Goal: Communication & Community: Answer question/provide support

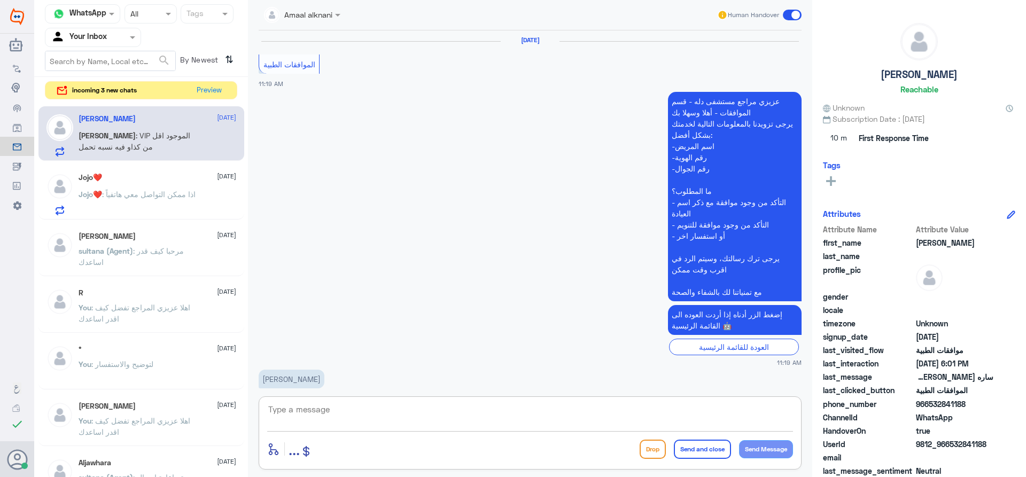
scroll to position [1303, 0]
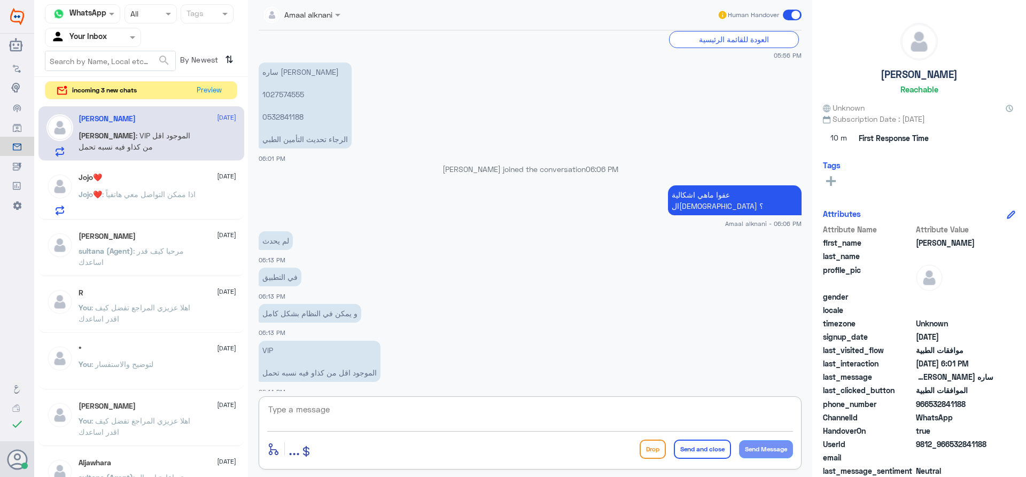
click at [324, 412] on textarea at bounding box center [530, 415] width 526 height 26
type textarea "س"
type textarea "سوف يتم تحويلكم ع الطب الاتصالي لتحديث التامين في التطبيق"
click at [764, 454] on button "Send Message" at bounding box center [766, 449] width 54 height 18
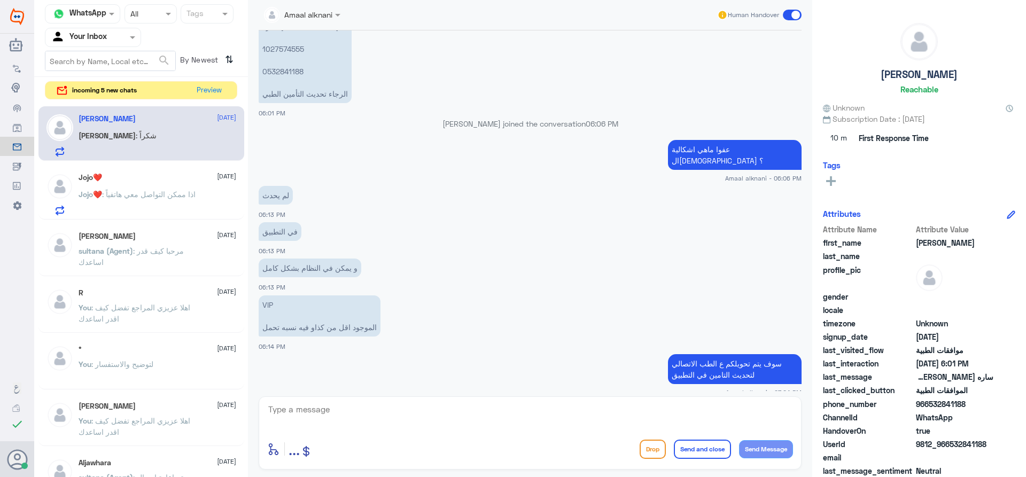
scroll to position [1385, 0]
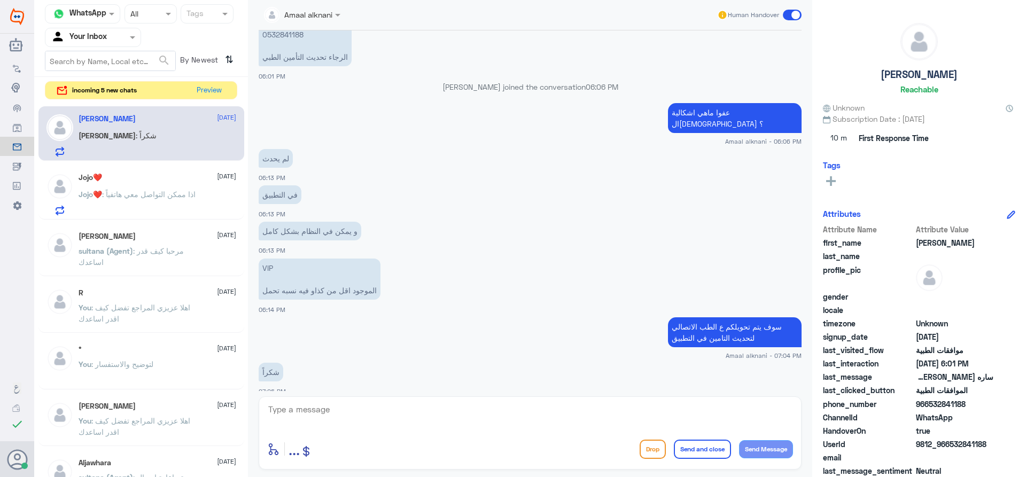
click at [338, 406] on textarea at bounding box center [530, 415] width 526 height 26
click at [335, 13] on span at bounding box center [338, 14] width 13 height 11
click at [362, 11] on div "Amaal alknani Human Handover" at bounding box center [530, 14] width 543 height 19
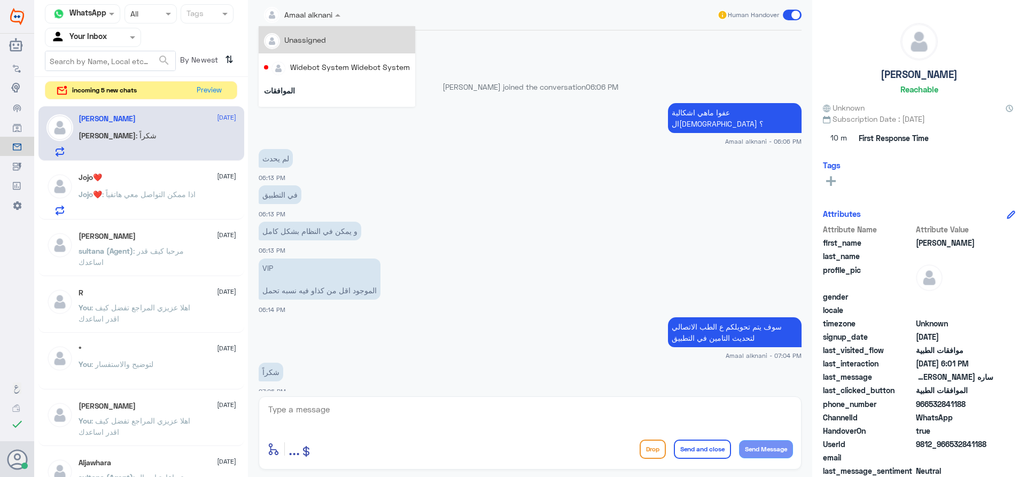
click at [273, 13] on input "text" at bounding box center [289, 14] width 51 height 12
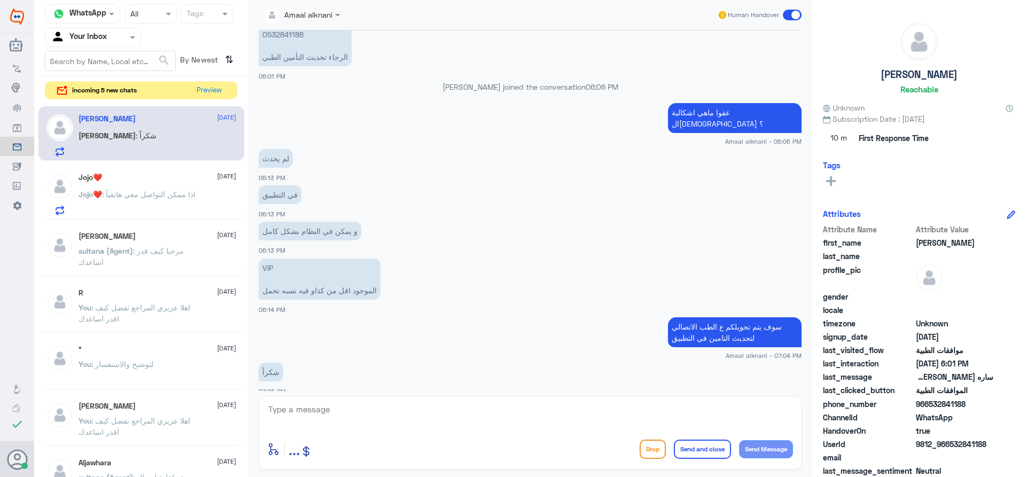
click at [273, 13] on input "text" at bounding box center [289, 14] width 51 height 12
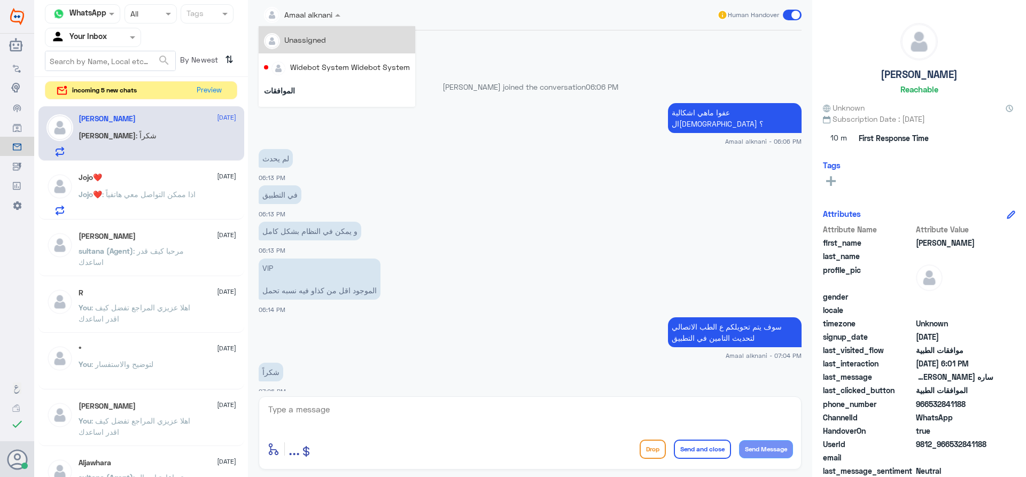
click at [273, 13] on input "text" at bounding box center [289, 14] width 51 height 12
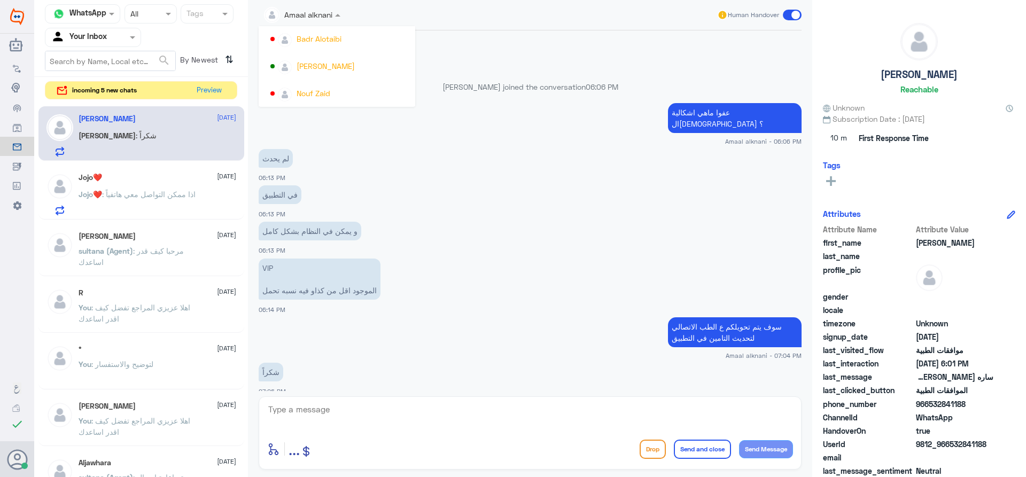
scroll to position [552, 0]
click at [320, 71] on div "[PERSON_NAME]" at bounding box center [326, 65] width 58 height 11
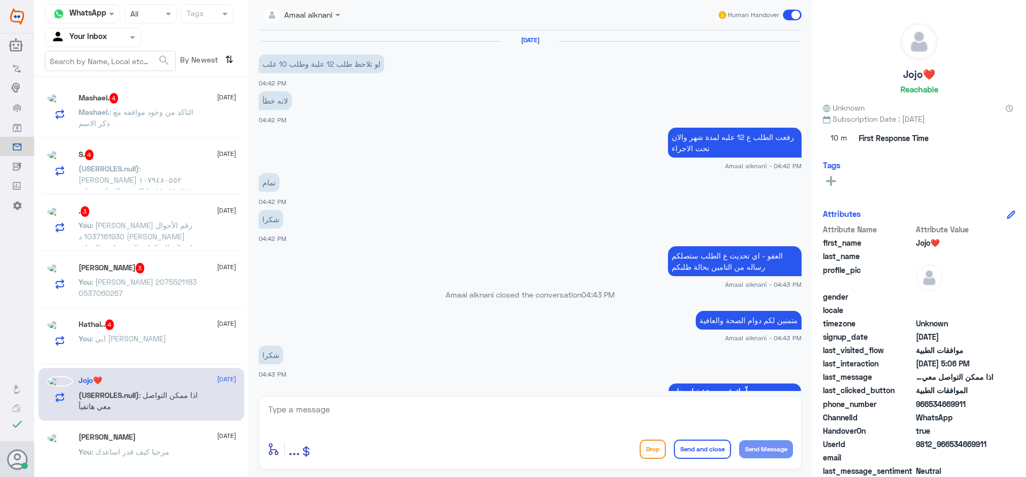
scroll to position [930, 0]
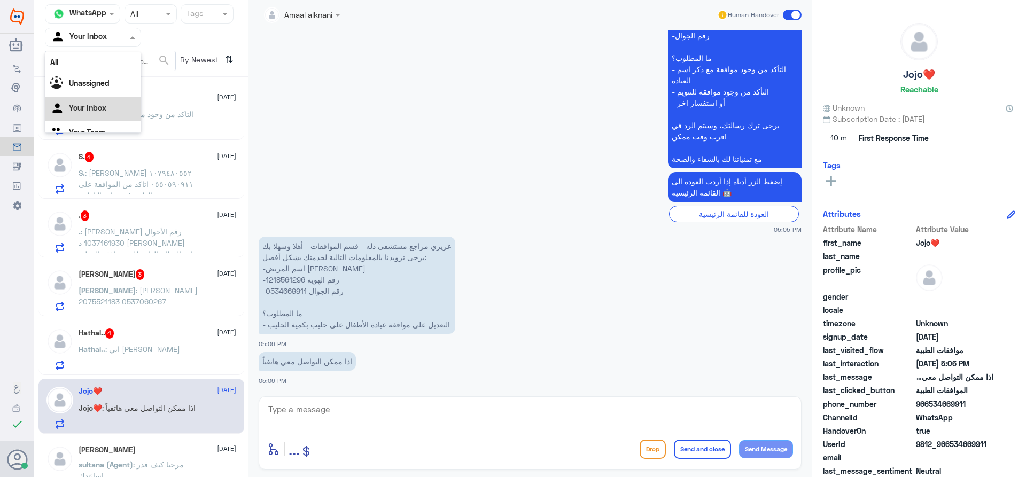
click at [117, 36] on div at bounding box center [92, 37] width 95 height 12
click at [112, 92] on div "Your Inbox" at bounding box center [93, 95] width 96 height 25
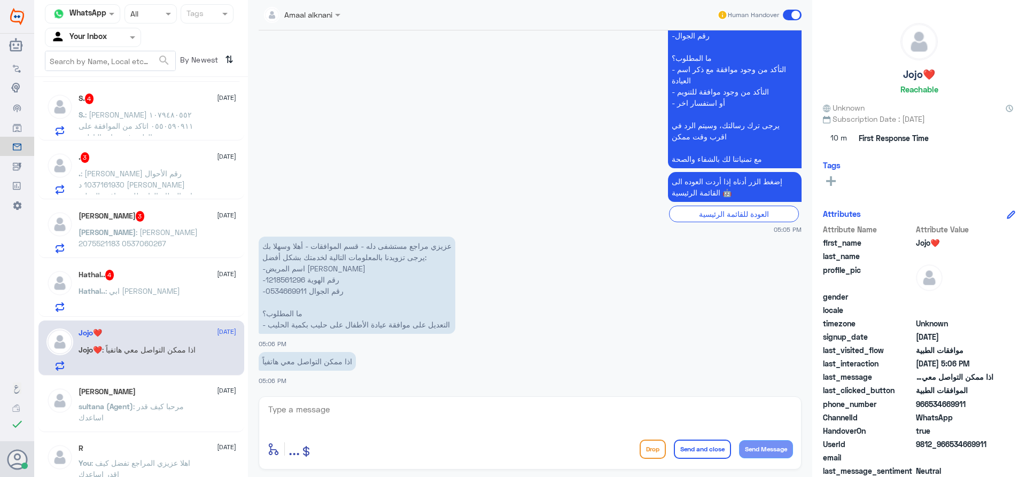
scroll to position [160, 0]
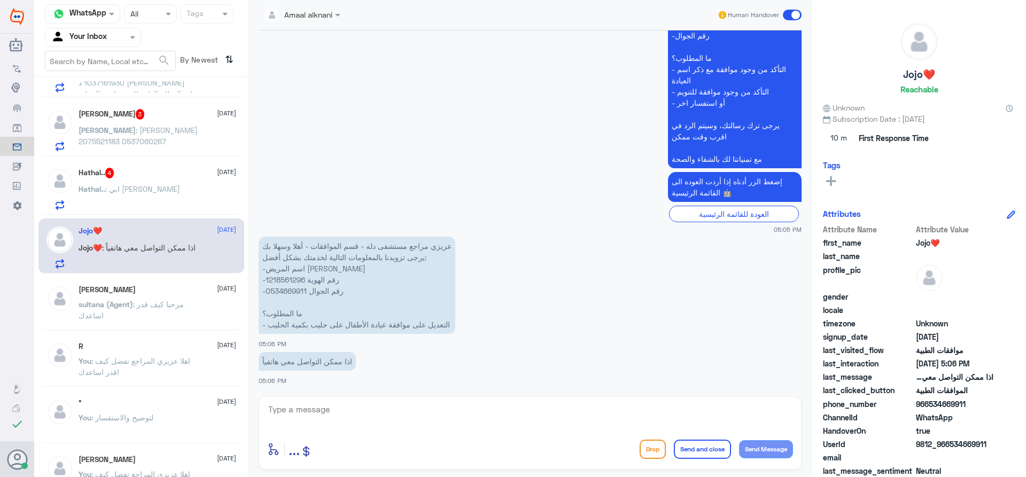
click at [160, 192] on span ": ابي [PERSON_NAME]" at bounding box center [142, 188] width 75 height 9
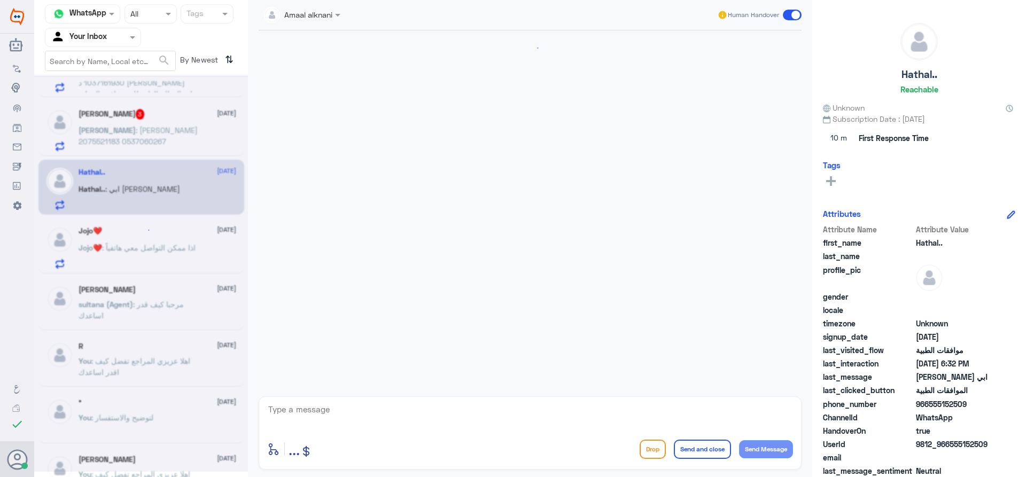
scroll to position [473, 0]
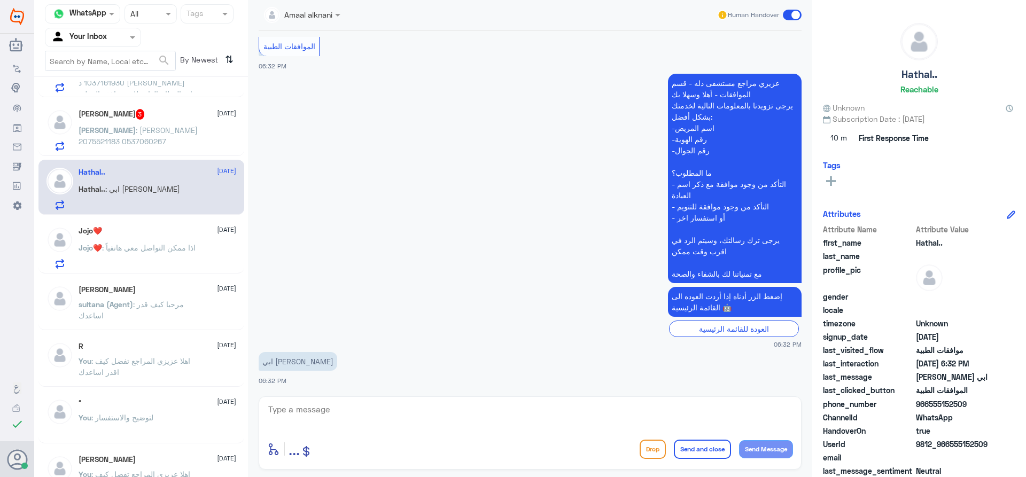
click at [321, 413] on textarea at bounding box center [530, 415] width 526 height 26
type textarea "الرجاء التواصل عن التطبيق لافادتكم"
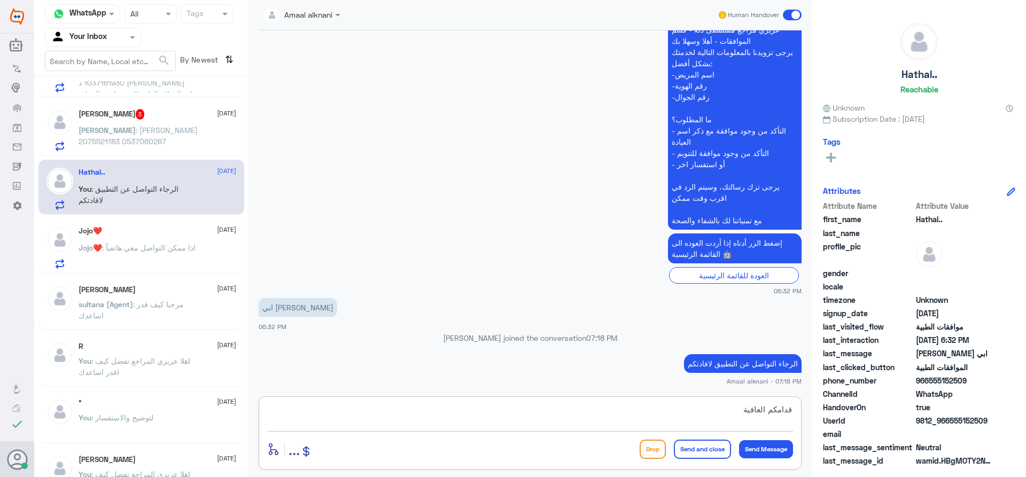
type textarea "قدامكم العافية"
click at [696, 455] on button "Send and close" at bounding box center [702, 449] width 57 height 19
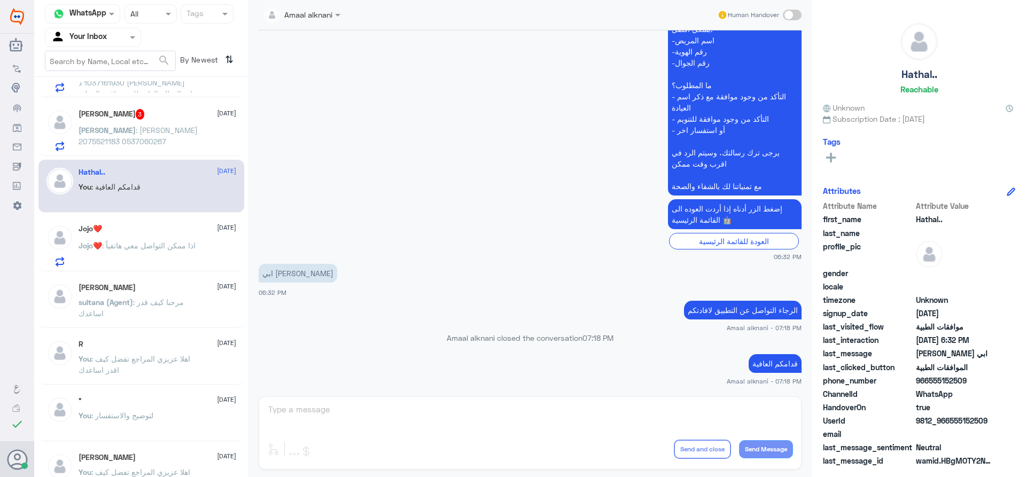
click at [104, 134] on span "[PERSON_NAME]" at bounding box center [107, 130] width 57 height 9
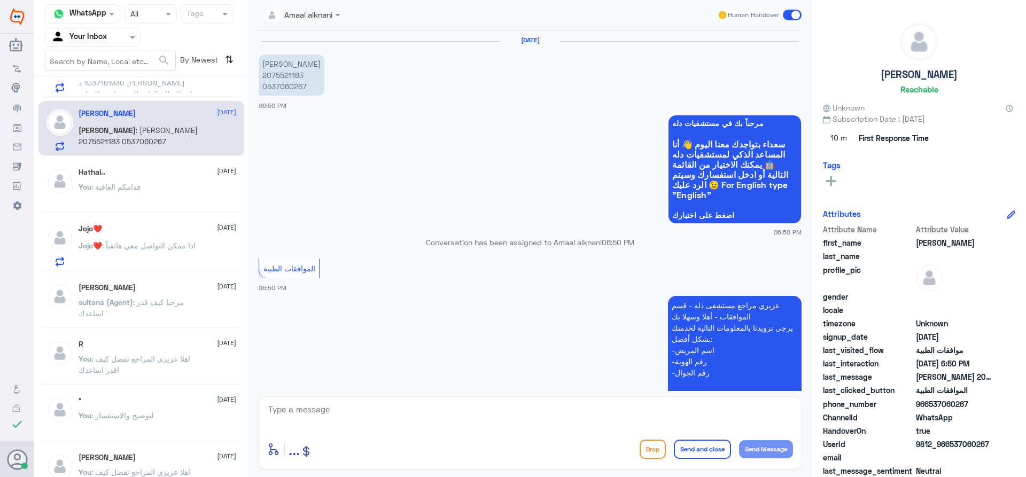
scroll to position [244, 0]
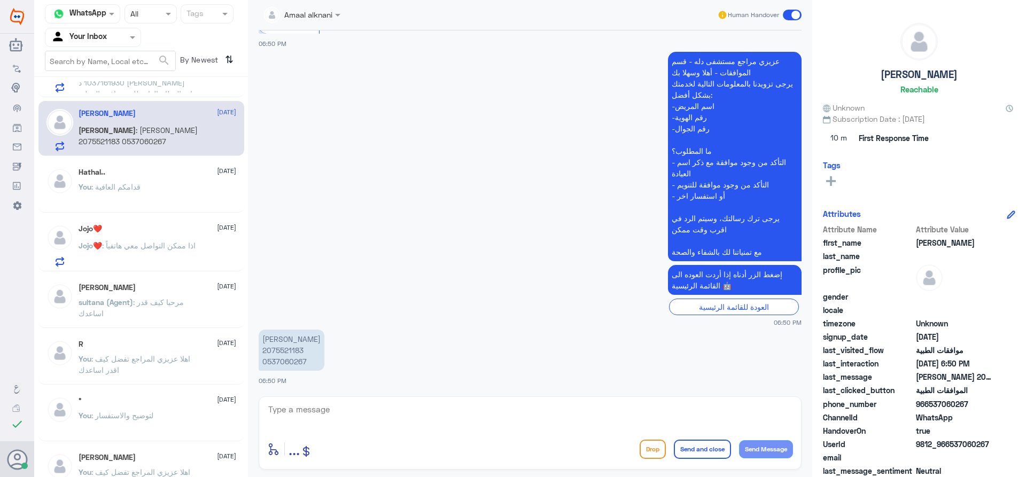
click at [323, 408] on textarea at bounding box center [530, 415] width 526 height 26
click at [292, 364] on p "[PERSON_NAME] 2075521183 0537060267" at bounding box center [292, 350] width 66 height 41
copy p "0537060267"
click at [318, 403] on textarea at bounding box center [530, 415] width 526 height 26
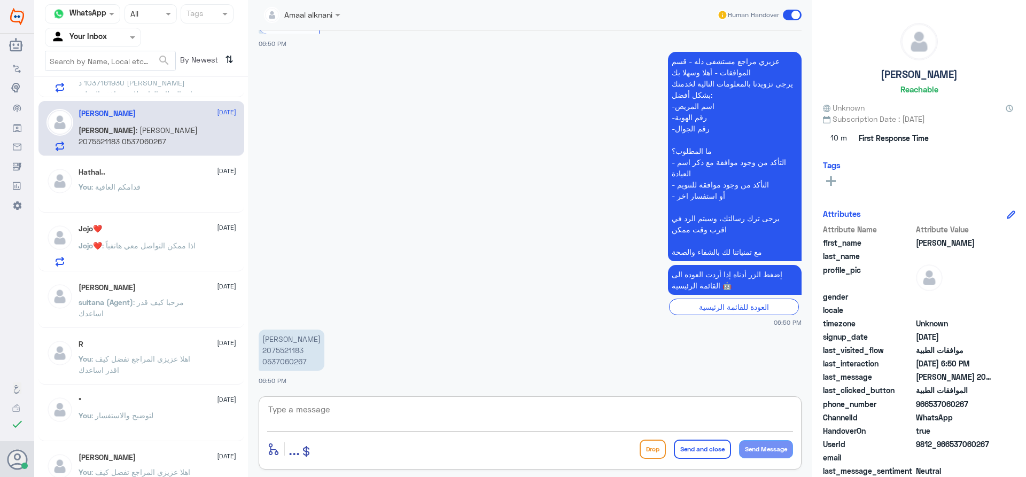
click at [348, 409] on textarea at bounding box center [530, 415] width 526 height 26
type textarea "تفضل كيف اقدر اساعدك"
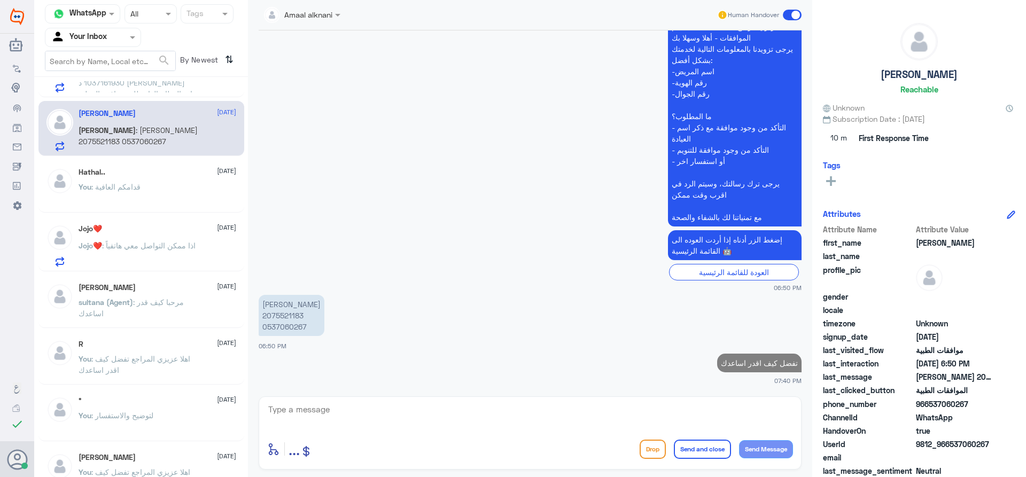
click at [118, 191] on span ": قدامكم العافية" at bounding box center [115, 186] width 49 height 9
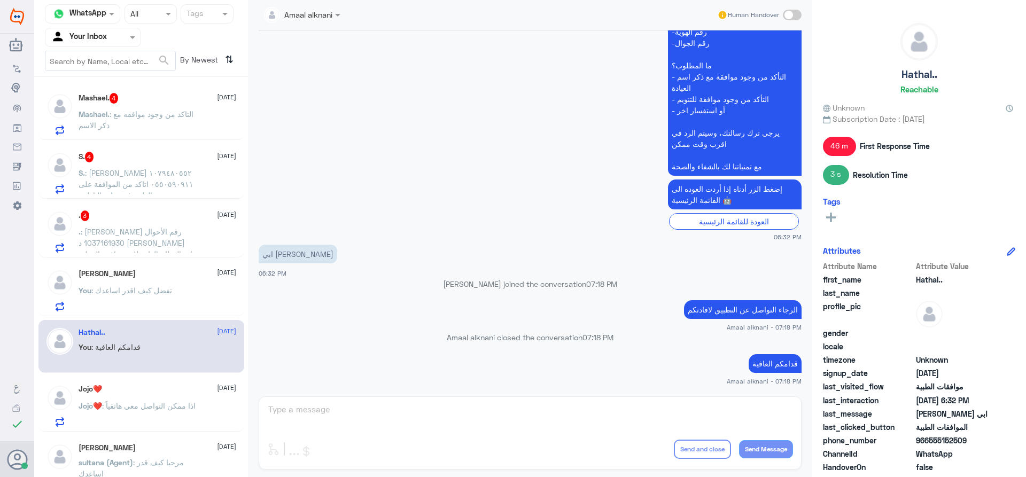
click at [521, 406] on div "Amaal alknani Human Handover [DATE] السلام عليكم 06:31 PM مرحباً بك في مستشفيات…" at bounding box center [530, 240] width 564 height 480
click at [112, 278] on h5 "[PERSON_NAME]" at bounding box center [107, 273] width 57 height 9
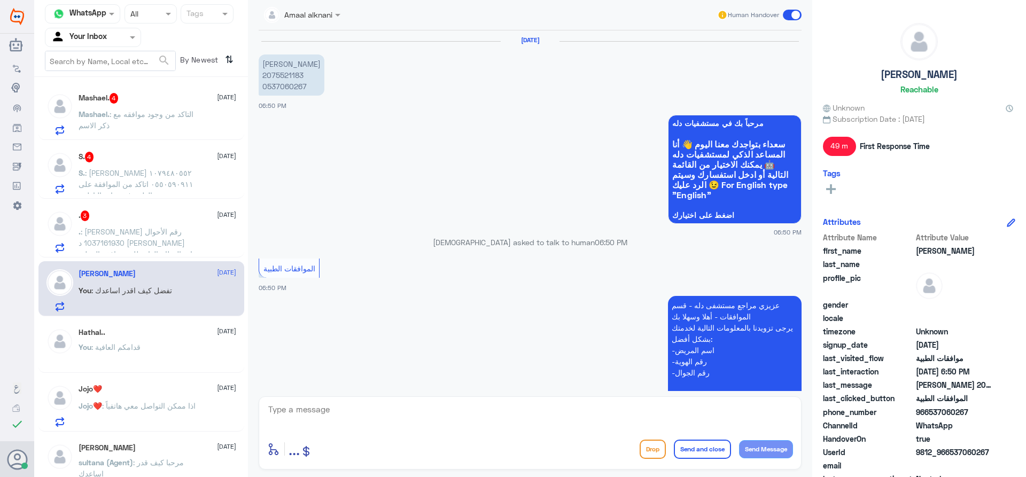
scroll to position [298, 0]
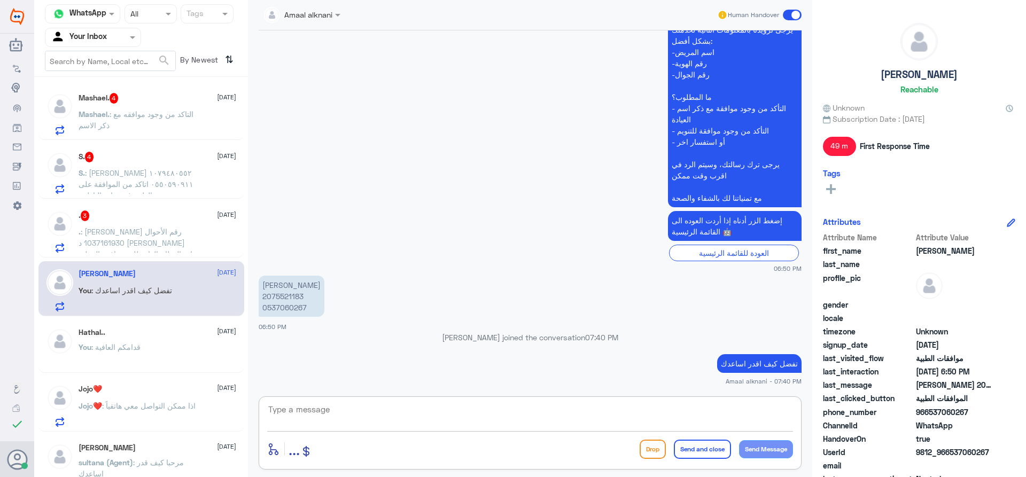
click at [337, 412] on textarea at bounding box center [530, 415] width 526 height 26
click at [143, 230] on span ": [PERSON_NAME] رقم الأحوال 1037161930 د [PERSON_NAME] عيادة العظام الغاء طلب م…" at bounding box center [139, 243] width 120 height 32
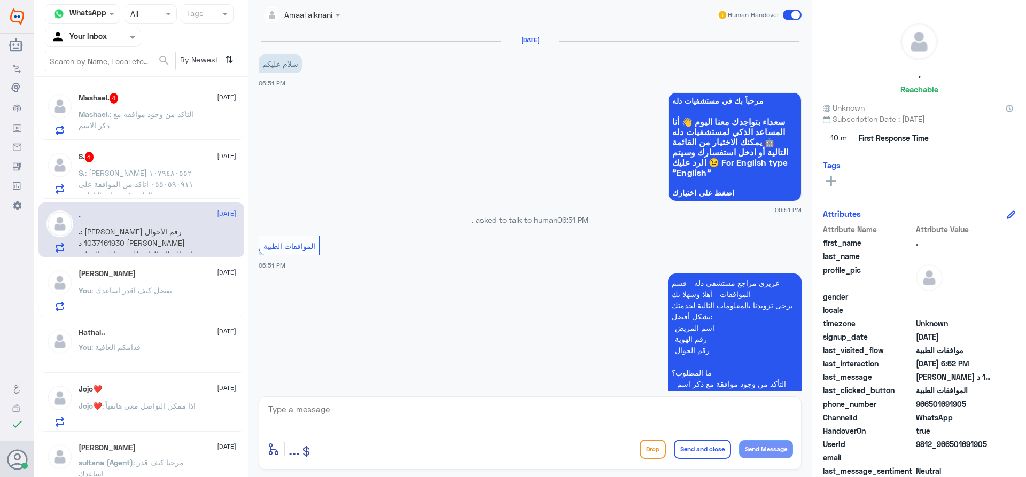
scroll to position [244, 0]
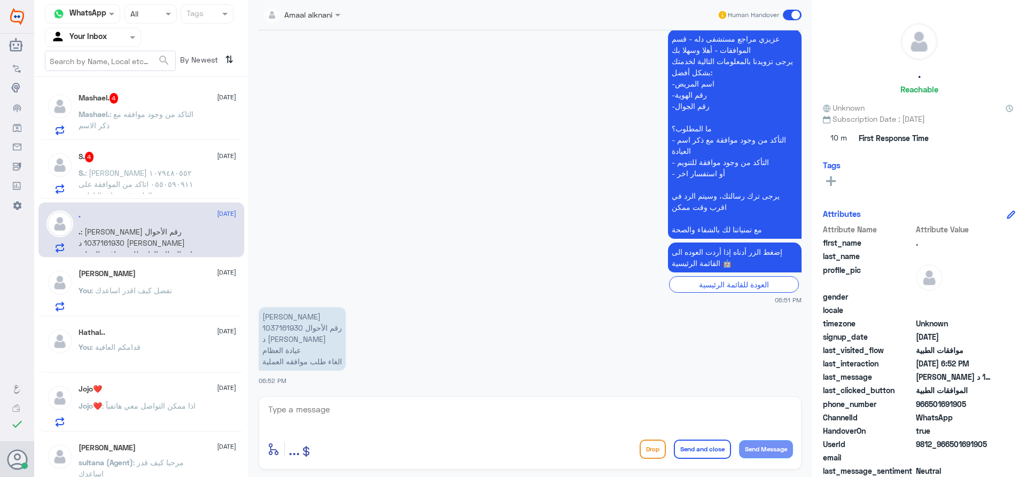
click at [342, 411] on textarea at bounding box center [530, 415] width 526 height 26
click at [284, 329] on p "[PERSON_NAME] رقم الأحوال 1037161930 د [PERSON_NAME] عيادة العظام الغاء طلب موا…" at bounding box center [302, 339] width 87 height 64
copy p "1037161930"
click at [428, 410] on textarea at bounding box center [530, 415] width 526 height 26
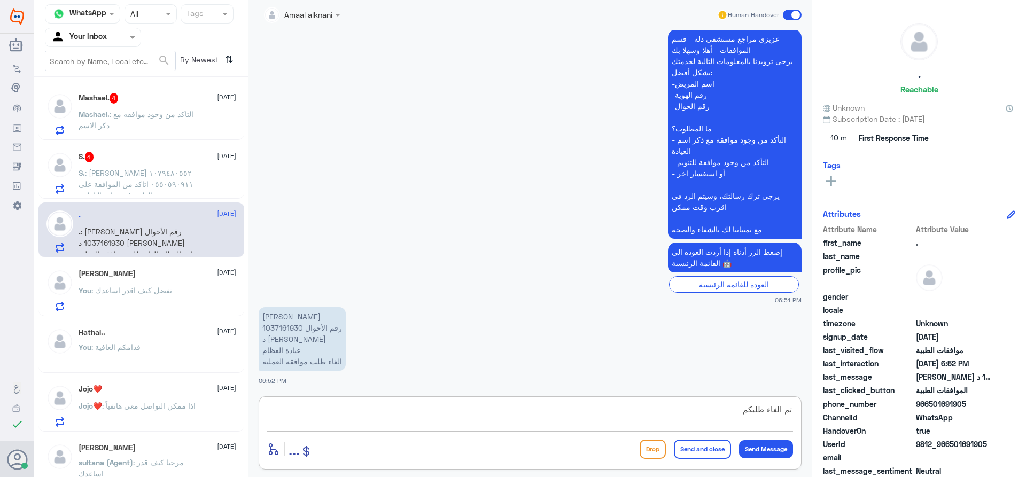
type textarea "تم الغاء طلبكم"
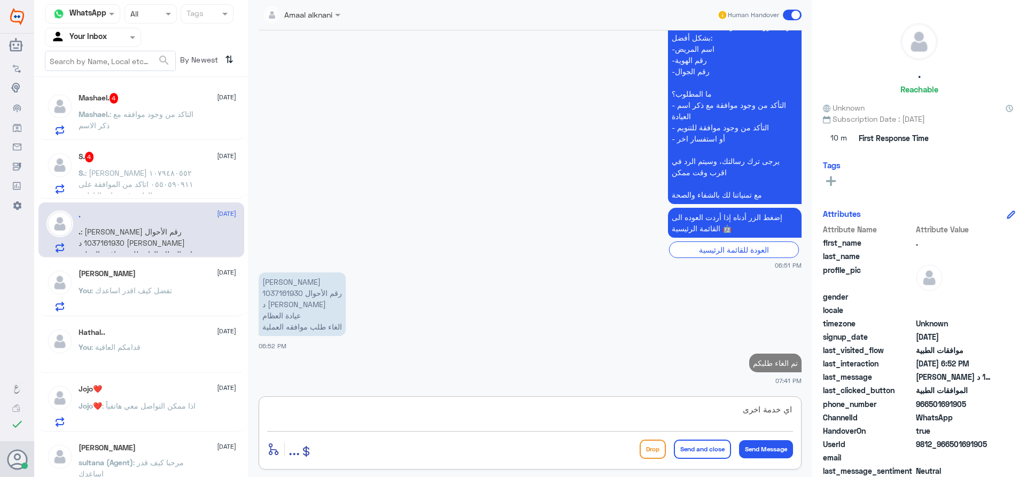
type textarea "اي خدمة اخرى ؟"
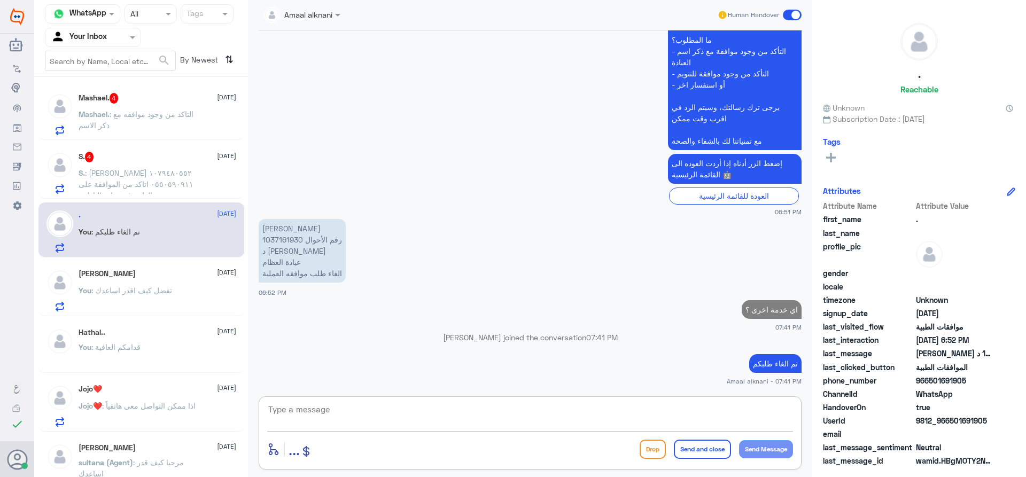
click at [120, 173] on span ": [PERSON_NAME] ١٠٧٩٤٨٠٥٥٢ ٠٥٥٠٥٩٠٩١١ اتاكد من الموافقة على وصفتي الطبيه في عيا…" at bounding box center [136, 184] width 115 height 32
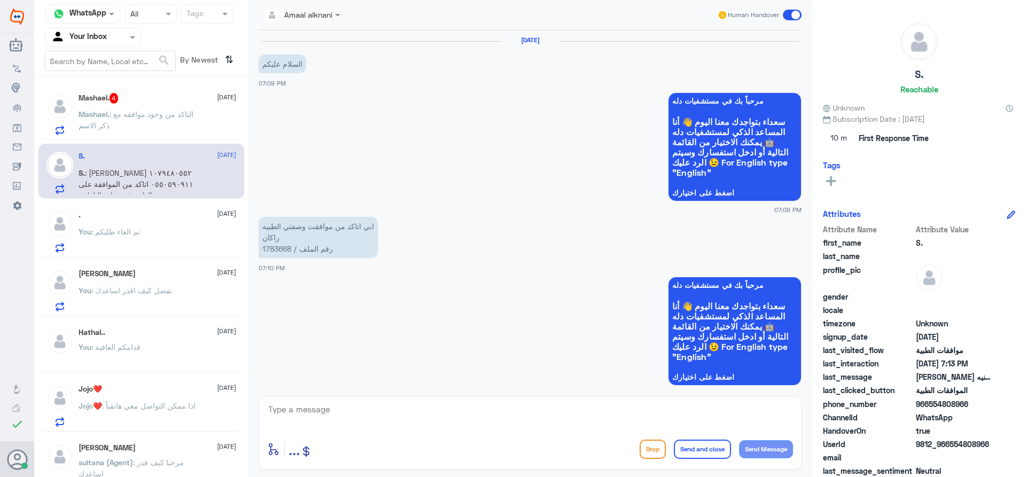
scroll to position [418, 0]
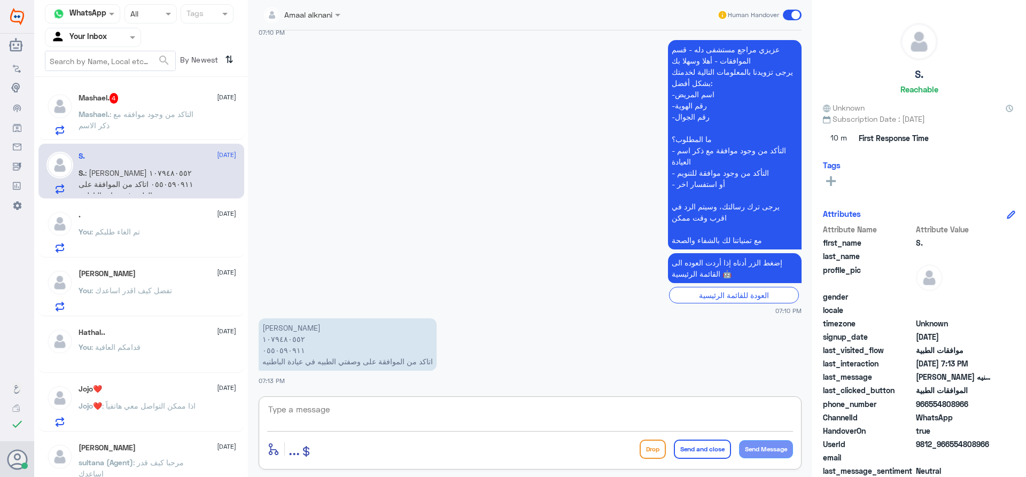
click at [422, 423] on textarea at bounding box center [530, 415] width 526 height 26
click at [300, 410] on textarea at bounding box center [530, 415] width 526 height 26
type textarea "0550590911"
drag, startPoint x: 334, startPoint y: 407, endPoint x: 200, endPoint y: 408, distance: 133.6
click at [201, 408] on div "Channel WhatsApp Status × All Tags Agent Filter Your Inbox search By Newest ⇅ M…" at bounding box center [530, 240] width 992 height 480
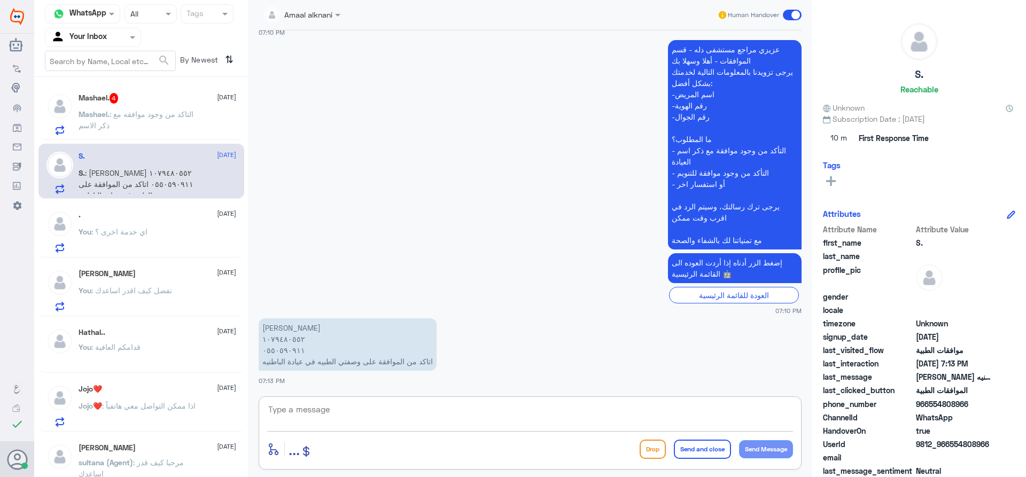
click at [439, 418] on textarea at bounding box center [530, 415] width 526 height 26
type textarea "بالنسبة لابر المنجارو تم متابعة طلبكم عدة مرات ولا زال مرفوض من التامين"
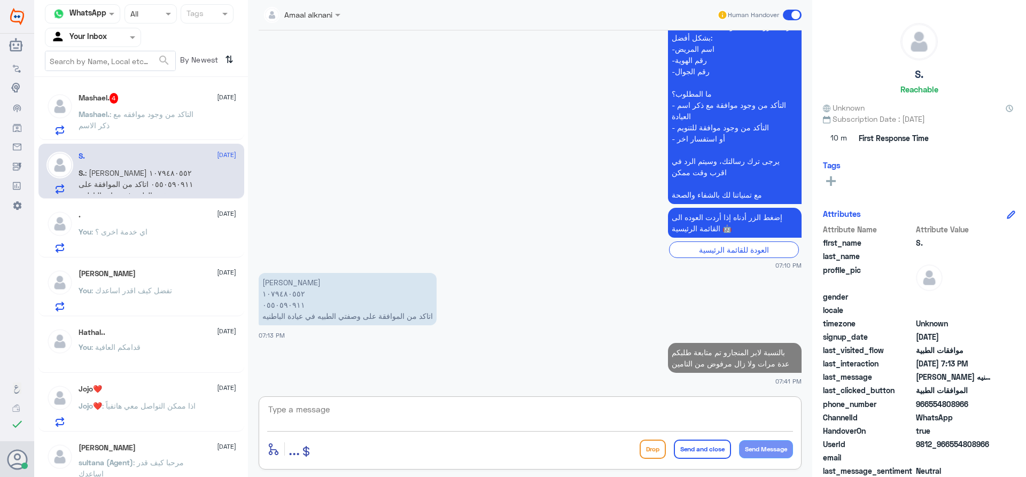
click at [529, 415] on textarea at bounding box center [530, 415] width 526 height 26
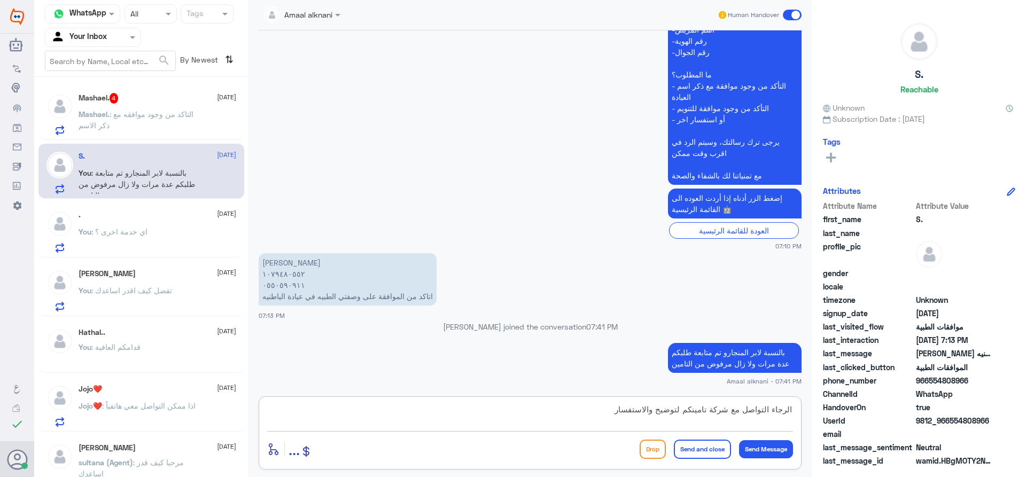
type textarea "الرجاء التواصل مع شركة تامينكم لتوضيح والاستفسار"
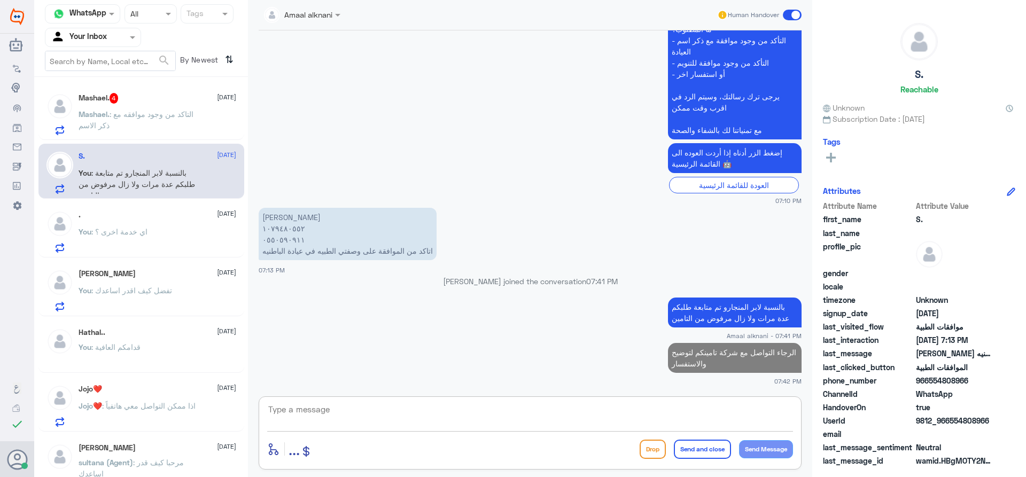
click at [648, 411] on textarea at bounding box center [530, 415] width 526 height 26
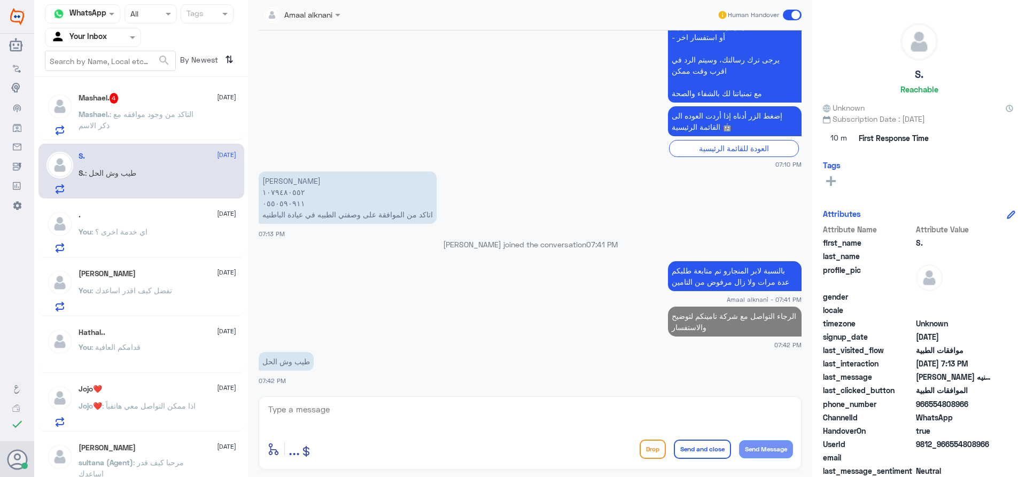
click at [145, 111] on span ": التاكد من وجود موافقه مع ذكر الاسم" at bounding box center [136, 120] width 115 height 20
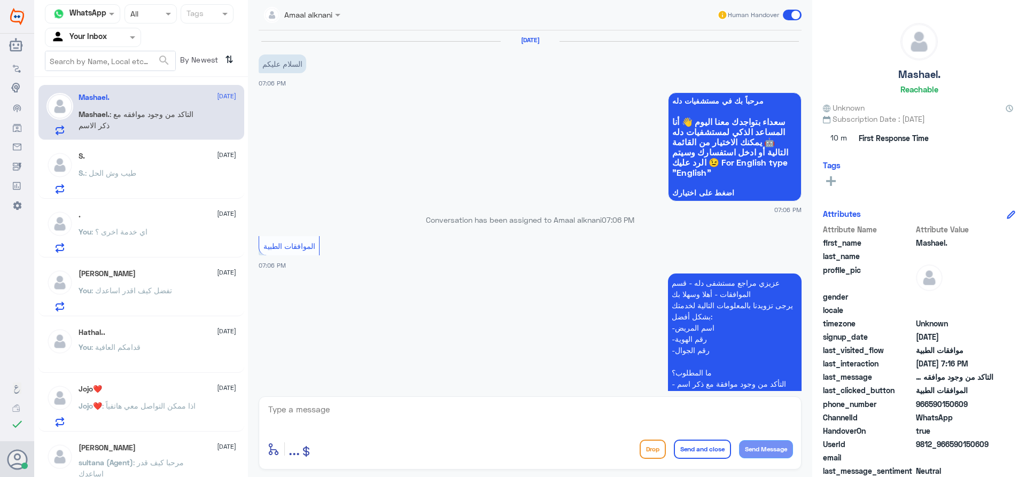
scroll to position [259, 0]
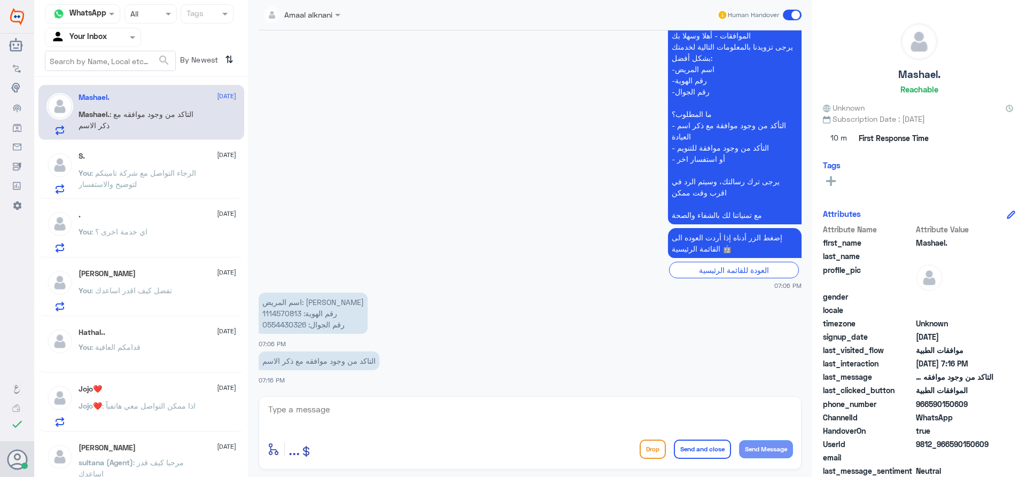
click at [127, 156] on div "S. [DATE]" at bounding box center [158, 156] width 158 height 9
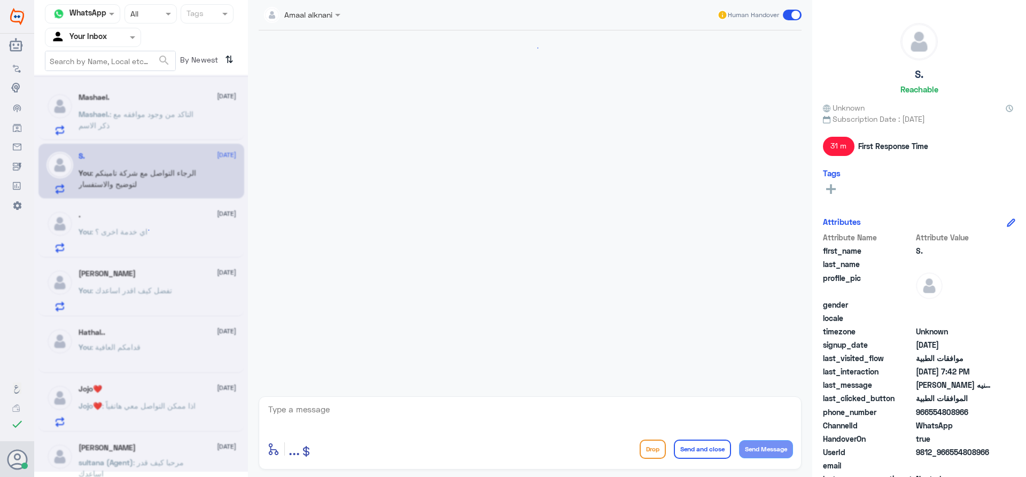
scroll to position [565, 0]
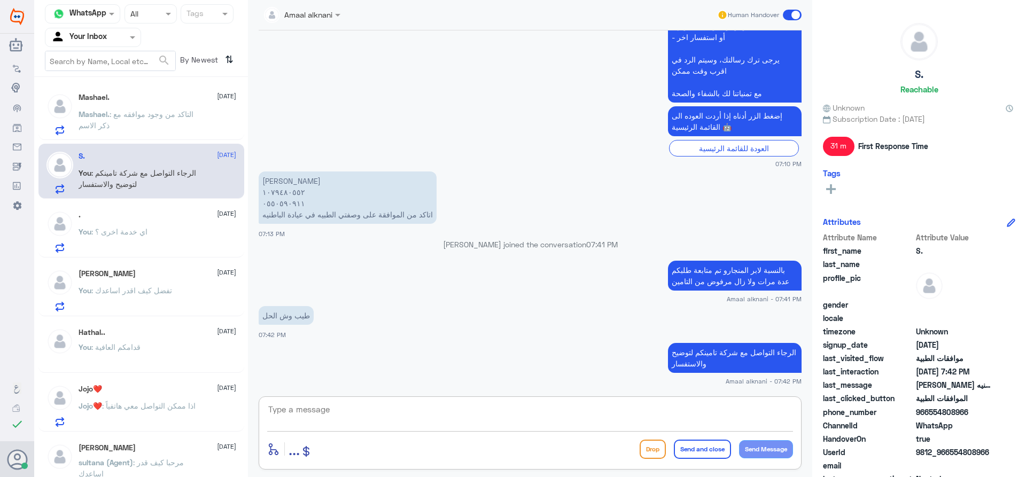
click at [315, 415] on textarea at bounding box center [530, 415] width 526 height 26
click at [318, 410] on textarea at bounding box center [530, 415] width 526 height 26
click at [457, 419] on textarea at bounding box center [530, 415] width 526 height 26
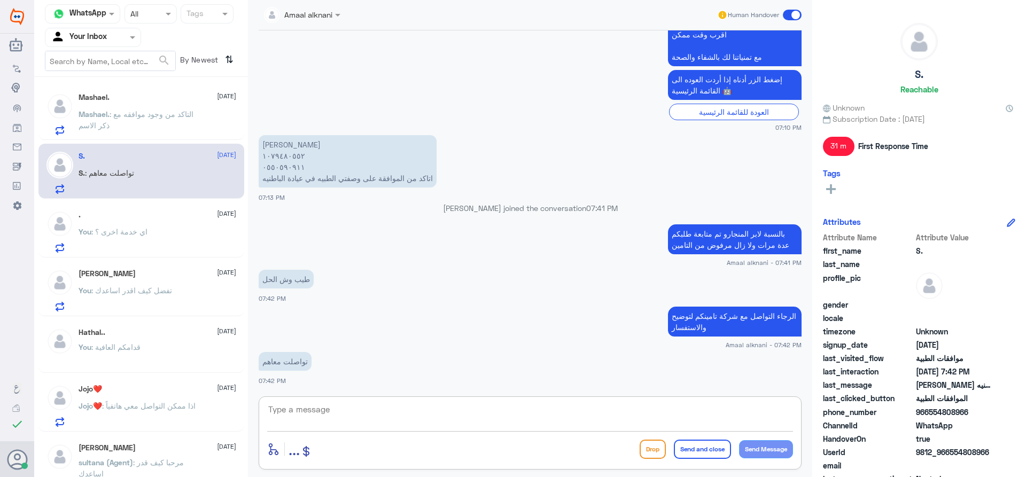
click at [457, 409] on textarea at bounding box center [530, 415] width 526 height 26
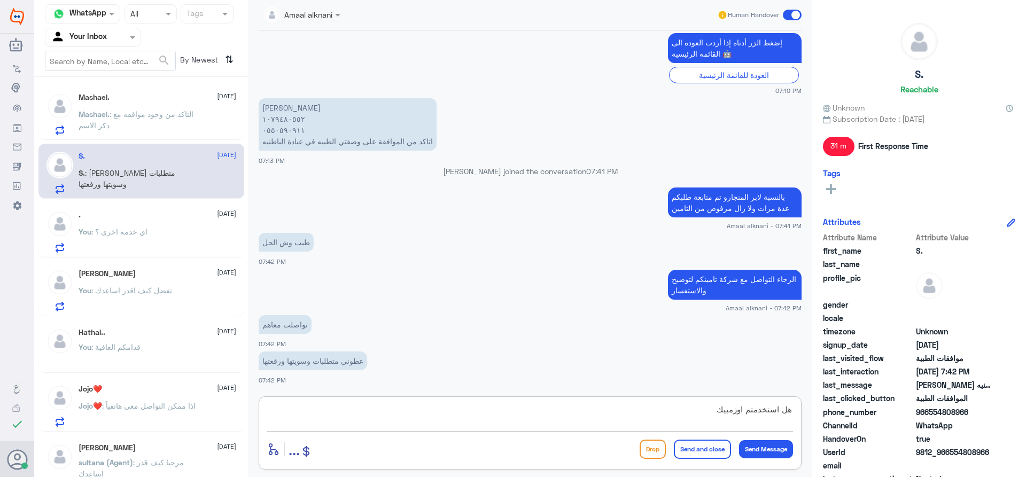
type textarea "هل استخدمتم اوزمبيك ؟"
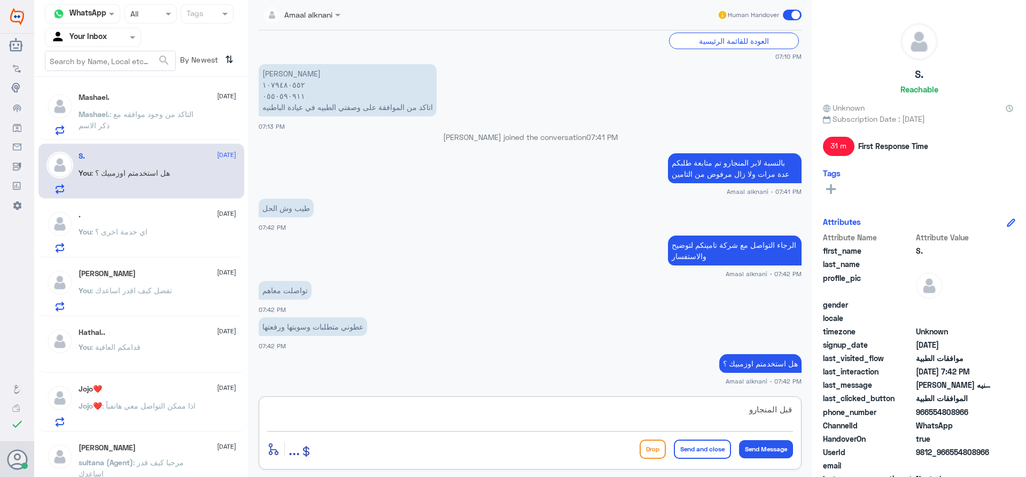
type textarea "قبل المنجارو"
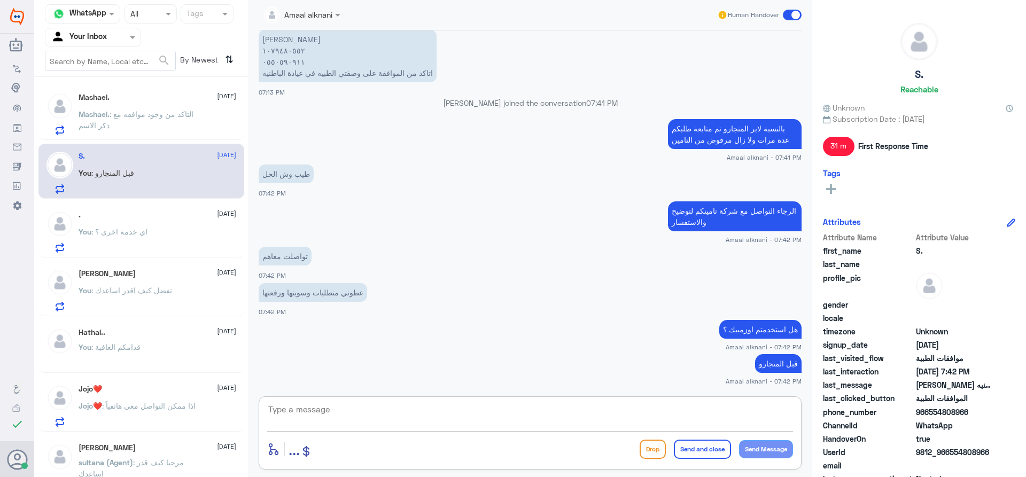
scroll to position [743, 0]
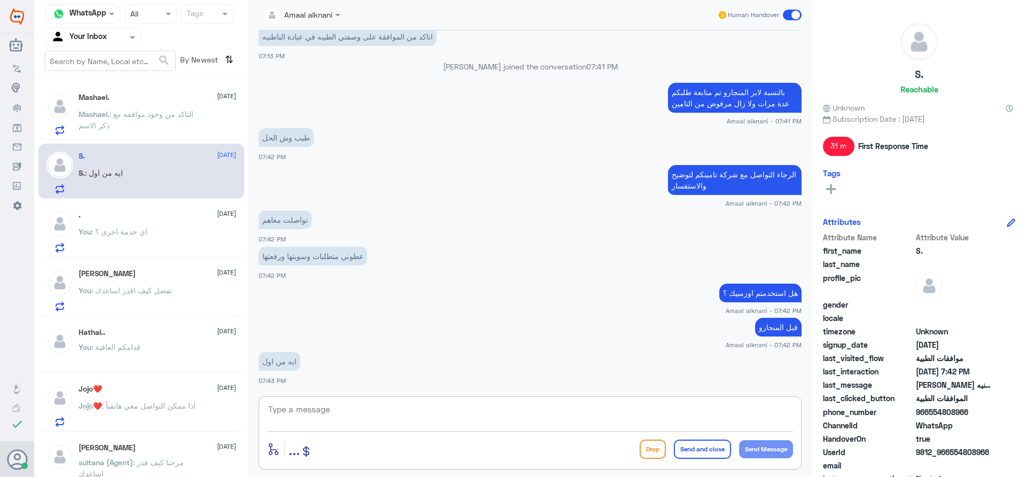
click at [407, 413] on textarea at bounding box center [530, 415] width 526 height 26
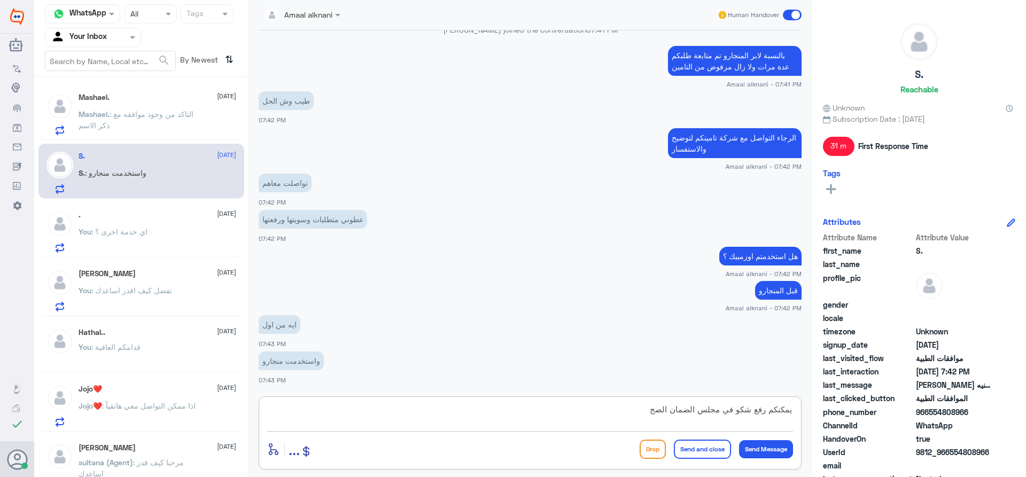
type textarea "يمكنكم رفع شكو في مجلس الضمان الصحي"
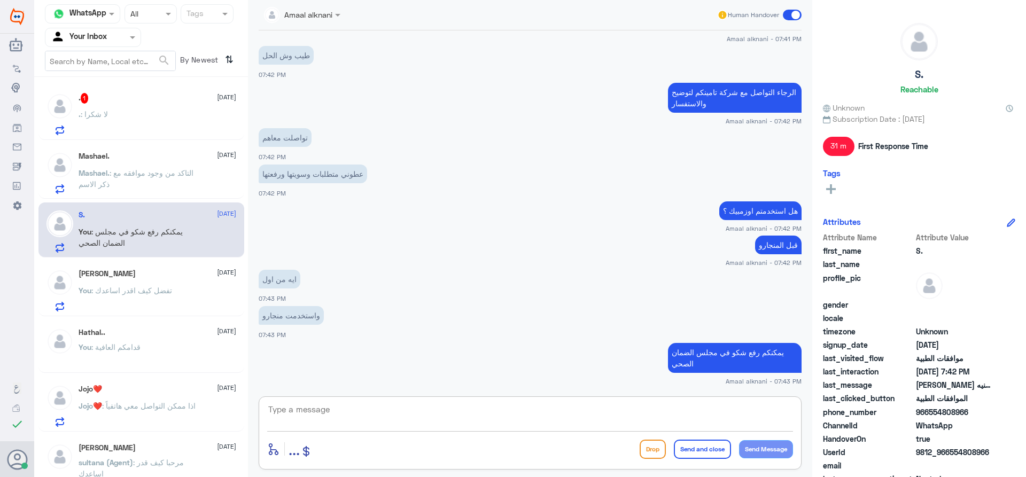
click at [403, 420] on textarea at bounding box center [530, 415] width 526 height 26
type textarea "اذا كان هناك خطة علاجية وتم رفع المرفقات ولازالت مرفوضة - التواصل مع تامينكم او…"
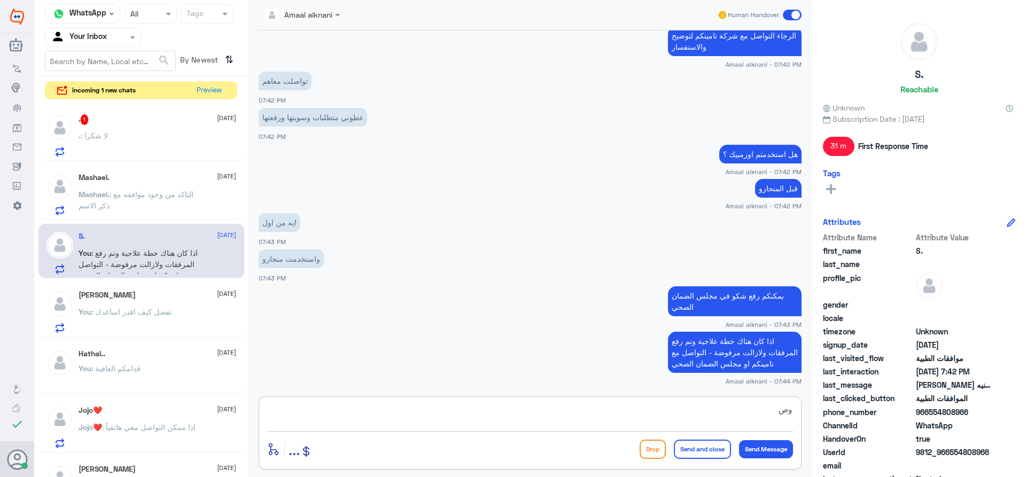
type textarea "و"
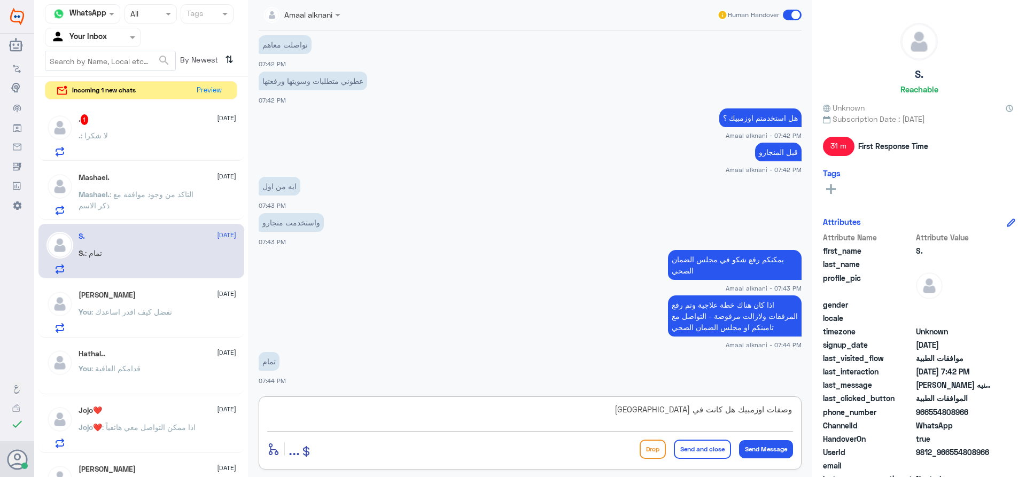
type textarea "وصفات اوزمبيك هل كانت في دلة ؟"
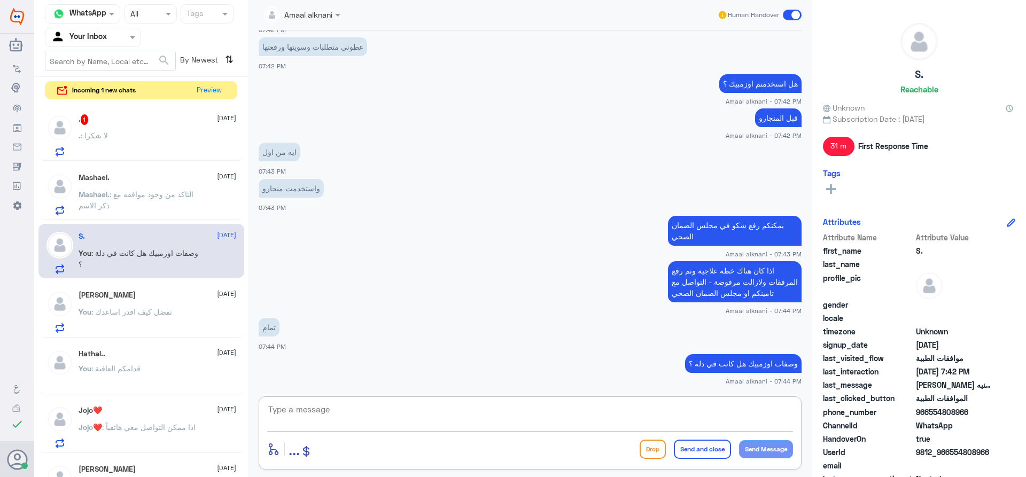
click at [118, 262] on p "You : وصفات اوزمبيك هل كانت في دلة ؟" at bounding box center [139, 260] width 120 height 27
click at [516, 448] on div "enter flow name ... Drop Send and close Send Message" at bounding box center [530, 449] width 526 height 24
click at [166, 148] on div ". : لا شكرا" at bounding box center [158, 145] width 158 height 24
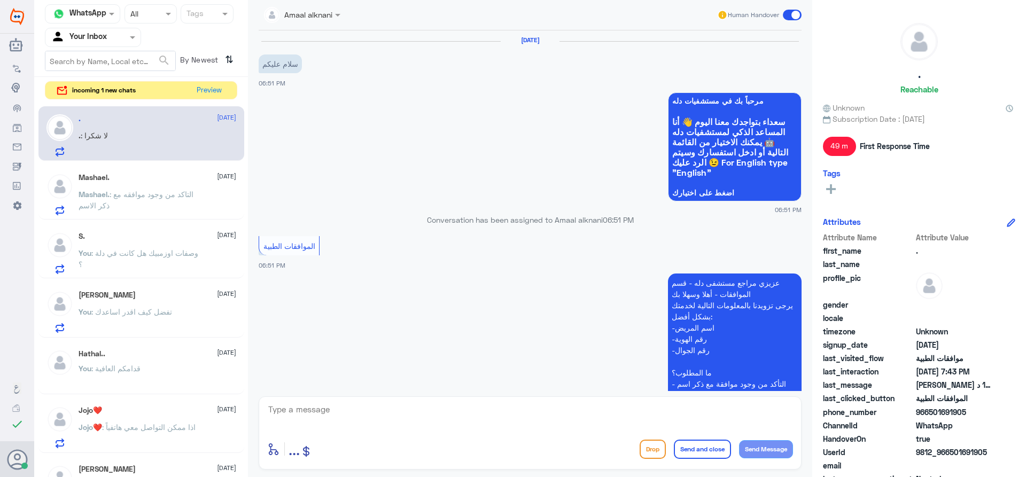
scroll to position [369, 0]
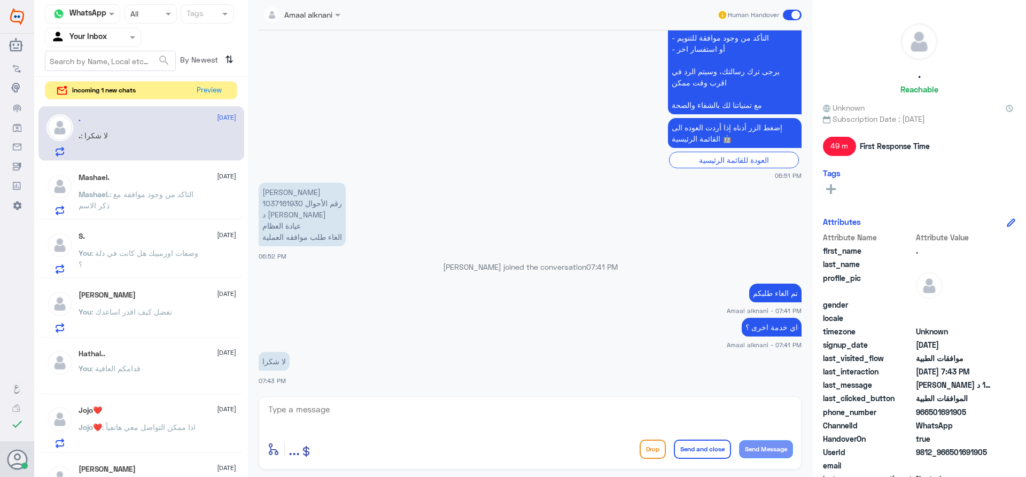
click at [357, 416] on textarea at bounding box center [530, 415] width 526 height 26
type textarea "قدامكم العافية"
click at [714, 452] on button "Send and close" at bounding box center [702, 449] width 57 height 19
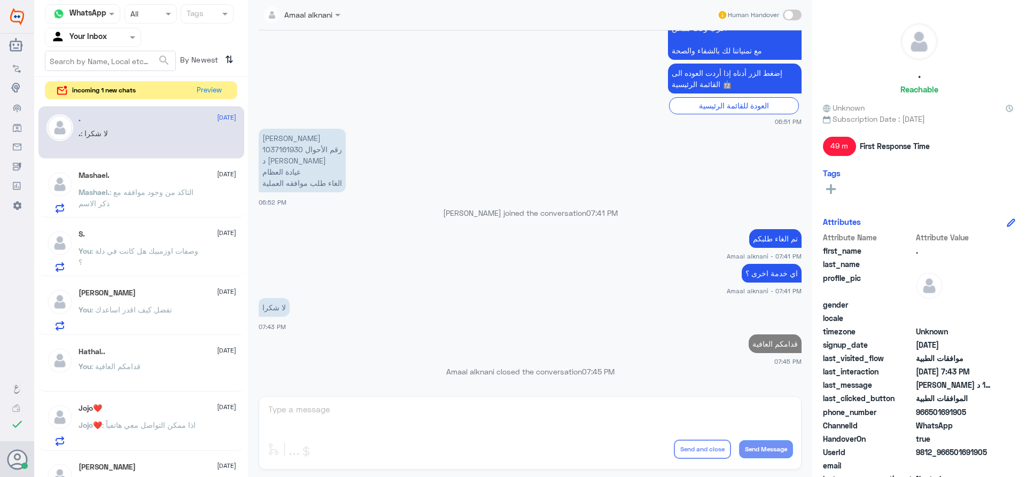
click at [181, 199] on div "Mashael. : التاكد من وجود موافقه مع ذكر الاسم" at bounding box center [158, 201] width 158 height 24
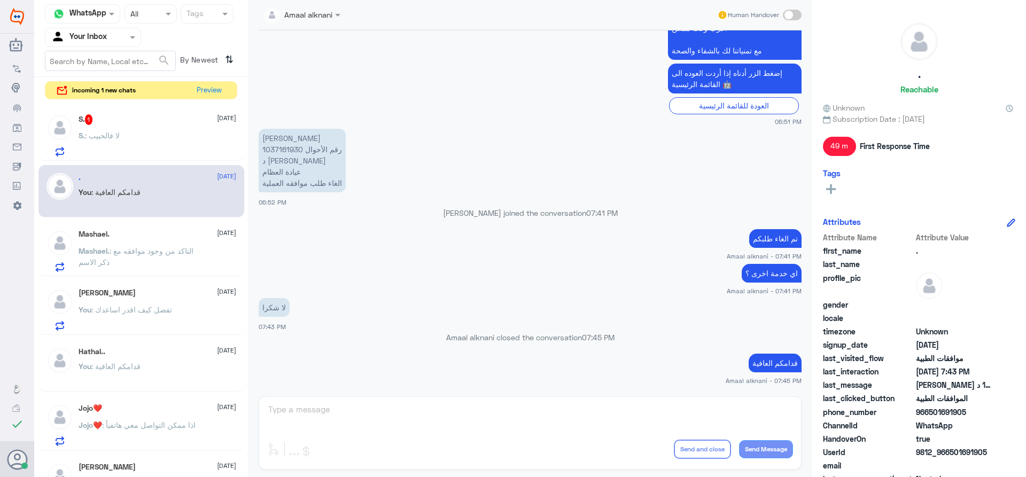
click at [97, 133] on span ": لا فالحبيب" at bounding box center [102, 135] width 35 height 9
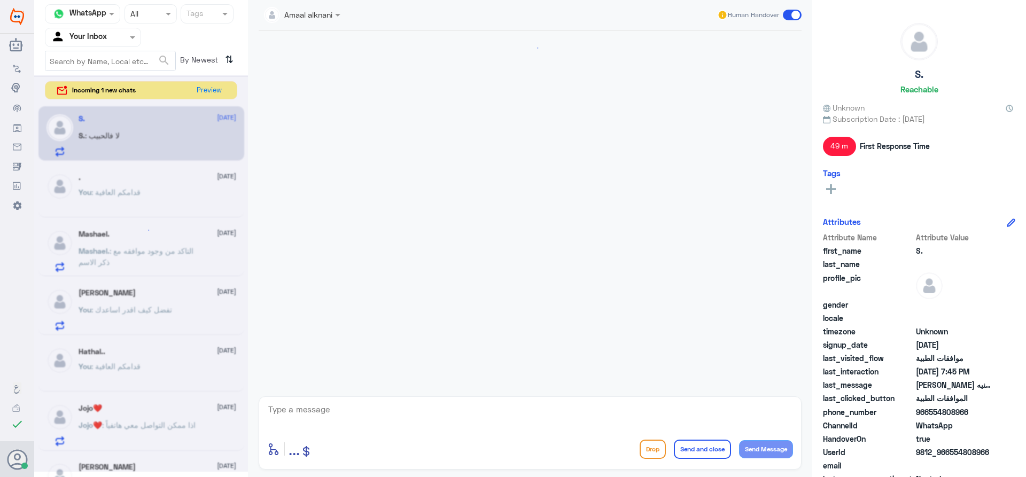
scroll to position [645, 0]
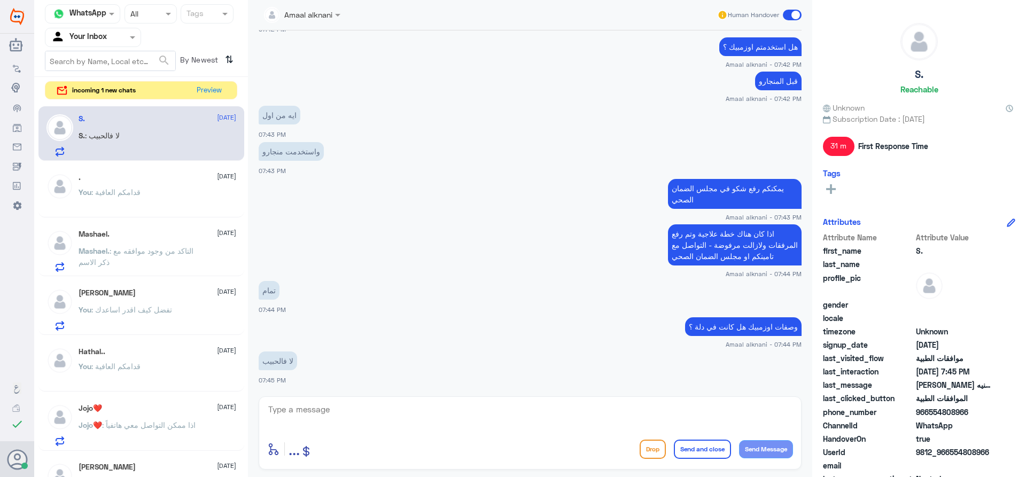
click at [346, 421] on textarea at bounding box center [530, 415] width 526 height 26
click at [435, 401] on div "enter flow name ... Drop Send and close Send Message" at bounding box center [530, 433] width 543 height 73
click at [400, 414] on textarea at bounding box center [530, 415] width 526 height 26
type textarea "تقدر ترفقها لي هنا"
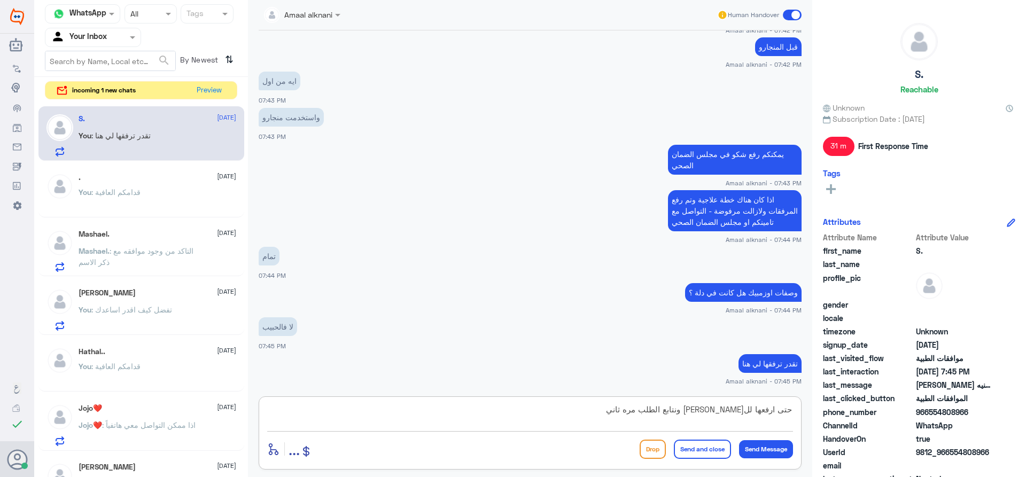
type textarea "حتى ارفعها للتامين ونتابع الطلب مره ثانيه"
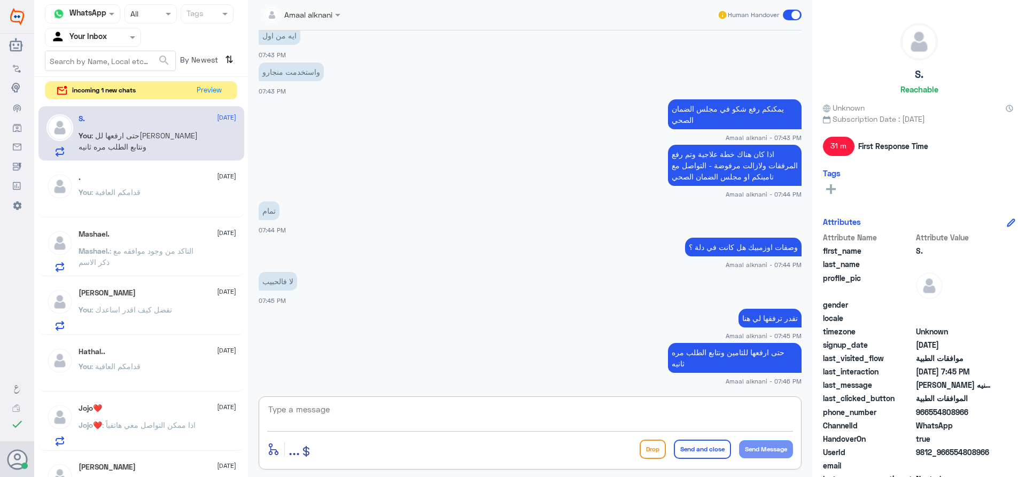
click at [173, 206] on div "You : قدامكم العافية" at bounding box center [158, 201] width 158 height 24
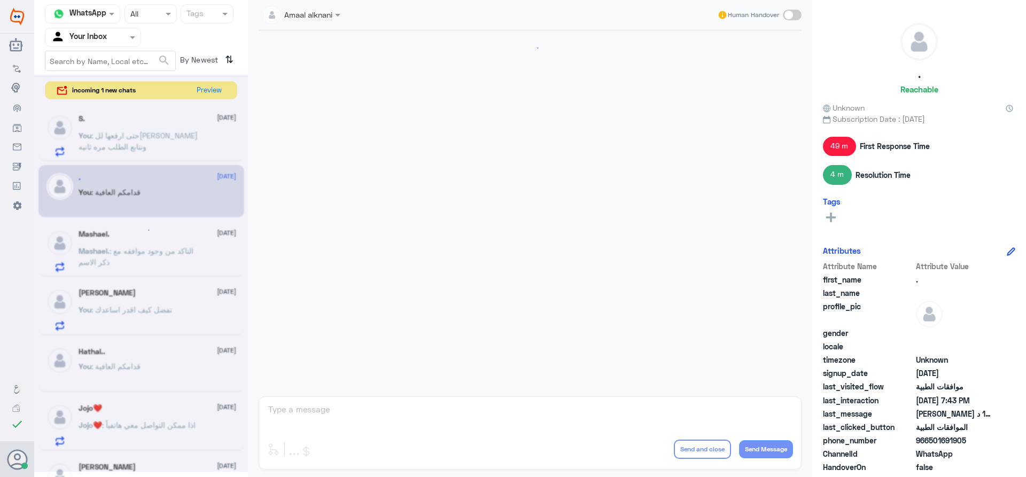
scroll to position [423, 0]
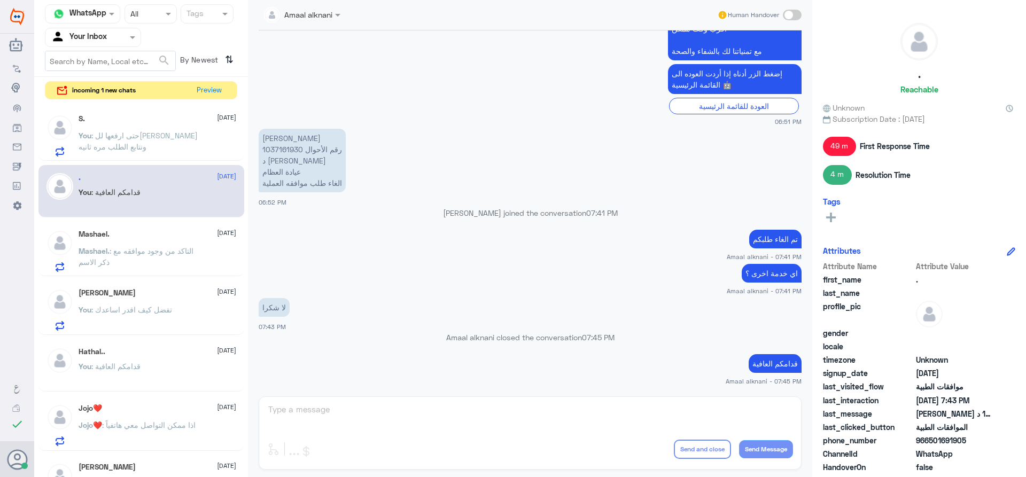
click at [180, 258] on p "Mashael. : التاكد من وجود موافقه مع ذكر الاسم" at bounding box center [139, 258] width 120 height 27
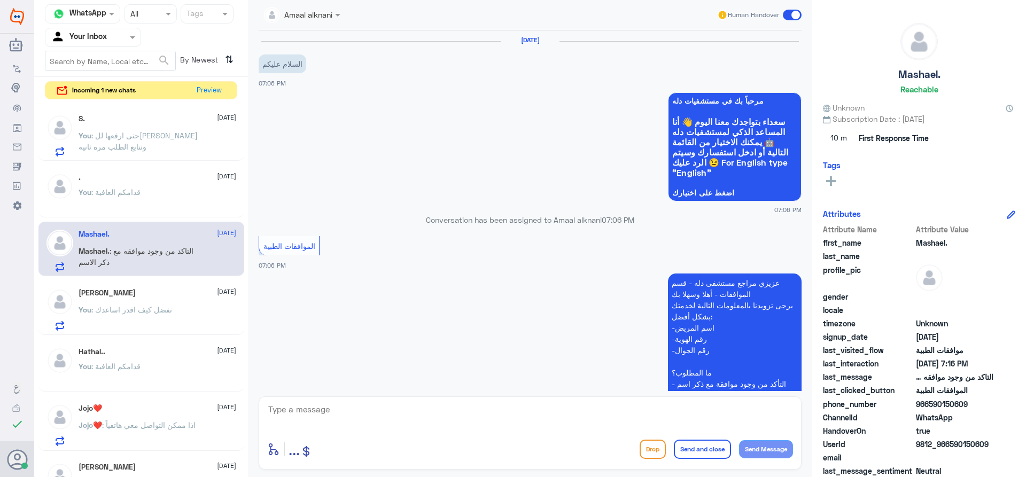
scroll to position [259, 0]
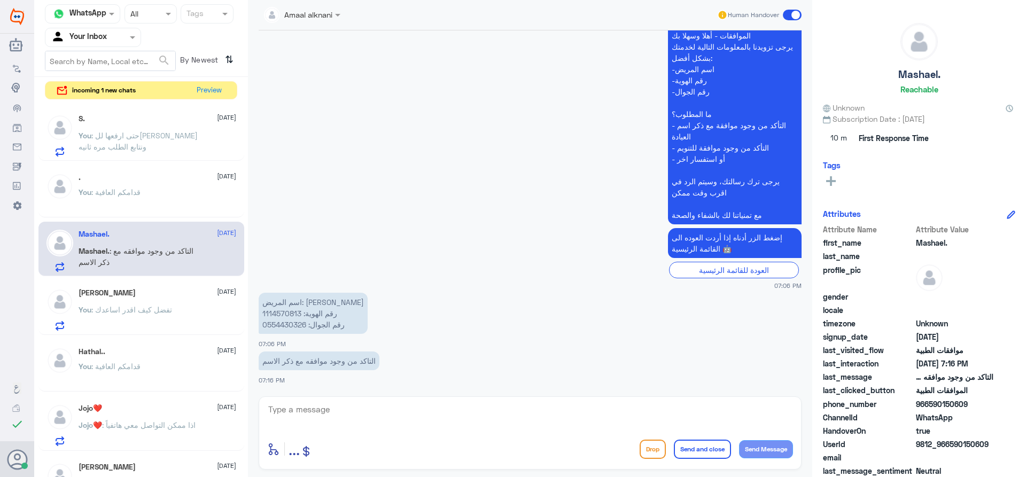
click at [346, 414] on textarea at bounding box center [530, 415] width 526 height 26
click at [281, 328] on p "اسم المريض: [PERSON_NAME] رقم الهوية: 1114570813 رقم الجوال: 0554430326" at bounding box center [313, 313] width 109 height 41
copy p "0554430326"
click at [492, 433] on div "enter flow name ... Drop Send and close Send Message" at bounding box center [530, 433] width 543 height 73
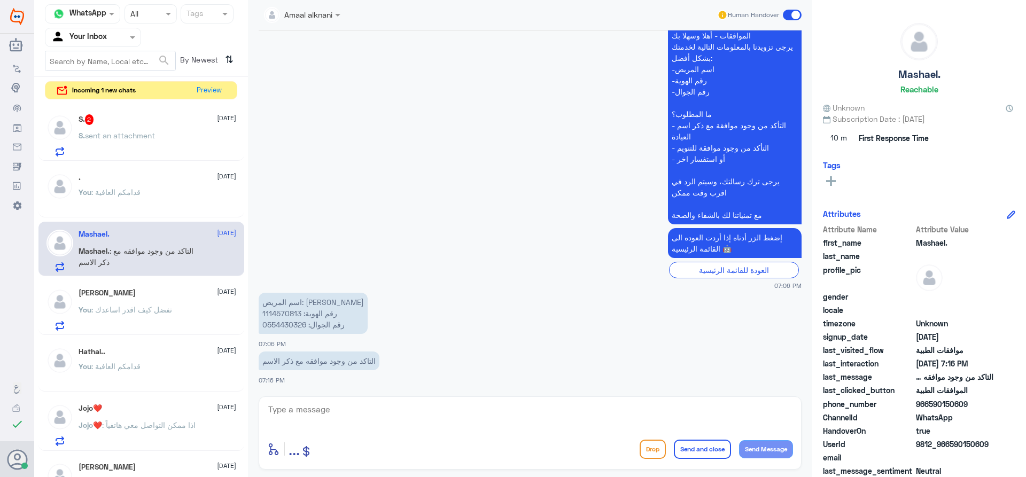
click at [314, 417] on textarea at bounding box center [530, 415] width 526 height 26
type textarea "عفوا موافقة بخصوص ماذا ؟"
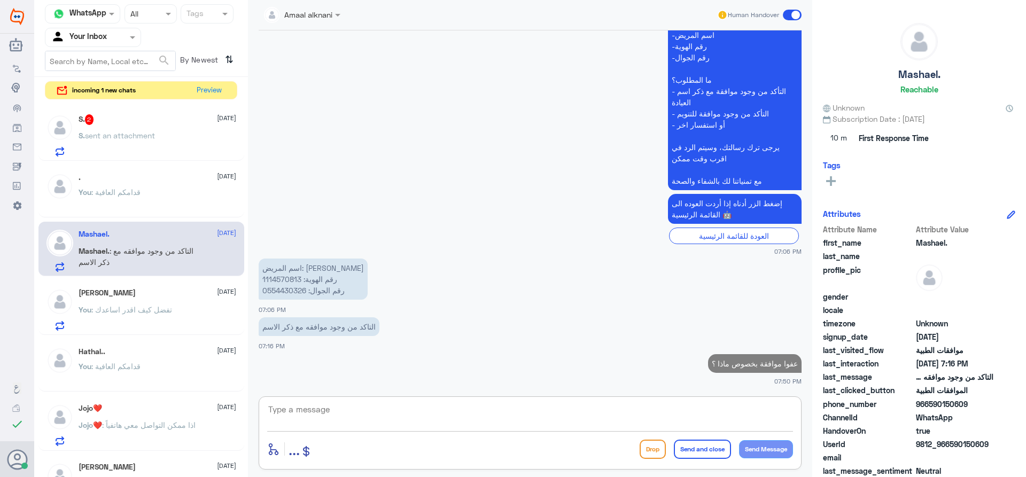
click at [154, 309] on span ": تفضل كيف اقدر اساعدك" at bounding box center [131, 309] width 81 height 9
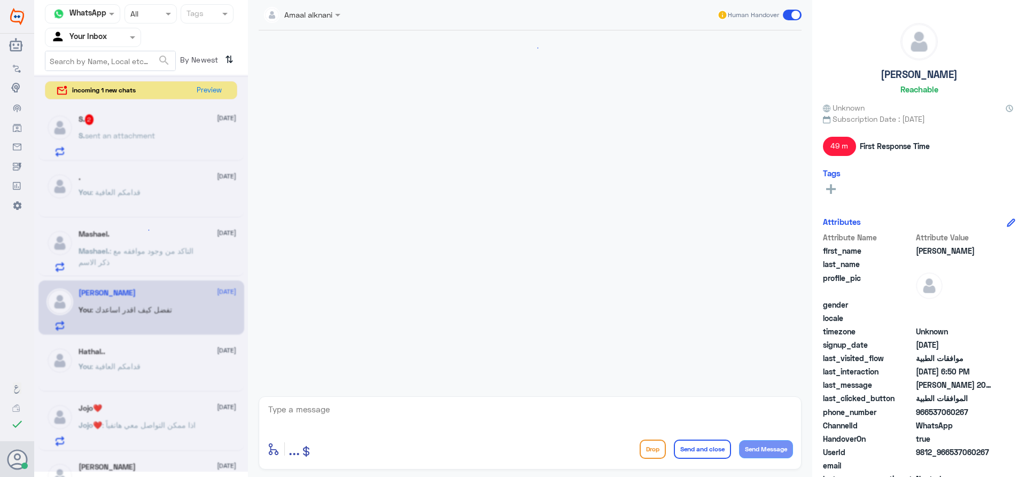
scroll to position [298, 0]
click at [314, 410] on textarea at bounding box center [530, 415] width 526 height 26
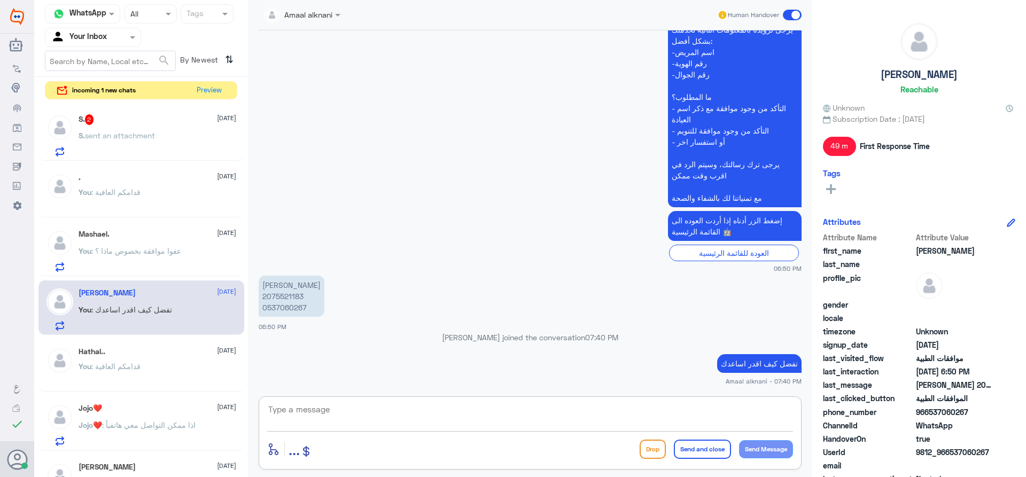
click at [314, 410] on textarea at bounding box center [530, 415] width 526 height 26
click at [140, 258] on p "You : عفوا موافقة بخصوص ماذا ؟" at bounding box center [130, 258] width 103 height 27
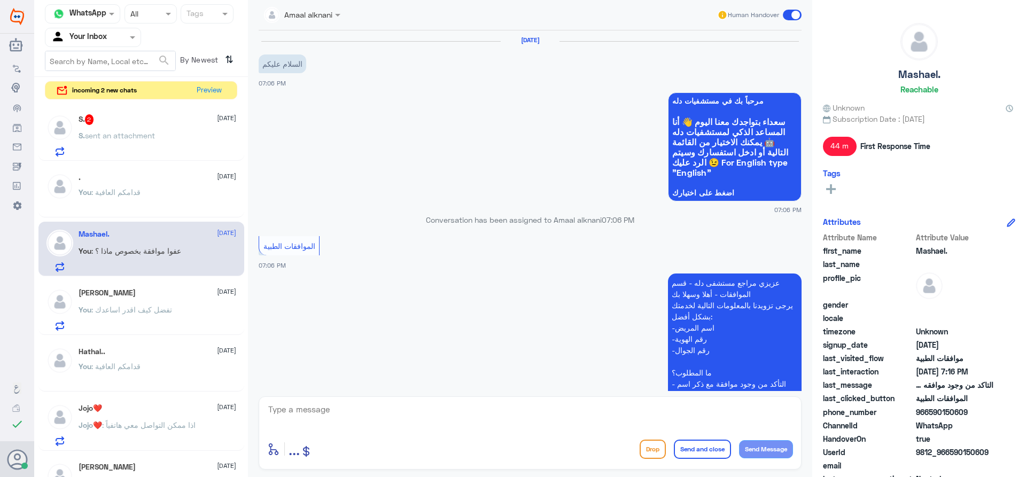
scroll to position [312, 0]
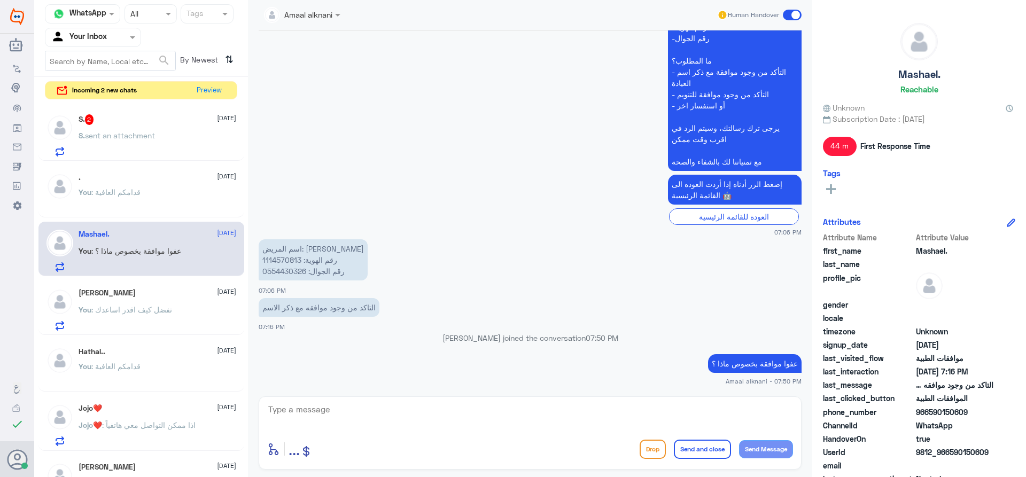
click at [118, 190] on span ": قدامكم العافية" at bounding box center [115, 192] width 49 height 9
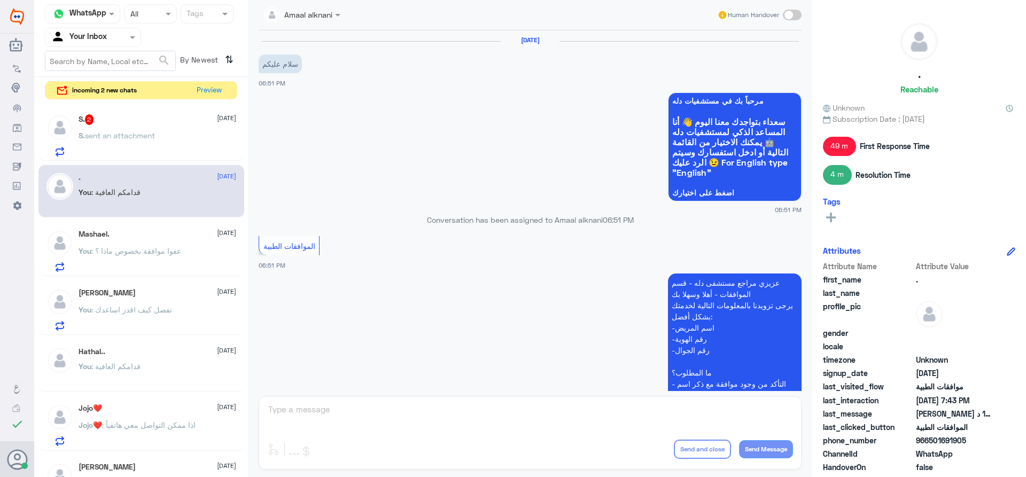
scroll to position [423, 0]
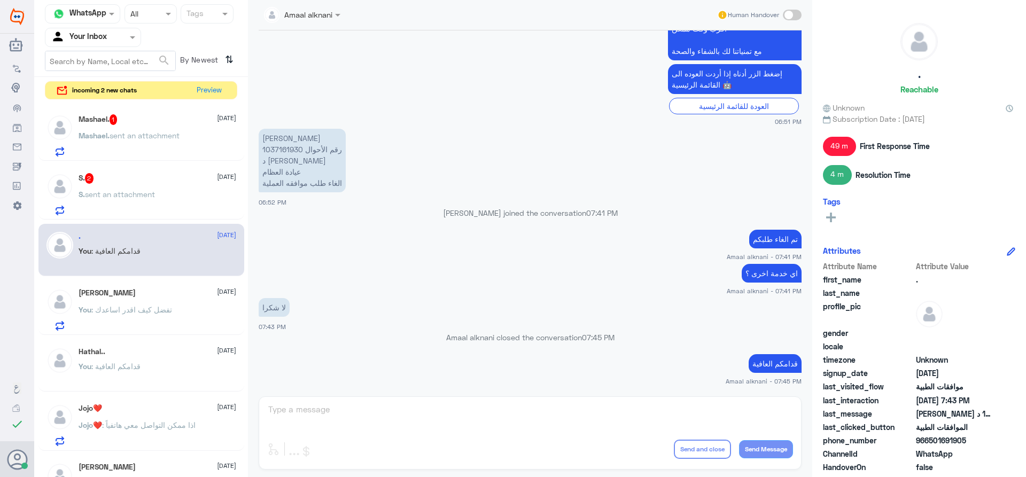
click at [349, 405] on div "Amaal alknani Human Handover [DATE] سلام عليكم 06:51 PM مرحباً بك في مستشفيات د…" at bounding box center [530, 240] width 564 height 480
drag, startPoint x: 339, startPoint y: 409, endPoint x: 131, endPoint y: 160, distance: 324.8
click at [334, 407] on div "Amaal alknani Human Handover [DATE] سلام عليكم 06:51 PM مرحباً بك في مستشفيات د…" at bounding box center [530, 240] width 564 height 480
click at [118, 183] on div "S. 2 [DATE]" at bounding box center [158, 178] width 158 height 11
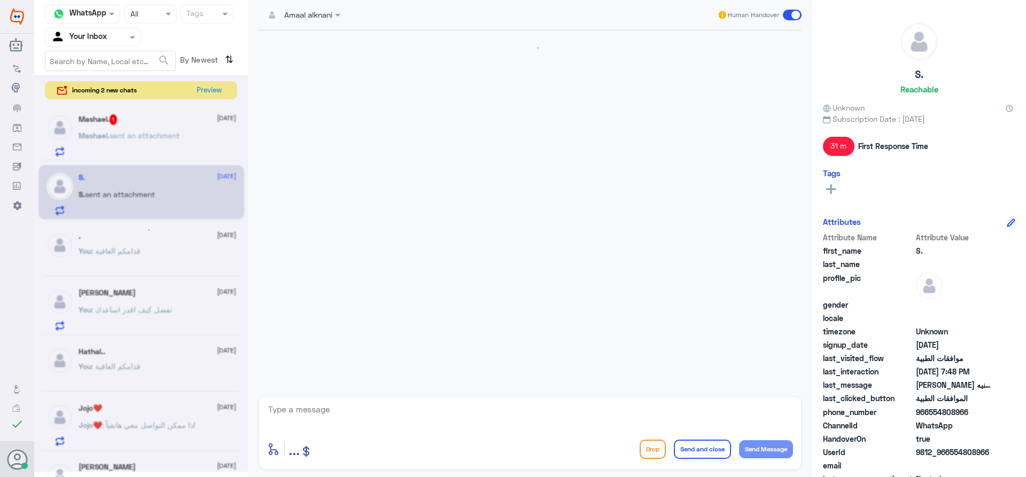
scroll to position [479, 0]
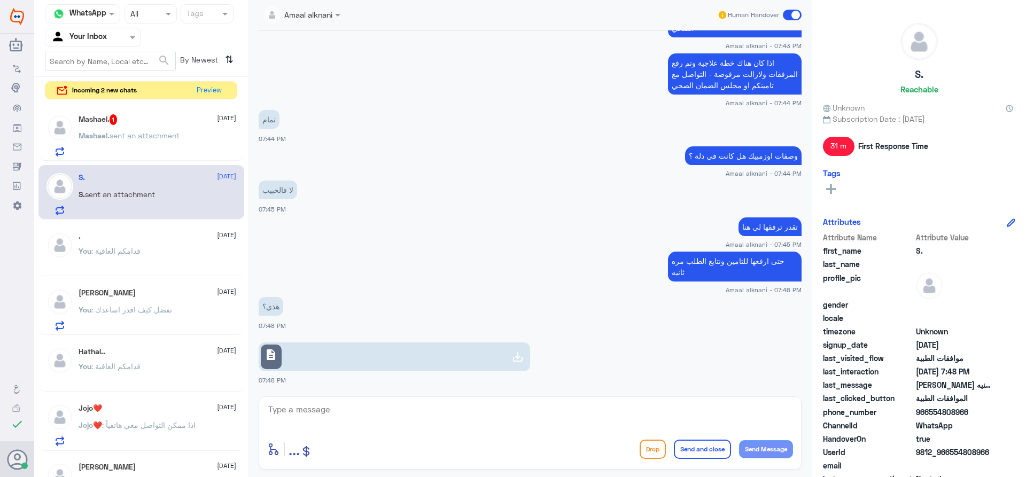
click at [307, 355] on link "description" at bounding box center [395, 357] width 272 height 29
click at [374, 419] on textarea at bounding box center [530, 415] width 526 height 26
type textarea "لا ابي وصفه طبية للاوزمبيك"
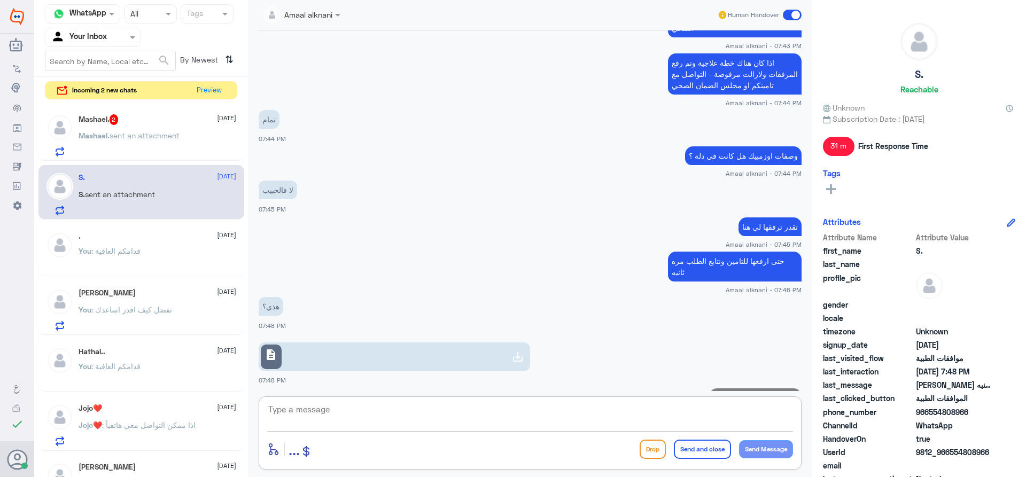
scroll to position [513, 0]
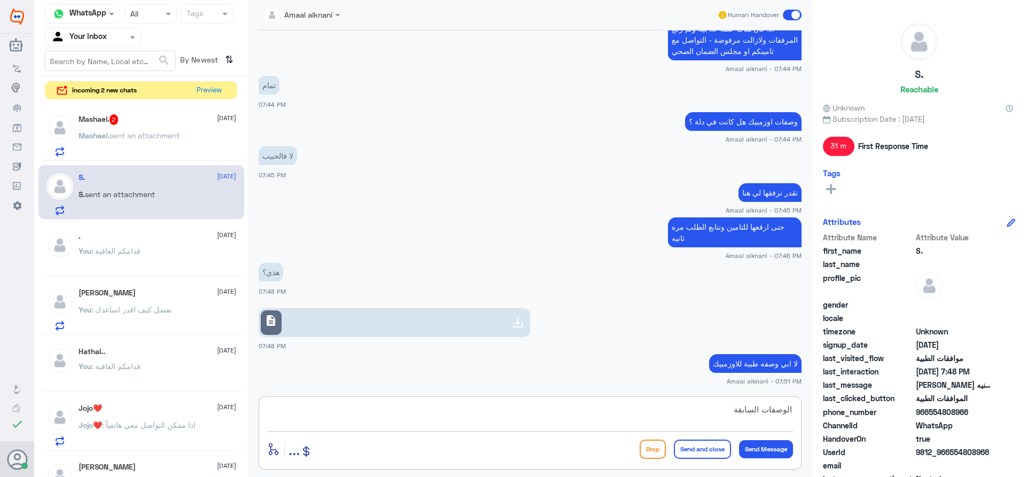
type textarea "الوصفات السابقة"
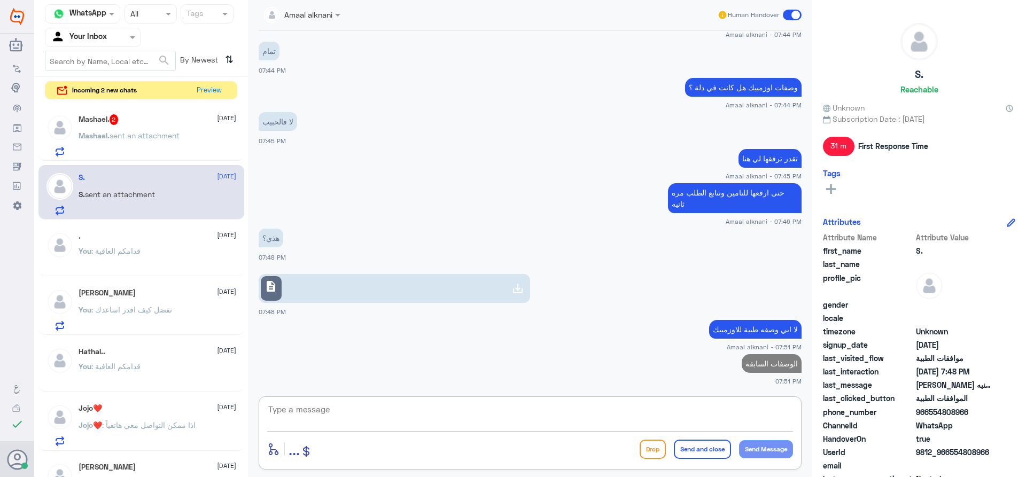
click at [96, 129] on div "Mashael. 2 [DATE] Mashael. sent an attachment" at bounding box center [158, 135] width 158 height 42
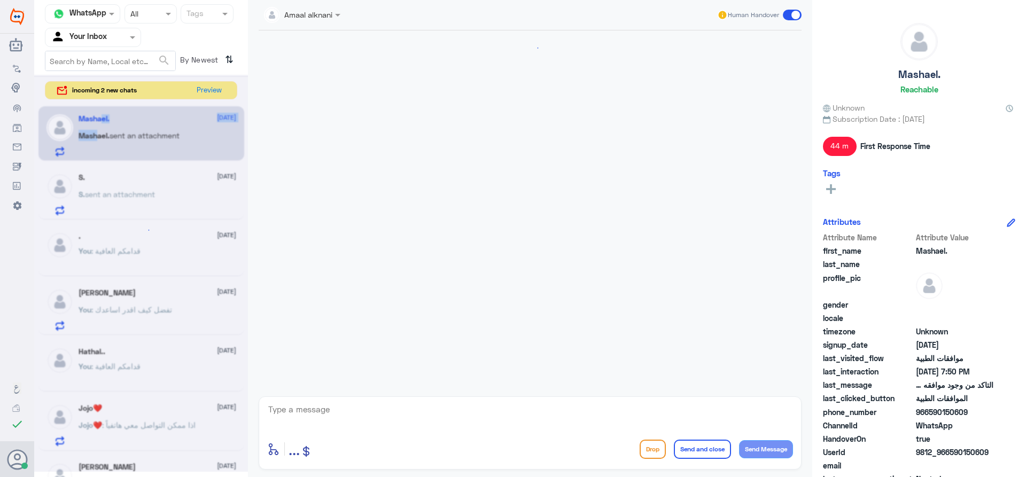
scroll to position [385, 0]
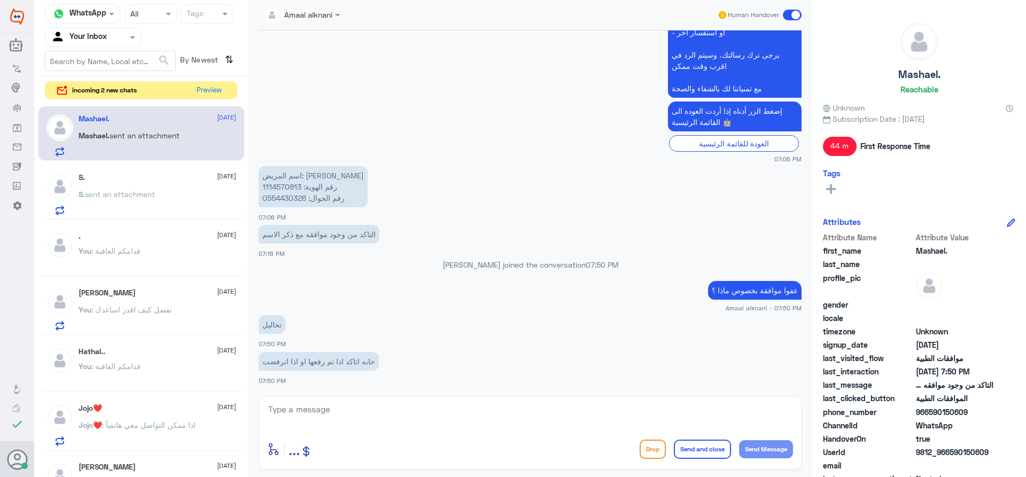
click at [355, 422] on textarea at bounding box center [530, 415] width 526 height 26
click at [381, 418] on textarea at bounding box center [530, 415] width 526 height 26
type textarea "مع اي طبيب؟"
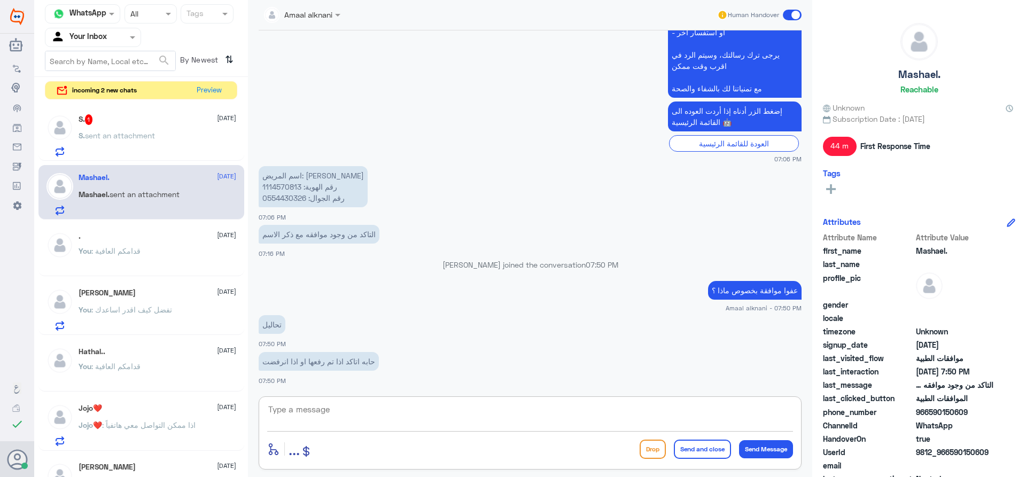
scroll to position [420, 0]
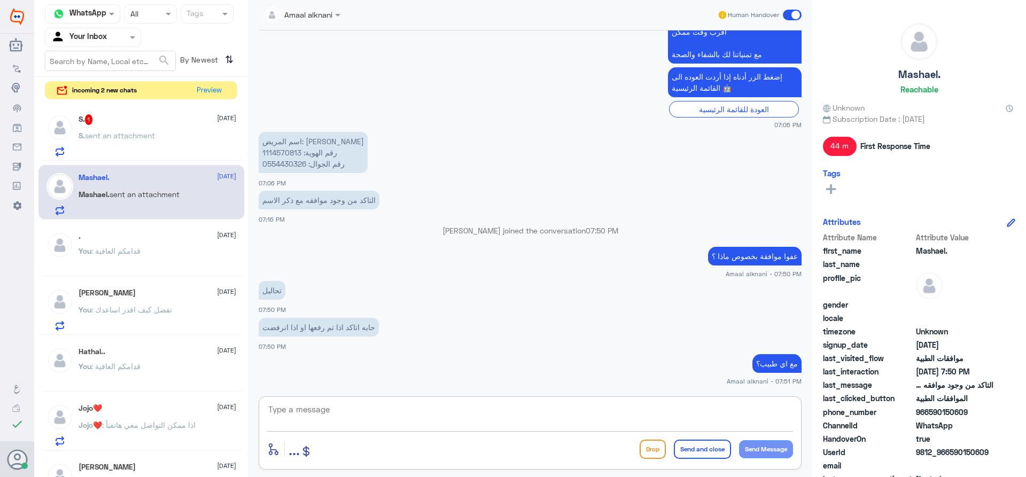
click at [145, 150] on p "S. sent an attachment" at bounding box center [117, 143] width 76 height 27
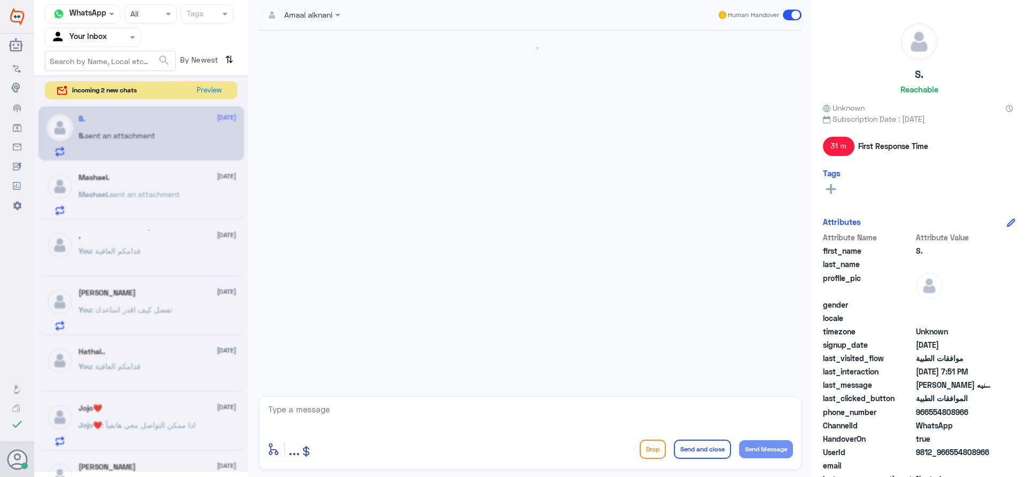
scroll to position [448, 0]
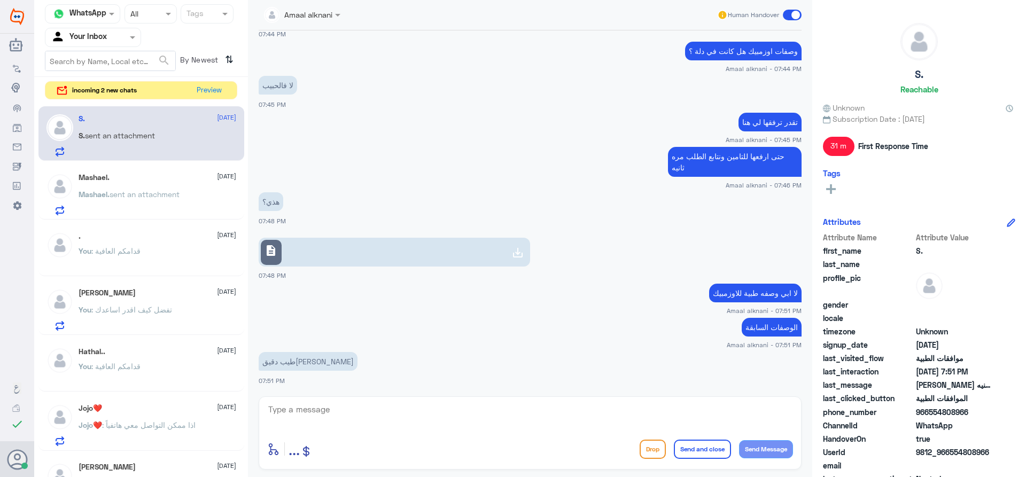
click at [329, 414] on textarea at bounding box center [530, 415] width 526 height 26
click at [167, 196] on span "sent an attachment" at bounding box center [145, 194] width 70 height 9
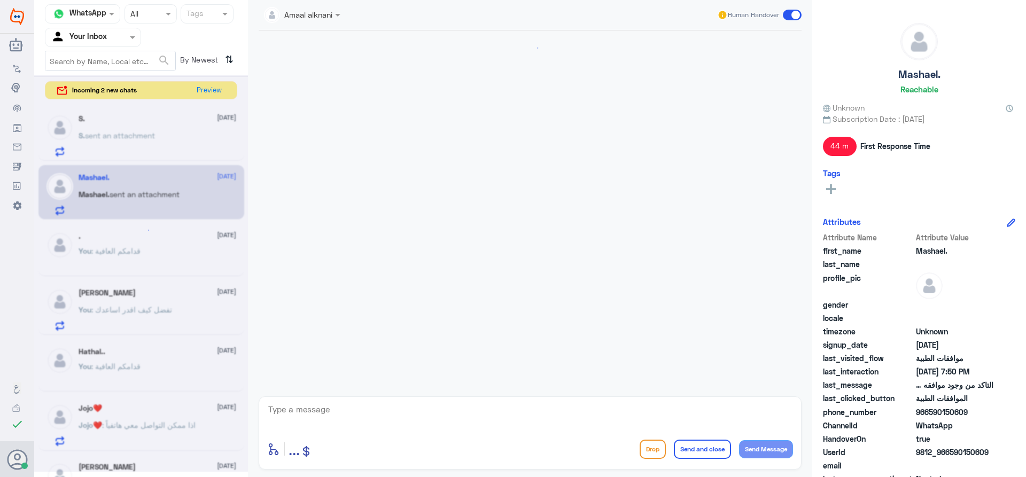
scroll to position [420, 0]
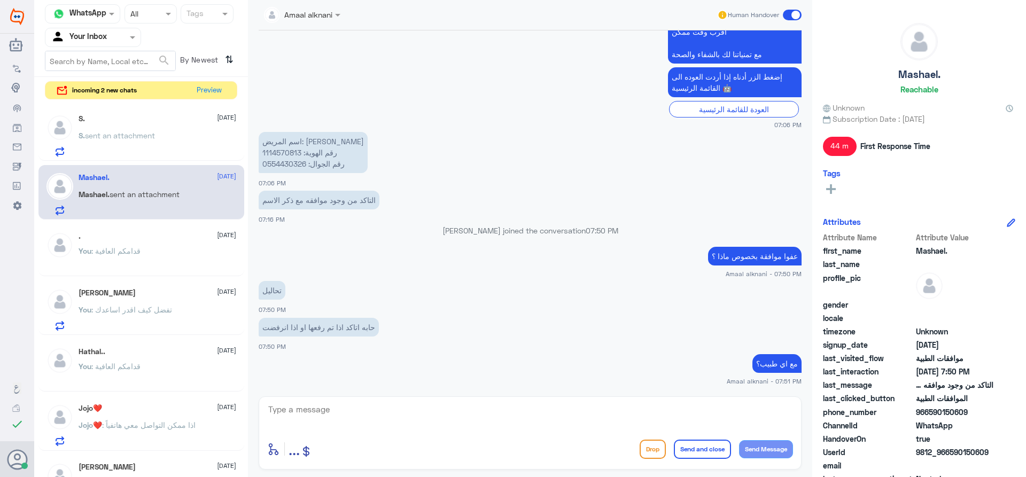
click at [328, 412] on textarea at bounding box center [530, 415] width 526 height 26
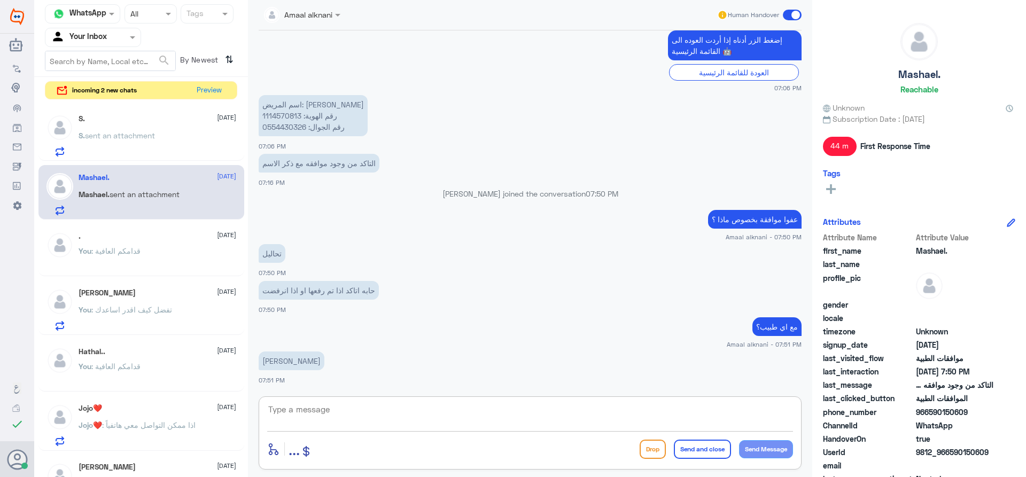
type textarea "م"
type textarea "مستشفى دلة النخيل ؟"
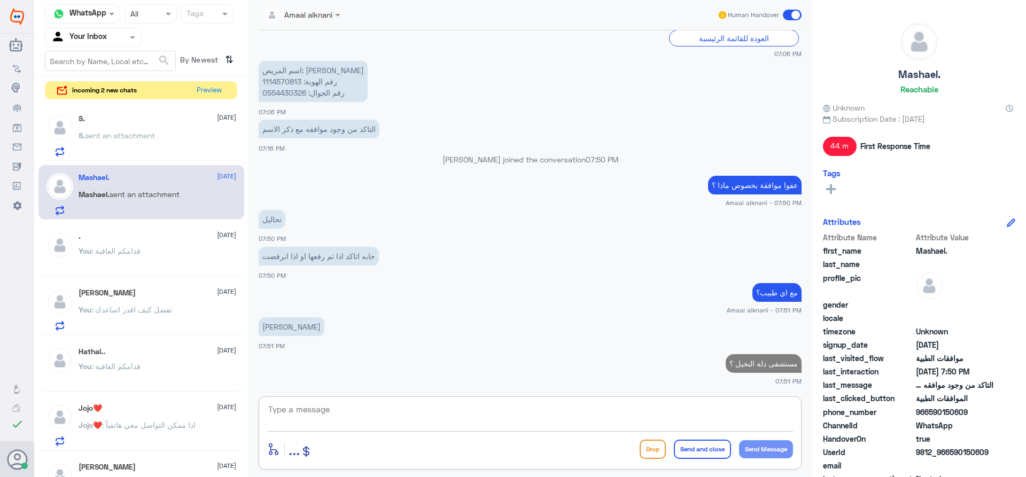
click at [293, 94] on p "اسم المريض: [PERSON_NAME] رقم الهوية: 1114570813 رقم الجوال: 0554430326" at bounding box center [313, 81] width 109 height 41
click at [284, 83] on p "اسم المريض: [PERSON_NAME] رقم الهوية: 1114570813 رقم الجوال: 0554430326" at bounding box center [313, 81] width 109 height 41
copy p "1114570813"
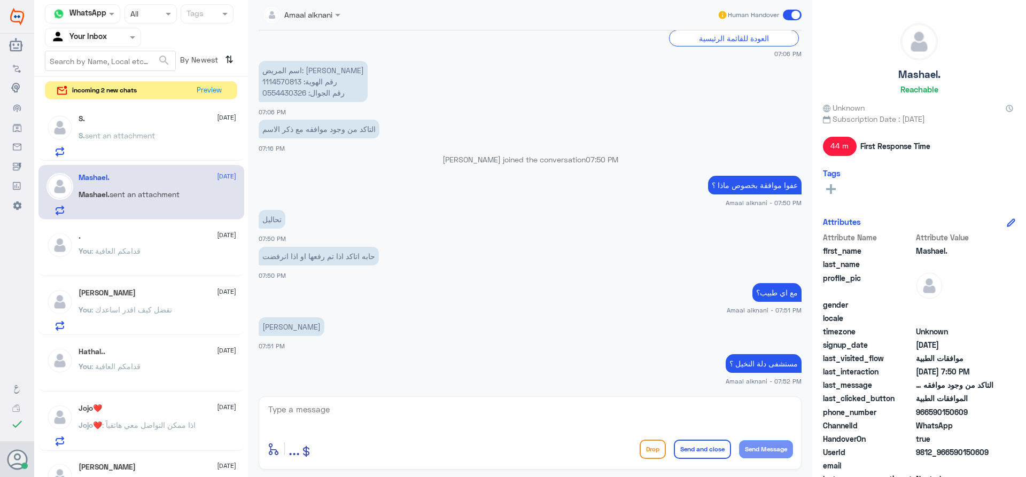
drag, startPoint x: 508, startPoint y: 457, endPoint x: 517, endPoint y: 459, distance: 8.7
click at [508, 457] on div "enter flow name ... Drop Send and close Send Message" at bounding box center [530, 449] width 526 height 24
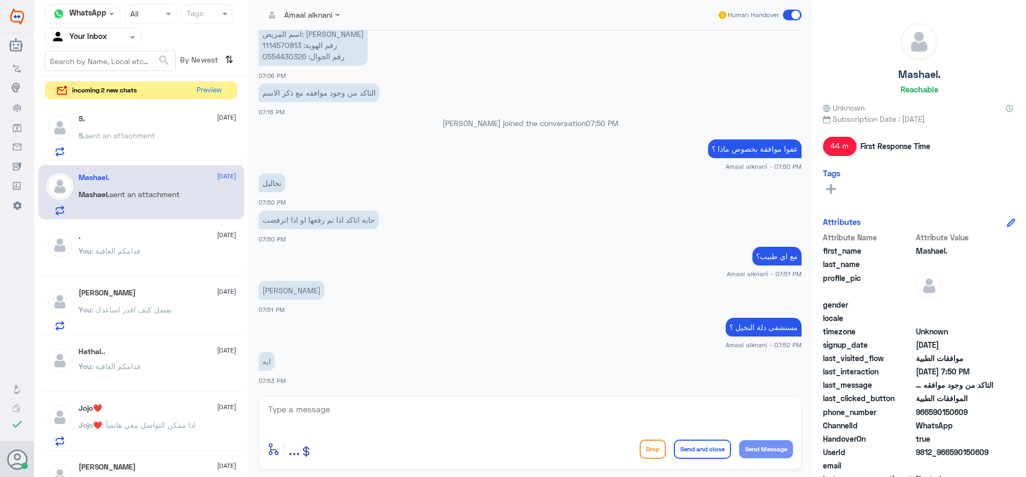
click at [388, 412] on textarea at bounding box center [530, 415] width 526 height 26
type textarea "طيب دقيق[PERSON_NAME]"
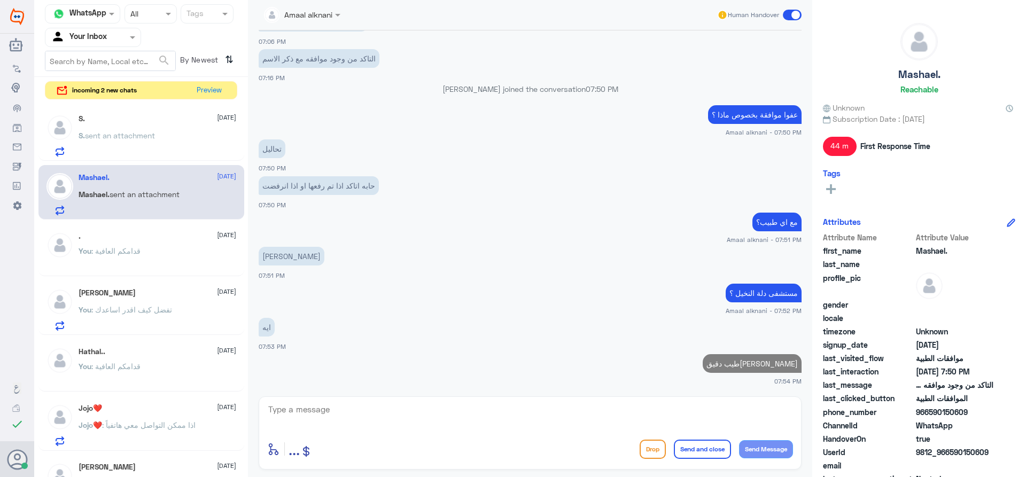
click at [135, 136] on span "sent an attachment" at bounding box center [120, 135] width 70 height 9
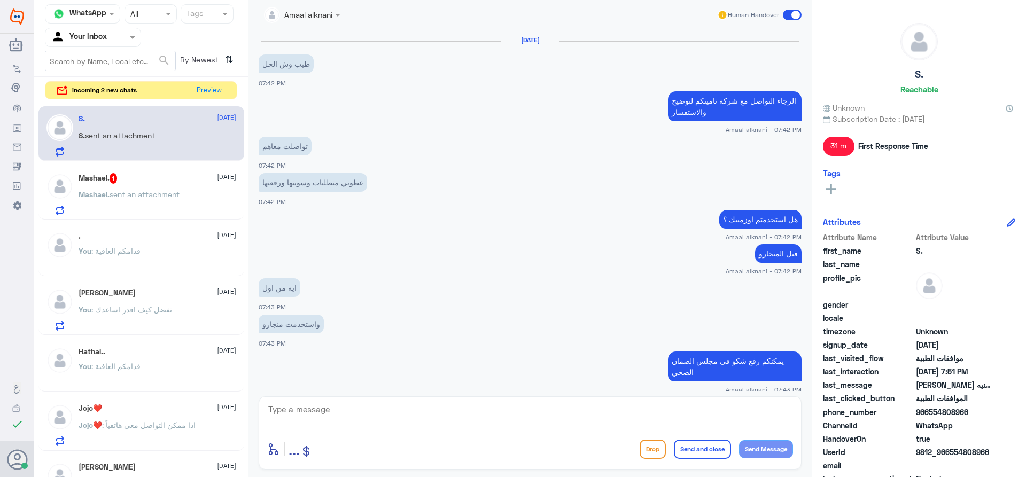
scroll to position [448, 0]
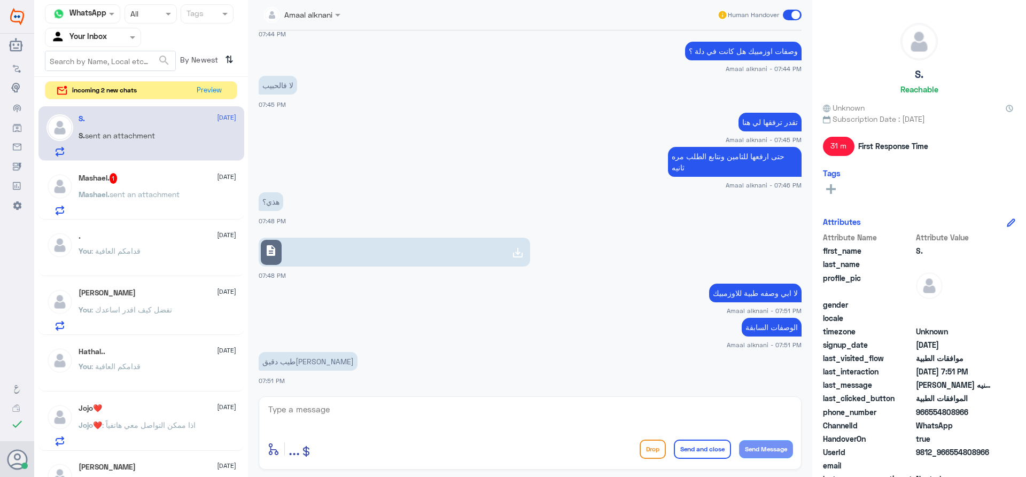
click at [95, 204] on p "Mashael. sent an attachment" at bounding box center [129, 202] width 101 height 27
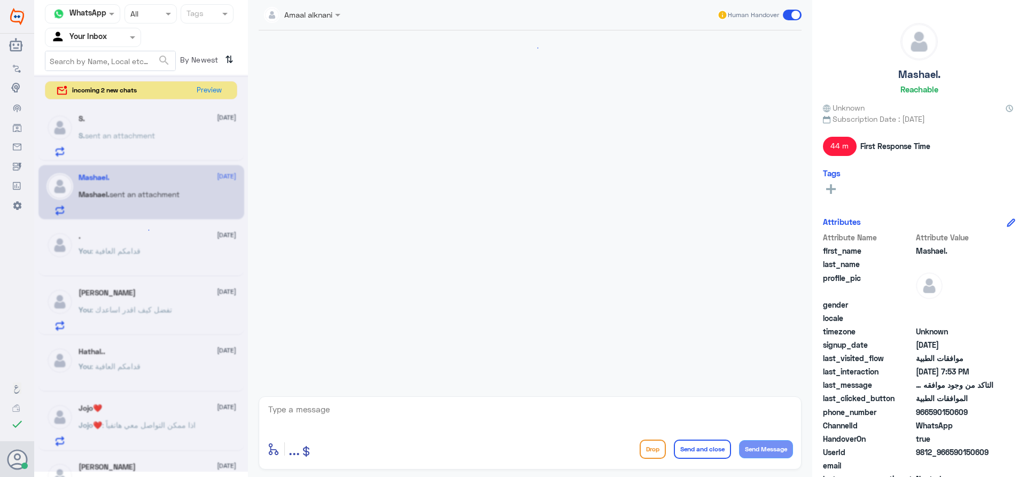
scroll to position [561, 0]
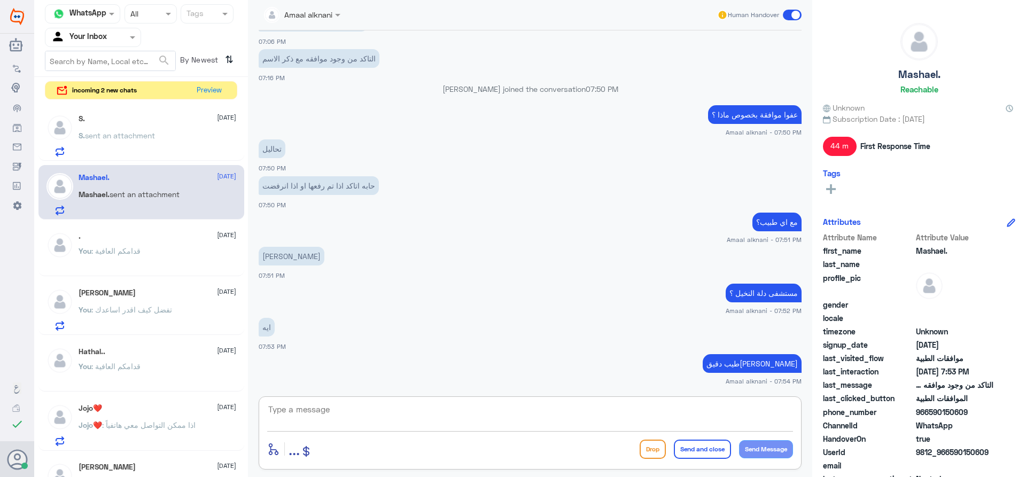
click at [334, 413] on textarea at bounding box center [530, 415] width 526 height 26
click at [115, 260] on p "You : قدامكم العافية" at bounding box center [110, 258] width 62 height 27
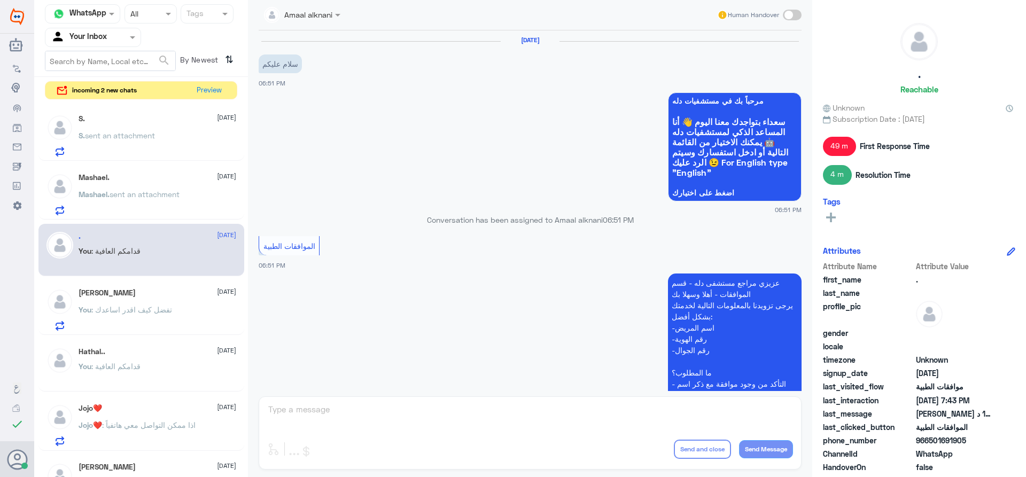
scroll to position [423, 0]
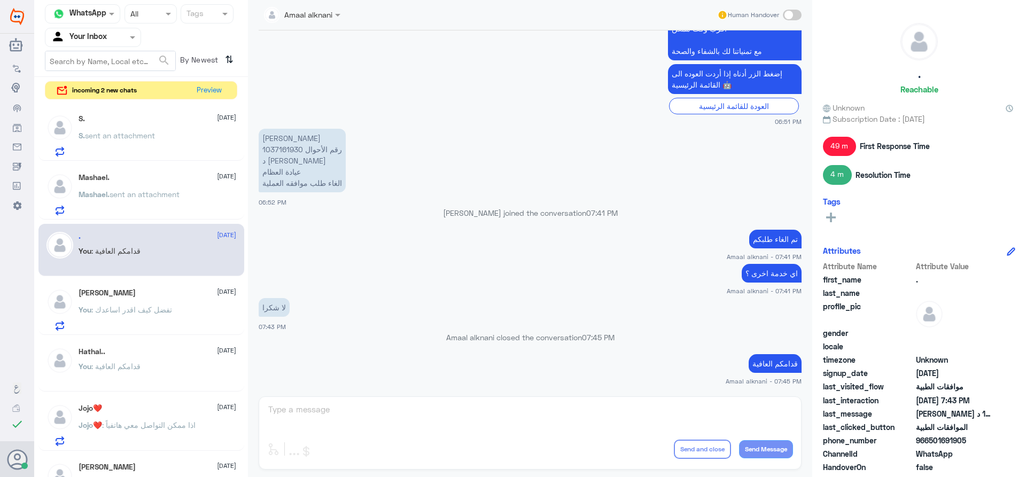
click at [320, 405] on div "Amaal alknani Human Handover [DATE] سلام عليكم 06:51 PM مرحباً بك في مستشفيات د…" at bounding box center [530, 240] width 564 height 480
click at [168, 320] on p "You : تفضل كيف اقدر اساعدك" at bounding box center [126, 317] width 94 height 27
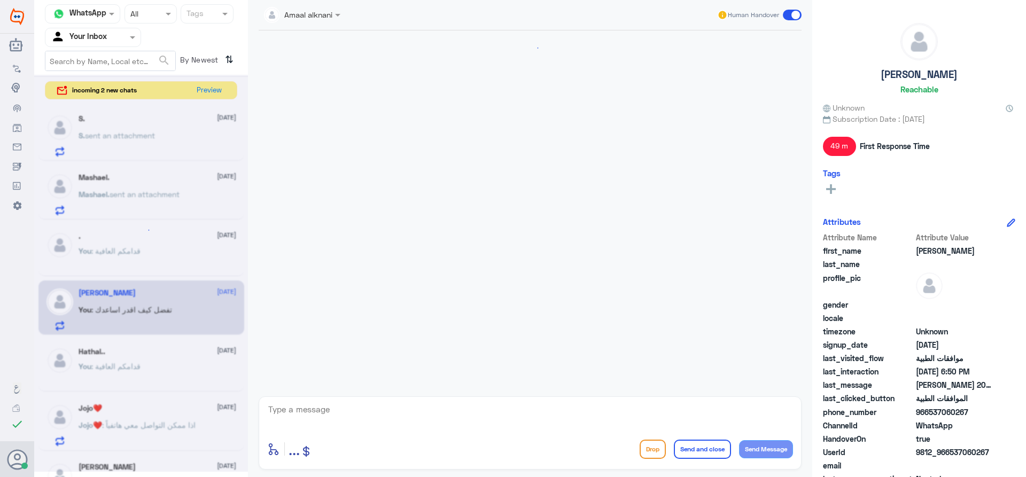
scroll to position [298, 0]
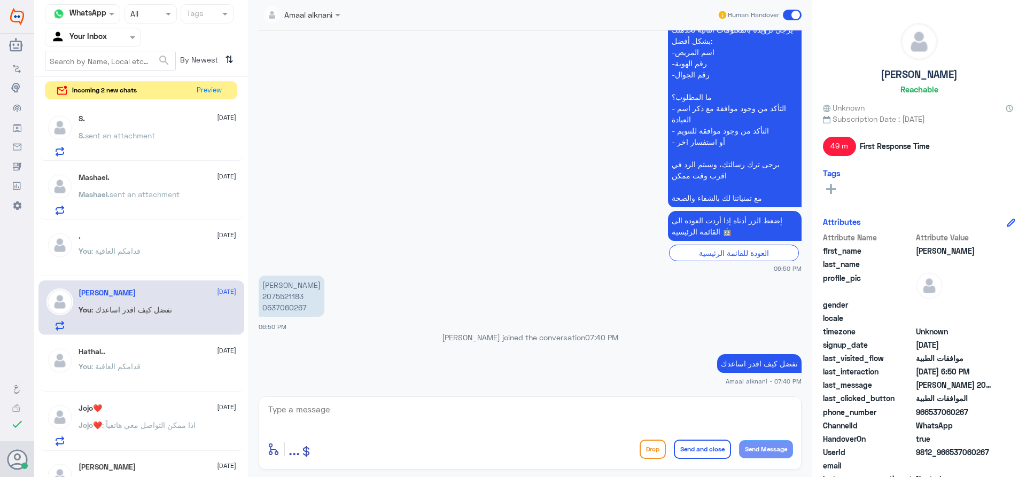
click at [323, 409] on textarea at bounding box center [530, 415] width 526 height 26
click at [118, 36] on div at bounding box center [92, 37] width 95 height 12
click at [106, 72] on b "Unassigned" at bounding box center [89, 69] width 41 height 9
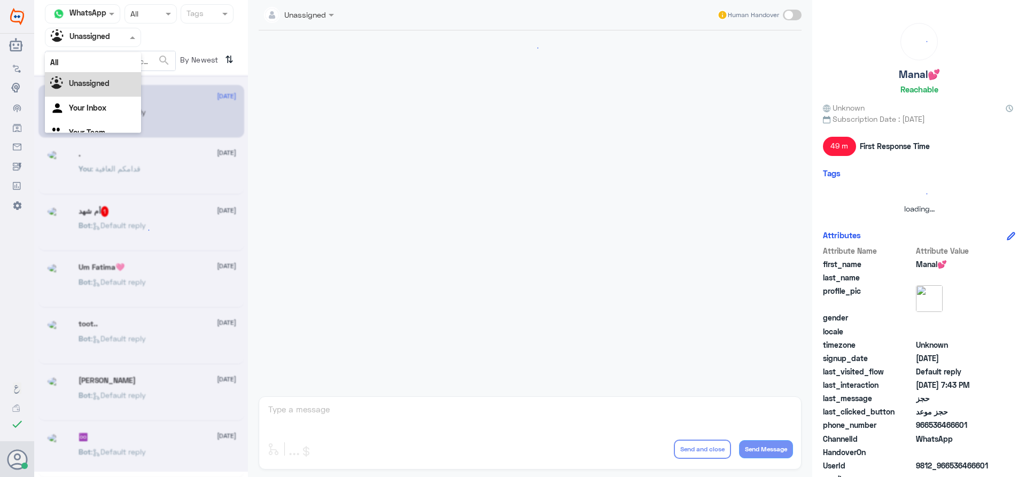
click at [113, 45] on div "Agent Filter Unassigned" at bounding box center [86, 37] width 82 height 16
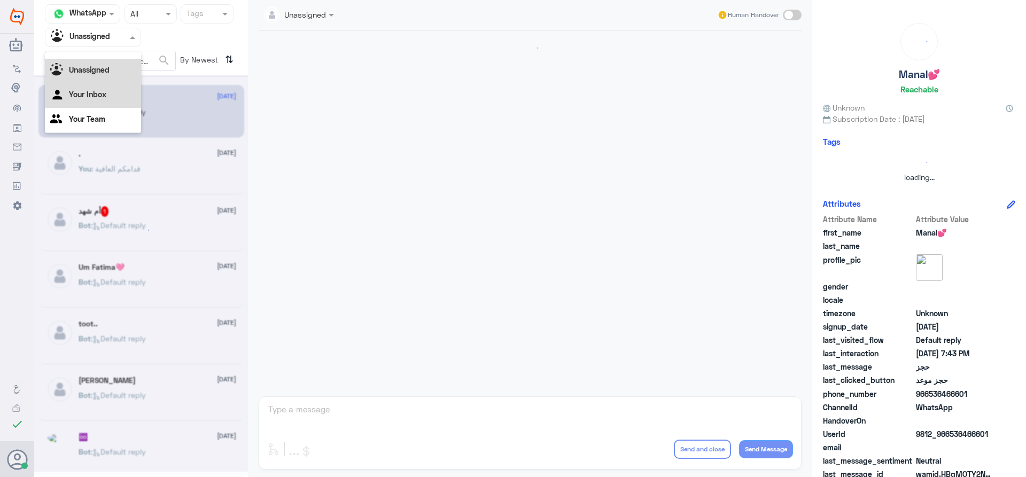
click at [100, 91] on Inbox "Your Inbox" at bounding box center [87, 94] width 37 height 9
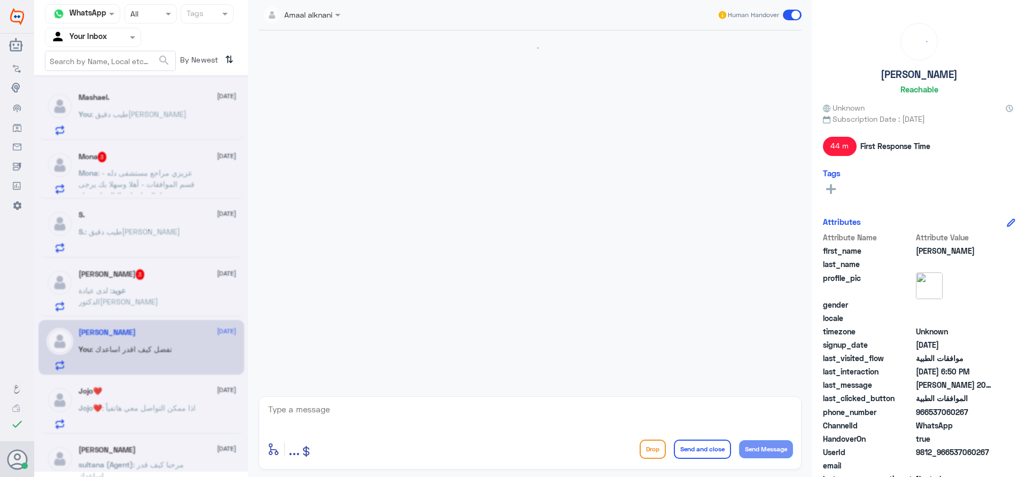
scroll to position [561, 0]
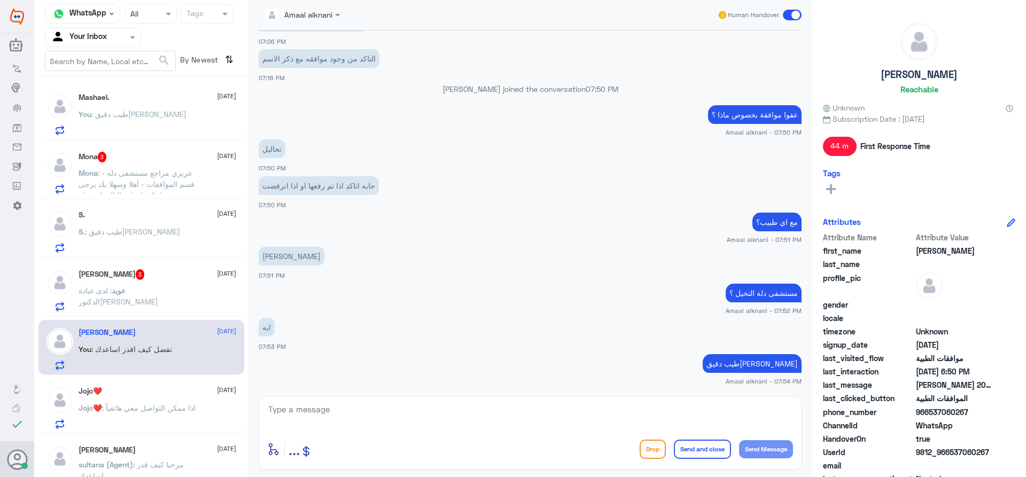
click at [162, 299] on p "عويد : لدى عيادة الدكتور[PERSON_NAME]" at bounding box center [139, 298] width 120 height 27
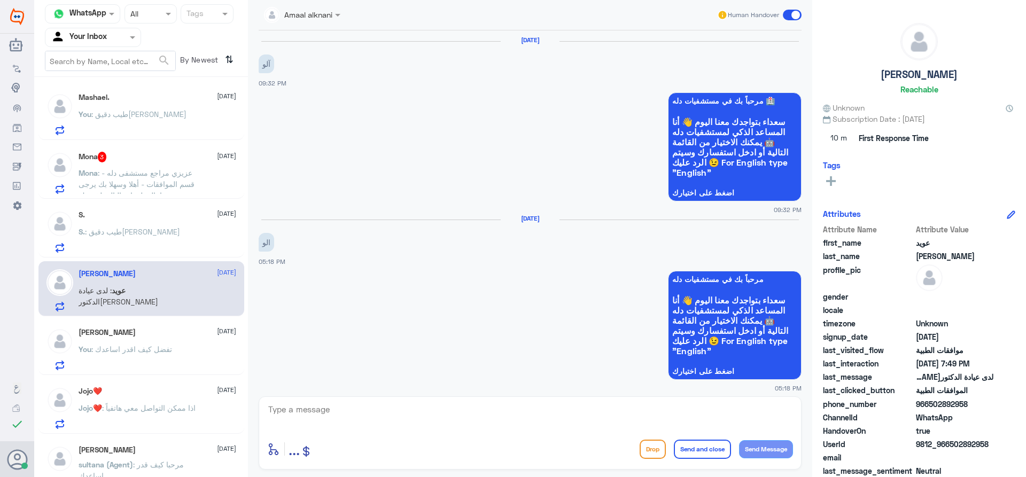
scroll to position [433, 0]
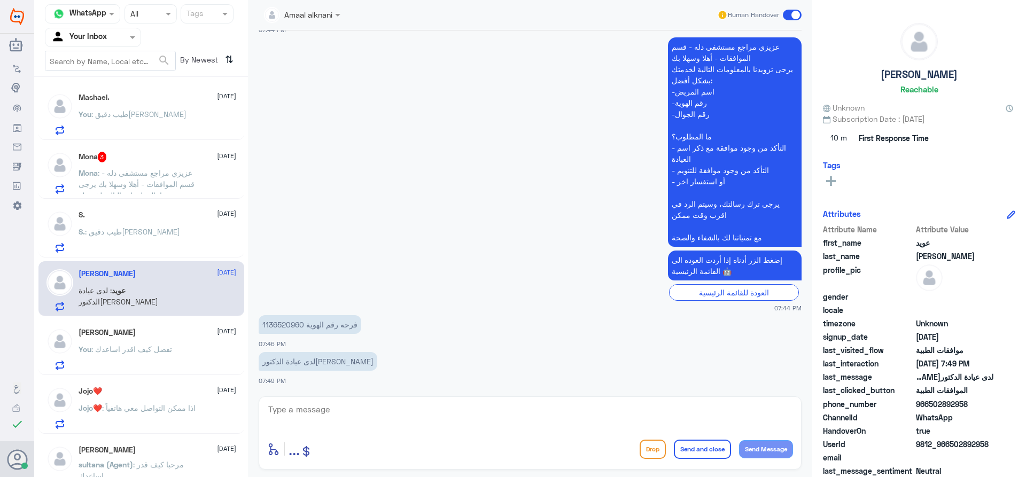
click at [357, 432] on div "enter flow name ... Drop Send and close Send Message" at bounding box center [530, 433] width 543 height 73
click at [345, 412] on textarea at bounding box center [530, 415] width 526 height 26
click at [280, 326] on p "فرحه رقم الهوية 1136520960" at bounding box center [310, 324] width 103 height 19
copy p "1136520960"
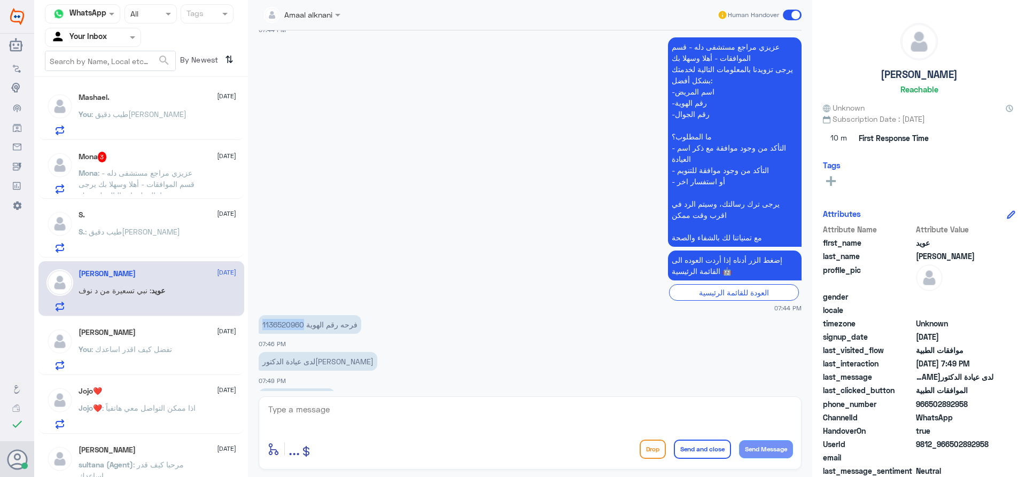
scroll to position [470, 0]
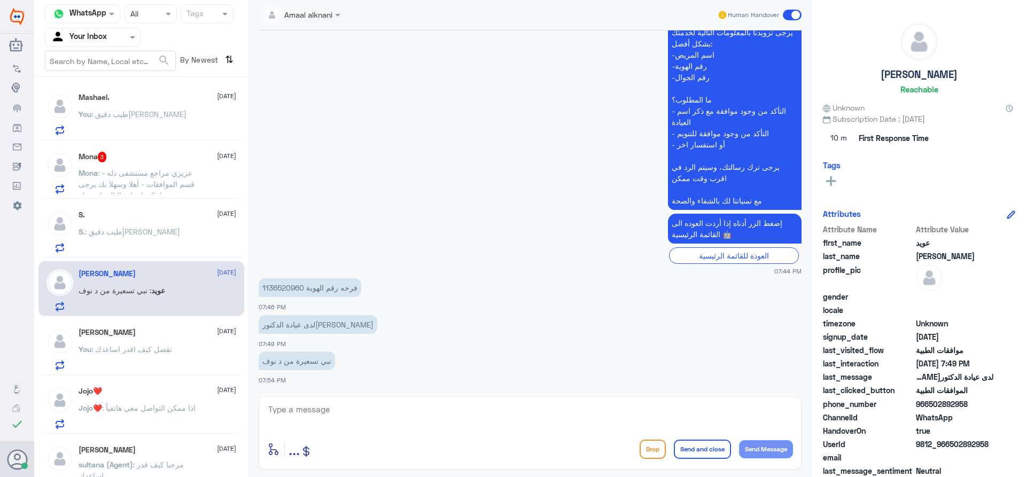
click at [286, 401] on div "enter flow name ... Drop Send and close Send Message" at bounding box center [530, 433] width 543 height 73
click at [288, 410] on textarea at bounding box center [530, 415] width 526 height 26
type textarea "h"
type textarea "الرجاء التواصل مع منسقة الطبيبة لافادتكم"
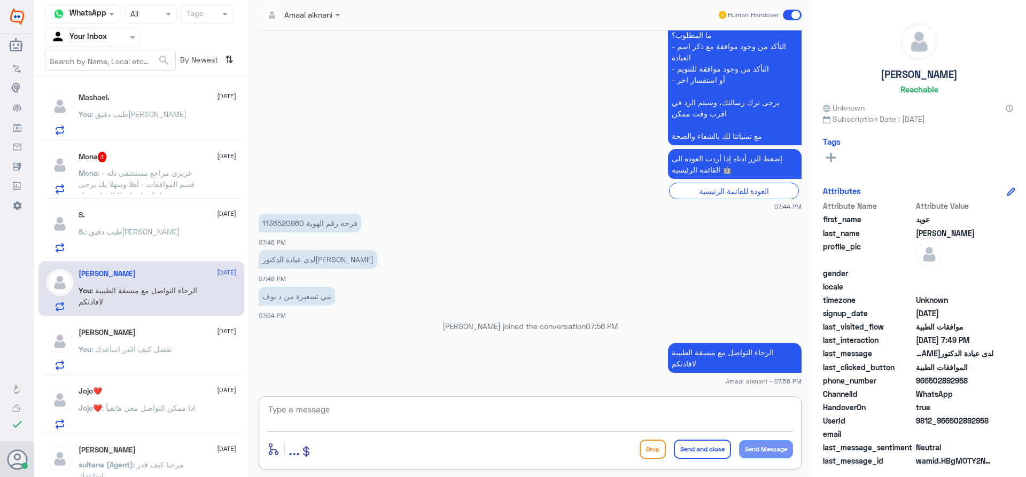
scroll to position [513, 0]
click at [135, 123] on div "You : طيب دقيق[PERSON_NAME]" at bounding box center [158, 123] width 158 height 24
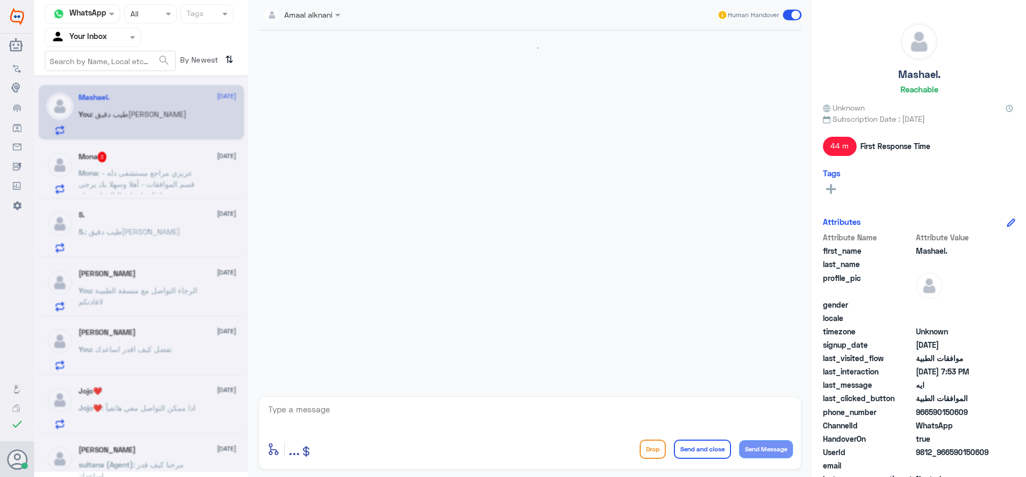
scroll to position [561, 0]
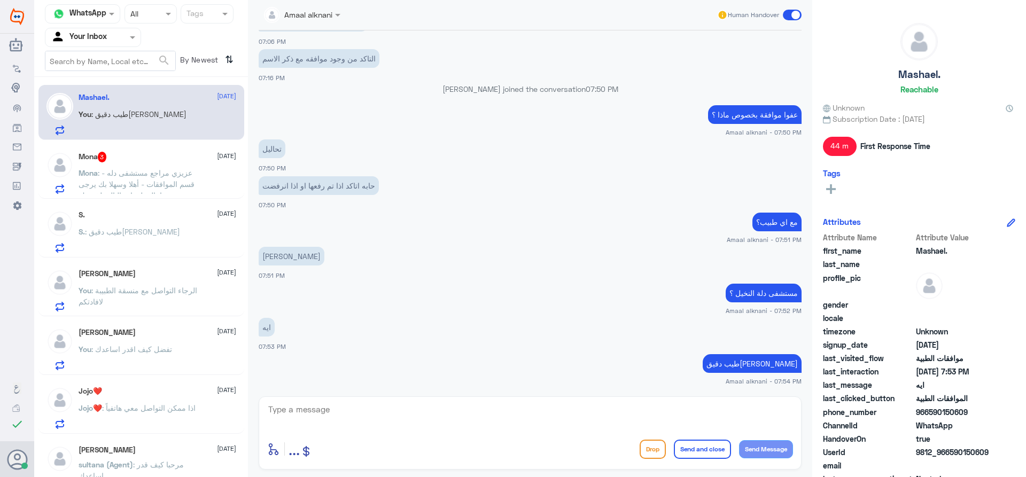
click at [301, 410] on textarea at bounding box center [530, 415] width 526 height 26
type textarea "الرجاء التوجة مباشرة للمختبر"
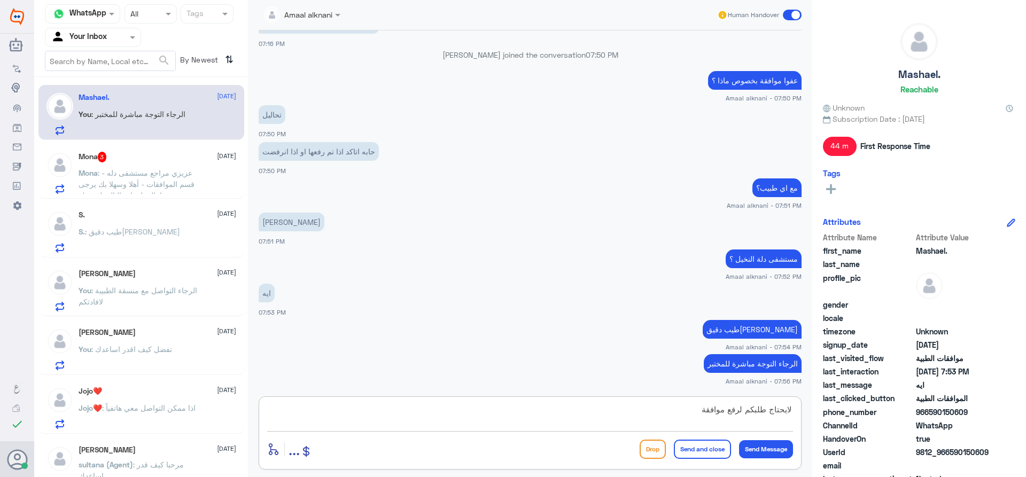
type textarea "لايحتاج طلبكم لرفع موافقة"
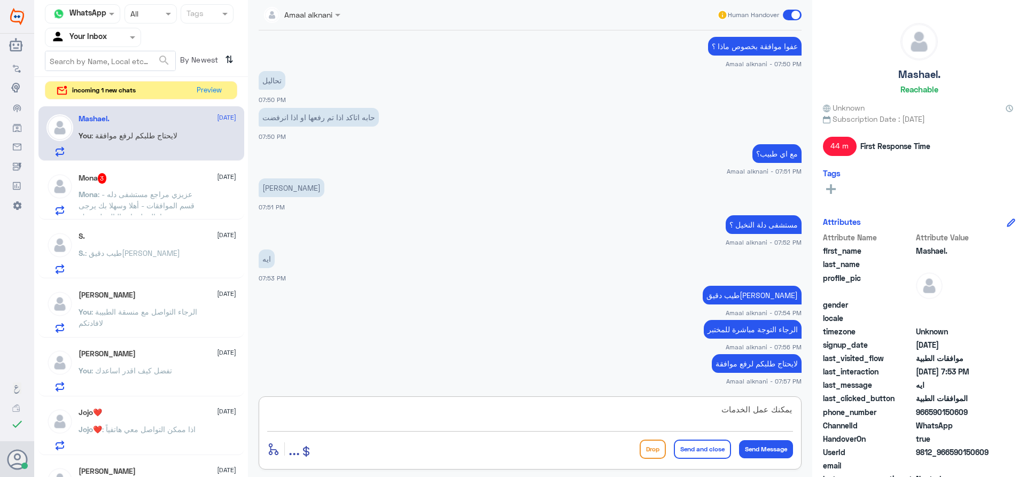
type textarea "يمكنك عمل الخدمات"
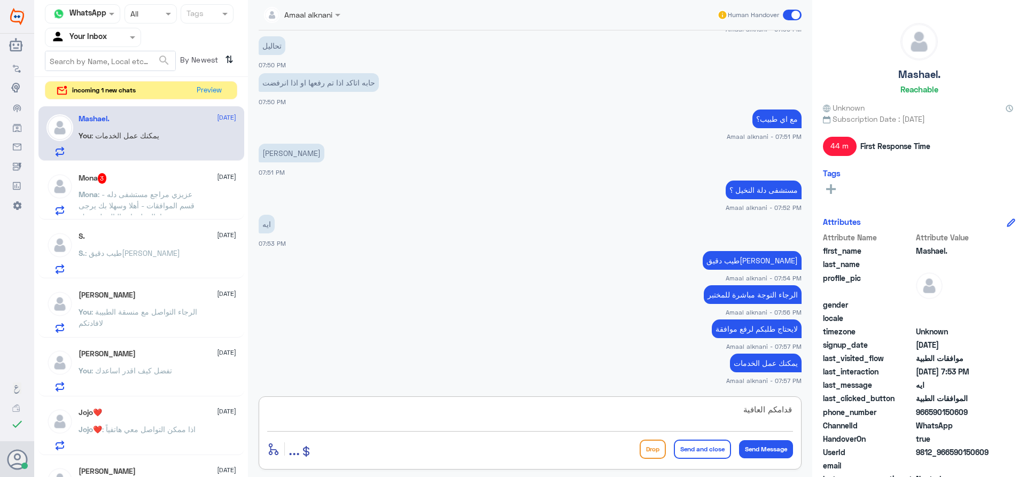
type textarea "قدامكم العافية"
click at [704, 447] on button "Send and close" at bounding box center [702, 449] width 57 height 19
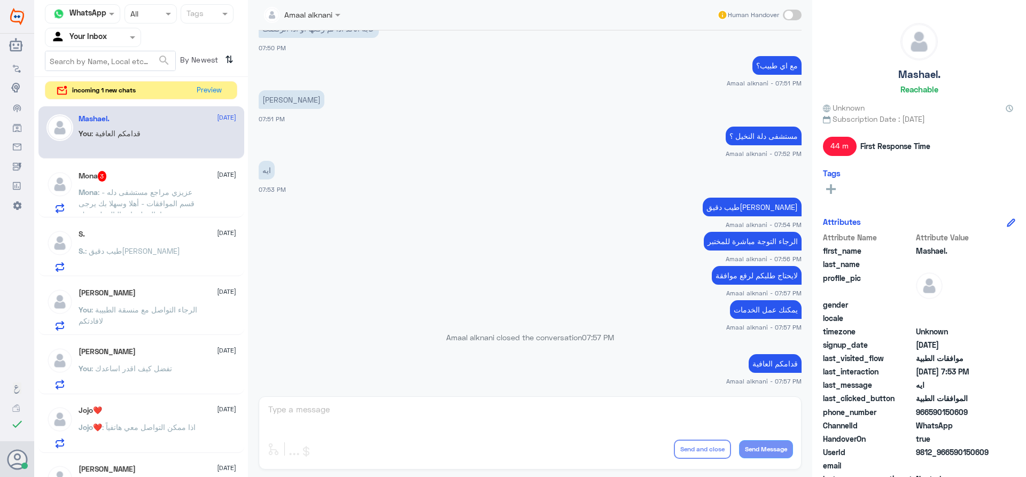
click at [142, 198] on p "[PERSON_NAME] : [PERSON_NAME] مراجع مستشفى دله - قسم الموافقات - أهلا وسهلا بك …" at bounding box center [139, 200] width 120 height 27
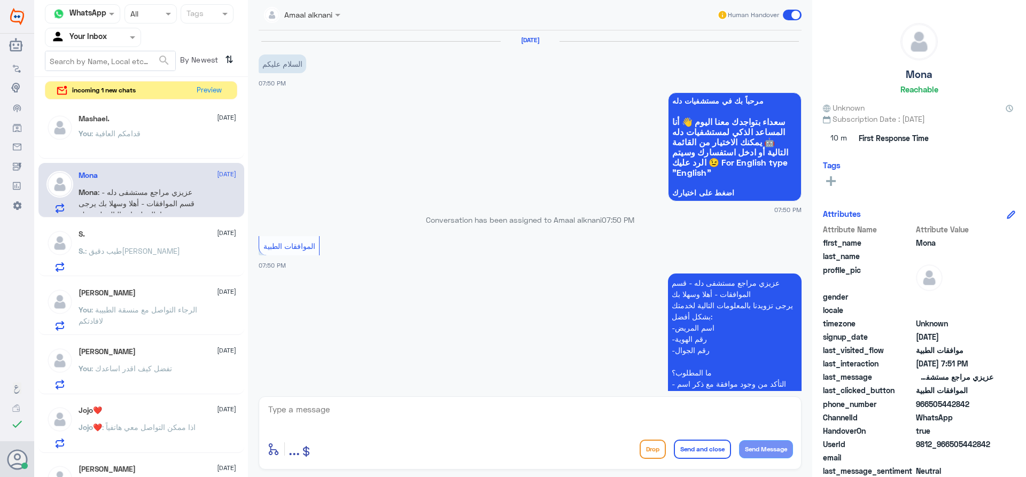
scroll to position [345, 0]
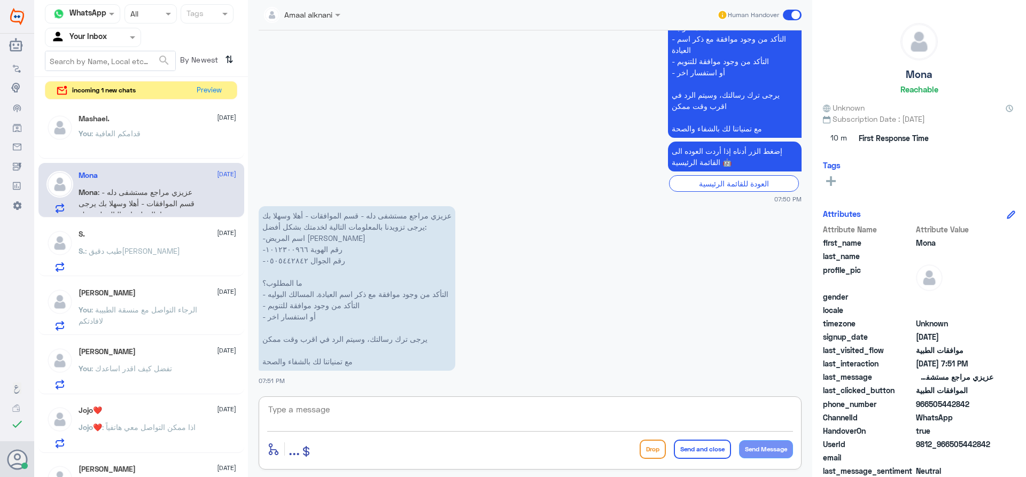
click at [425, 416] on textarea at bounding box center [530, 415] width 526 height 26
click at [125, 260] on p "S. : طيب دقيق[PERSON_NAME]" at bounding box center [130, 258] width 102 height 27
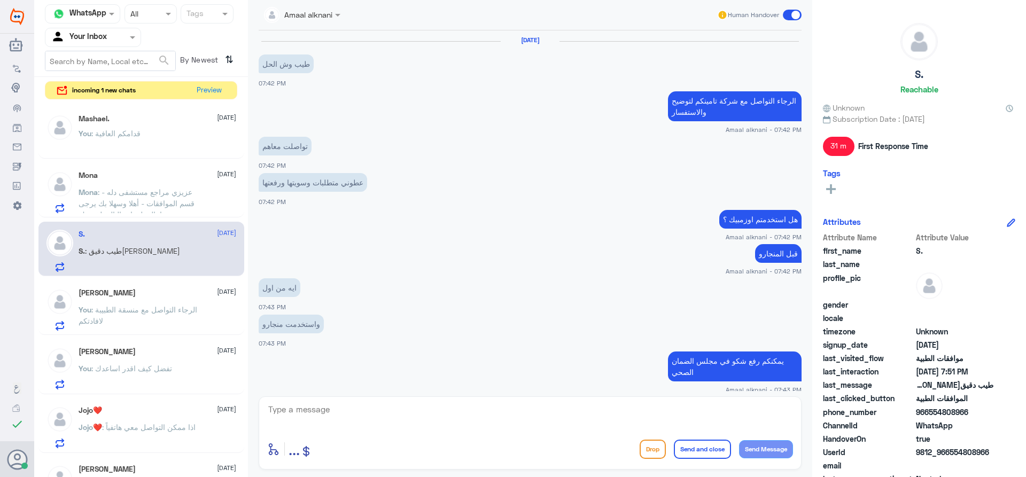
scroll to position [448, 0]
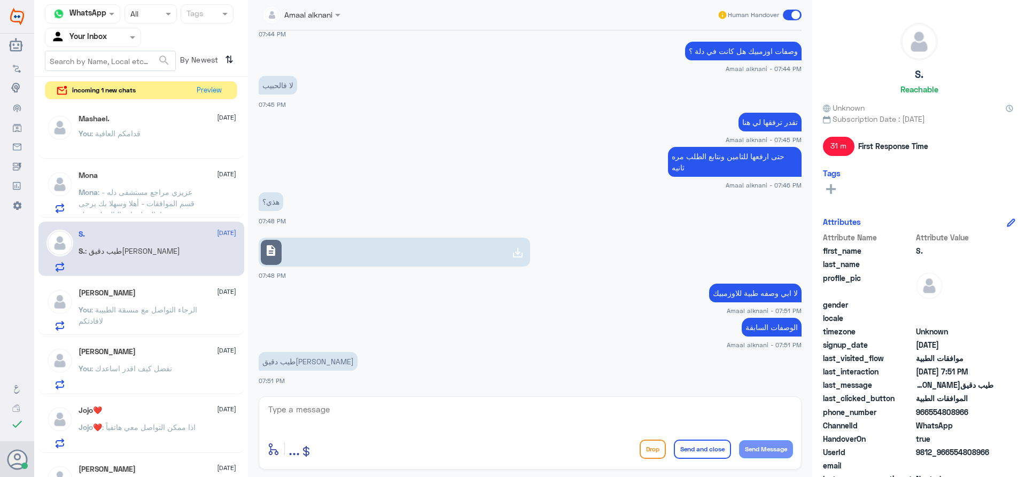
click at [378, 420] on textarea at bounding box center [530, 415] width 526 height 26
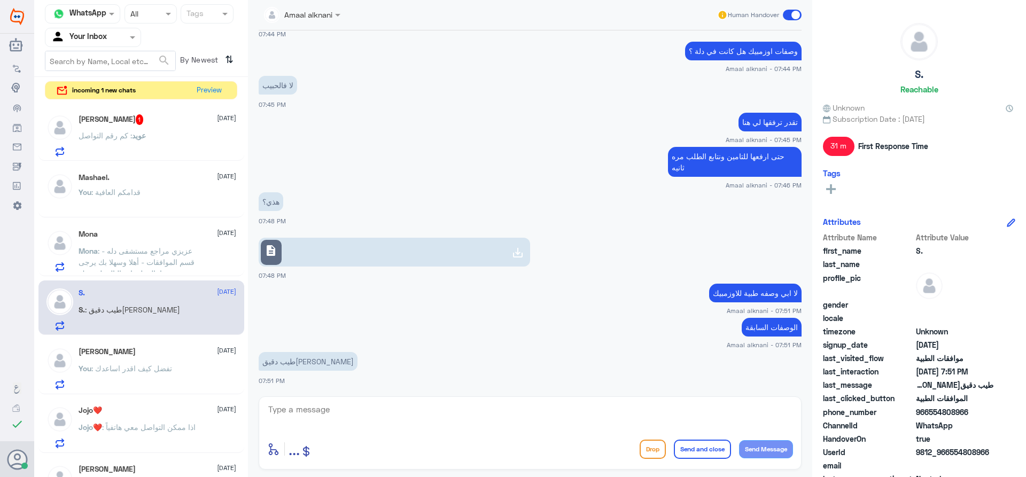
click at [169, 150] on div "عويد : كم رقم التواصل" at bounding box center [158, 145] width 158 height 24
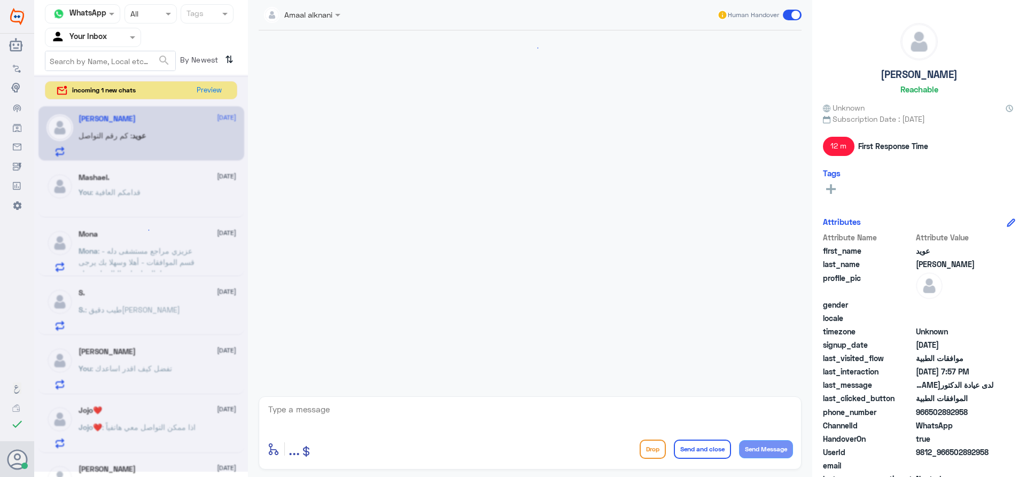
scroll to position [571, 0]
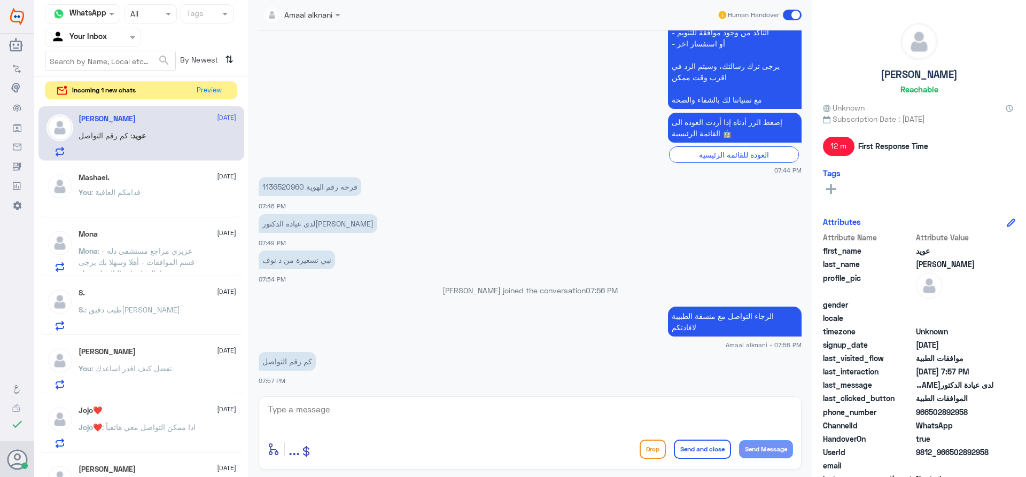
click at [349, 425] on textarea at bounding box center [530, 415] width 526 height 26
click at [348, 423] on textarea at bounding box center [530, 415] width 526 height 26
type textarea "الاتصال بخدمة العملاء920012222 لافادتكم برقم منسق الطبيب"
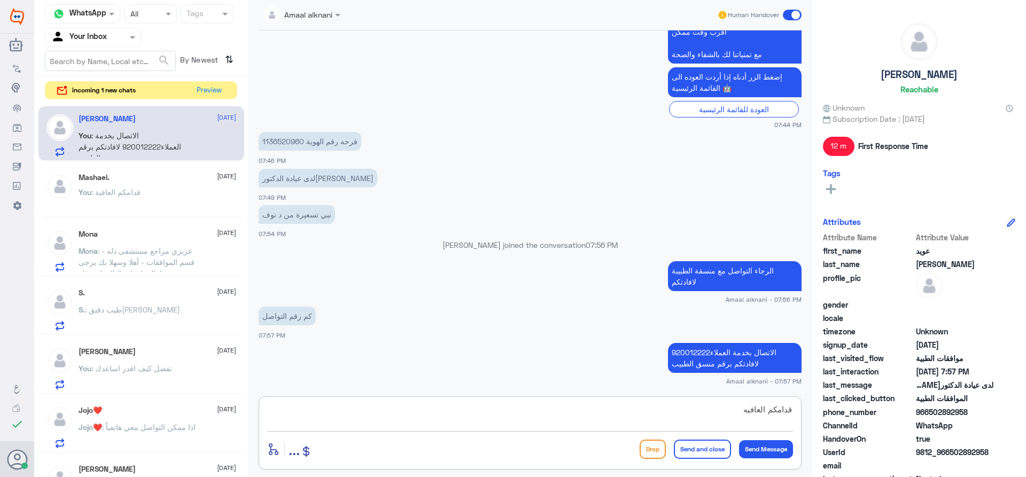
type textarea "قدامكم العافيه"
click at [691, 447] on button "Send and close" at bounding box center [702, 449] width 57 height 19
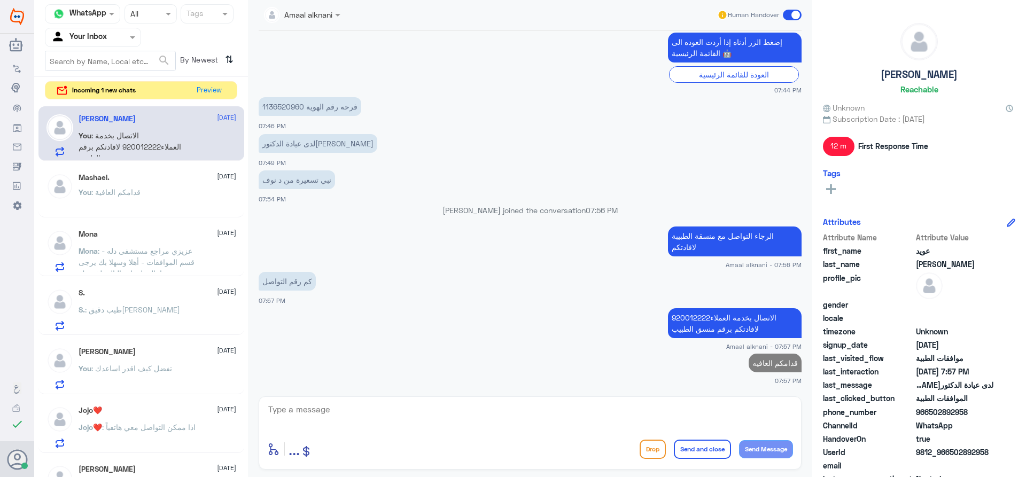
scroll to position [649, 0]
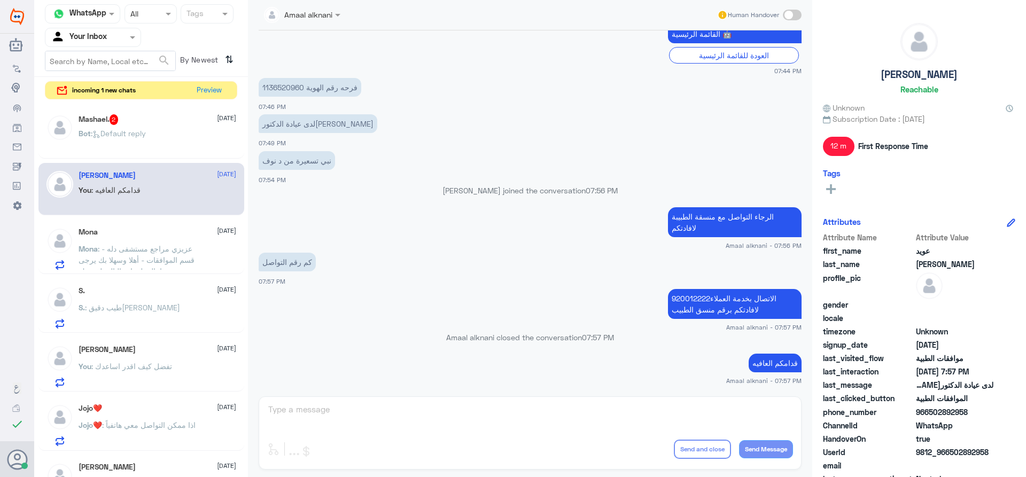
click at [141, 118] on div "Mashael. 2 [DATE]" at bounding box center [158, 119] width 158 height 11
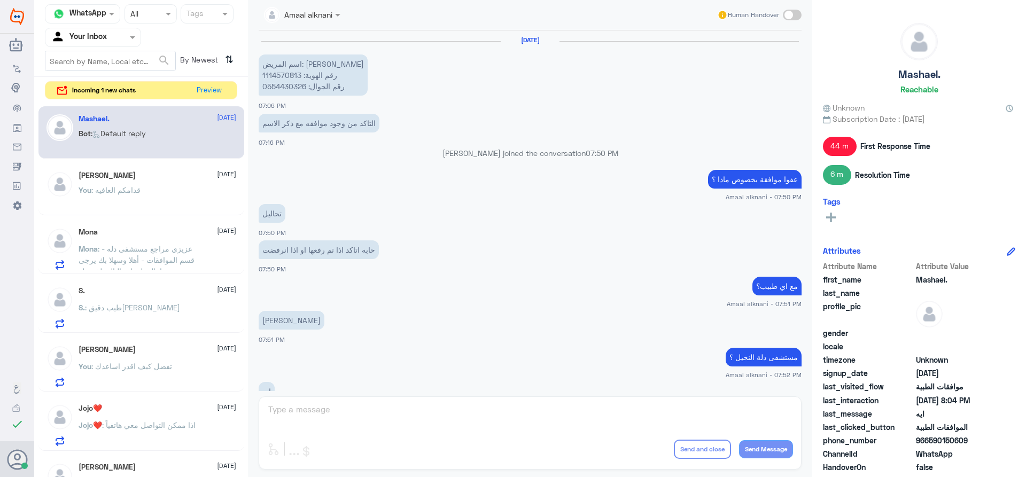
scroll to position [545, 0]
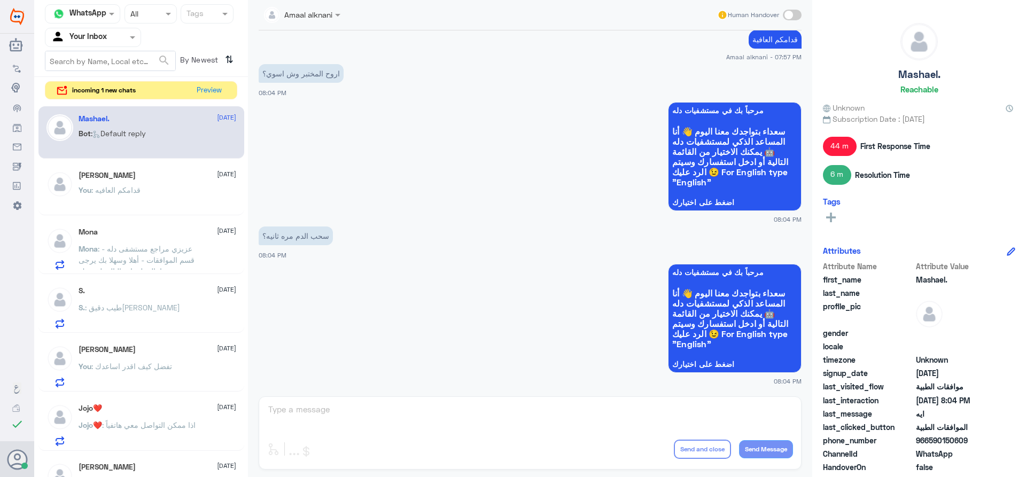
click at [340, 420] on div "Amaal alknani Human Handover [DATE] اسم المريض: [PERSON_NAME] رقم الهوية: 11145…" at bounding box center [530, 240] width 564 height 480
click at [295, 422] on div "Amaal alknani Human Handover [DATE] اسم المريض: [PERSON_NAME] رقم الهوية: 11145…" at bounding box center [530, 240] width 564 height 480
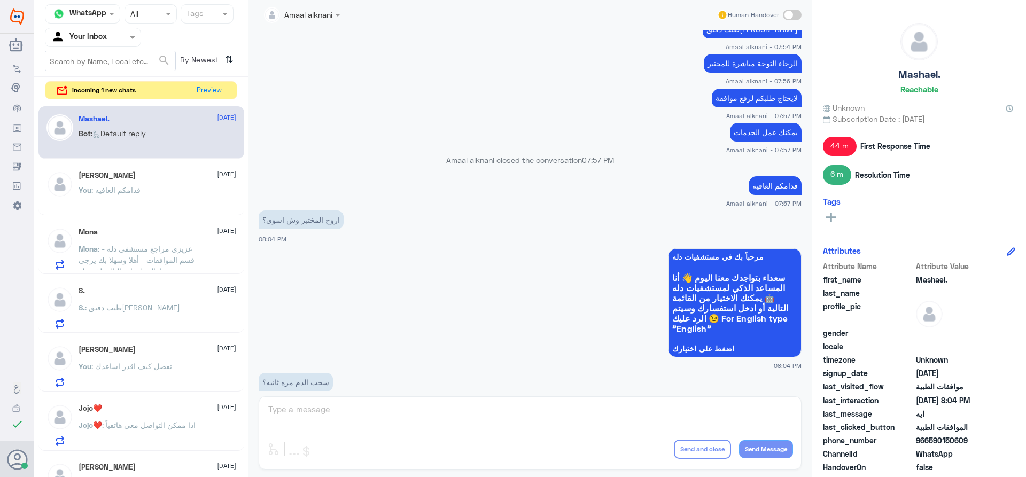
scroll to position [438, 0]
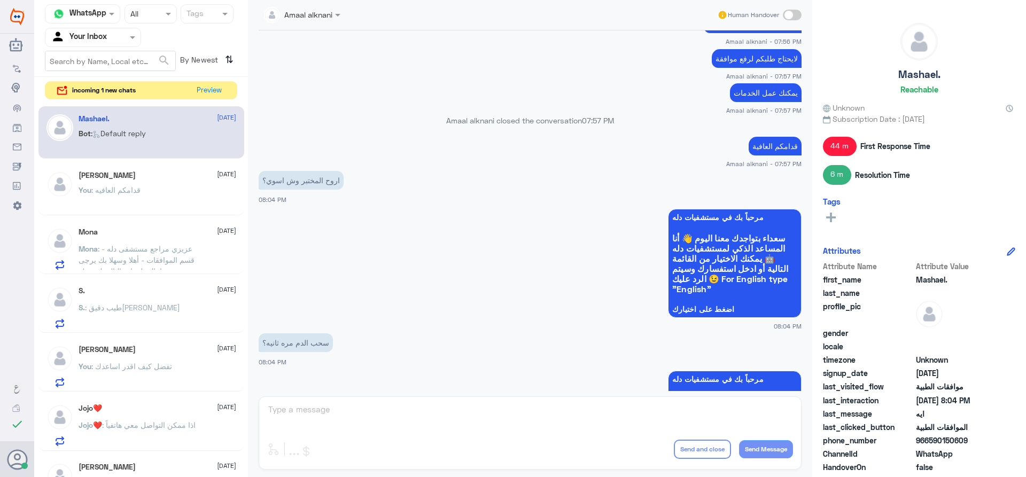
click at [343, 408] on div "Amaal alknani Human Handover [DATE] اسم المريض: [PERSON_NAME] رقم الهوية: 11145…" at bounding box center [530, 240] width 564 height 480
click at [106, 41] on input "text" at bounding box center [80, 37] width 59 height 12
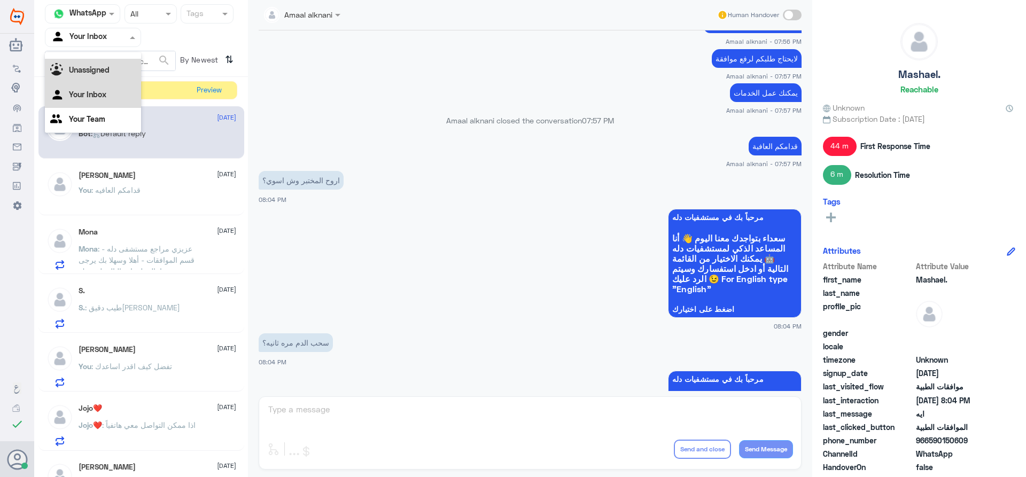
click at [108, 65] on b "Unassigned" at bounding box center [89, 69] width 41 height 9
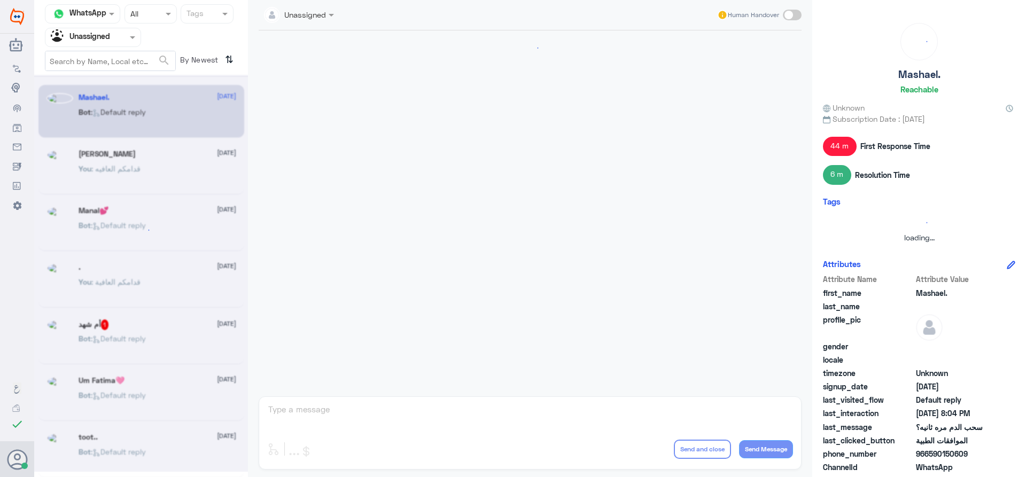
scroll to position [0, 0]
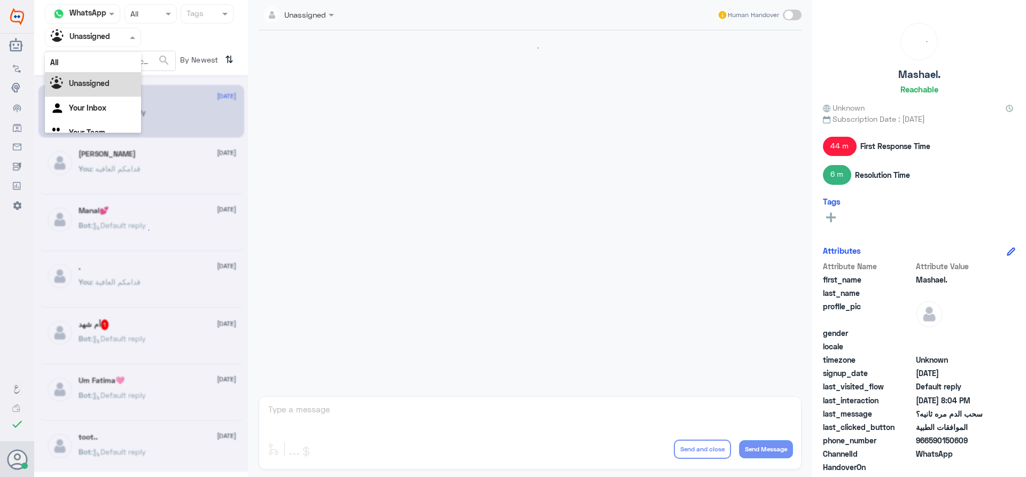
click at [120, 36] on div at bounding box center [92, 37] width 95 height 12
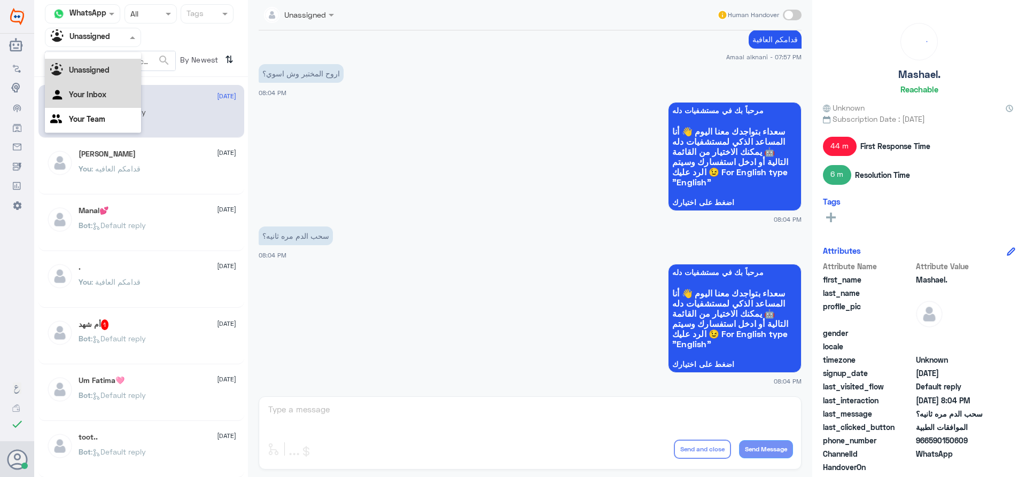
click at [111, 95] on div "Your Inbox" at bounding box center [93, 95] width 96 height 25
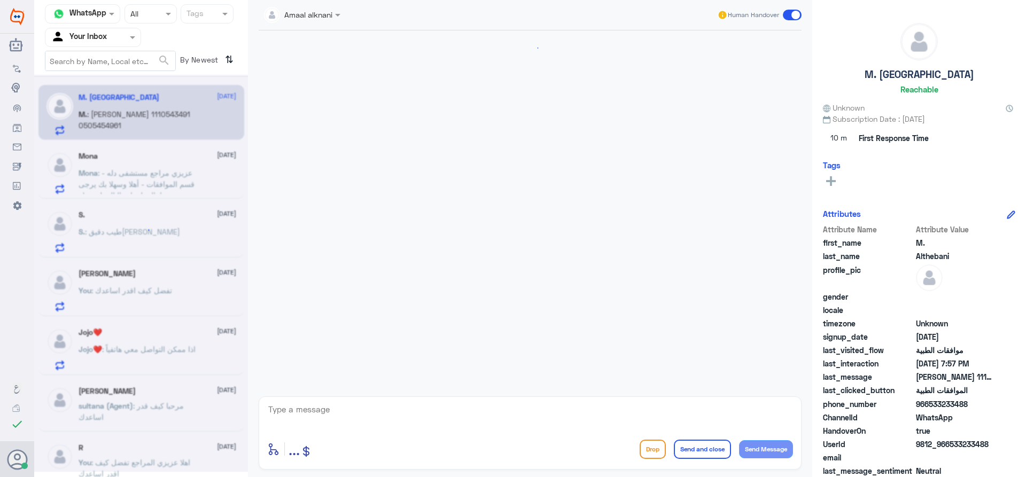
scroll to position [222, 0]
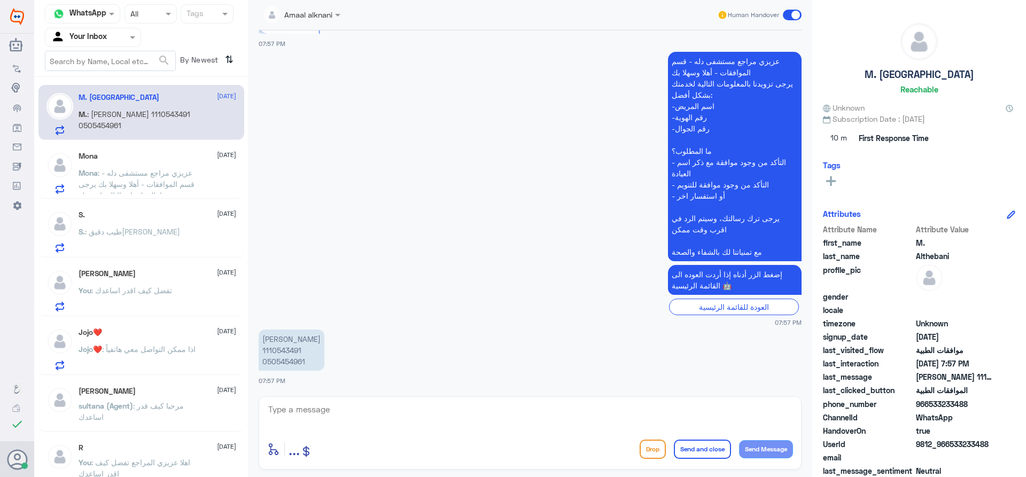
click at [380, 424] on textarea at bounding box center [530, 415] width 526 height 26
type textarea "j"
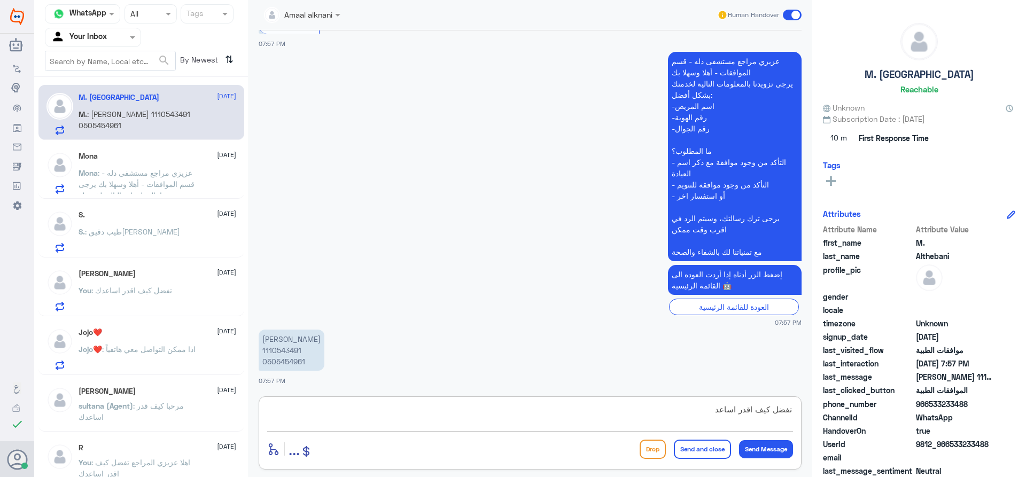
type textarea "تفضل كيف اقدر اساعدك"
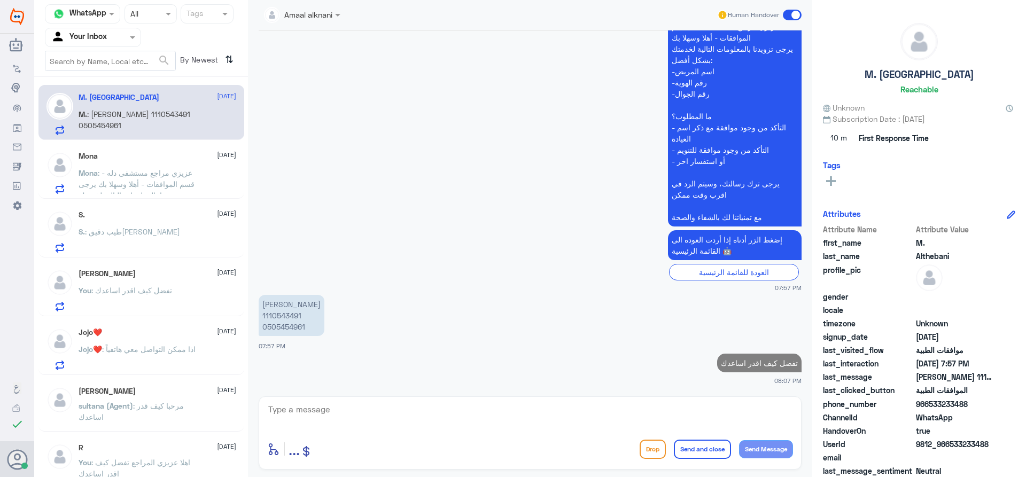
click at [164, 178] on p "[PERSON_NAME] : [PERSON_NAME] مراجع مستشفى دله - قسم الموافقات - أهلا وسهلا بك …" at bounding box center [139, 180] width 120 height 27
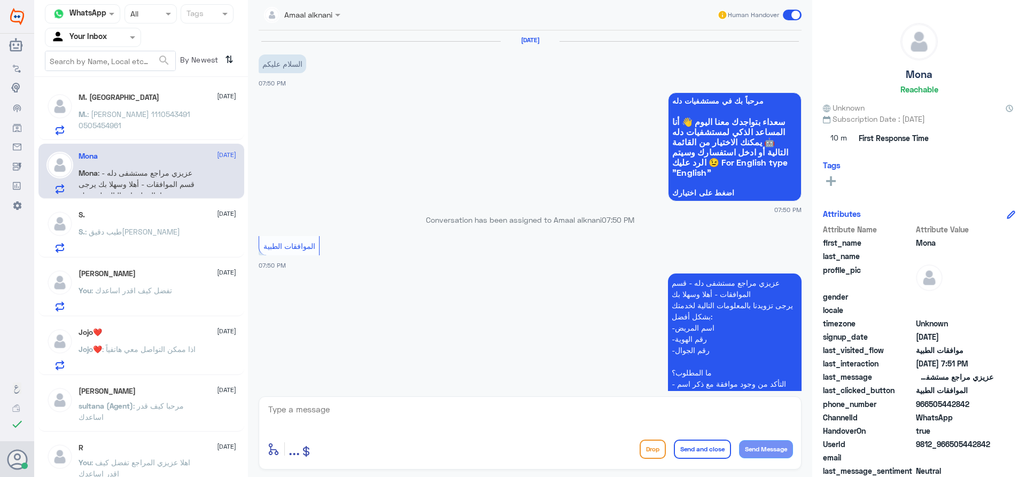
scroll to position [345, 0]
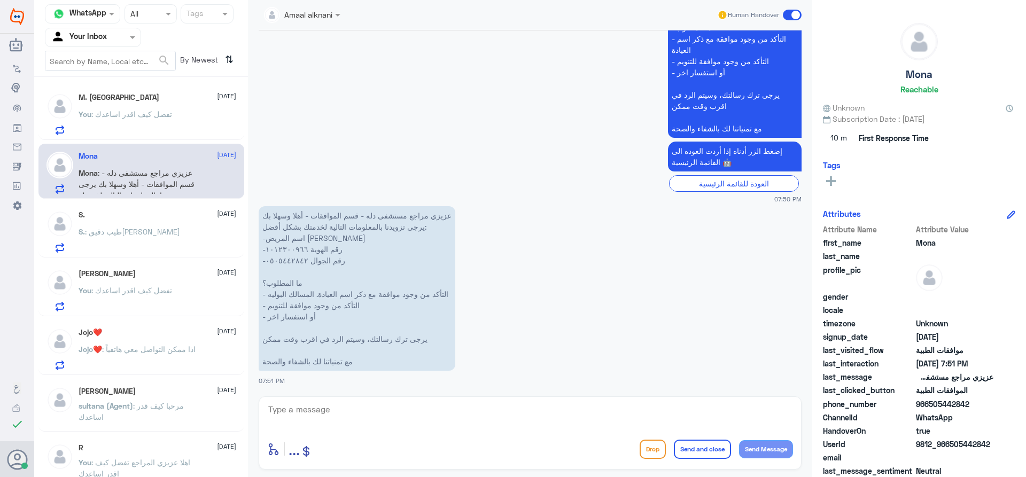
click at [157, 126] on p "You : تفضل كيف اقدر اساعدك" at bounding box center [126, 121] width 94 height 27
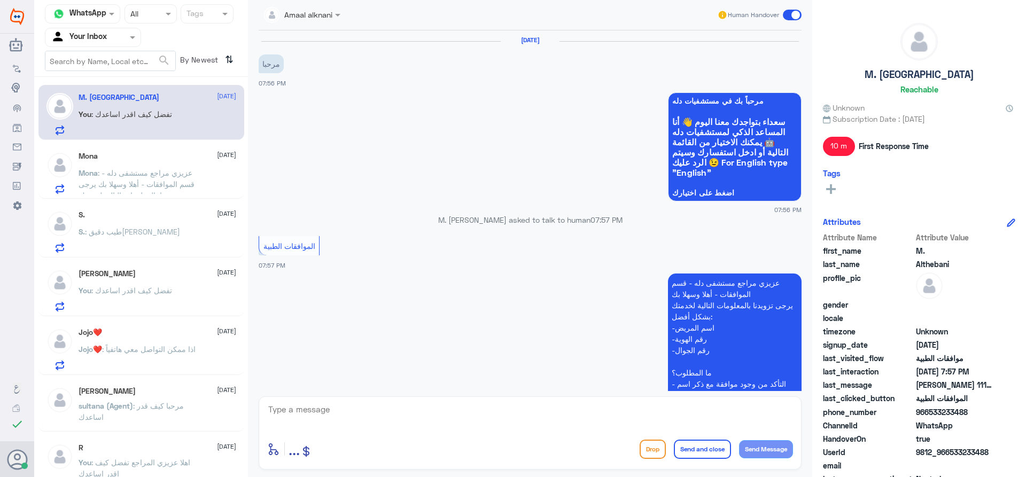
scroll to position [276, 0]
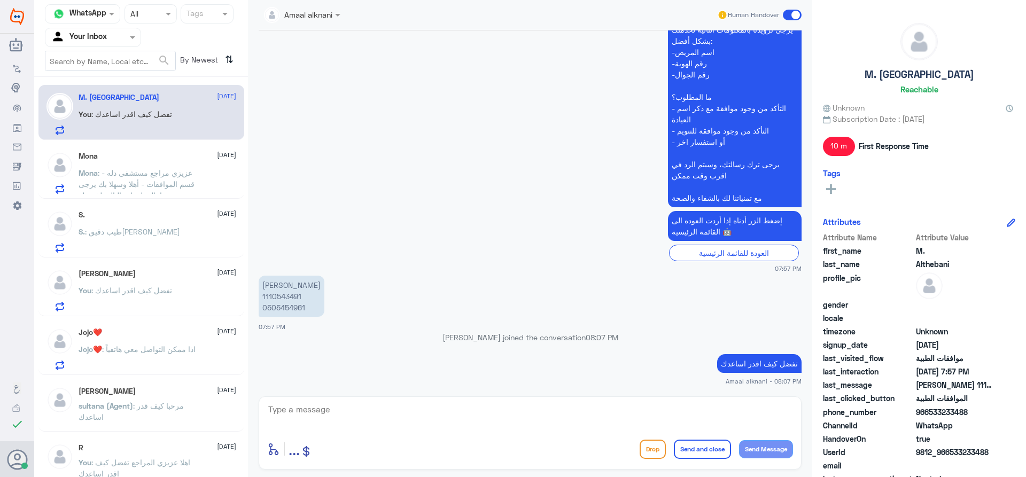
click at [121, 191] on span ": عزيزي مراجع مستشفى دله - قسم الموافقات - أهلا وسهلا بك يرجى تزويدنا بالمعلوما…" at bounding box center [137, 234] width 117 height 133
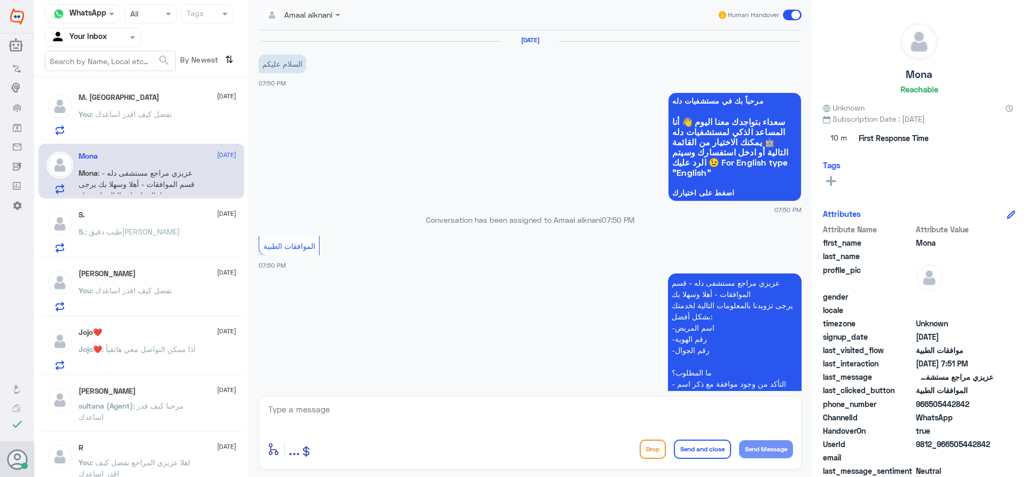
scroll to position [345, 0]
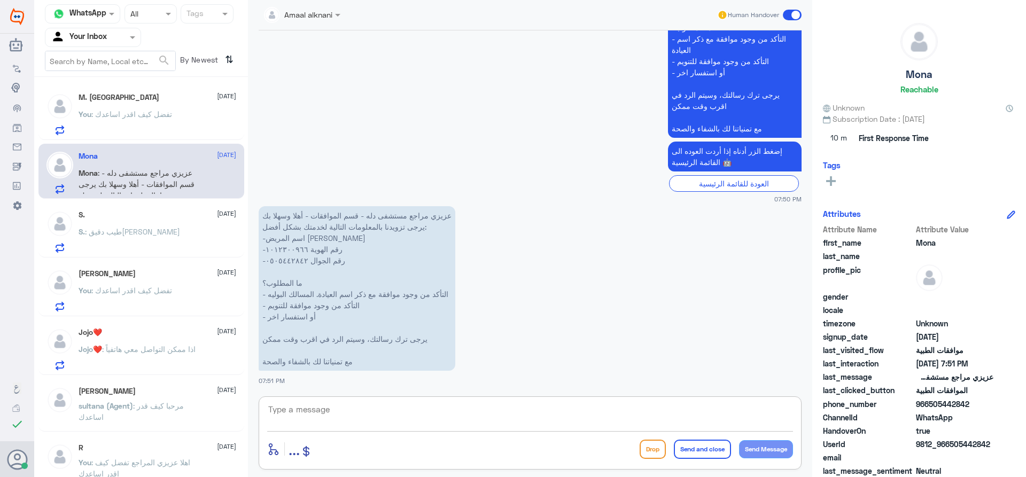
click at [392, 420] on textarea at bounding box center [530, 415] width 526 height 26
type textarea "0505442842"
click at [294, 410] on textarea "0505442842" at bounding box center [530, 415] width 526 height 26
click at [433, 407] on textarea at bounding box center [530, 415] width 526 height 26
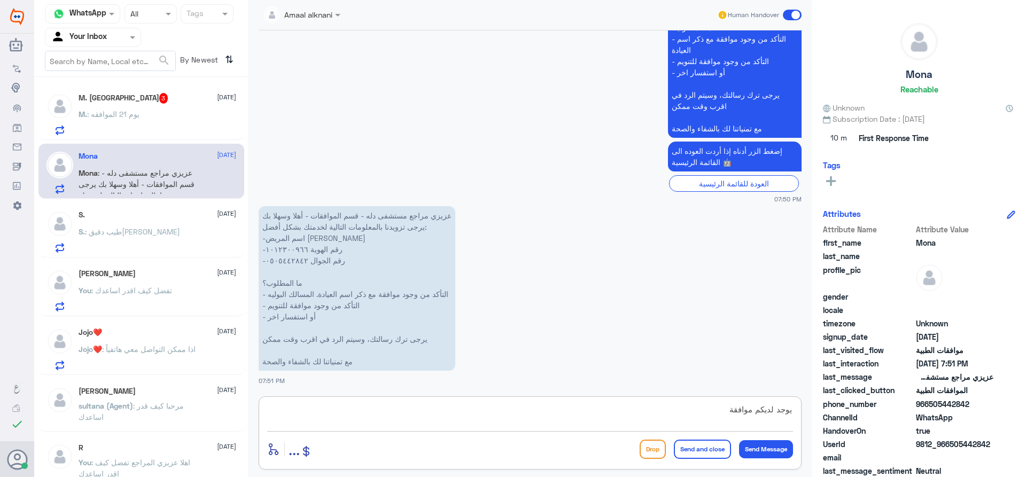
type textarea "يوجد لديكم موافقة"
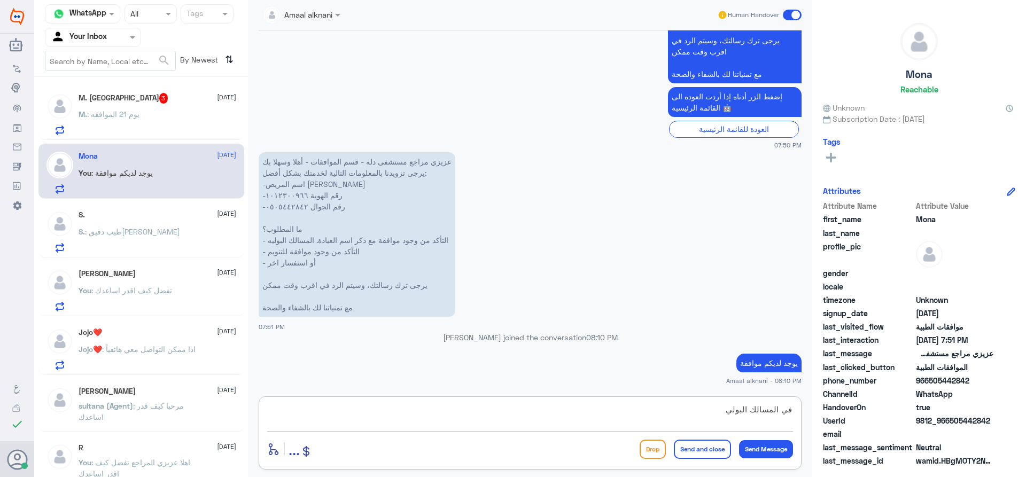
type textarea "في المسالك البولية"
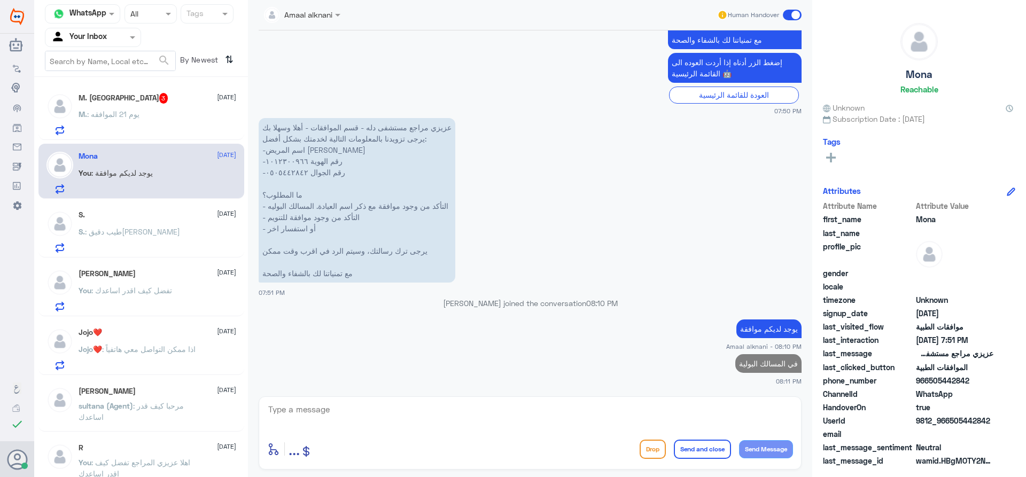
click at [178, 109] on div "M. Althebani 3 [DATE] M. : يوم 21 الموافقه" at bounding box center [158, 114] width 158 height 42
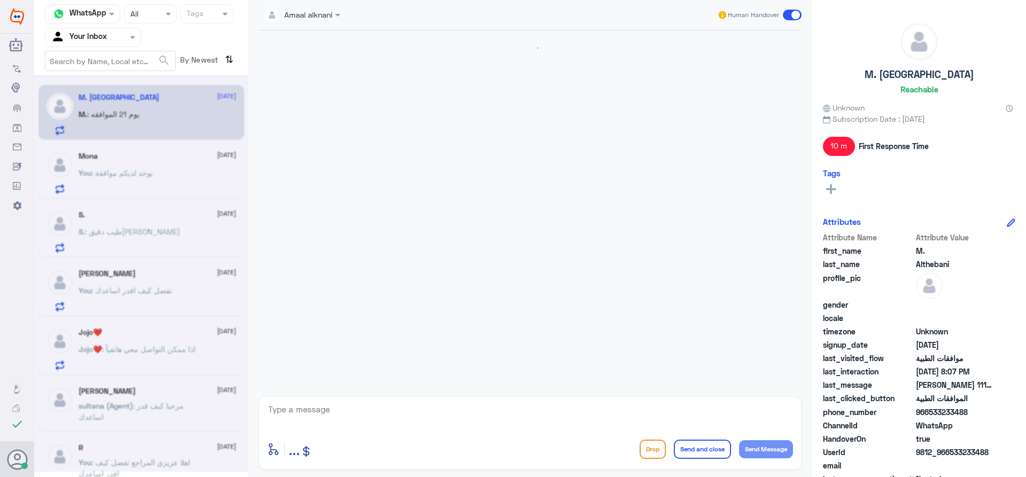
scroll to position [385, 0]
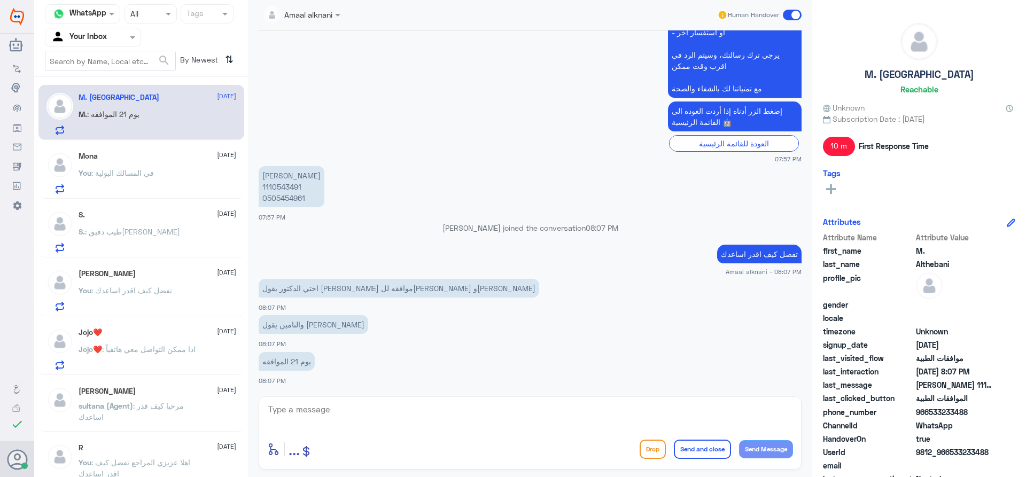
click at [282, 199] on p "[PERSON_NAME] 1110543491 0505454961" at bounding box center [292, 186] width 66 height 41
copy p "0505454961"
click at [370, 416] on textarea at bounding box center [530, 415] width 526 height 26
type textarea "م"
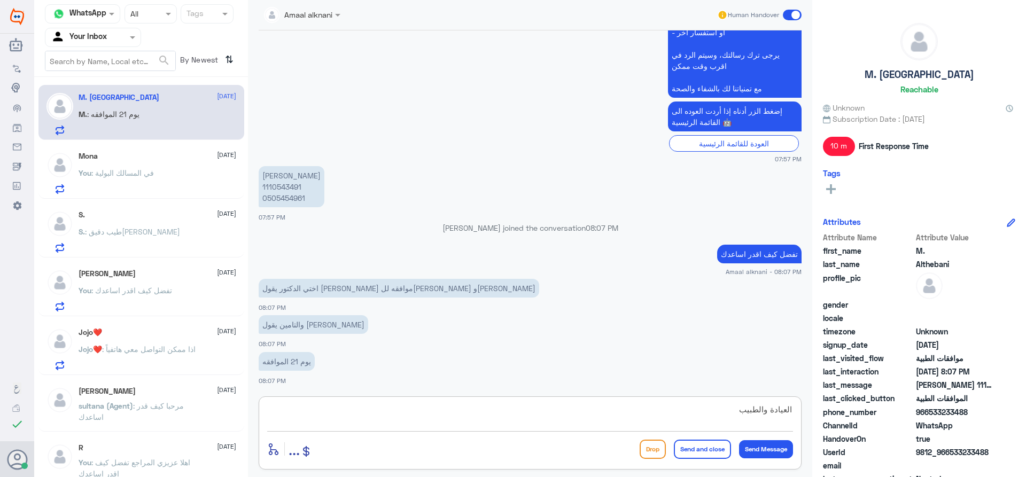
type textarea "العيادة والطبيب ؟"
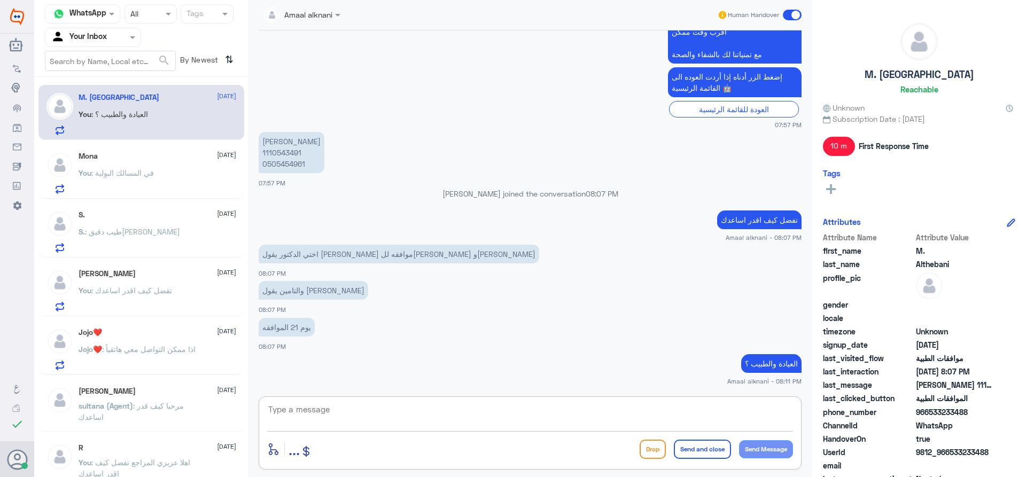
click at [444, 415] on textarea at bounding box center [530, 415] width 526 height 26
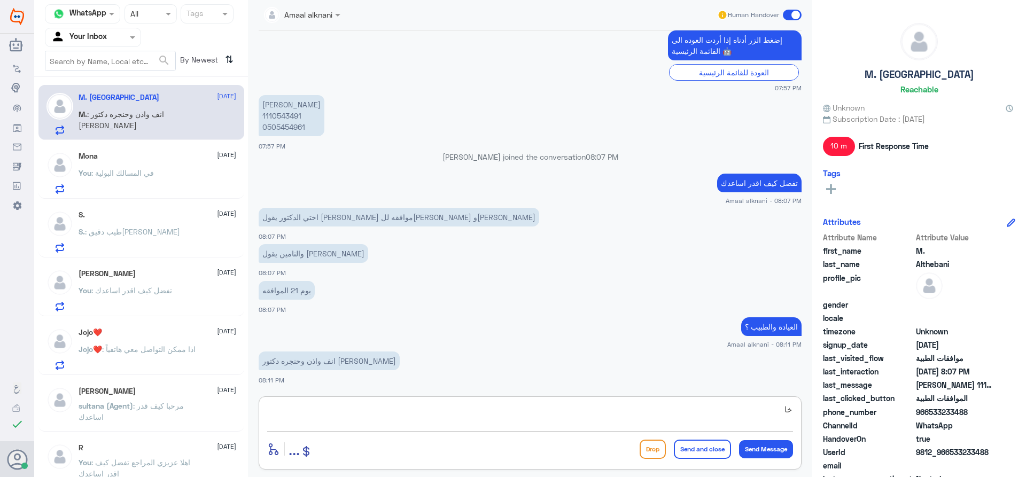
type textarea "خ"
type textarea "صحيح فيه طلب عمليه مرفوض"
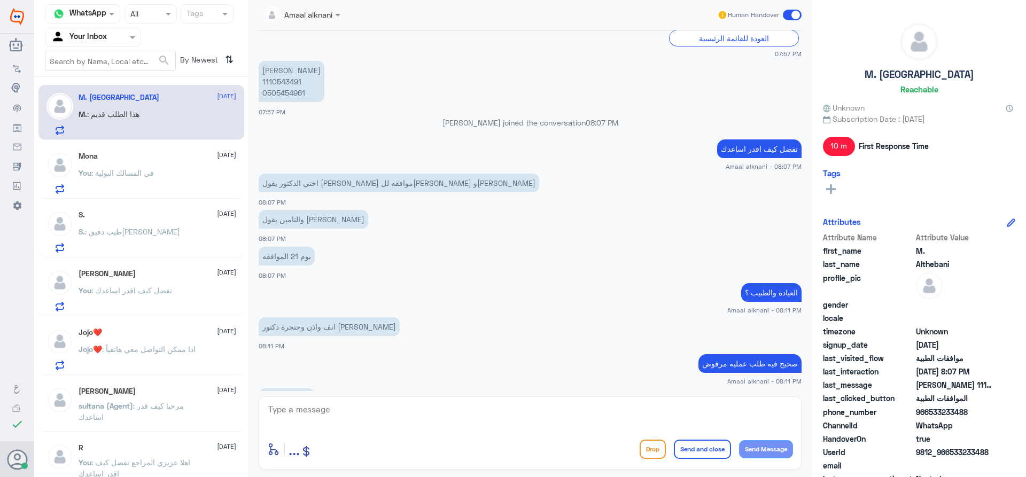
scroll to position [527, 0]
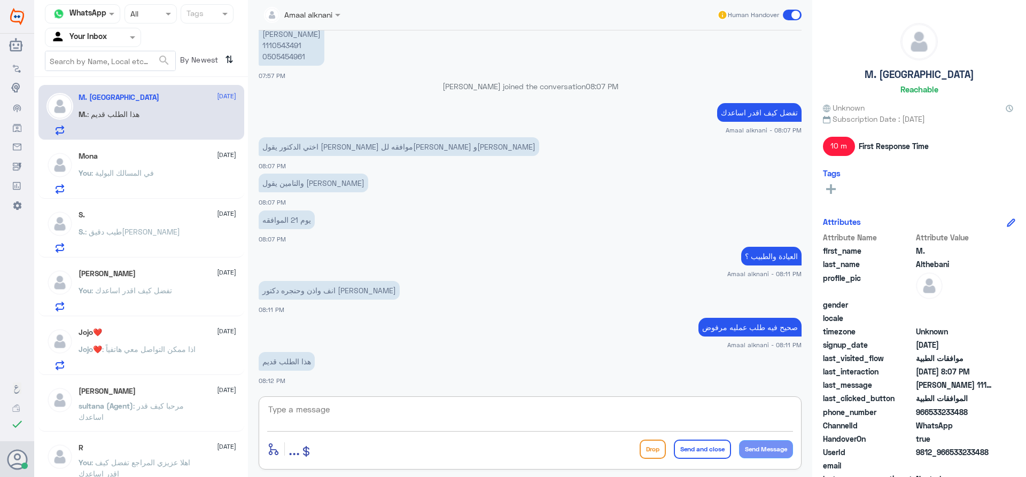
click at [382, 413] on textarea at bounding box center [530, 415] width 526 height 26
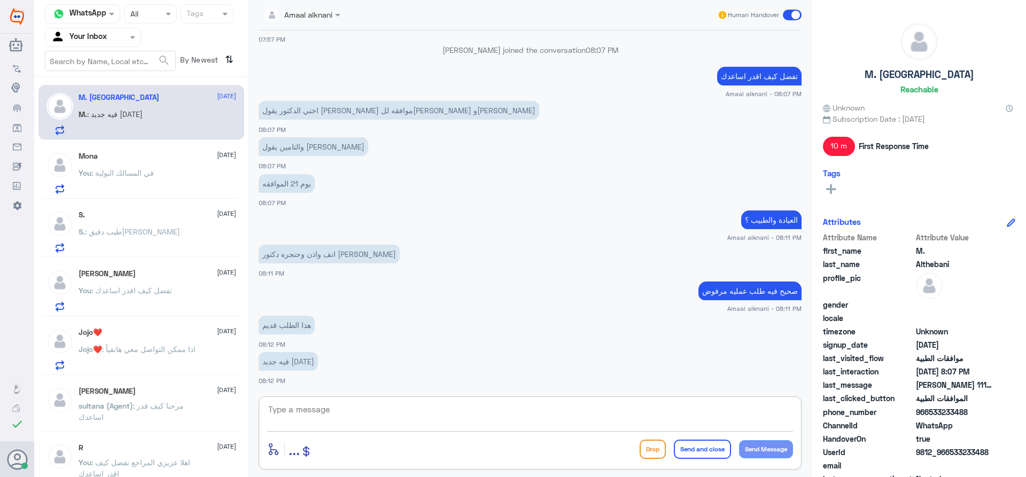
click at [512, 412] on textarea at bounding box center [530, 415] width 526 height 26
type textarea "[DATE]"
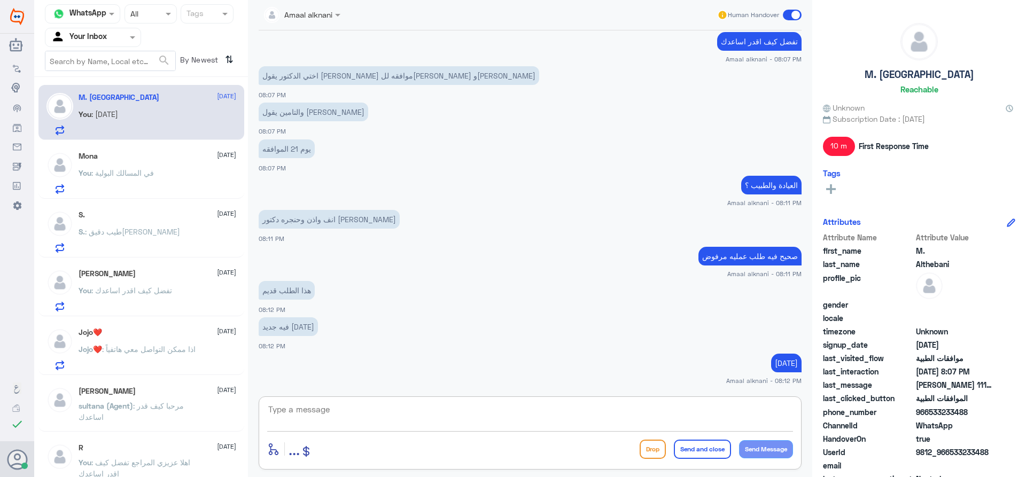
click at [357, 407] on textarea at bounding box center [530, 415] width 526 height 26
type textarea "مسوين الخزعة؟"
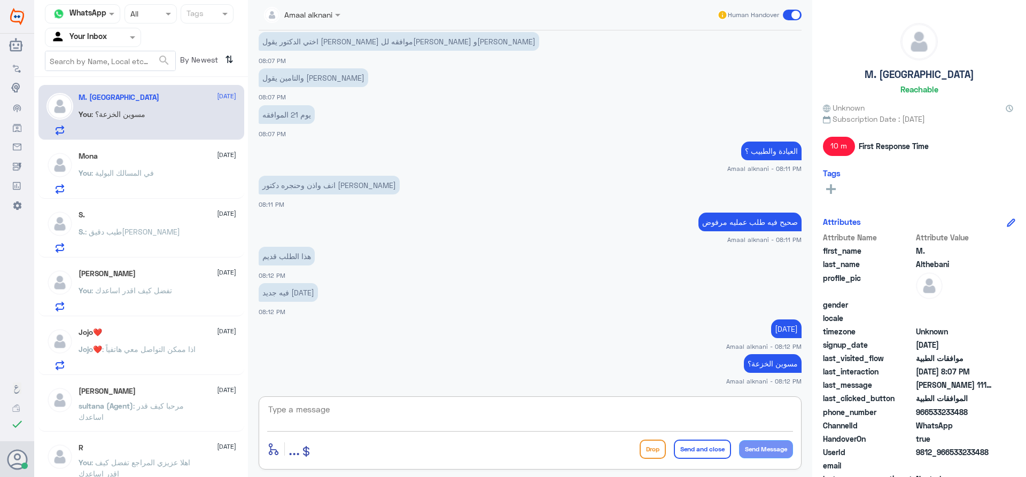
click at [164, 168] on div "[PERSON_NAME] [DATE] You : في المسالك البولية" at bounding box center [158, 173] width 158 height 42
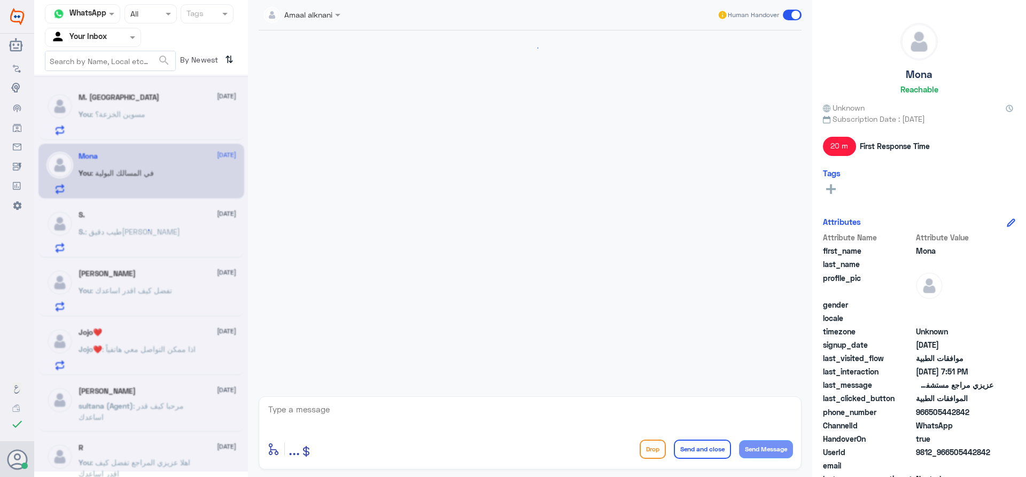
scroll to position [433, 0]
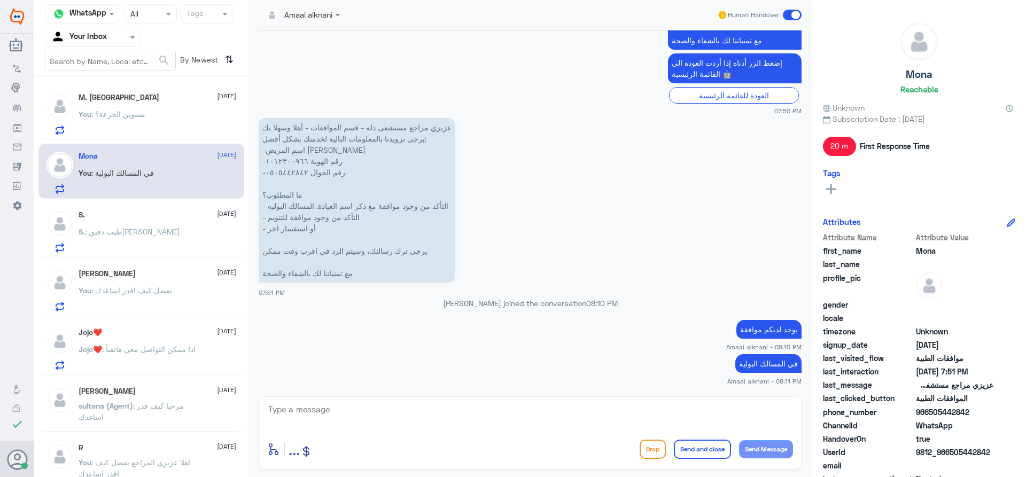
click at [365, 405] on textarea at bounding box center [530, 415] width 526 height 26
click at [331, 410] on textarea at bounding box center [530, 415] width 526 height 26
type textarea "اي خدمة اخرى ؟"
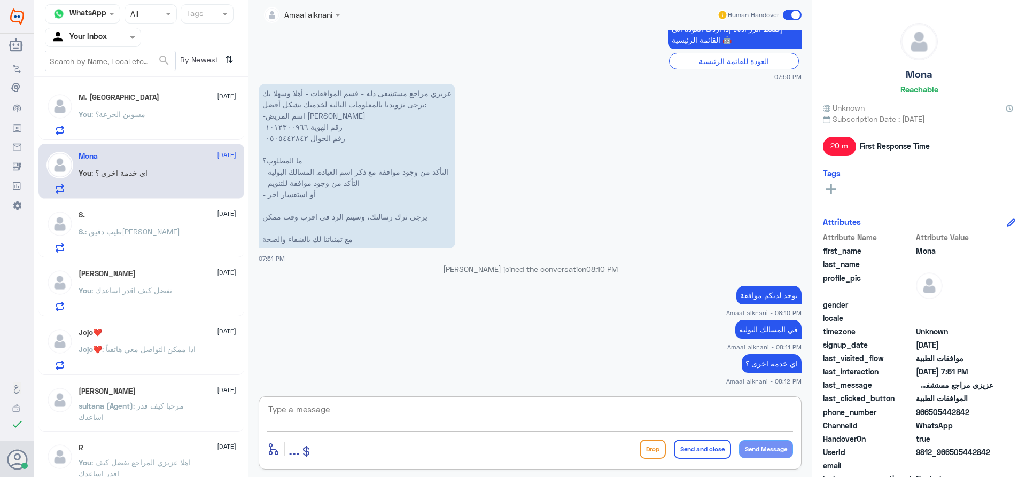
click at [135, 297] on p "You : تفضل كيف اقدر اساعدك" at bounding box center [126, 298] width 94 height 27
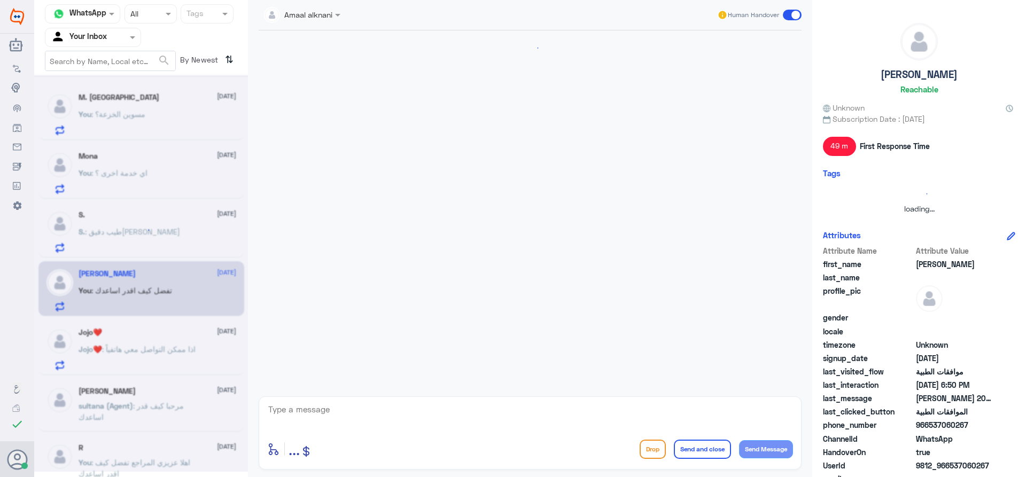
scroll to position [298, 0]
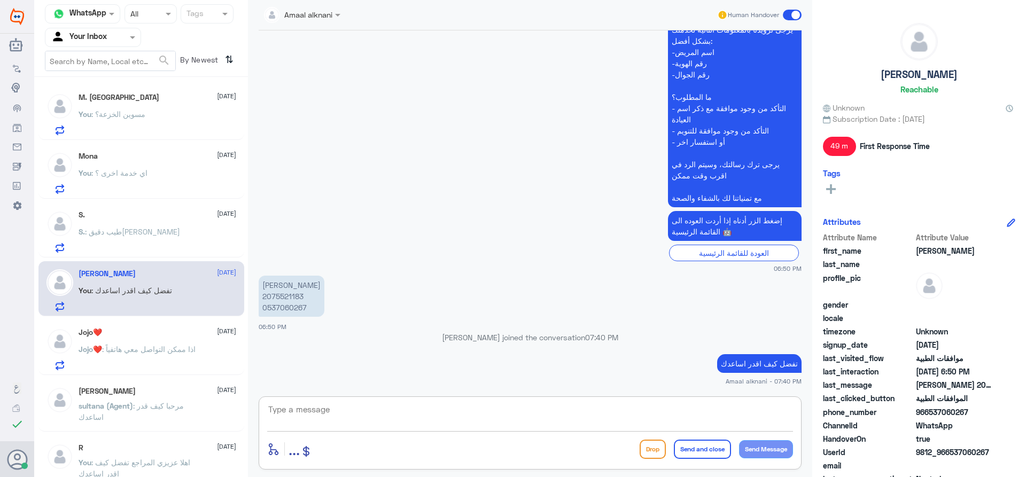
click at [344, 414] on textarea at bounding box center [530, 415] width 526 height 26
type textarea "نسعد دوما بخدمتكم ونتمنى لكم دوام الصحة والعافية"
click at [703, 447] on button "Send and close" at bounding box center [702, 449] width 57 height 19
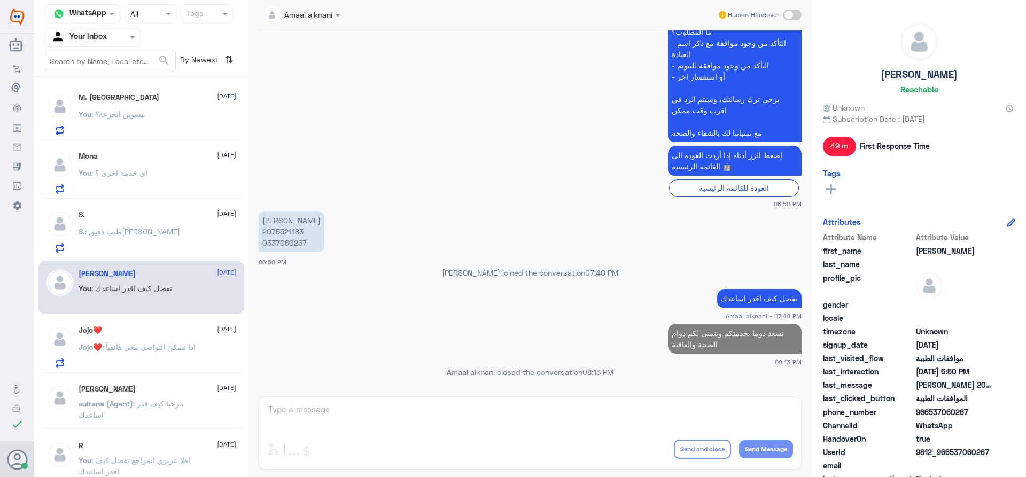
click at [159, 238] on div "S. : طيب دقيق[PERSON_NAME]" at bounding box center [158, 241] width 158 height 24
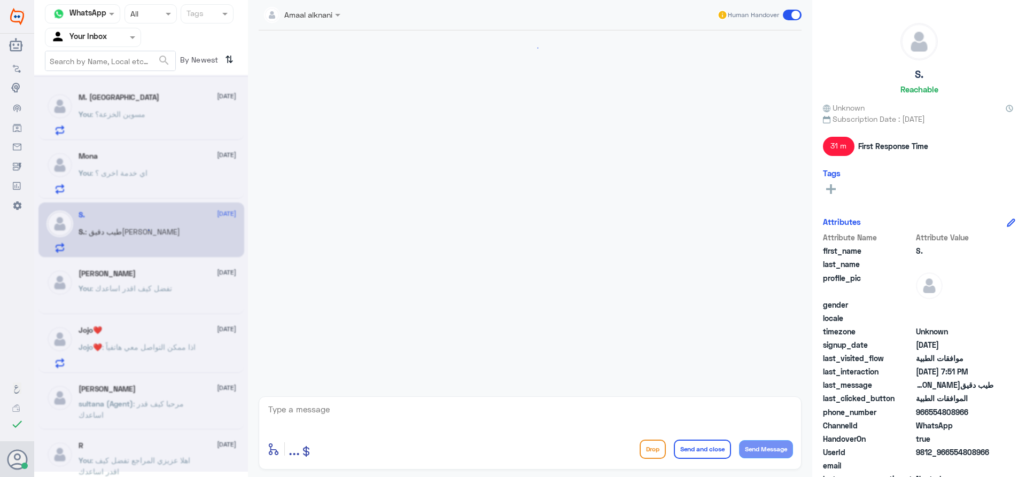
scroll to position [448, 0]
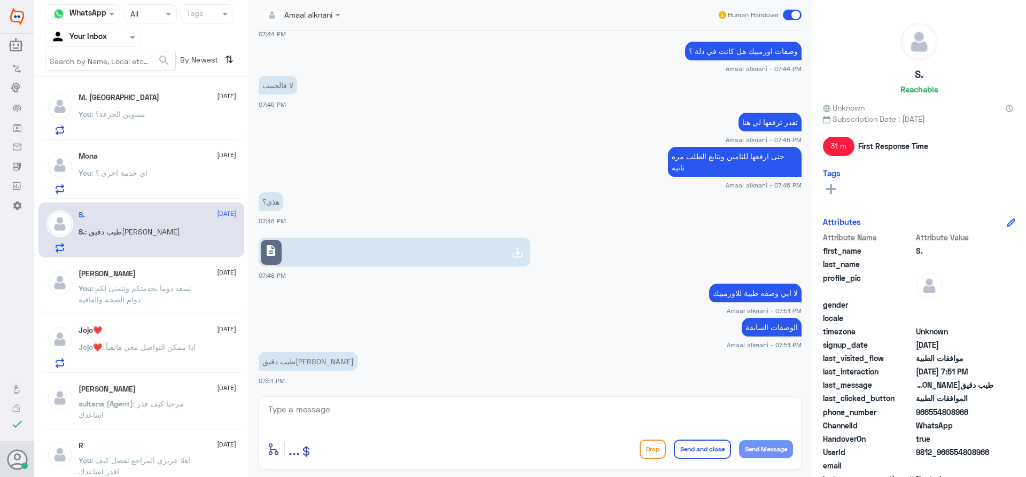
click at [119, 170] on span ": اي خدمة اخرى ؟" at bounding box center [119, 172] width 56 height 9
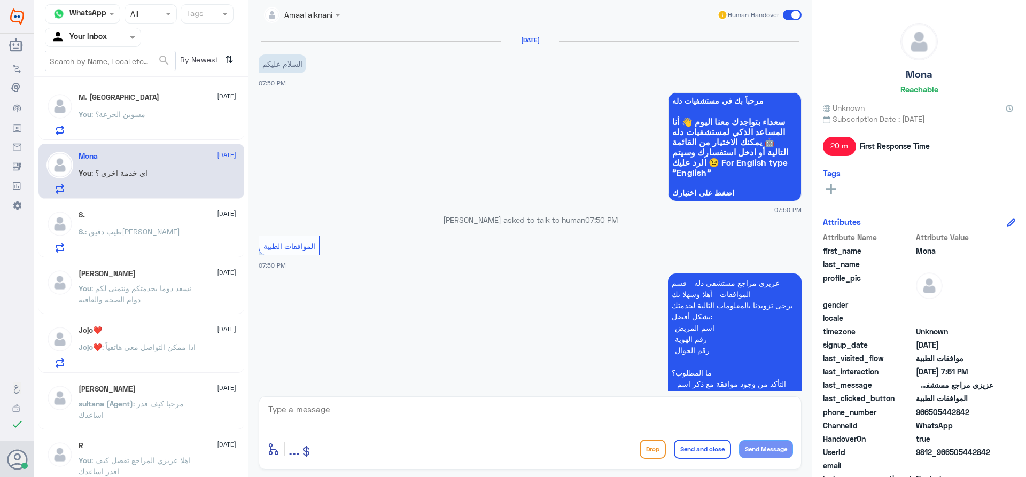
scroll to position [468, 0]
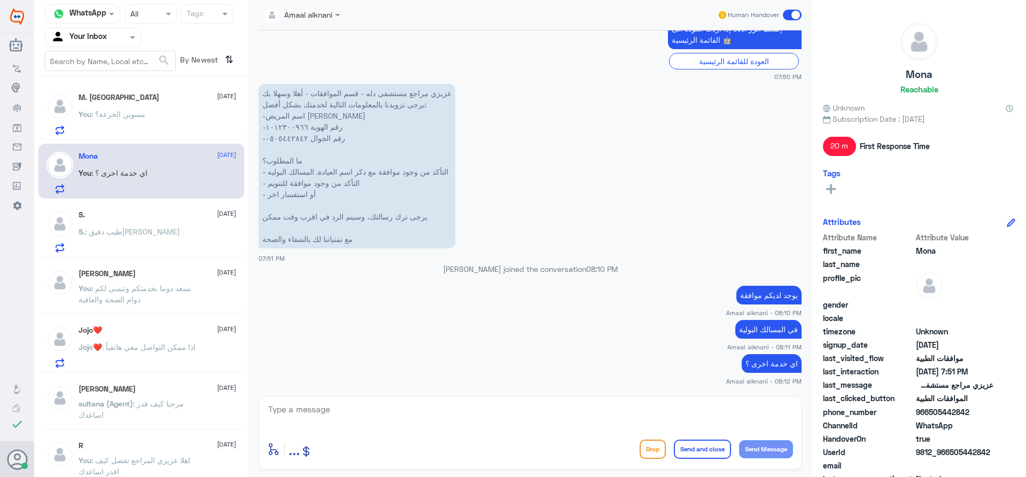
click at [114, 125] on p "You : مسوين الخزعة؟" at bounding box center [112, 121] width 67 height 27
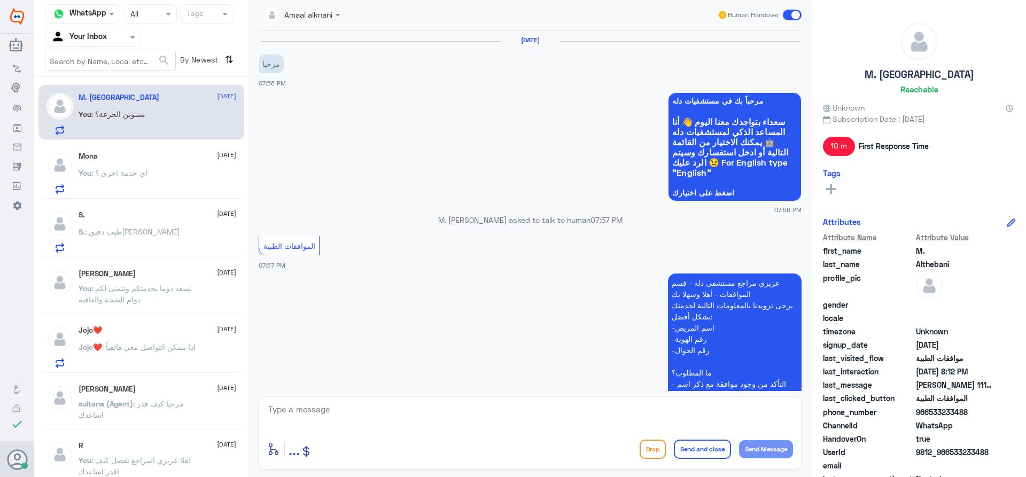
scroll to position [632, 0]
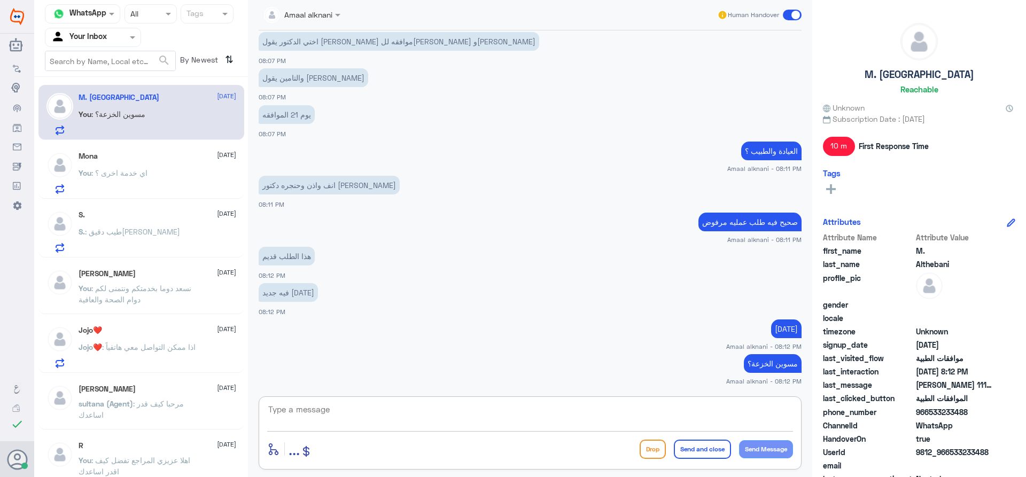
click at [332, 415] on textarea at bounding box center [530, 415] width 526 height 26
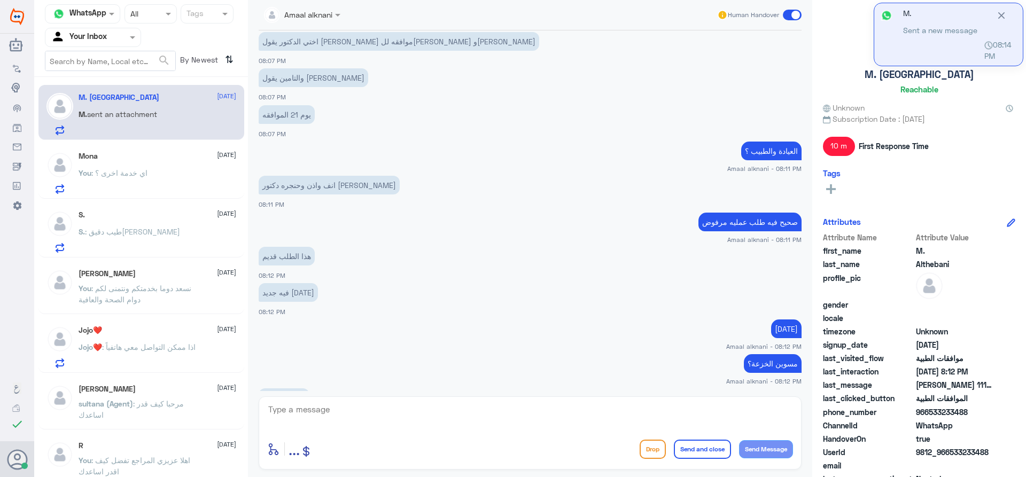
scroll to position [889, 0]
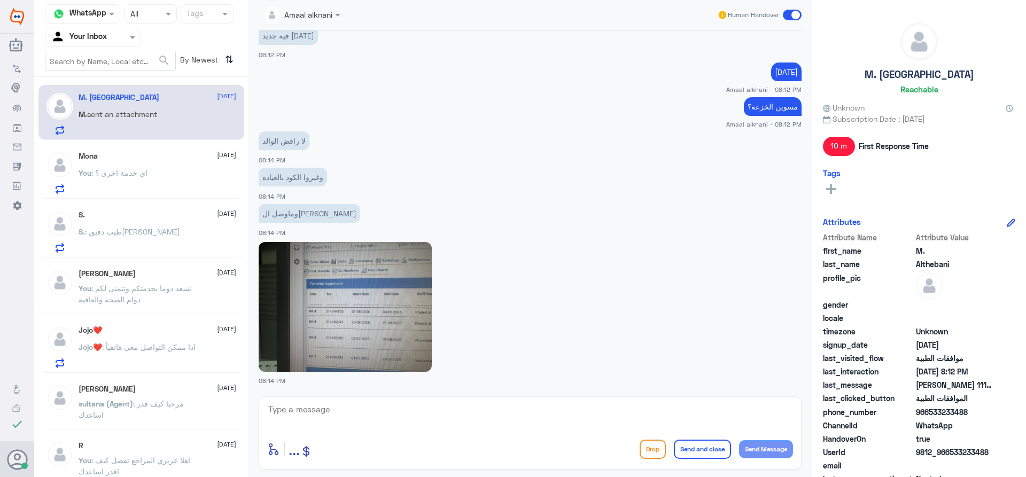
click at [367, 304] on img at bounding box center [345, 307] width 173 height 130
click at [384, 408] on textarea at bounding box center [530, 415] width 526 height 26
type textarea "اخر طلب ارسل بتاريخ [DATE]"
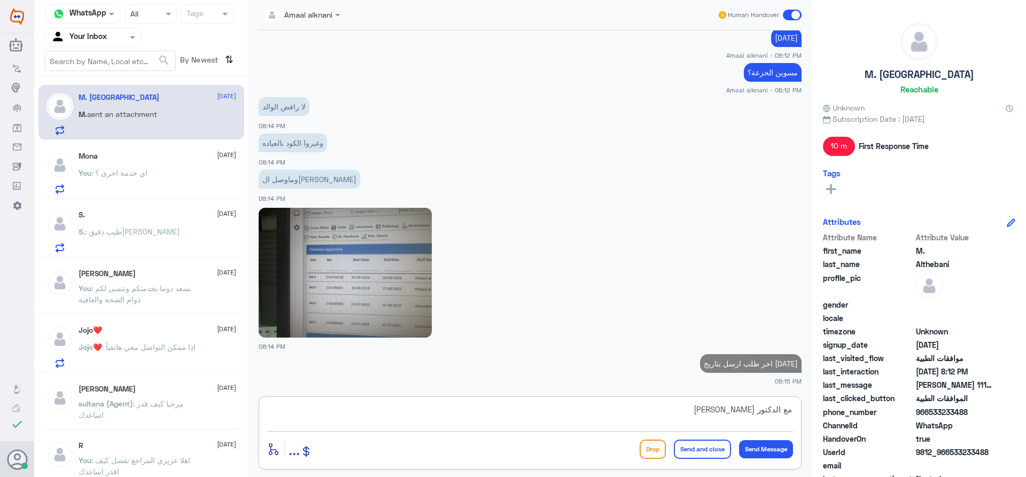
type textarea "مع الدكتور [PERSON_NAME]"
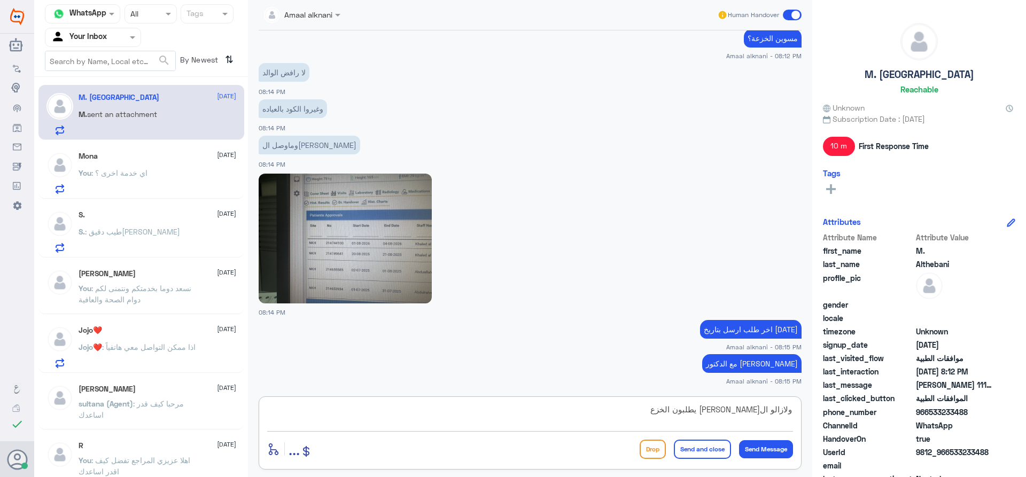
type textarea "ولازالو التامين يطلبون الخزعه"
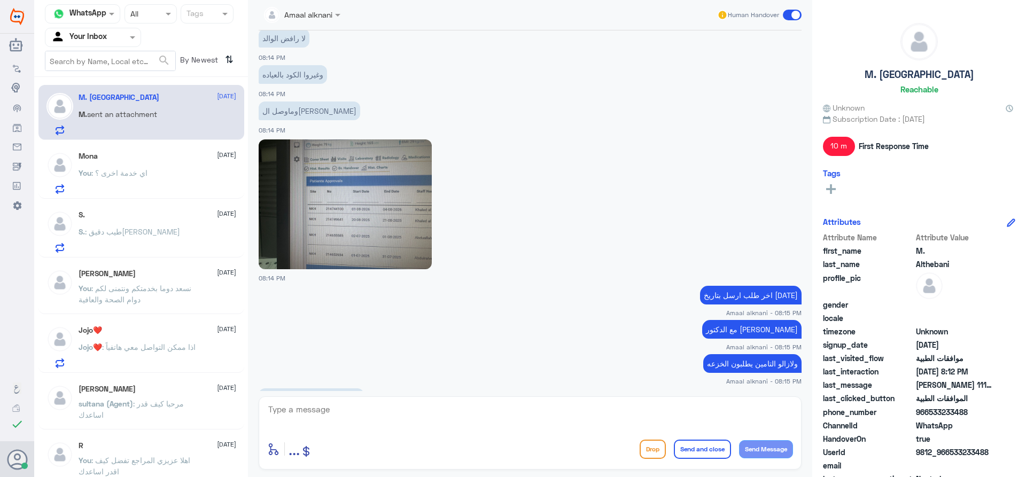
scroll to position [1102, 0]
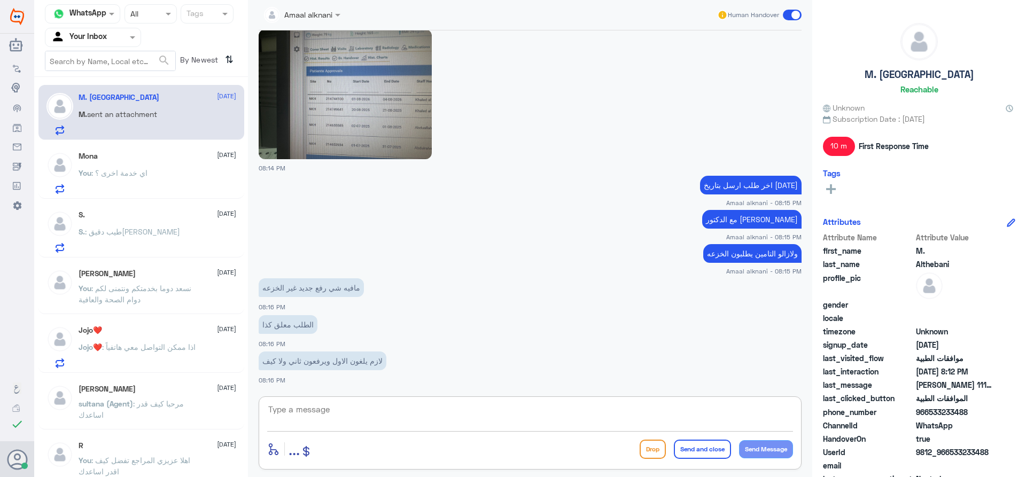
click at [331, 409] on textarea at bounding box center [530, 415] width 526 height 26
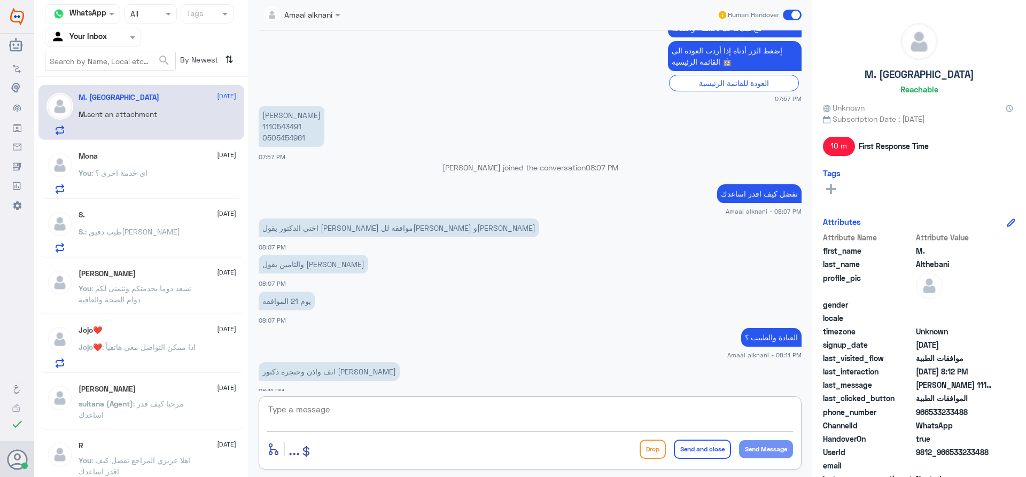
scroll to position [300, 0]
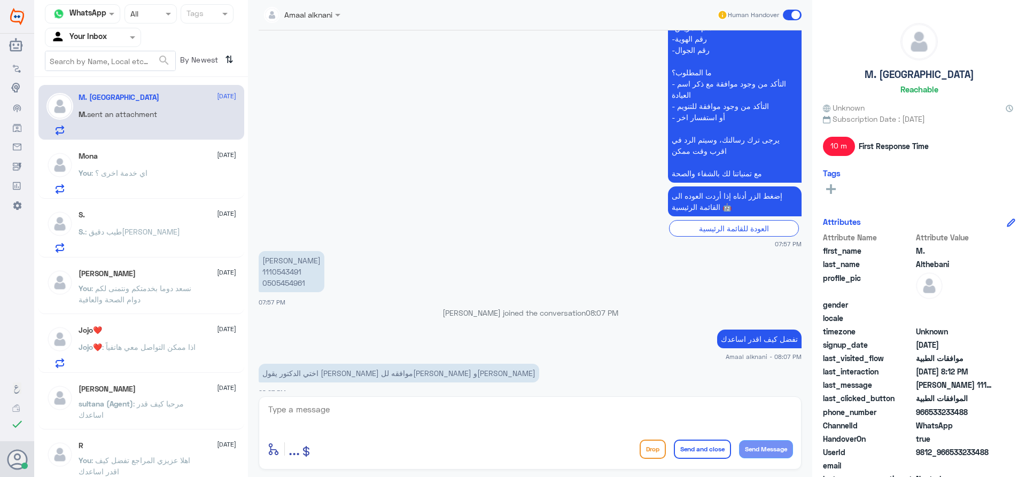
click at [291, 283] on p "[PERSON_NAME] 1110543491 0505454961" at bounding box center [292, 271] width 66 height 41
copy p "0505454961"
click at [396, 413] on textarea at bounding box center [530, 415] width 526 height 26
type textarea "استاذي ع كل الكودين المرسله نفس الطلب من التامين يتكرر"
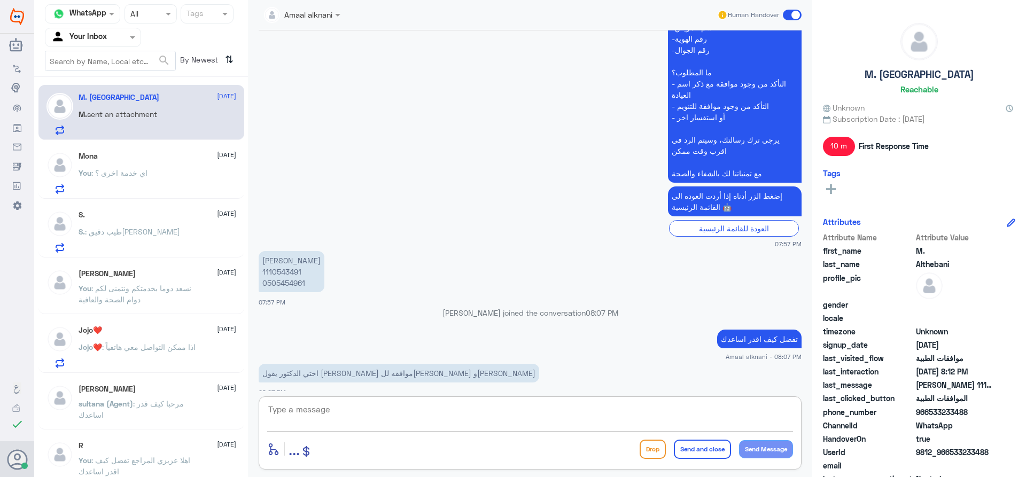
scroll to position [1148, 0]
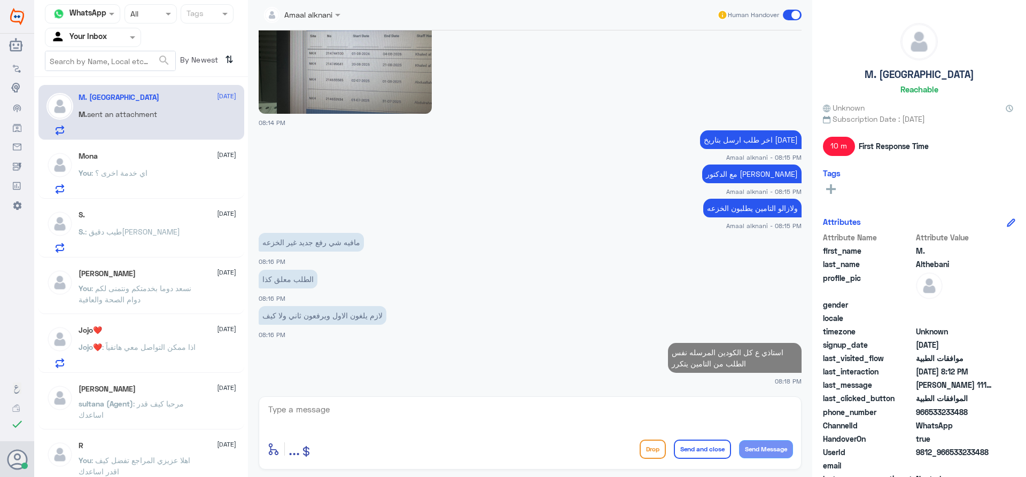
click at [122, 188] on p "You : اي خدمة اخرى ؟" at bounding box center [113, 180] width 69 height 27
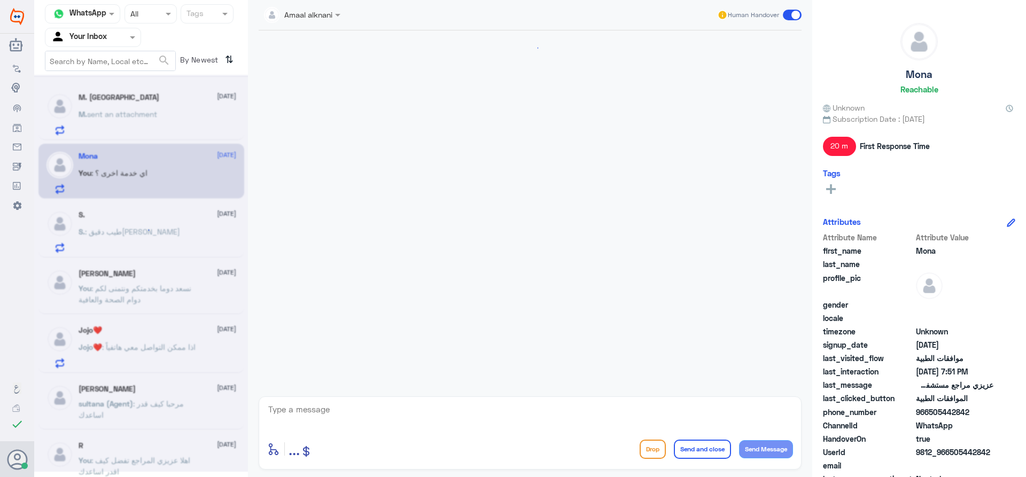
scroll to position [468, 0]
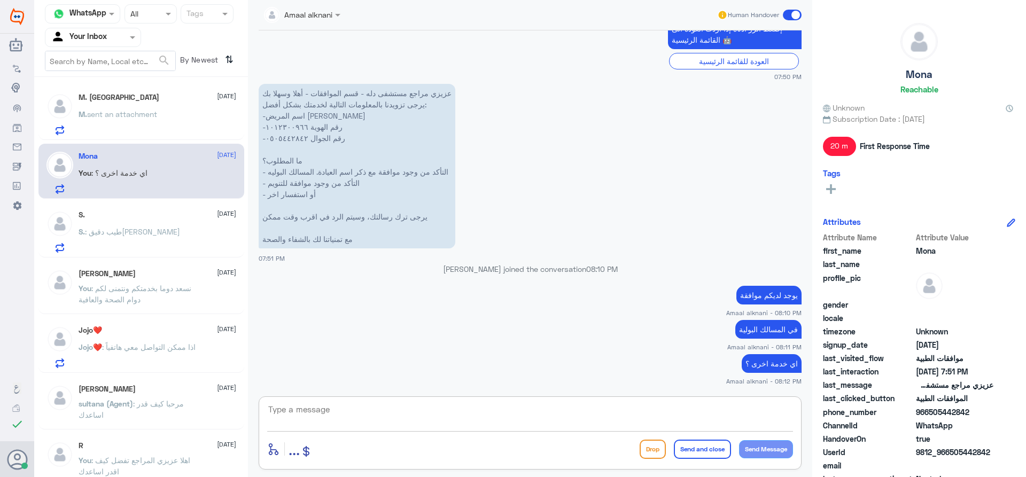
click at [313, 422] on textarea at bounding box center [530, 415] width 526 height 26
click at [316, 413] on textarea at bounding box center [530, 415] width 526 height 26
type textarea "نسعد دوما بخدمتكم ونتمنى لكم دوام الصحة والعافية"
click at [710, 451] on button "Send and close" at bounding box center [702, 449] width 57 height 19
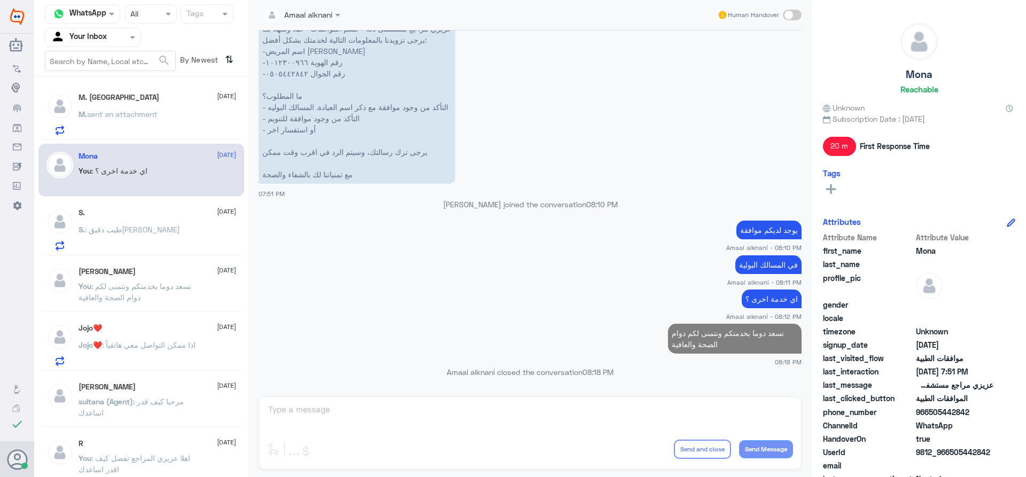
click at [169, 296] on p "You : نسعد دوما بخدمتكم ونتمنى لكم دوام الصحة والعافية" at bounding box center [139, 294] width 120 height 27
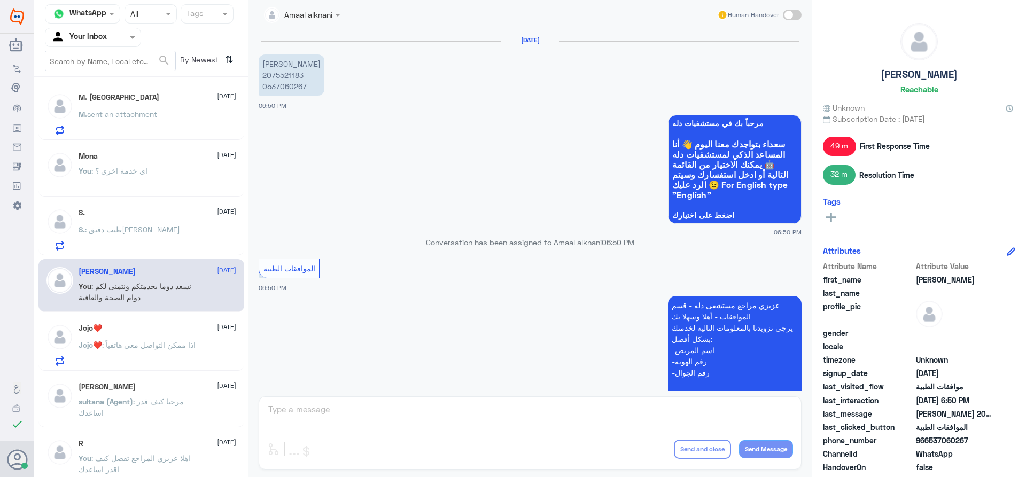
scroll to position [363, 0]
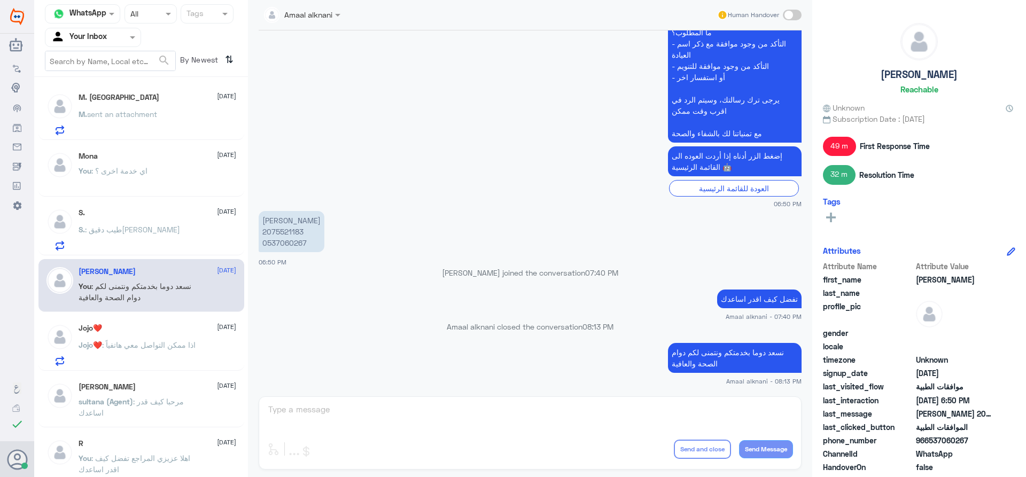
click at [110, 37] on div at bounding box center [92, 37] width 95 height 12
click at [100, 77] on div "Unassigned" at bounding box center [93, 71] width 96 height 25
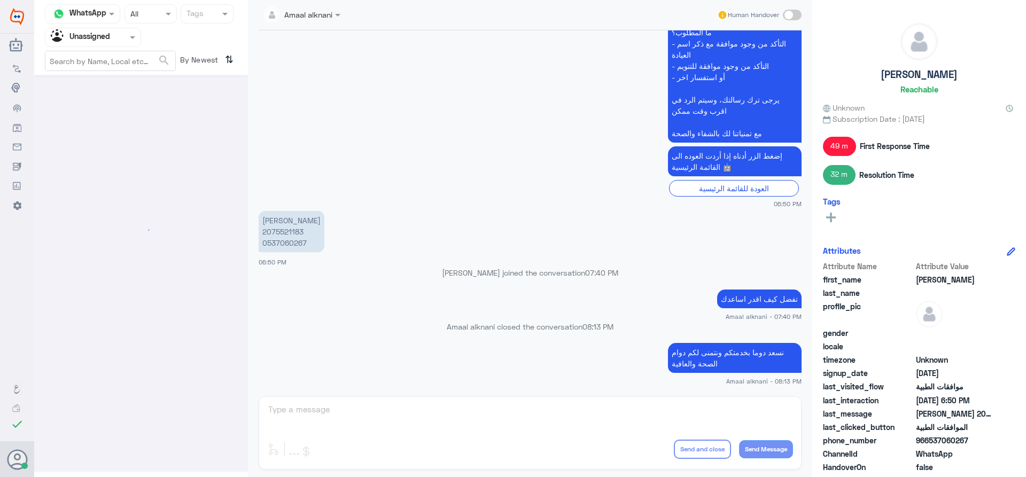
click at [119, 36] on div at bounding box center [92, 37] width 95 height 12
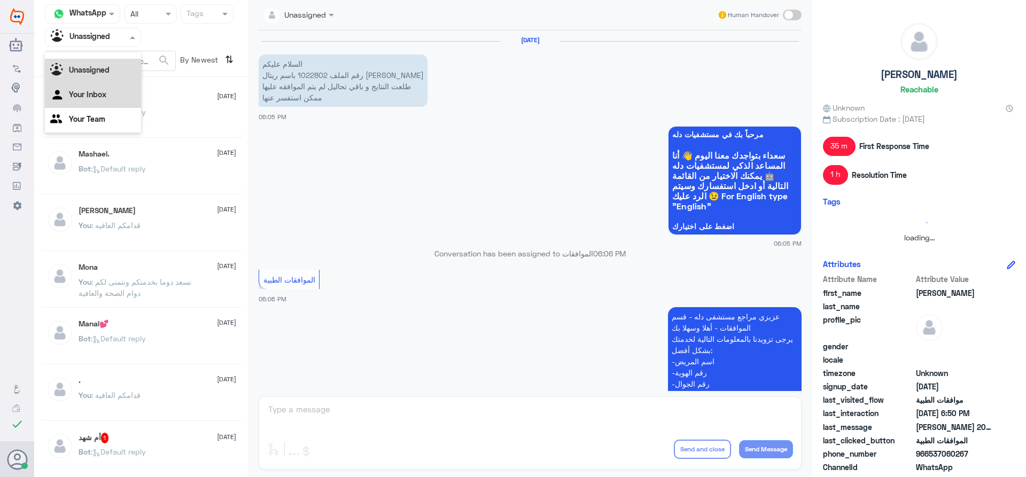
scroll to position [957, 0]
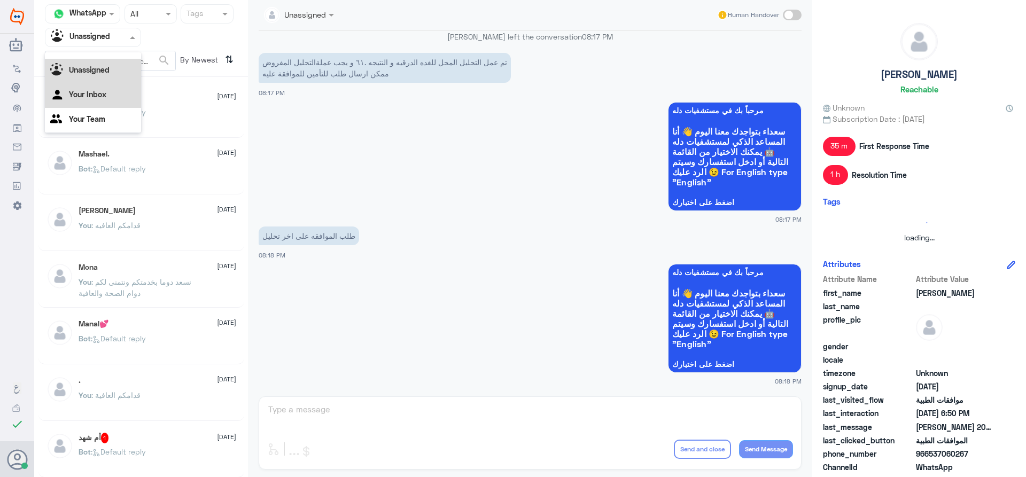
click at [106, 88] on div "Your Inbox" at bounding box center [93, 95] width 96 height 25
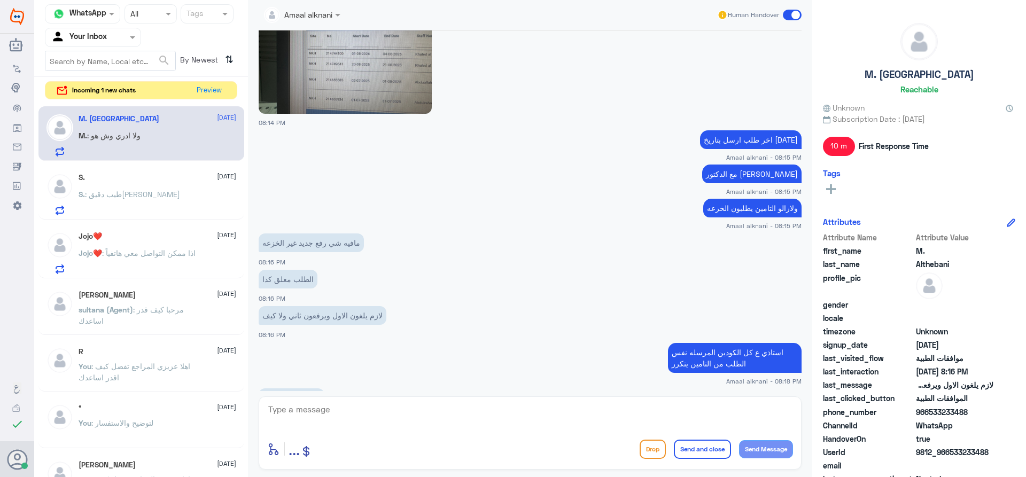
scroll to position [575, 0]
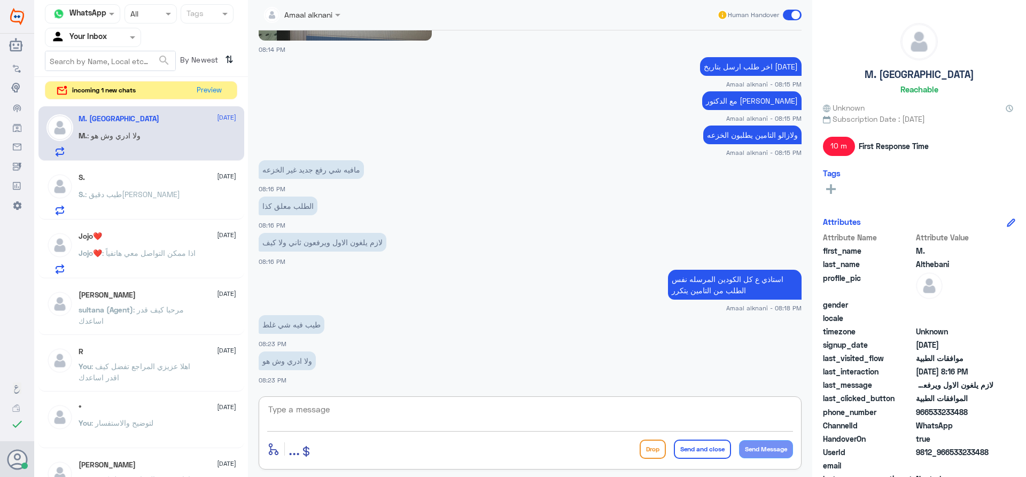
click at [406, 409] on textarea at bounding box center [530, 415] width 526 height 26
click at [401, 417] on textarea at bounding box center [530, 415] width 526 height 26
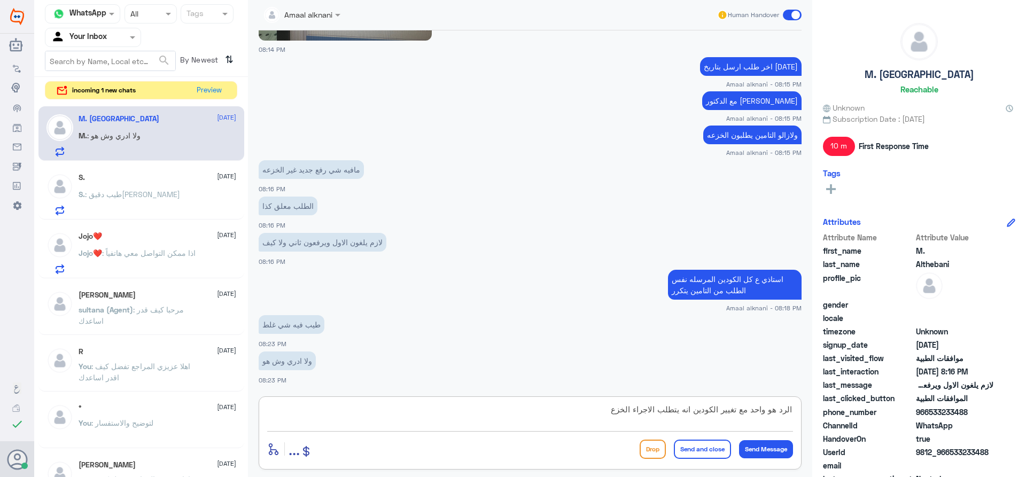
type textarea "الرد هو واحد مع تغيير الكودين انه يتطلب الاجراء الخزعه"
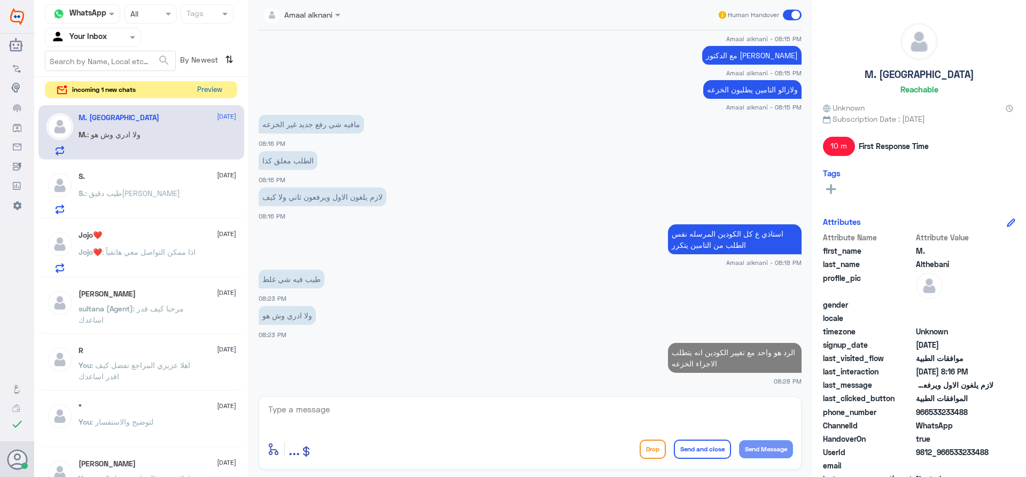
click at [206, 95] on button "Preview" at bounding box center [209, 90] width 33 height 17
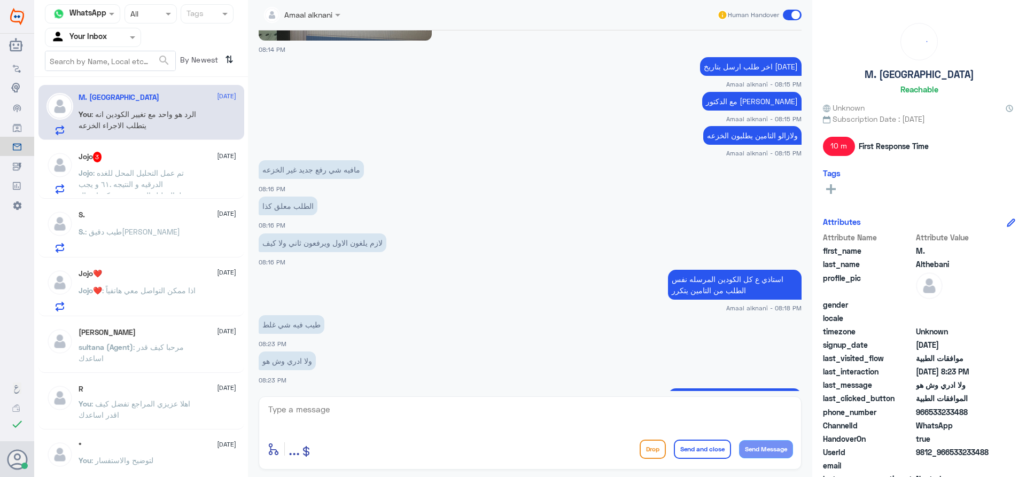
scroll to position [547, 0]
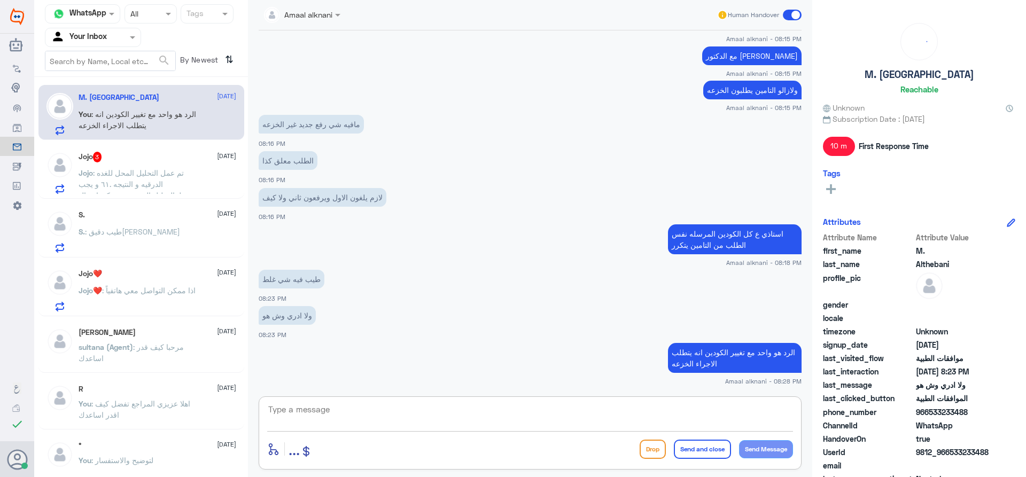
click at [349, 411] on textarea at bounding box center [530, 415] width 526 height 26
click at [172, 176] on span ": تم عمل التحليل المحل للغده الدرقيه و النتيجه .٦١ و يجب عملةالتحليل المفروض مم…" at bounding box center [135, 189] width 112 height 43
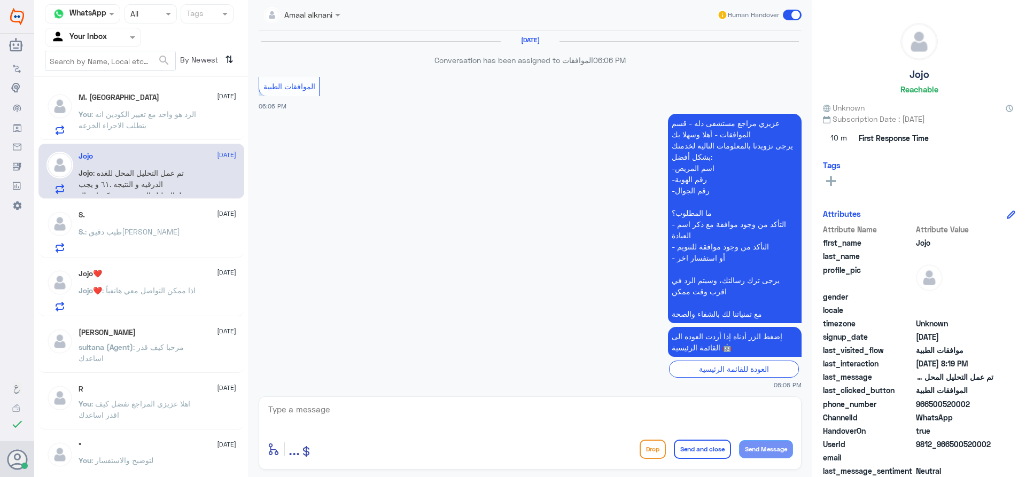
scroll to position [1340, 0]
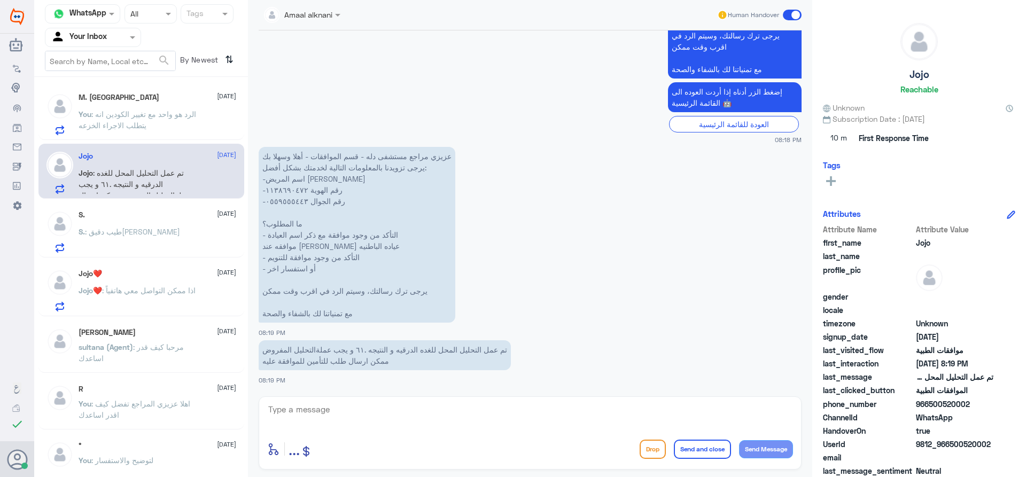
click at [326, 405] on textarea at bounding box center [530, 415] width 526 height 26
click at [291, 204] on p "عزيزي مراجع مستشفى دله - قسم الموافقات - أهلا وسهلا بك يرجى تزويدنا بالمعلومات …" at bounding box center [357, 235] width 197 height 176
drag, startPoint x: 317, startPoint y: 412, endPoint x: 324, endPoint y: 402, distance: 11.4
click at [321, 404] on textarea at bounding box center [530, 415] width 526 height 26
drag, startPoint x: 222, startPoint y: 403, endPoint x: 207, endPoint y: 400, distance: 14.8
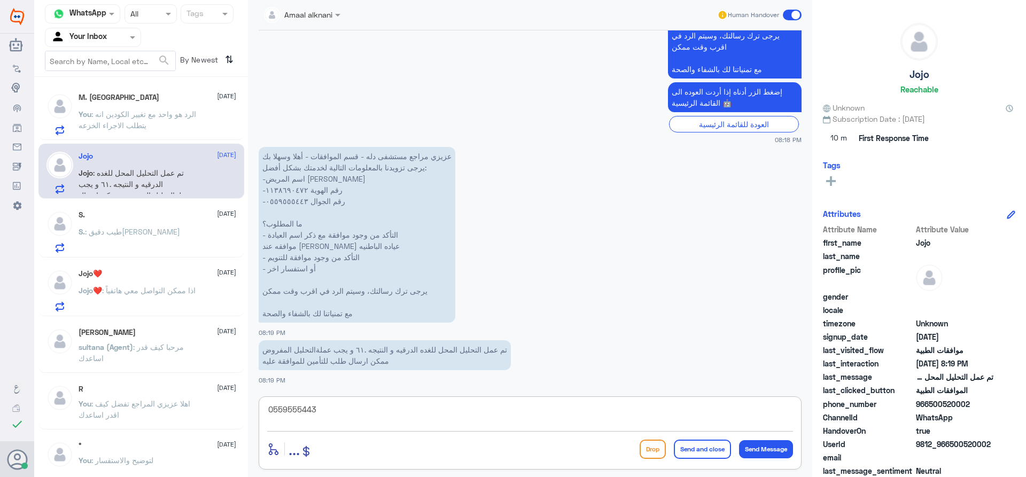
click at [207, 400] on div "Channel WhatsApp Status × All Tags Agent Filter Your Inbox search By Newest ⇅ M…" at bounding box center [530, 240] width 992 height 480
type textarea "0559555443"
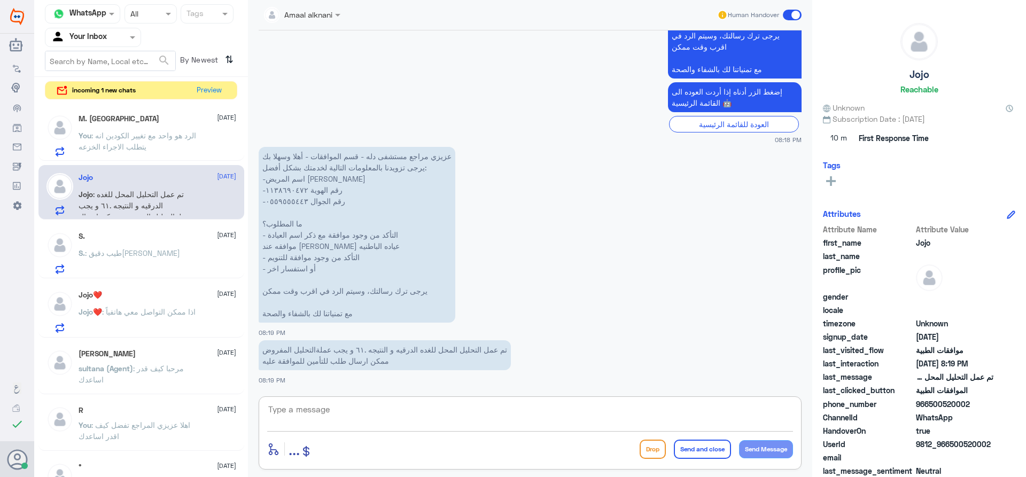
click at [449, 417] on textarea at bounding box center [530, 415] width 526 height 26
click at [431, 418] on textarea at bounding box center [530, 415] width 526 height 26
type textarea "تم متابعة طلبكم والان تحت الاجراء"
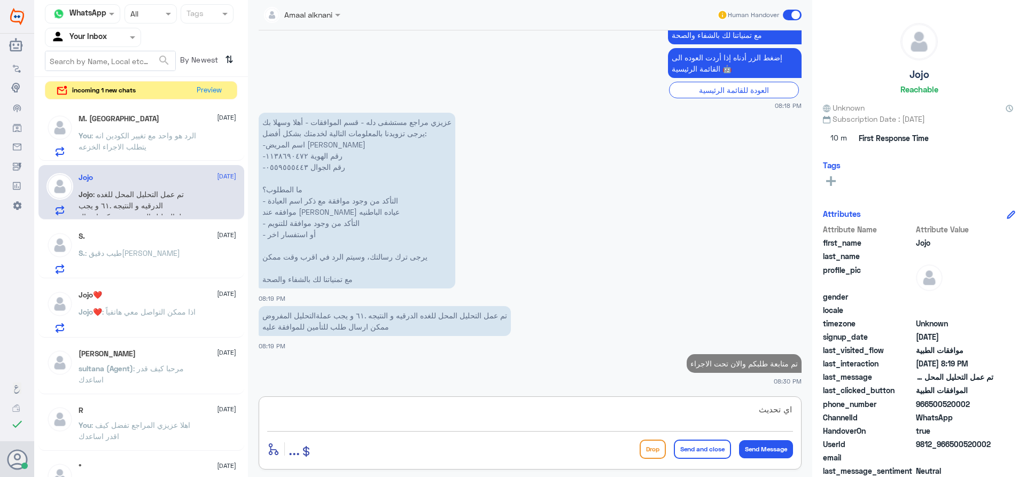
scroll to position [1371, 0]
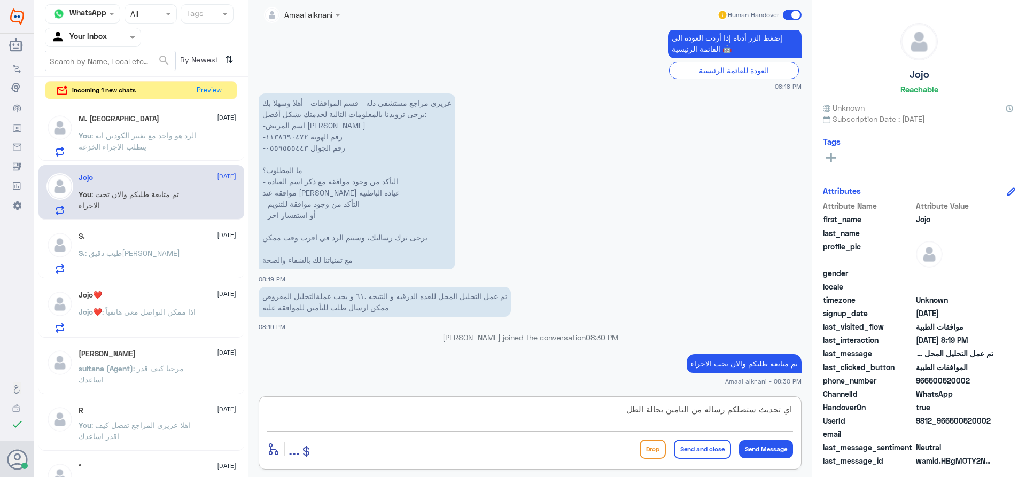
type textarea "اي تحديث ستصلكم رساله من التامين بحالة الطلب"
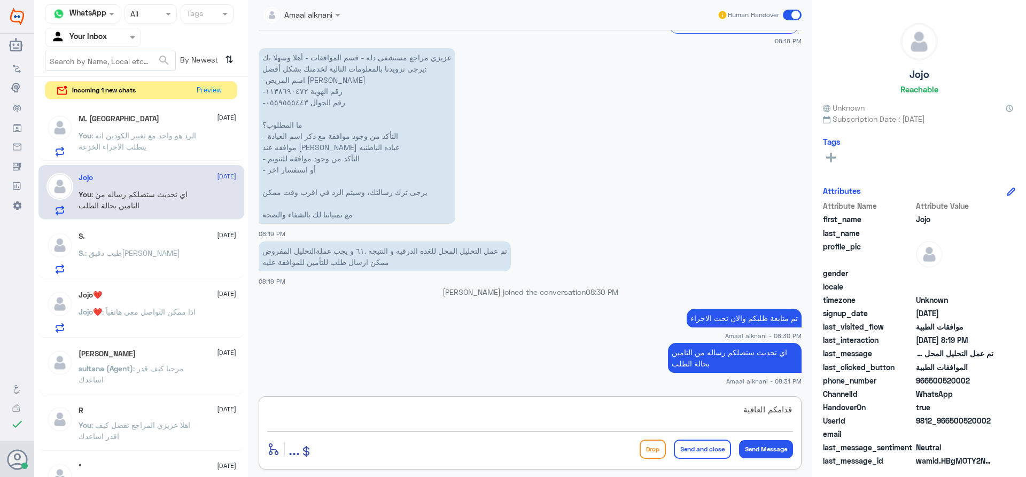
type textarea "قدامكم العافية"
click at [708, 454] on button "Send and close" at bounding box center [702, 449] width 57 height 19
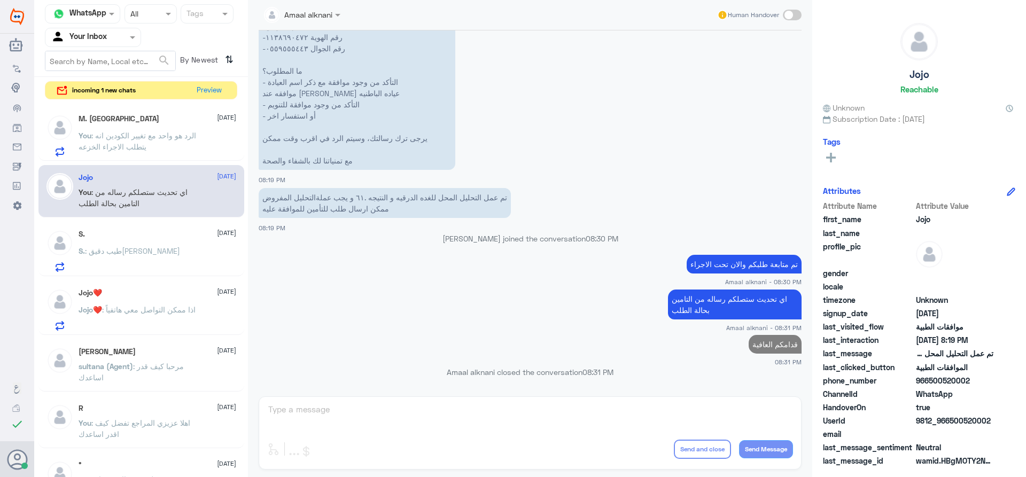
click at [145, 146] on span ": الرد هو واحد مع تغيير الكودين انه يتطلب الاجراء الخزعه" at bounding box center [138, 141] width 118 height 20
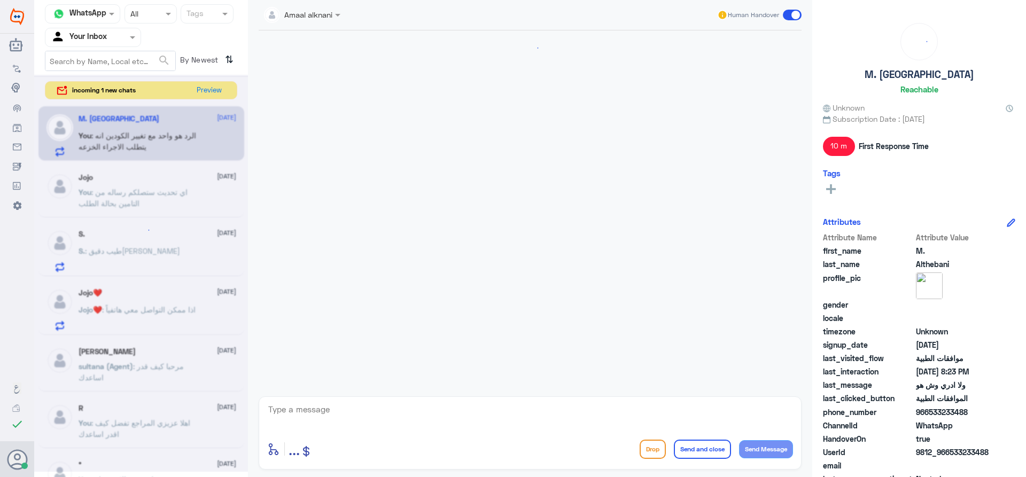
scroll to position [513, 0]
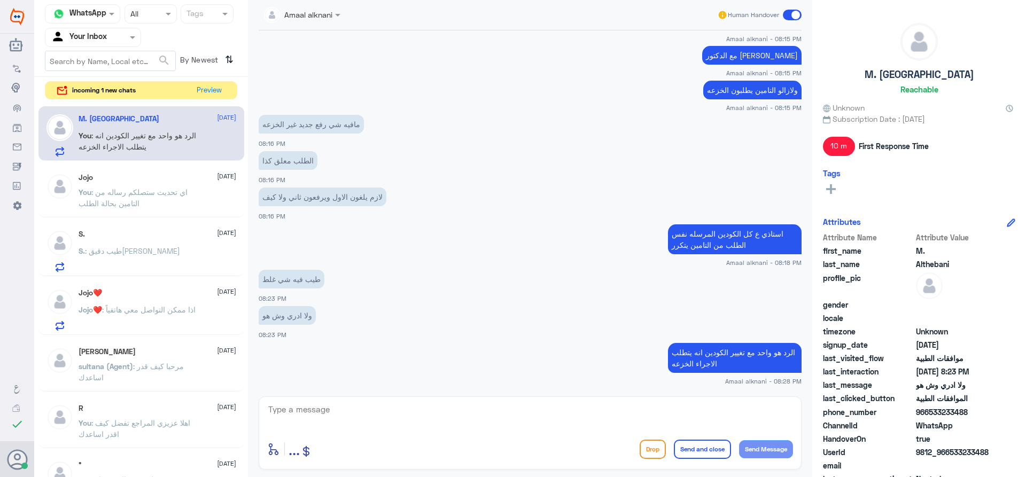
click at [365, 410] on textarea at bounding box center [530, 415] width 526 height 26
click at [220, 89] on button "Preview" at bounding box center [209, 90] width 33 height 17
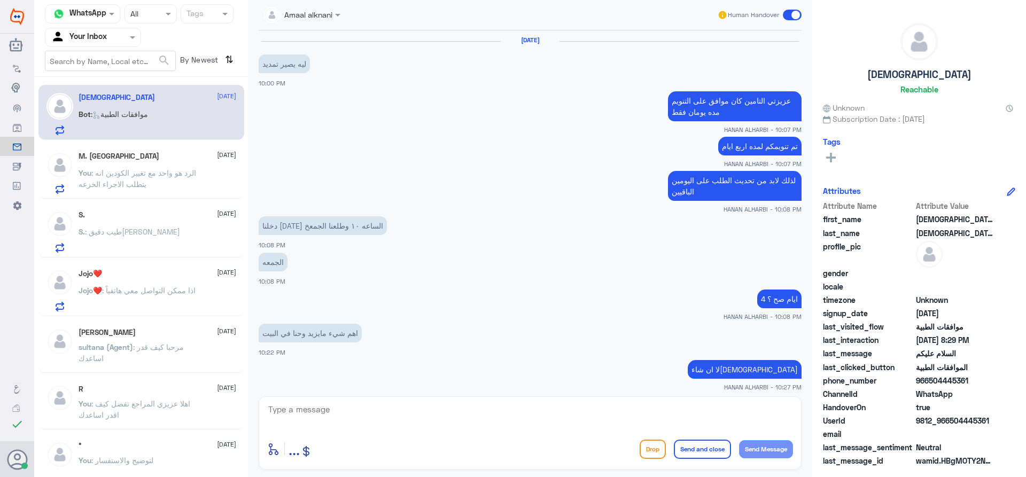
scroll to position [702, 0]
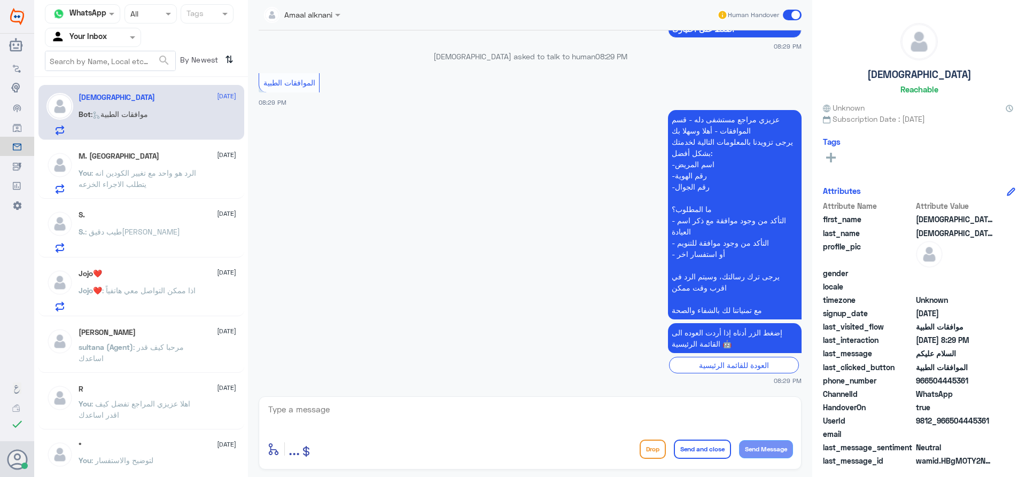
click at [340, 411] on textarea at bounding box center [530, 415] width 526 height 26
click at [344, 415] on textarea at bounding box center [530, 415] width 526 height 26
type textarea "تفضل كيف اقدر اساعدك"
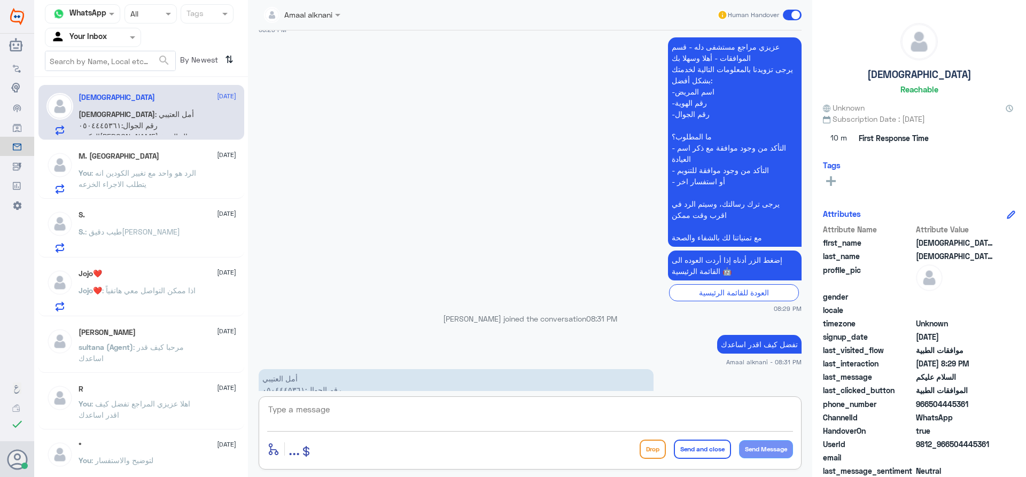
scroll to position [776, 0]
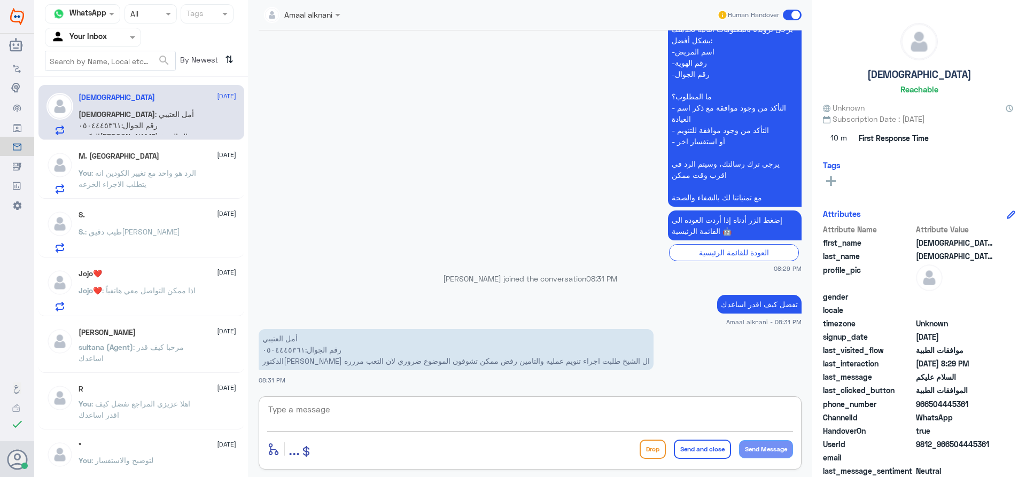
click at [320, 412] on textarea at bounding box center [530, 415] width 526 height 26
type textarea "0504445361"
drag, startPoint x: 328, startPoint y: 410, endPoint x: 172, endPoint y: 397, distance: 156.2
click at [174, 397] on div "Channel WhatsApp Status × All Tags Agent Filter Your Inbox search By Newest ⇅ […" at bounding box center [530, 240] width 992 height 480
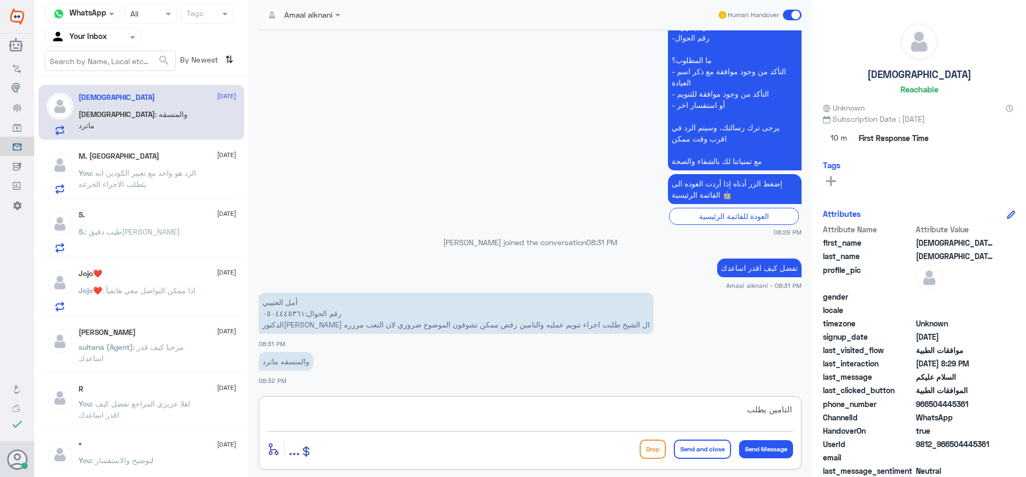
paste textarea "دراسة ديناميكية البول"
type textarea "التامين يطلب دراسة ديناميكية البول"
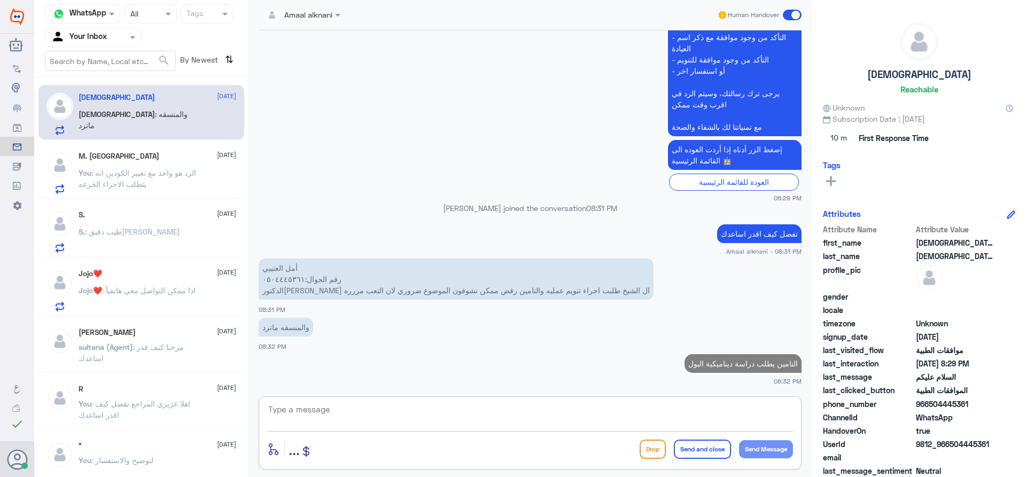
click at [556, 415] on textarea at bounding box center [530, 415] width 526 height 26
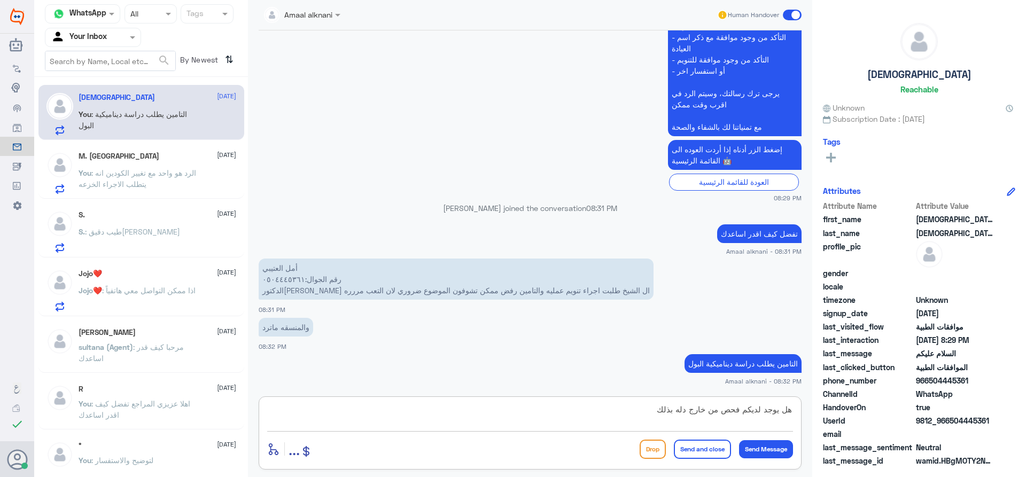
type textarea "هل يوجد لديكم فحص من خارج دله بذلك"
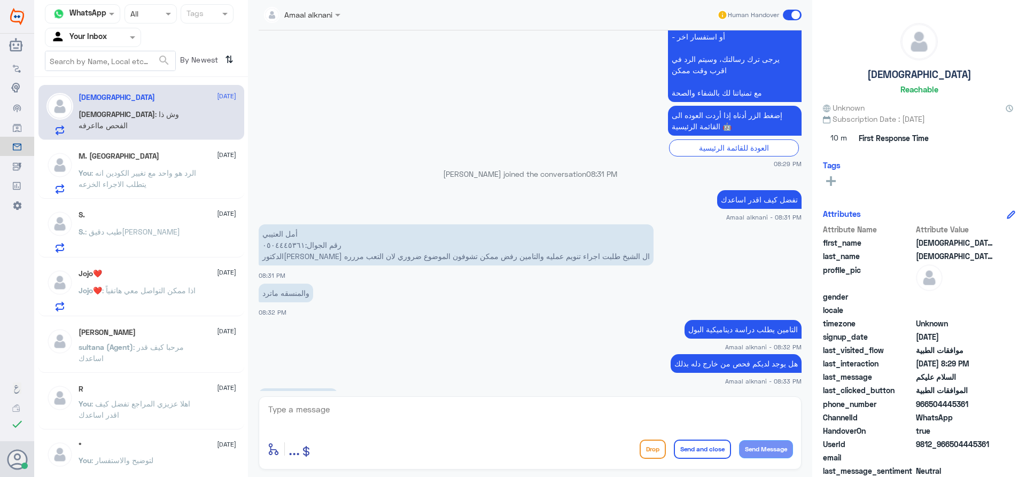
scroll to position [918, 0]
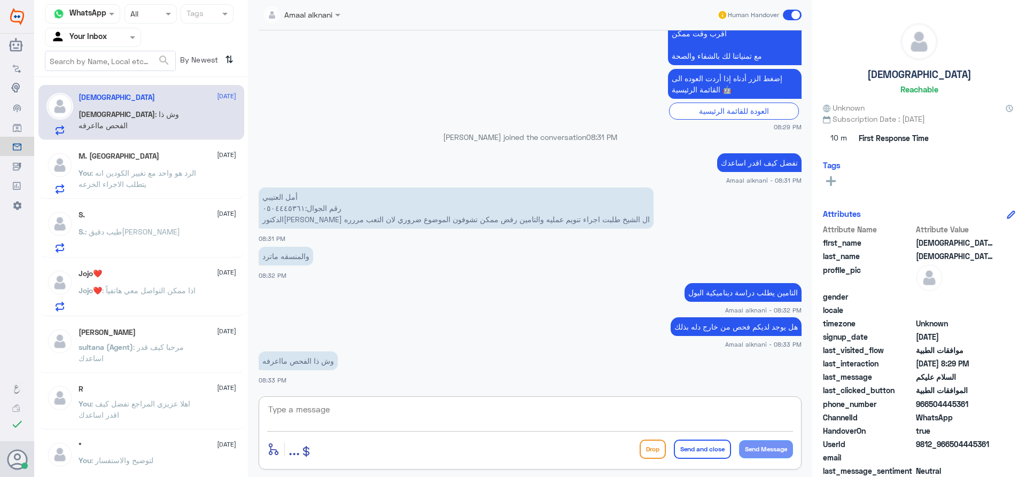
click at [387, 405] on textarea at bounding box center [530, 415] width 526 height 26
click at [487, 414] on textarea at bounding box center [530, 415] width 526 height 26
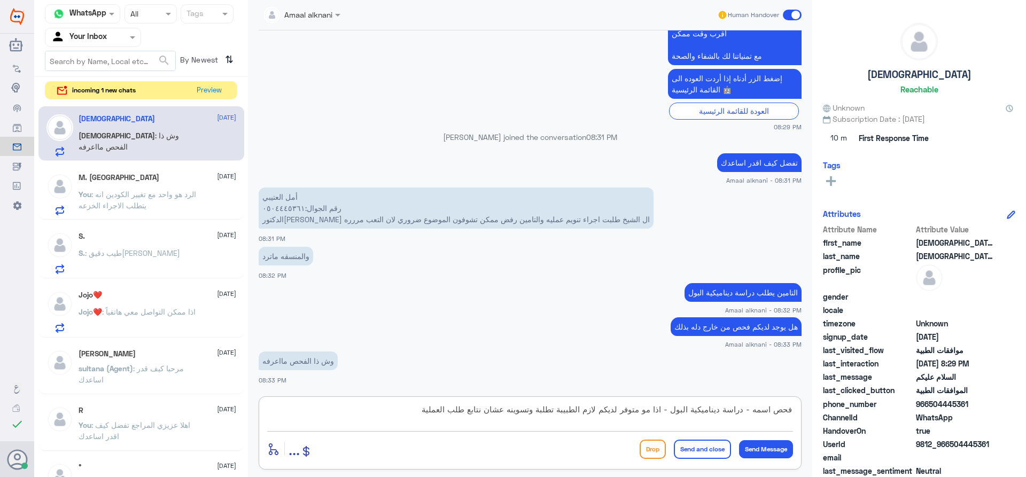
type textarea "فحص اسمه - دراسة ديناميكية البول - اذا مو متوفر لديكم لازم الطبيبة تطلبة وتسوين…"
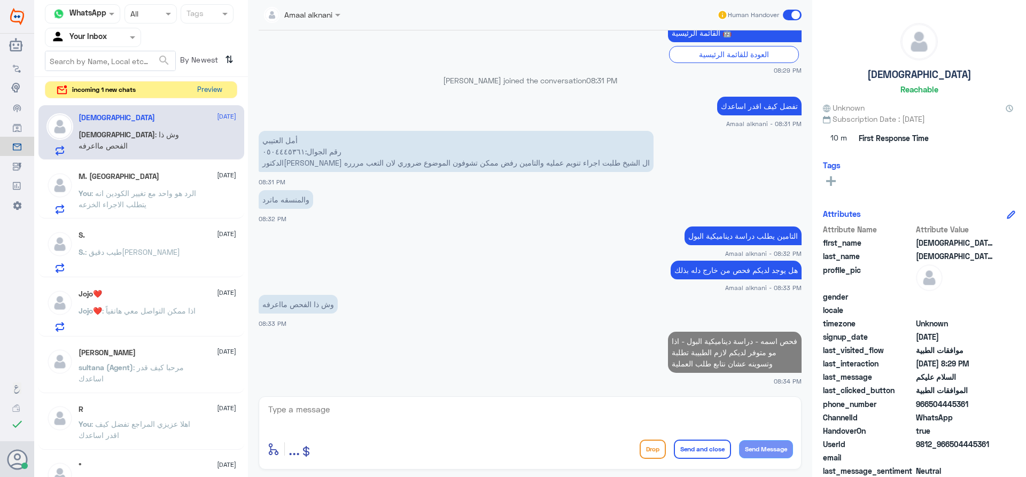
click at [207, 90] on button "Preview" at bounding box center [209, 90] width 33 height 17
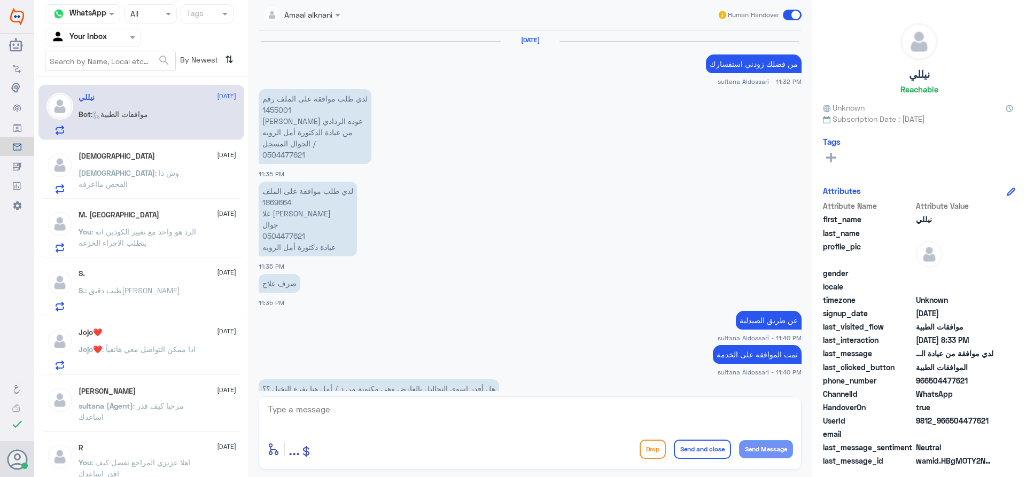
scroll to position [981, 0]
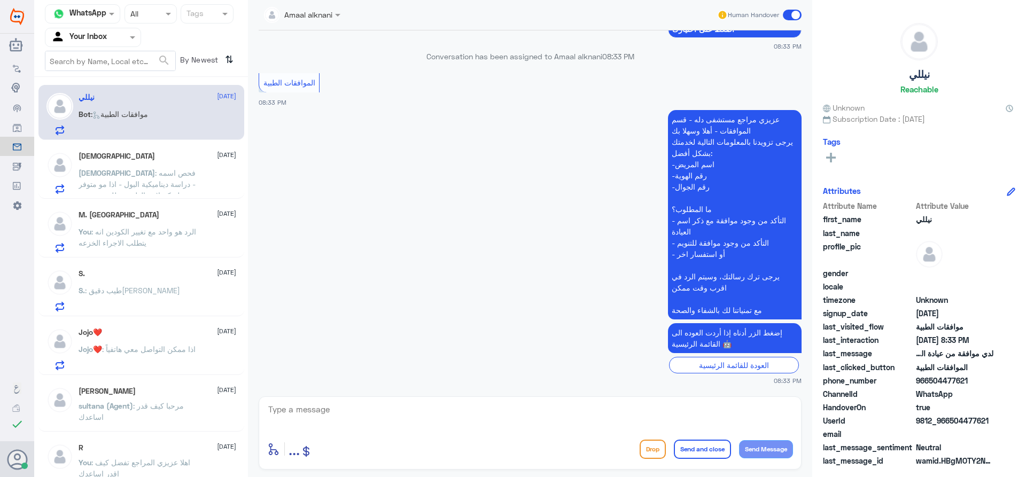
click at [360, 421] on textarea at bounding box center [530, 415] width 526 height 26
type textarea "تفضل كيف اقدر اساعدك"
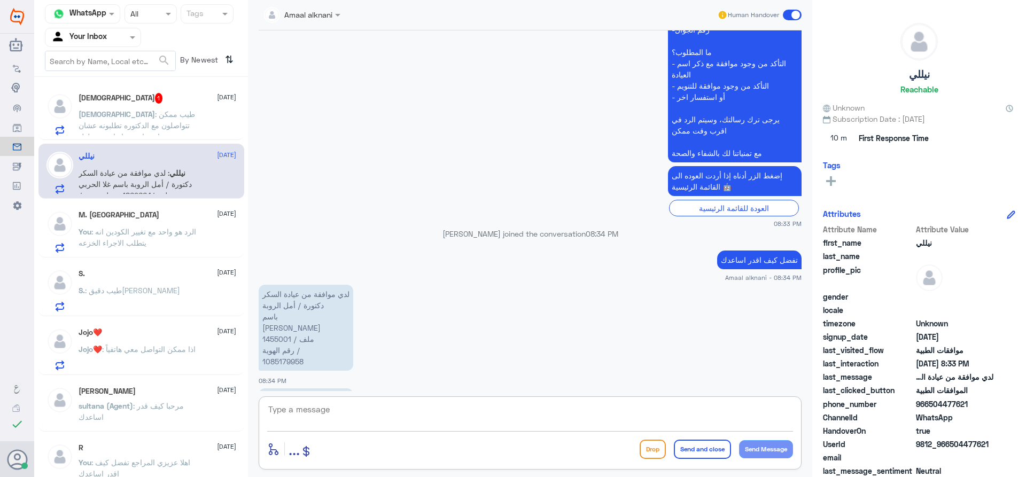
scroll to position [1212, 0]
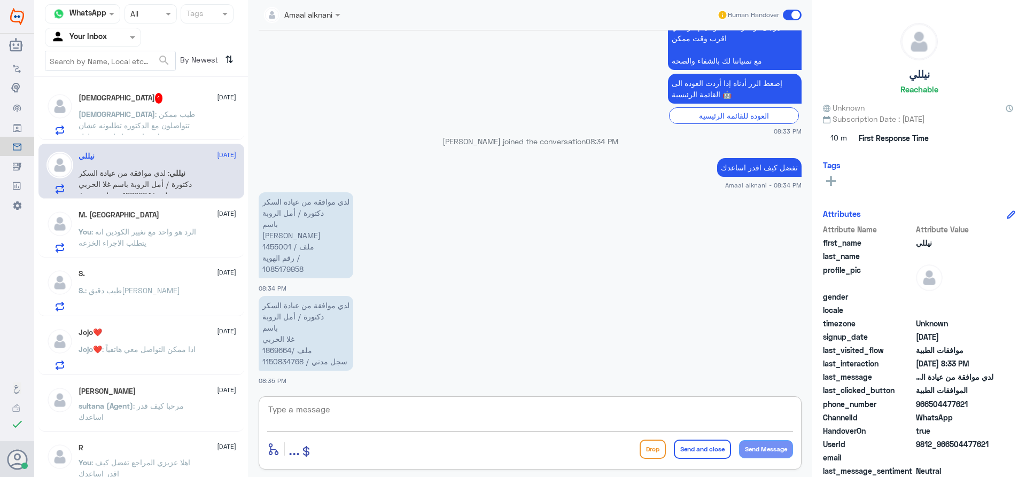
click at [371, 420] on textarea at bounding box center [530, 415] width 526 height 26
click at [277, 241] on p "لدي موافقة من عيادة السكر دكتورة / أمل الروبة باسم [PERSON_NAME] ملف / 1455001 …" at bounding box center [306, 235] width 95 height 86
click at [278, 245] on p "لدي موافقة من عيادة السكر دكتورة / أمل الروبة باسم [PERSON_NAME] ملف / 1455001 …" at bounding box center [306, 235] width 95 height 86
copy p "1455001"
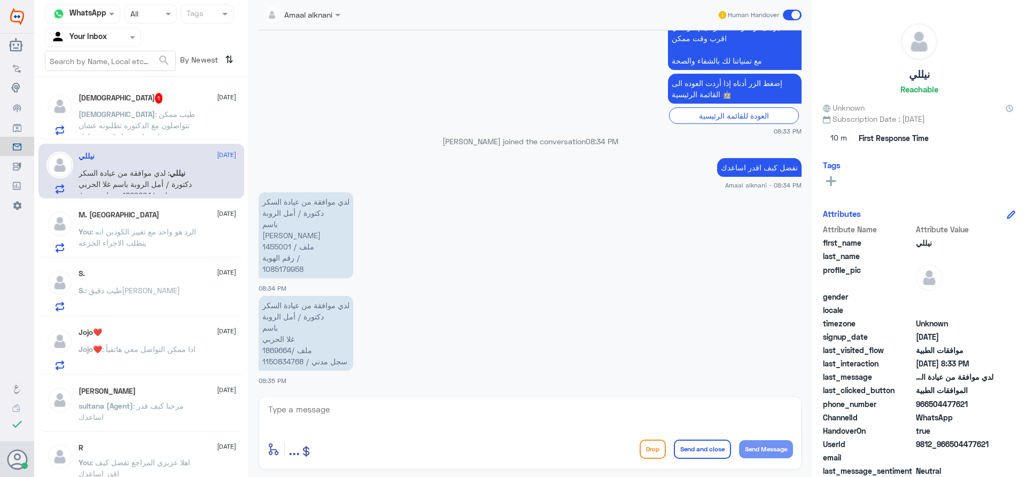
click at [427, 415] on textarea at bounding box center [530, 415] width 526 height 26
click at [280, 348] on p "لدي موافقة من عيادة السكر دكتورة / أمل الروبة باسم غلا الحربي ملف /1869664 سجل …" at bounding box center [306, 333] width 95 height 75
copy p "1869664"
click at [464, 421] on textarea at bounding box center [530, 415] width 526 height 26
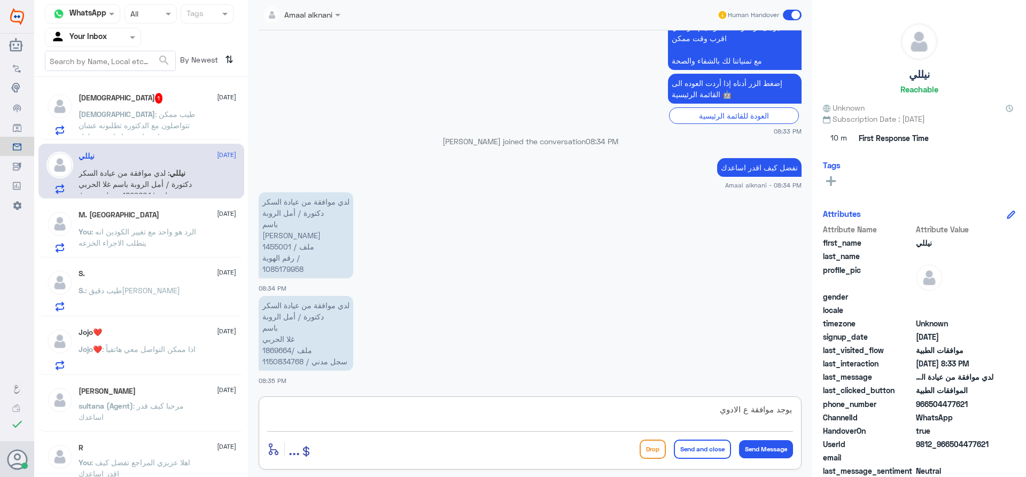
type textarea "يوجد موافقة ع الادوية"
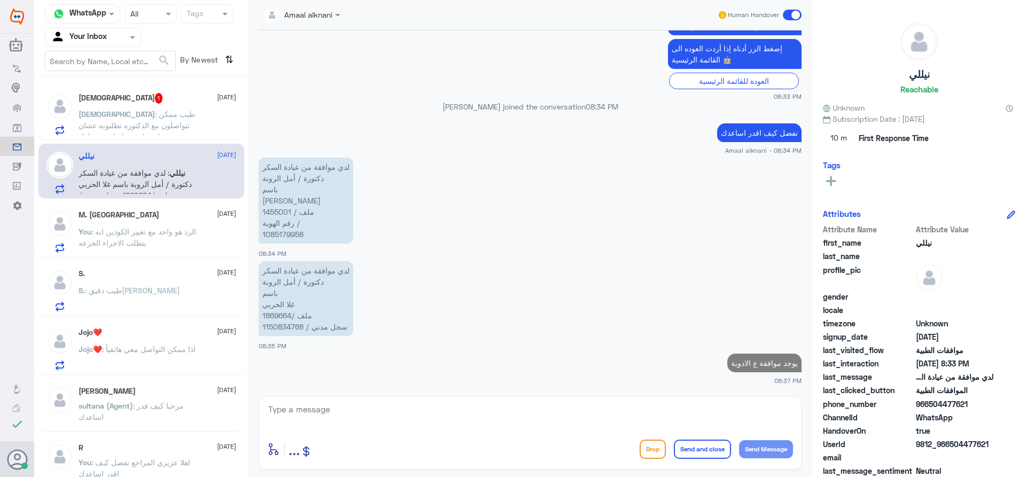
click at [164, 121] on span ": طيب ممكن تتواصلون مع الدكتوره تطلبونه عشان اجي اسويه او اجي ع طول" at bounding box center [137, 126] width 117 height 32
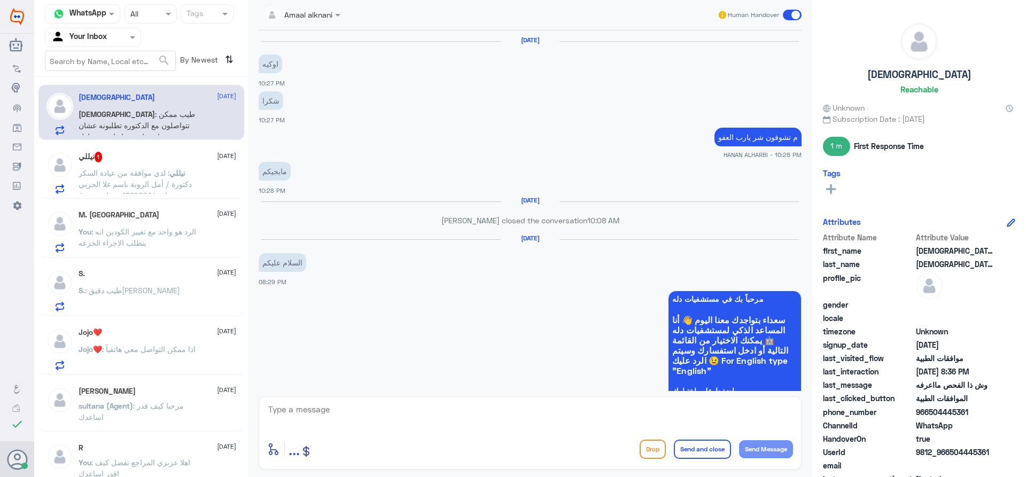
scroll to position [720, 0]
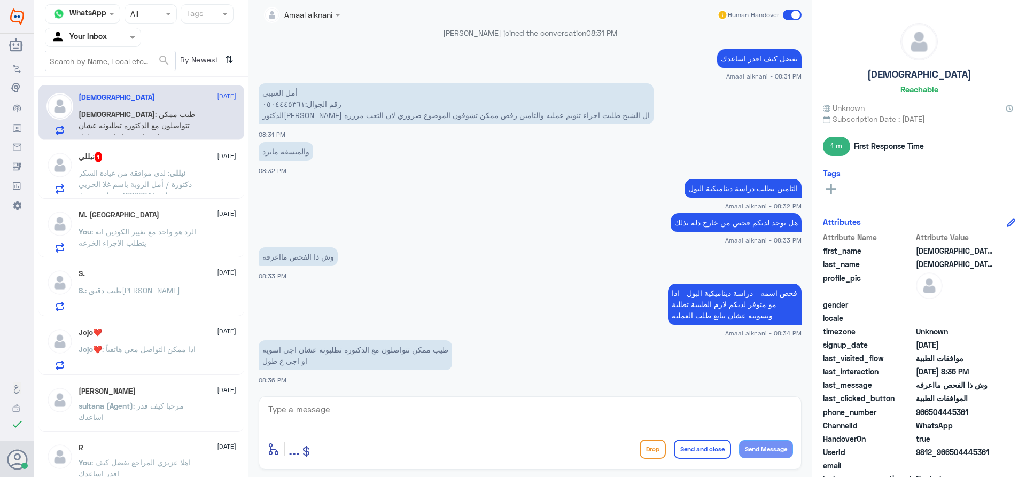
click at [382, 413] on textarea at bounding box center [530, 415] width 526 height 26
type textarea "لا للاسف لايوجد لدينا صلاحيات بذلك"
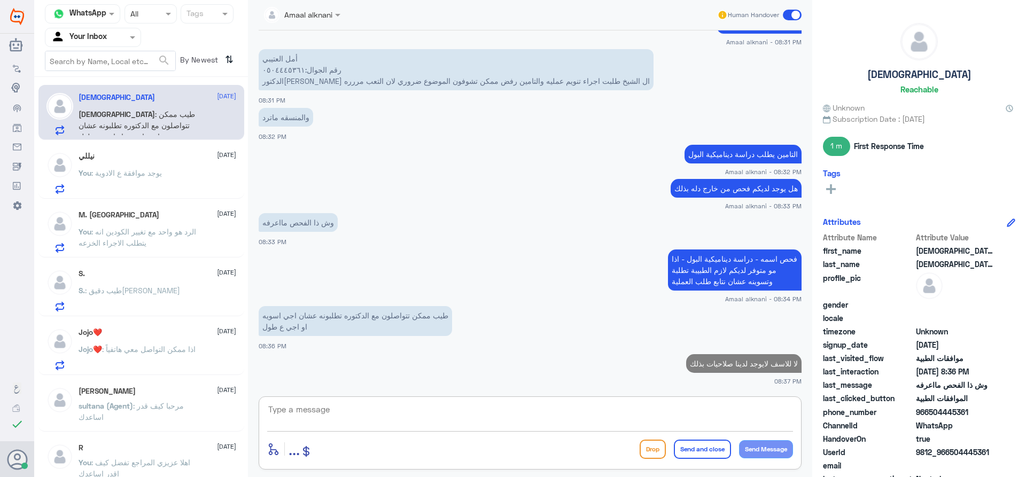
click at [610, 418] on textarea at bounding box center [530, 415] width 526 height 26
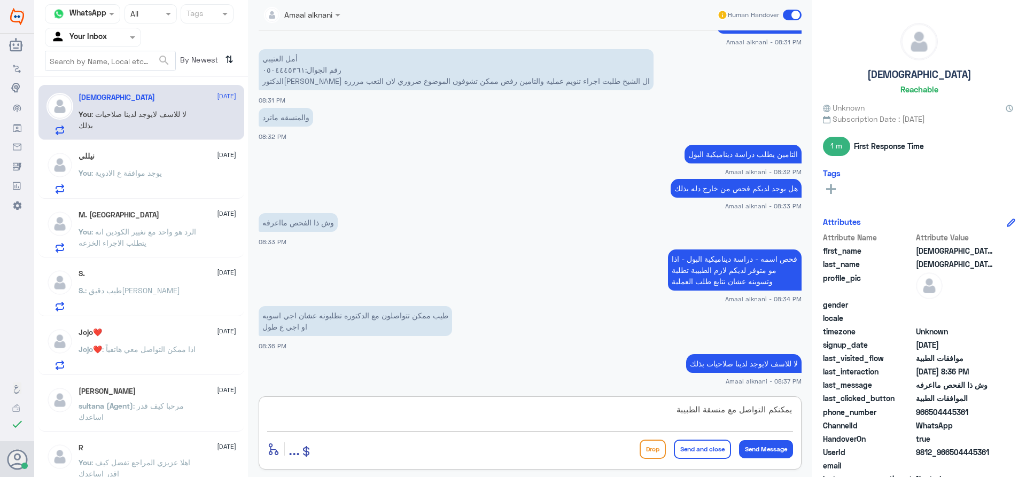
type textarea "يمكنكم التواصل مع منسقة الطبيبة"
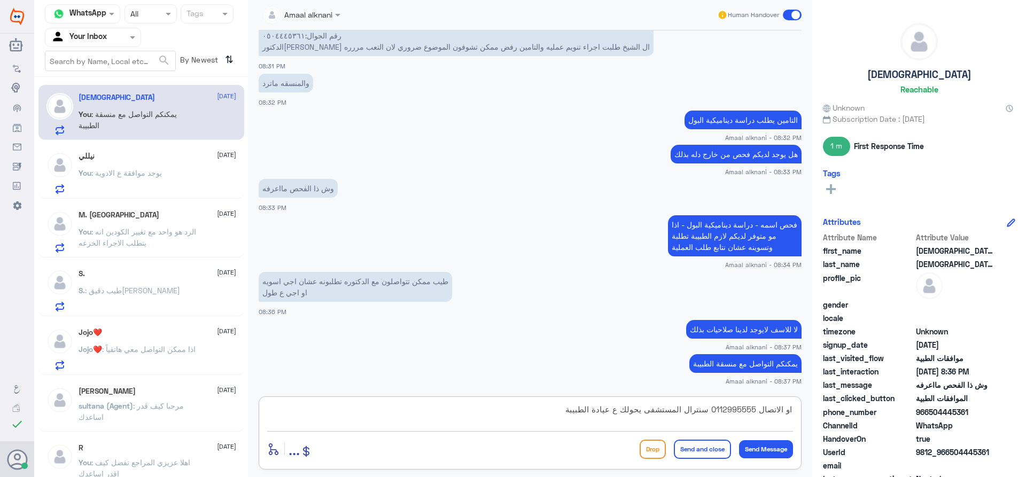
type textarea "او الاتصال 0112995555 سنترال المستشفى يحولك ع عيادة الطبيبة"
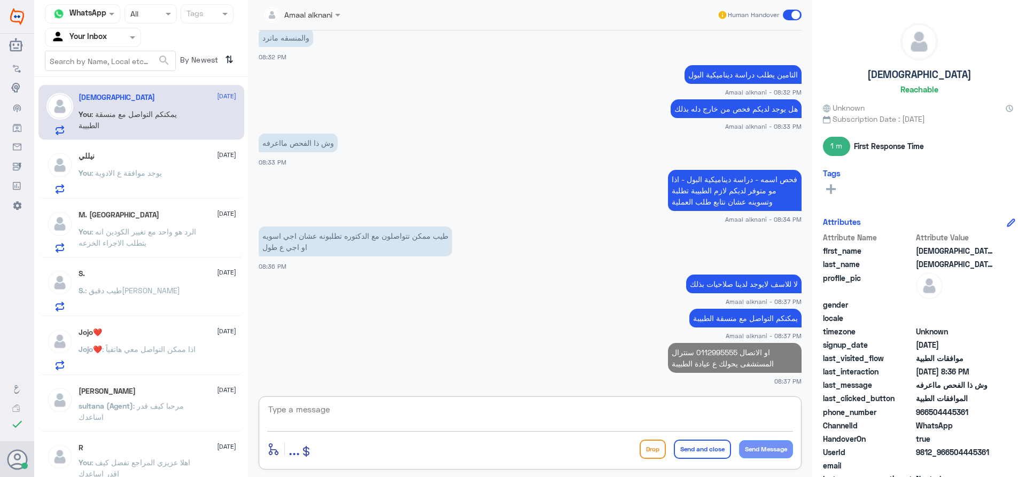
click at [666, 426] on textarea at bounding box center [530, 415] width 526 height 26
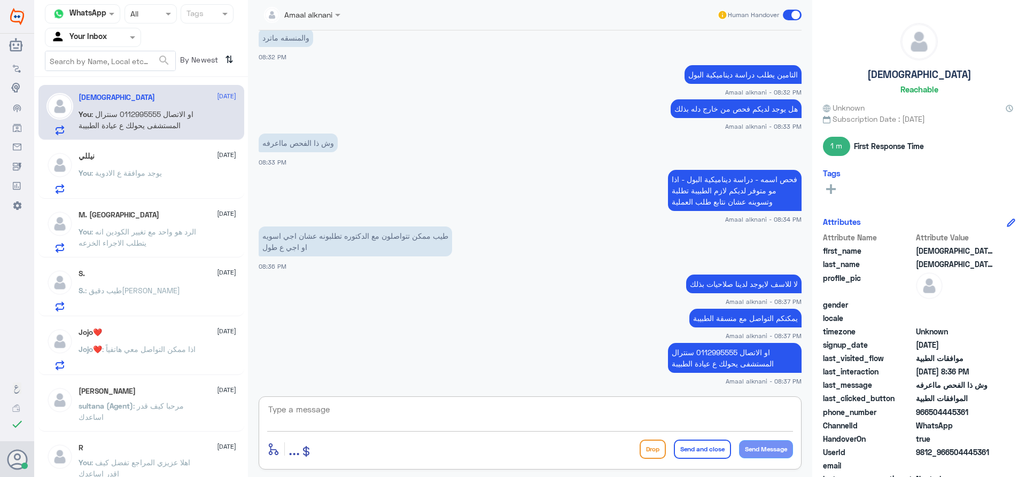
click at [385, 423] on textarea at bounding box center [530, 415] width 526 height 26
type textarea "قدامكم العافية"
click at [696, 451] on button "Send and close" at bounding box center [702, 449] width 57 height 19
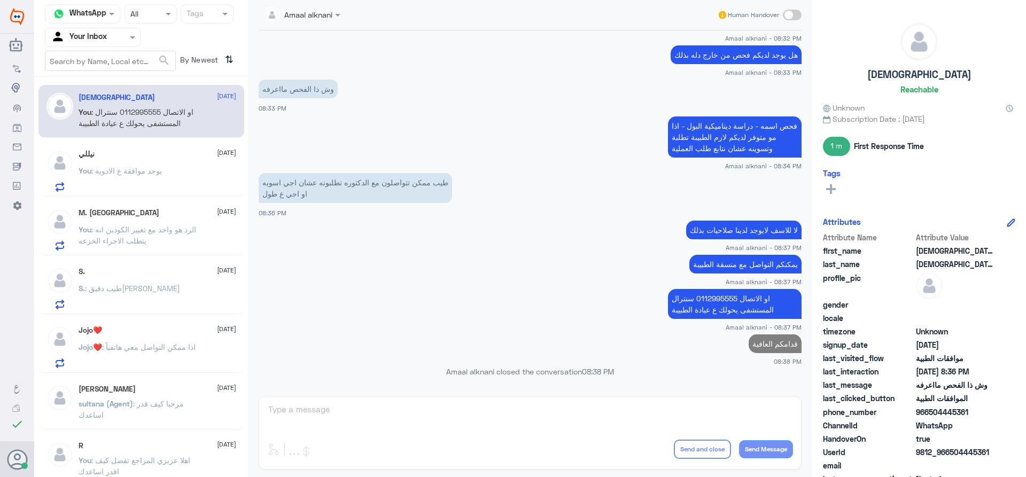
scroll to position [850, 0]
click at [146, 176] on p "You : يوجد موافقة ع الادوية" at bounding box center [120, 178] width 83 height 27
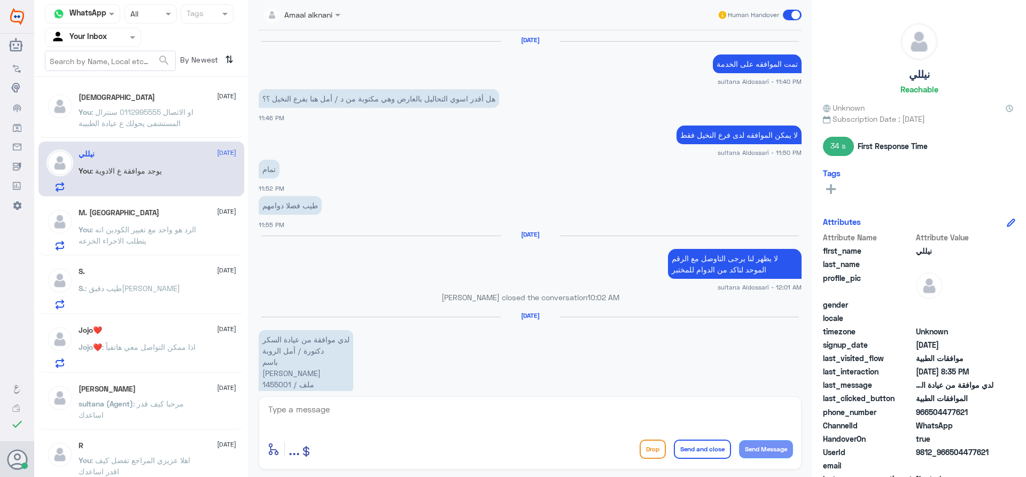
scroll to position [975, 0]
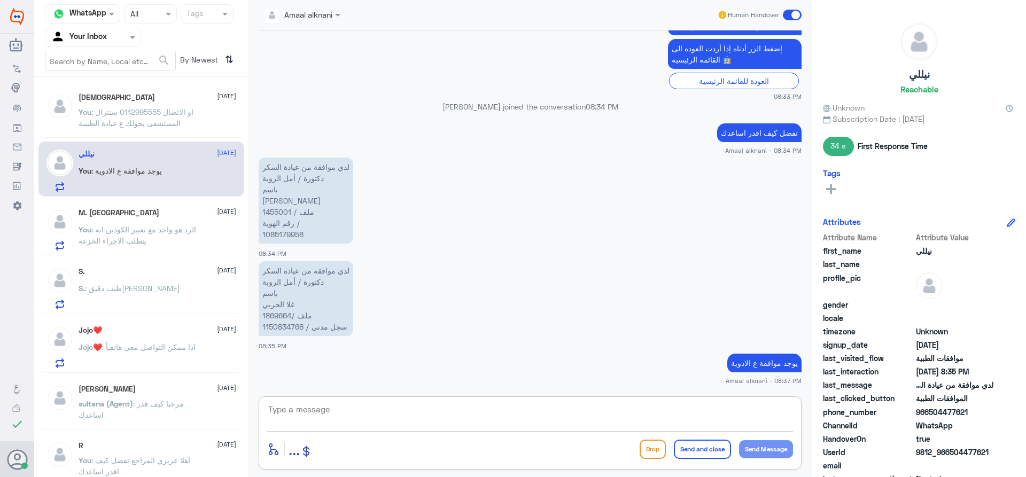
click at [330, 414] on textarea at bounding box center [530, 415] width 526 height 26
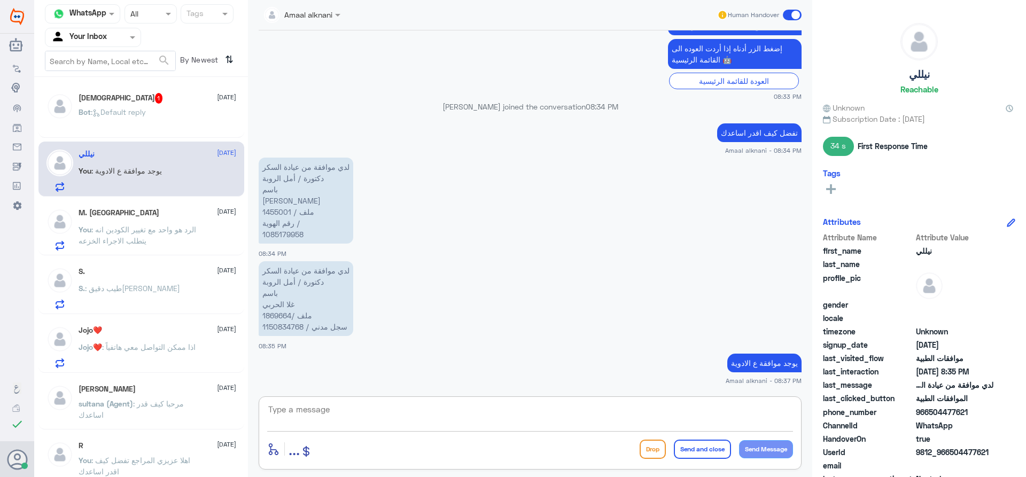
click at [330, 414] on textarea at bounding box center [530, 415] width 526 height 26
type textarea "اي خدمة اخرى ؟"
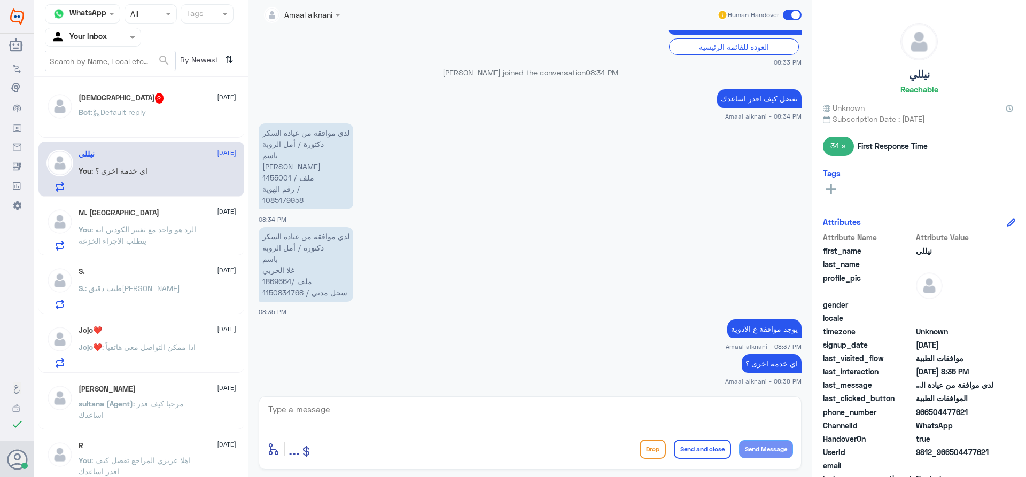
click at [166, 108] on div "[DEMOGRAPHIC_DATA] 2 [DATE] Bot : Default reply" at bounding box center [158, 113] width 158 height 40
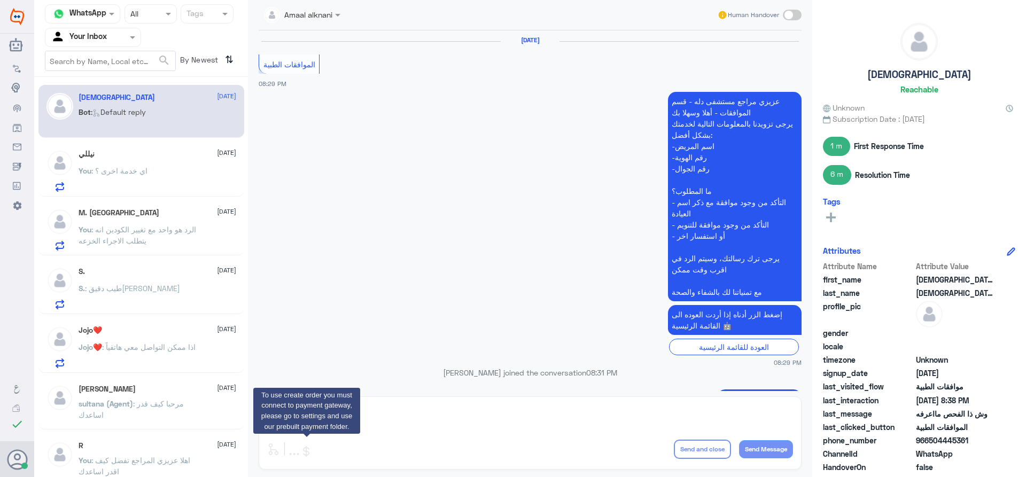
scroll to position [832, 0]
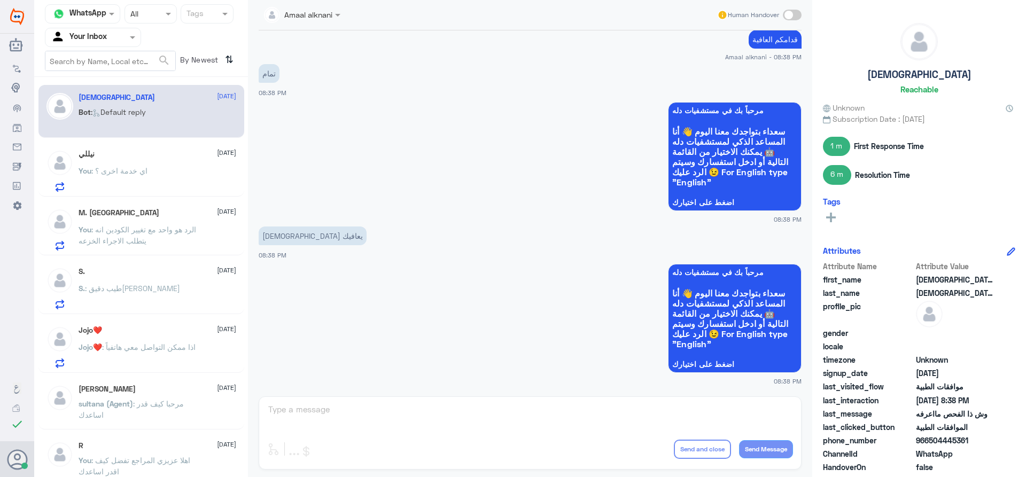
click at [324, 420] on div "Amaal alknani Human Handover [DATE] الموافقات الطبية 08:29 PM عزيزي مراجع مستشف…" at bounding box center [530, 240] width 564 height 480
click at [325, 420] on div "Amaal alknani Human Handover [DATE] الموافقات الطبية 08:29 PM عزيزي مراجع مستشف…" at bounding box center [530, 240] width 564 height 480
drag, startPoint x: 110, startPoint y: 34, endPoint x: 110, endPoint y: 43, distance: 8.6
click at [110, 34] on input "text" at bounding box center [80, 37] width 59 height 12
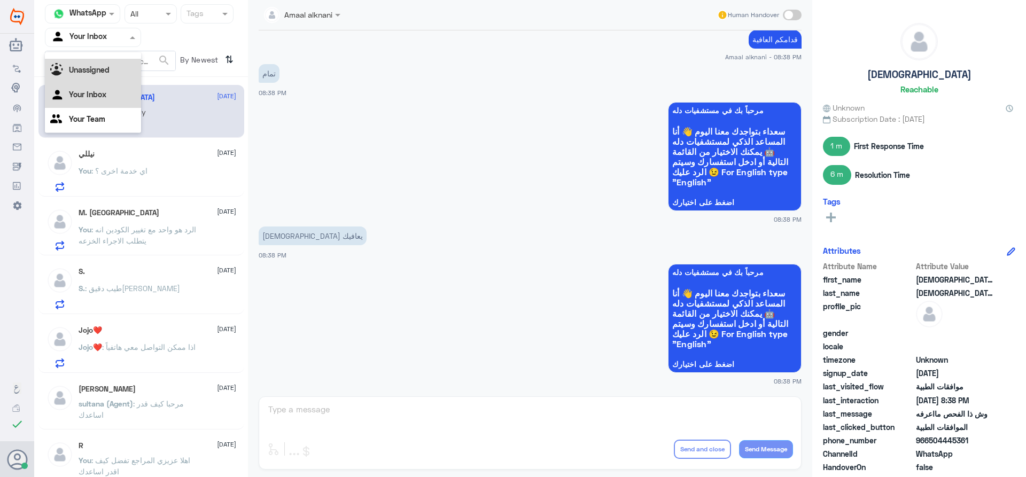
drag, startPoint x: 103, startPoint y: 73, endPoint x: 112, endPoint y: 59, distance: 16.2
click at [103, 71] on b "Unassigned" at bounding box center [89, 69] width 41 height 9
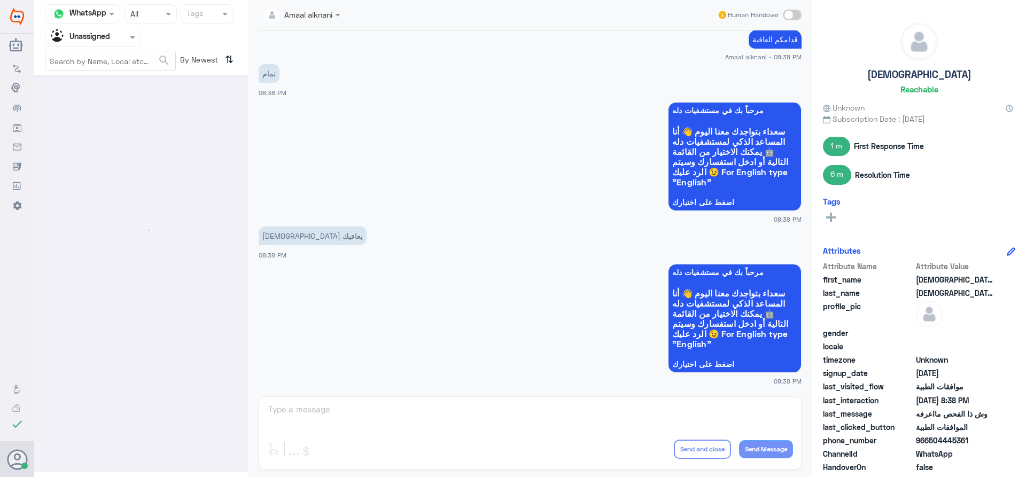
click at [109, 41] on input "text" at bounding box center [80, 37] width 59 height 12
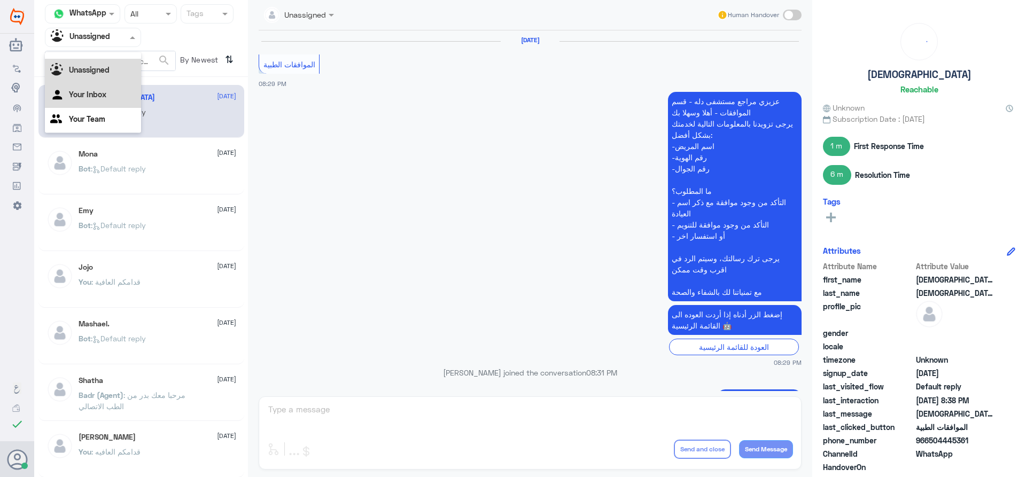
scroll to position [832, 0]
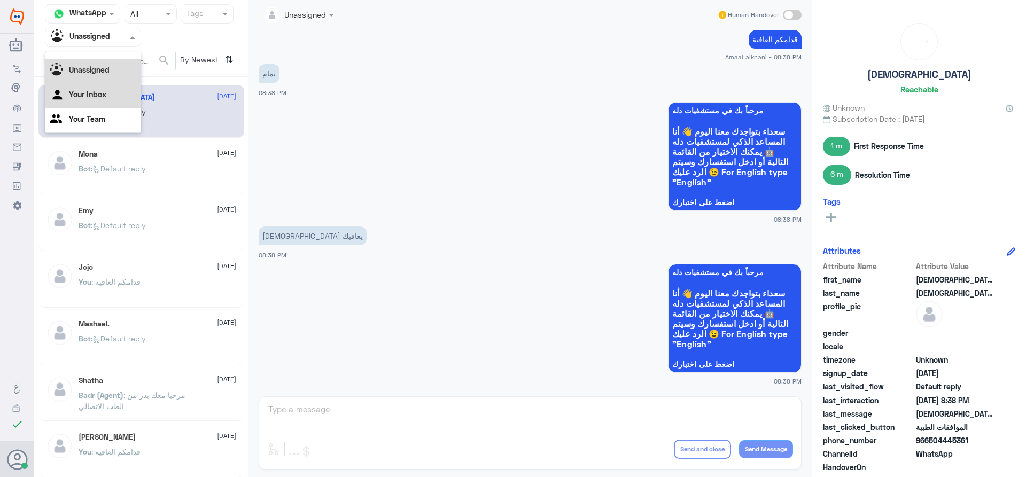
click at [95, 101] on div "Your Inbox" at bounding box center [93, 95] width 96 height 25
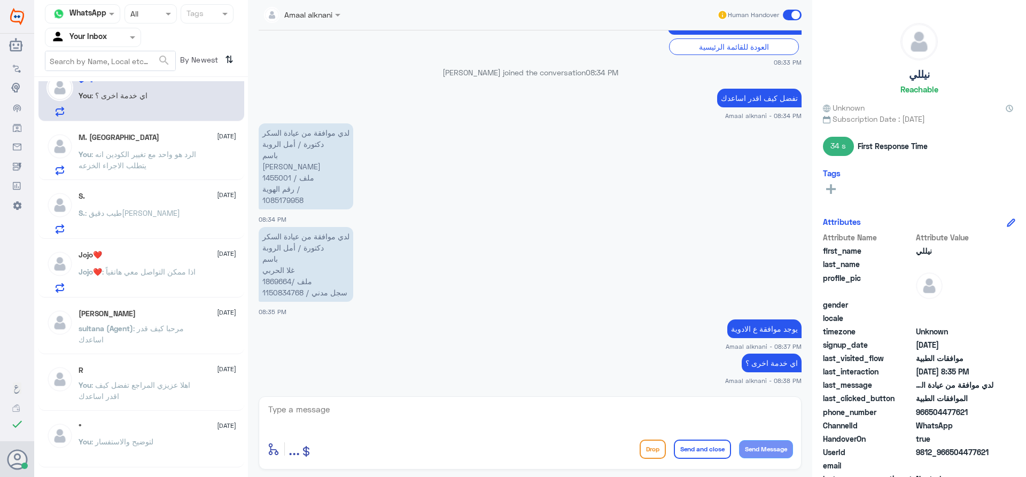
scroll to position [0, 0]
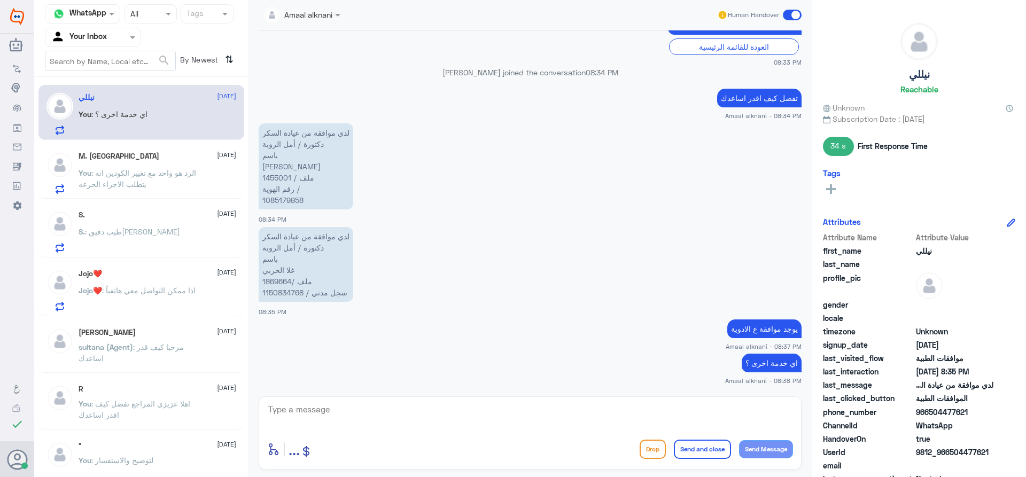
click at [158, 246] on div "S. : طيب دقيق[PERSON_NAME]" at bounding box center [158, 241] width 158 height 24
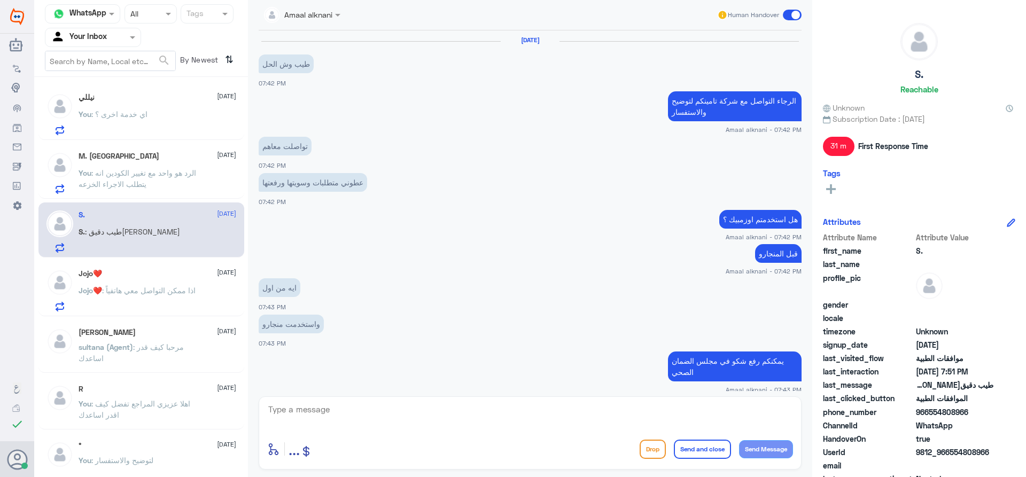
scroll to position [448, 0]
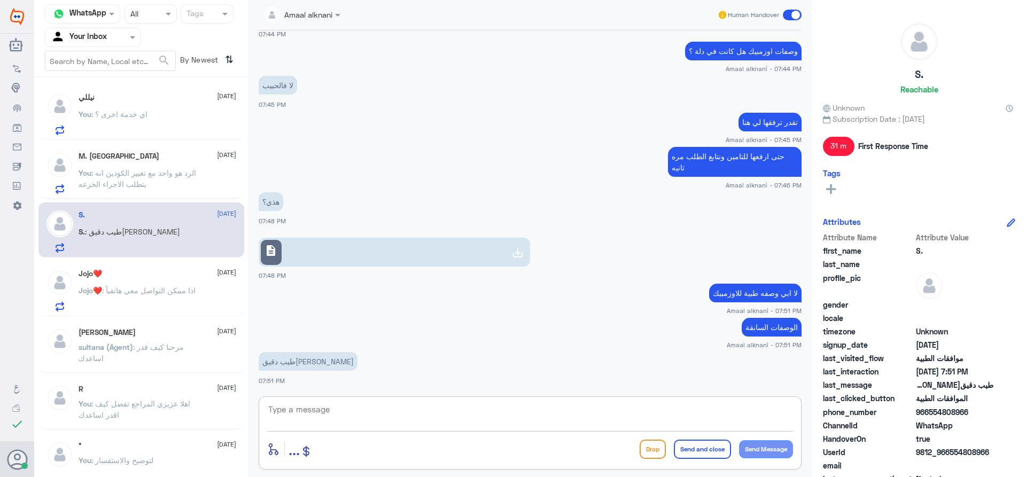
click at [331, 411] on textarea at bounding box center [530, 415] width 526 height 26
type textarea "نسعد دوما بخدمتكم ونتمنى لكم دوام الصحة والعافية"
click at [719, 453] on button "Send and close" at bounding box center [702, 449] width 57 height 19
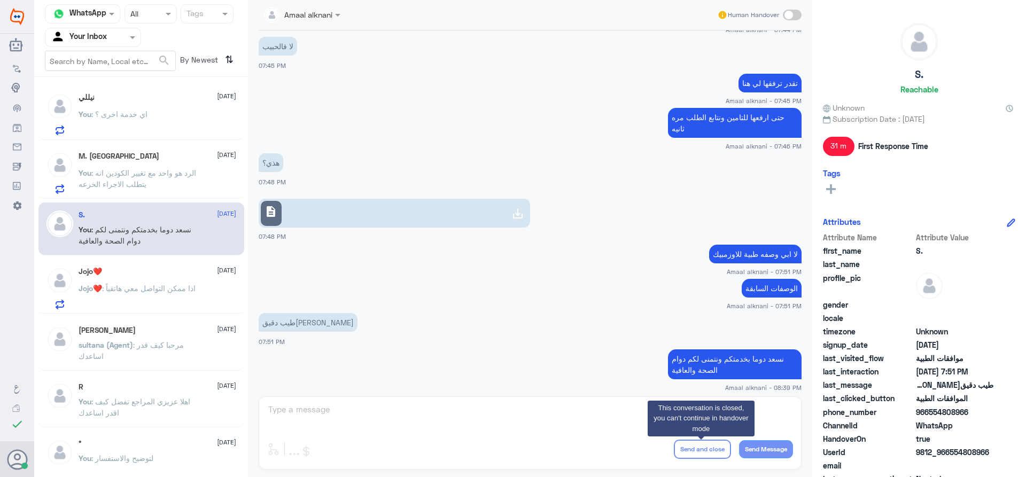
scroll to position [494, 0]
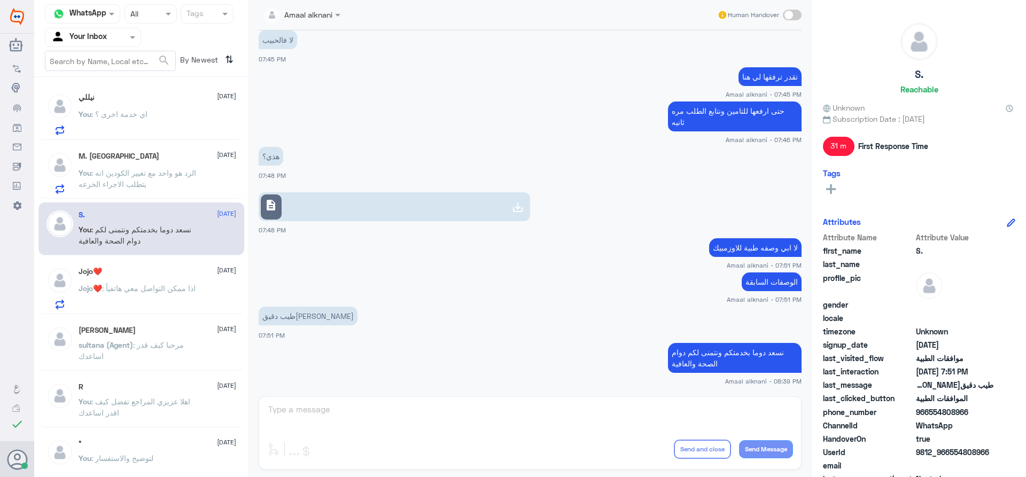
click at [324, 422] on div "Amaal alknani Human Handover [DATE] طيب وش الحل 07:42 PM الرجاء التواصل مع شركة…" at bounding box center [530, 240] width 564 height 480
click at [324, 417] on div "Amaal alknani Human Handover [DATE] طيب وش الحل 07:42 PM الرجاء التواصل مع شركة…" at bounding box center [530, 240] width 564 height 480
click at [161, 118] on div "You : اي خدمة اخرى ؟" at bounding box center [158, 123] width 158 height 24
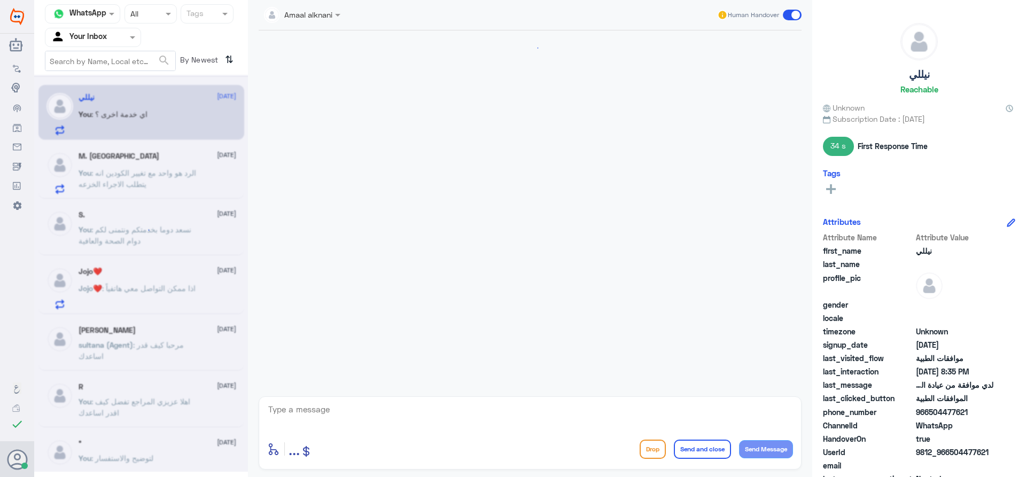
scroll to position [975, 0]
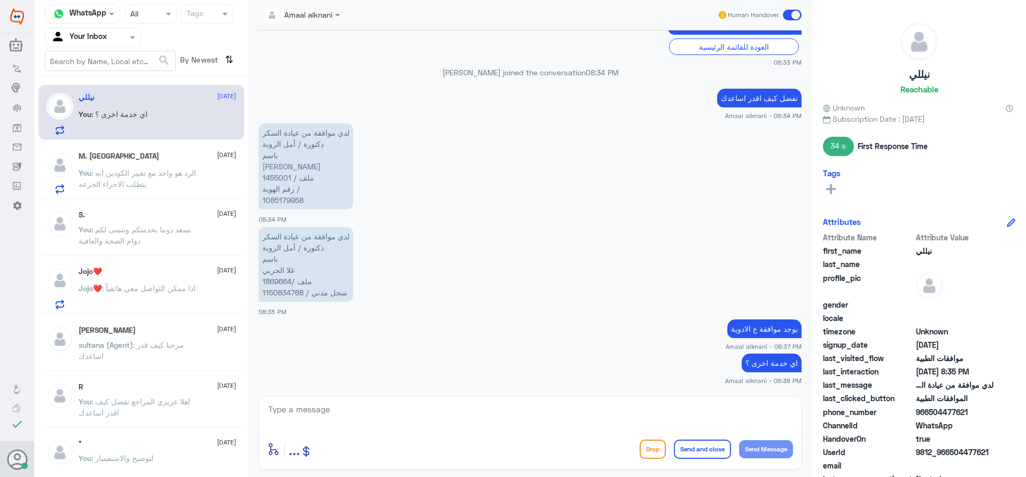
click at [345, 407] on textarea at bounding box center [530, 415] width 526 height 26
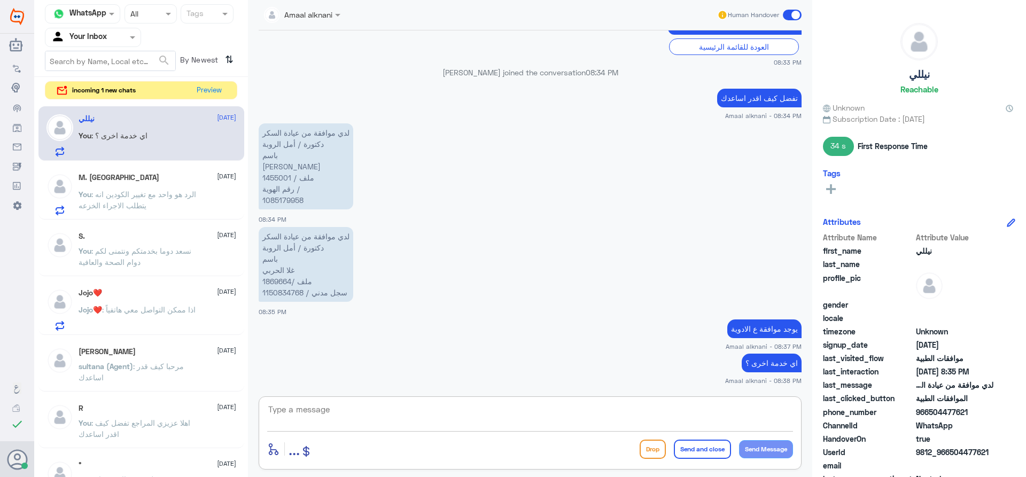
click at [144, 192] on span ": الرد هو واحد مع تغيير الكودين انه يتطلب الاجراء الخزعه" at bounding box center [138, 200] width 118 height 20
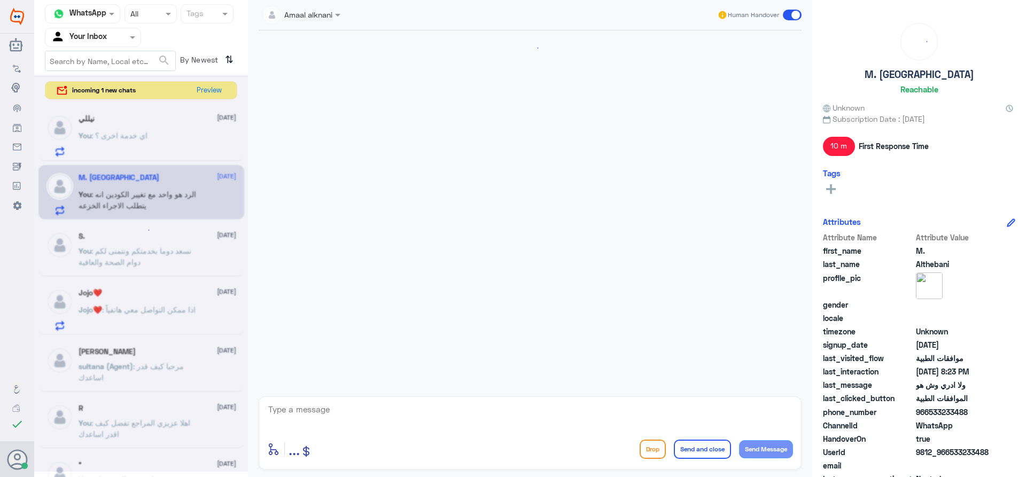
scroll to position [513, 0]
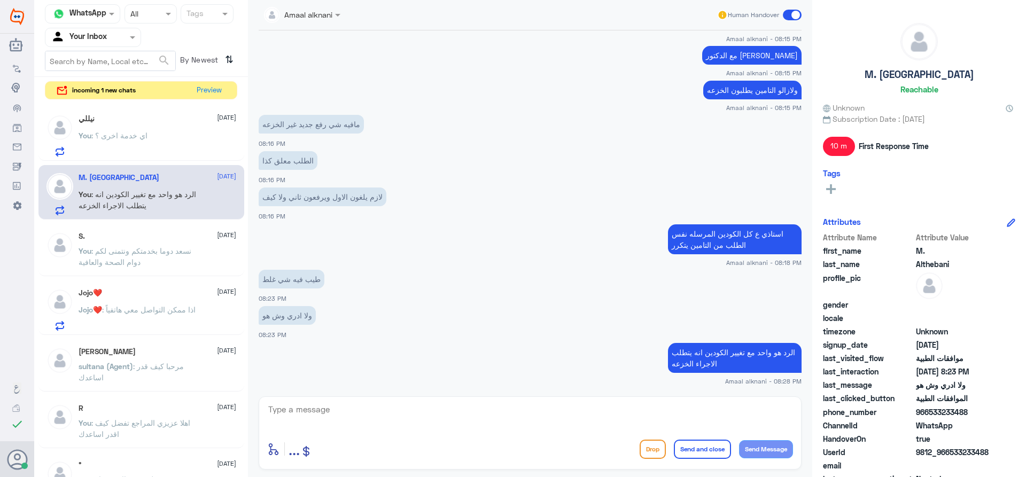
click at [165, 95] on div "incoming 1 new chats Preview" at bounding box center [141, 90] width 192 height 19
click at [124, 420] on span ": اهلا عزيزي المراجع تفضل كيف اقدر اساعدك" at bounding box center [135, 428] width 112 height 20
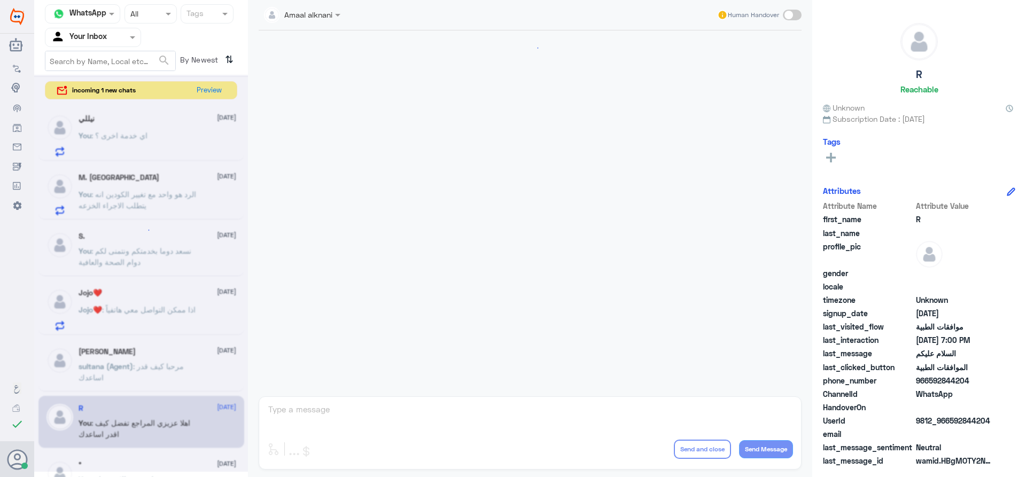
scroll to position [921, 0]
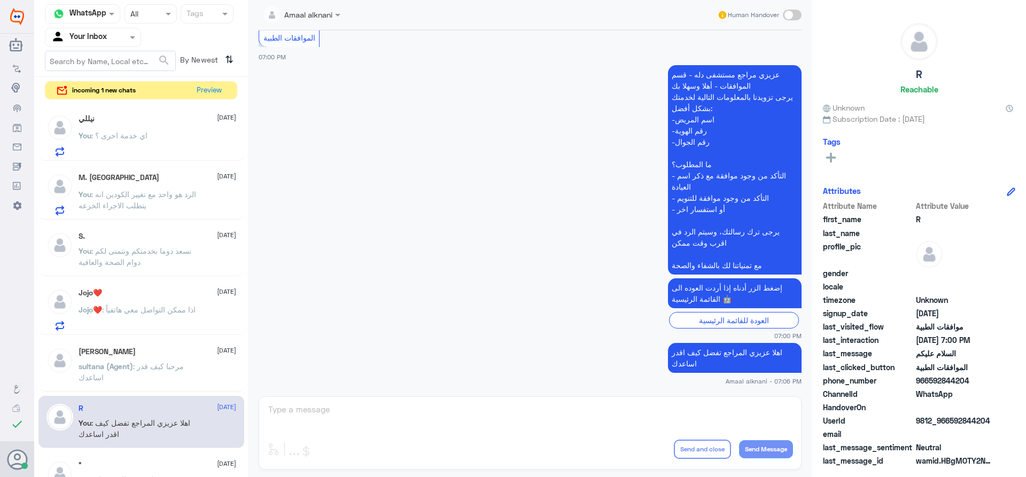
click at [128, 322] on p "Jojo❤️ : اذا ممكن التواصل معي هاتفياً" at bounding box center [137, 317] width 117 height 27
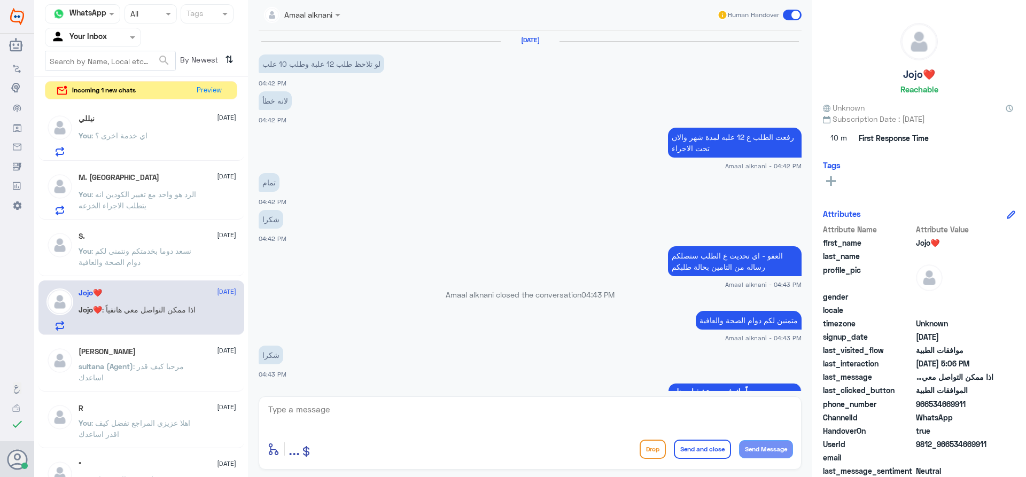
scroll to position [930, 0]
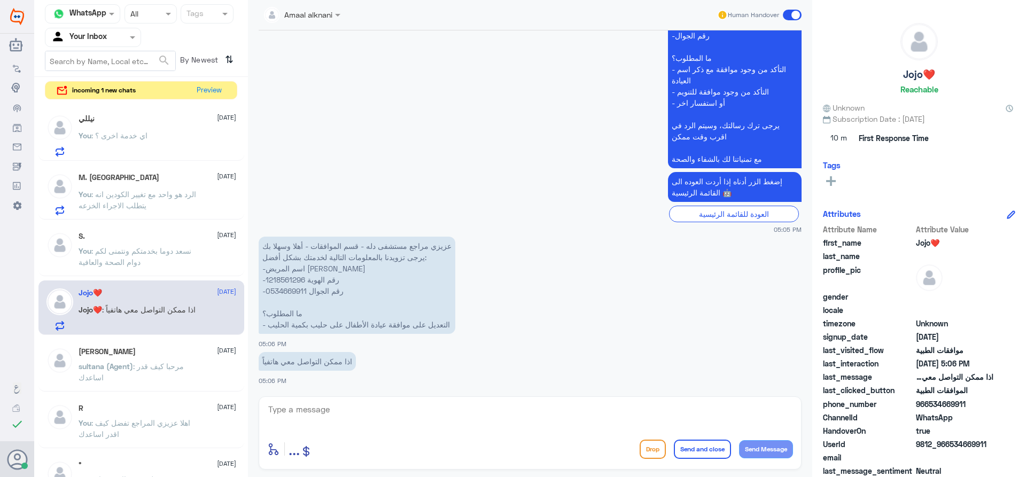
click at [139, 259] on span ": نسعد دوما بخدمتكم ونتمنى لكم دوام الصحة والعافية" at bounding box center [135, 256] width 113 height 20
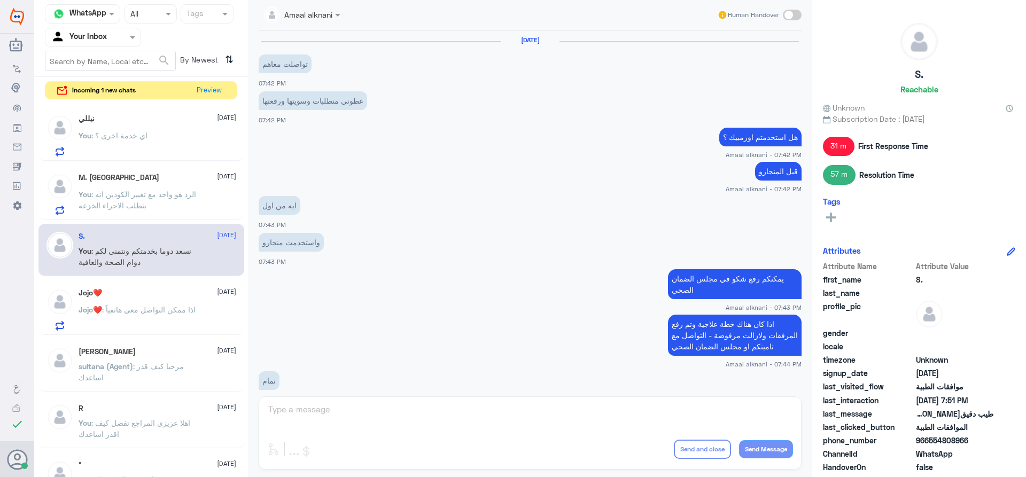
scroll to position [431, 0]
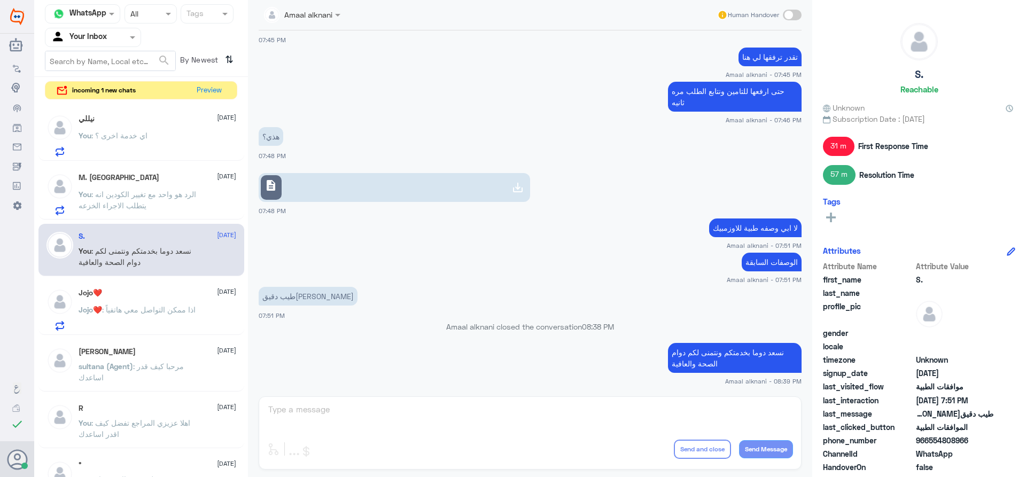
click at [151, 199] on p "You : الرد هو واحد مع تغيير الكودين انه يتطلب الاجراء الخزعه" at bounding box center [139, 202] width 120 height 27
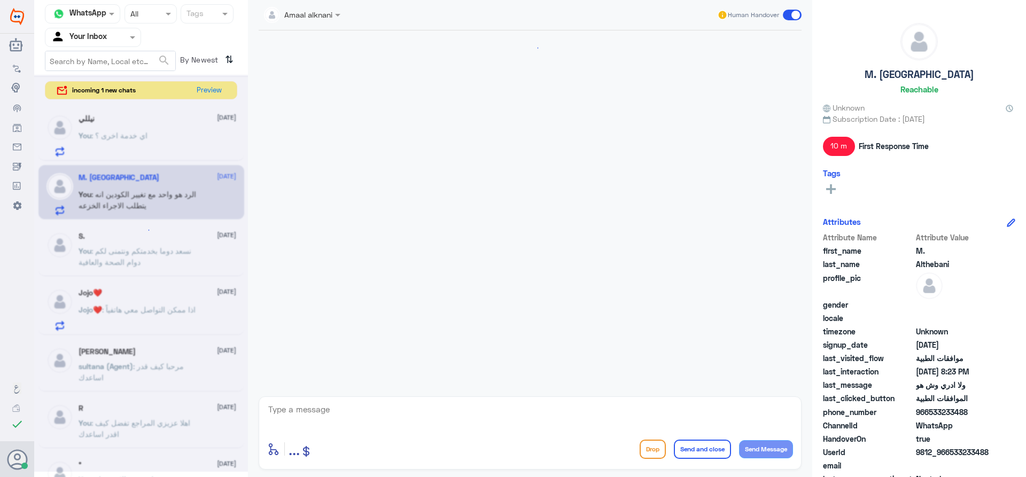
scroll to position [513, 0]
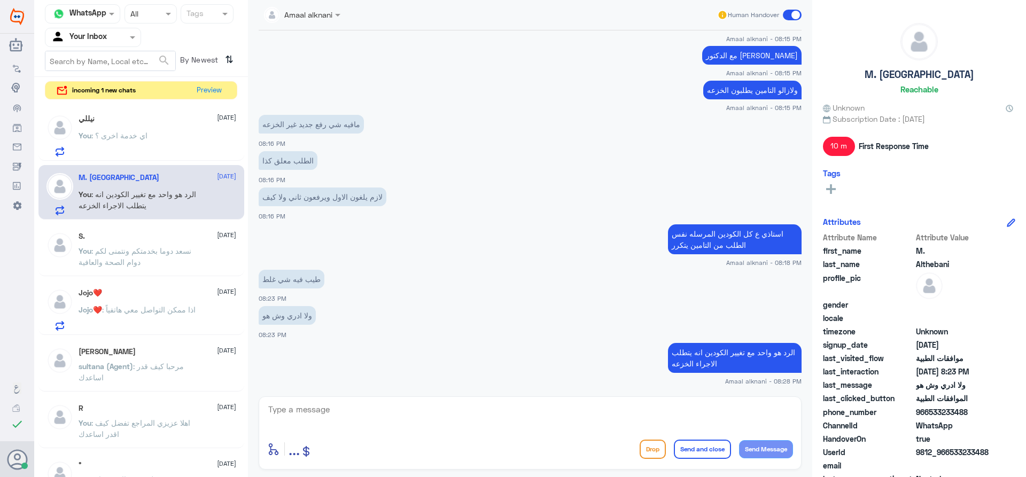
click at [126, 268] on p "You : نسعد دوما بخدمتكم ونتمنى لكم دوام الصحة والعافية" at bounding box center [139, 258] width 120 height 27
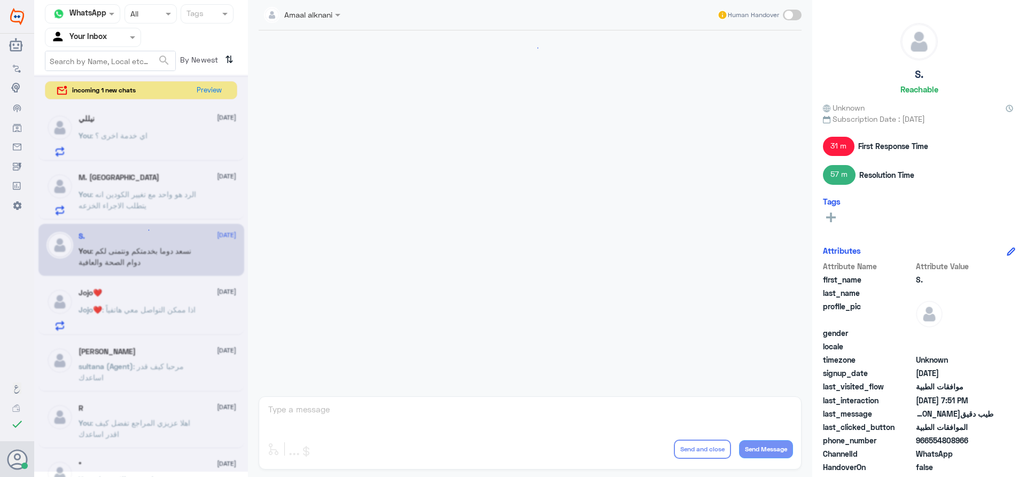
scroll to position [431, 0]
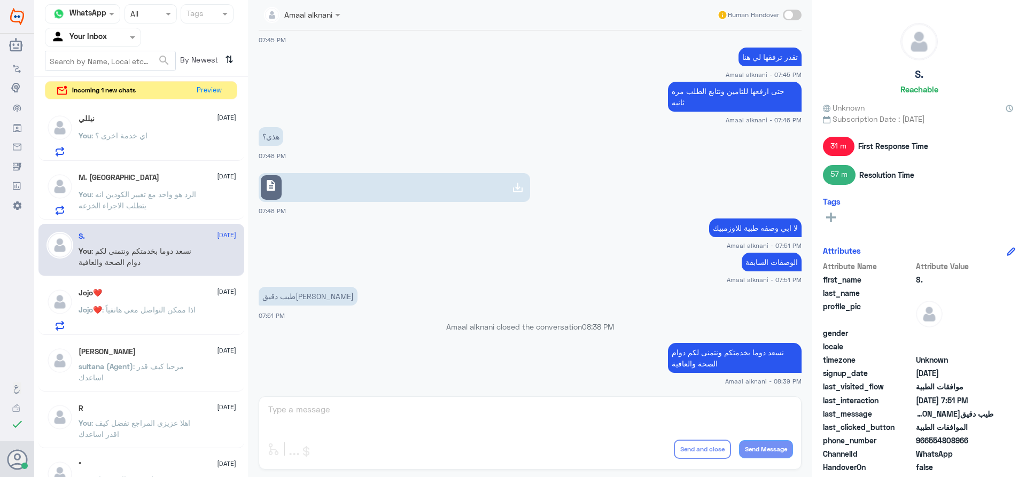
click at [125, 36] on div at bounding box center [92, 37] width 95 height 12
click at [111, 68] on div "Unassigned" at bounding box center [93, 71] width 96 height 25
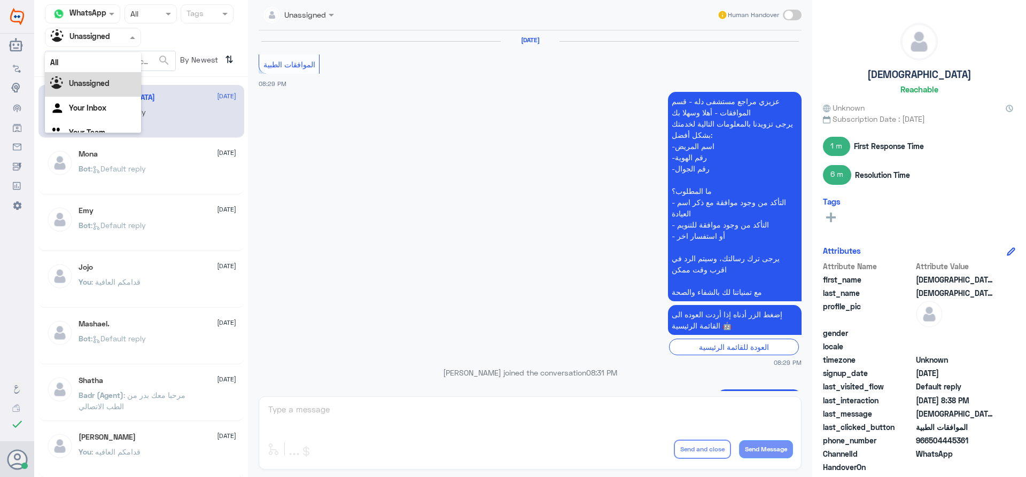
scroll to position [832, 0]
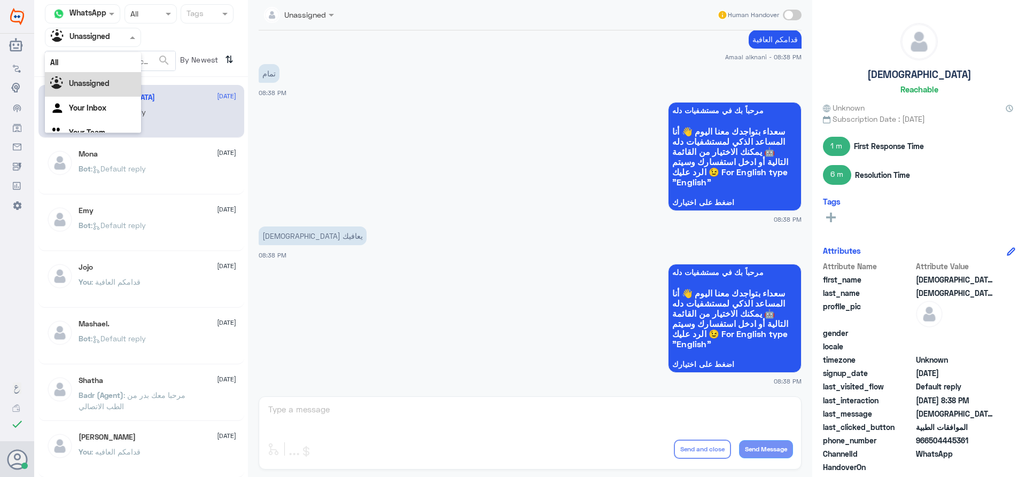
click at [118, 42] on div at bounding box center [92, 37] width 95 height 12
click at [103, 92] on Inbox "Your Inbox" at bounding box center [87, 94] width 37 height 9
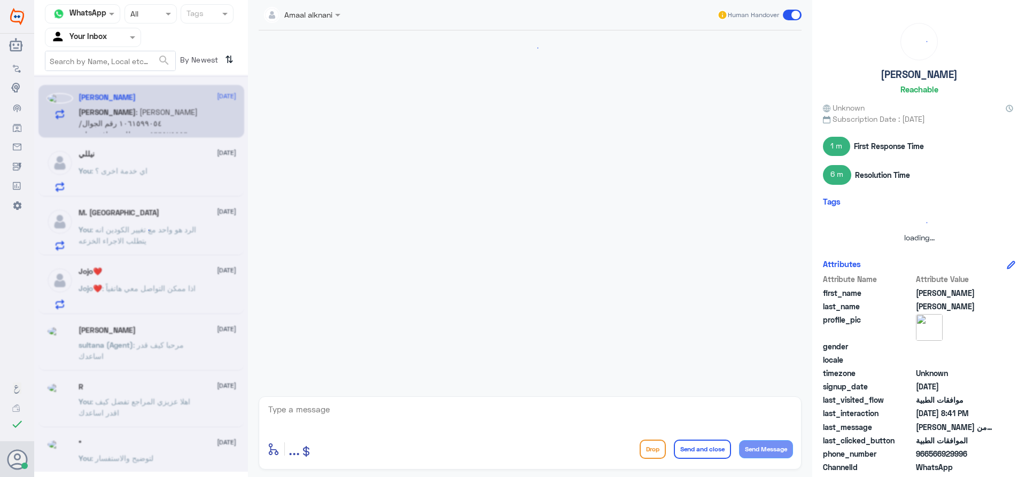
scroll to position [835, 0]
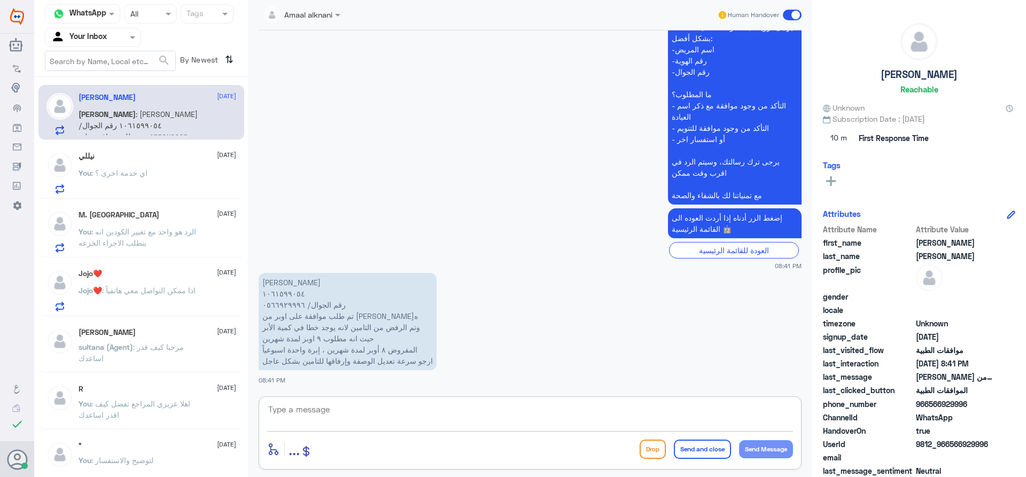
click at [328, 413] on textarea at bounding box center [530, 415] width 526 height 26
type textarea "1061599054"
drag, startPoint x: 333, startPoint y: 410, endPoint x: 209, endPoint y: 397, distance: 124.7
click at [209, 397] on div "Channel WhatsApp Status × All Tags Agent Filter Your Inbox search By Newest ⇅ […" at bounding box center [530, 240] width 992 height 480
drag, startPoint x: 335, startPoint y: 412, endPoint x: 345, endPoint y: 400, distance: 15.5
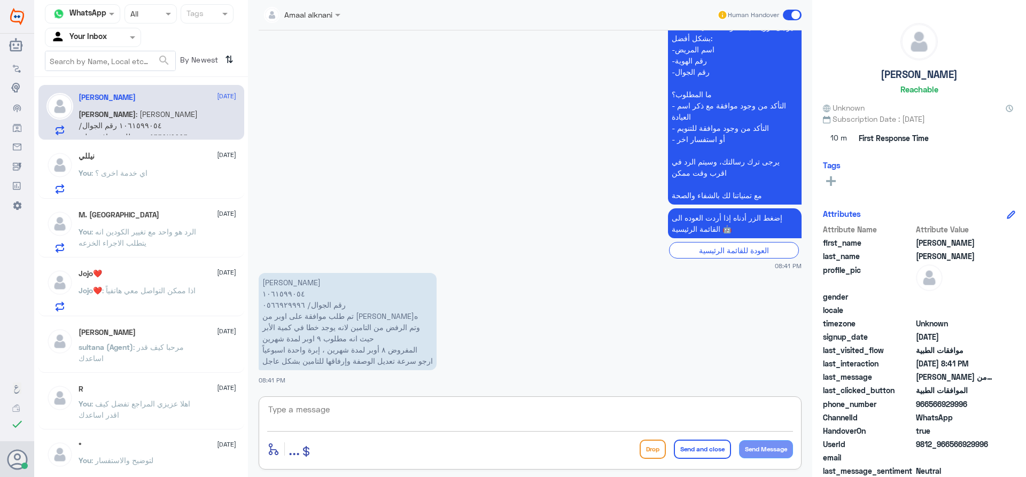
click at [341, 405] on textarea at bounding box center [530, 415] width 526 height 26
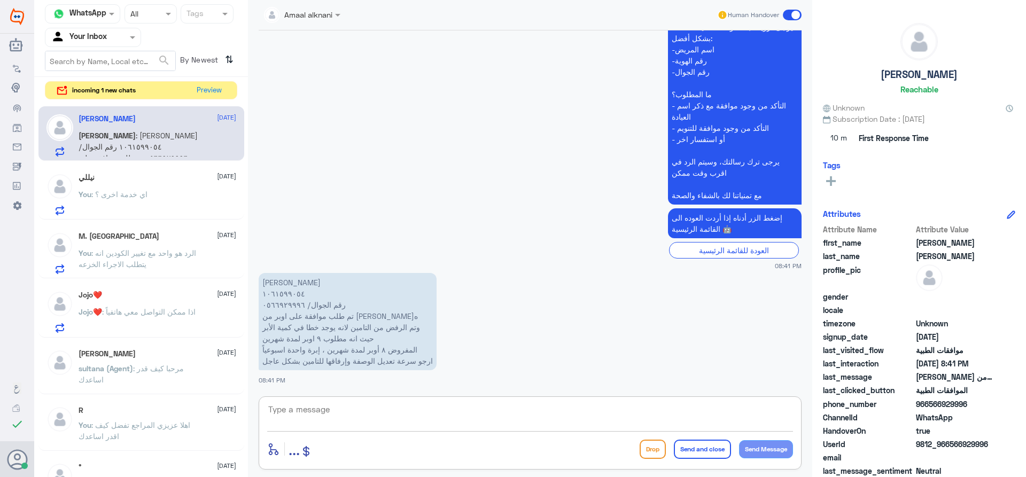
click at [327, 423] on textarea at bounding box center [530, 415] width 526 height 26
click at [216, 92] on button "Preview" at bounding box center [209, 90] width 33 height 17
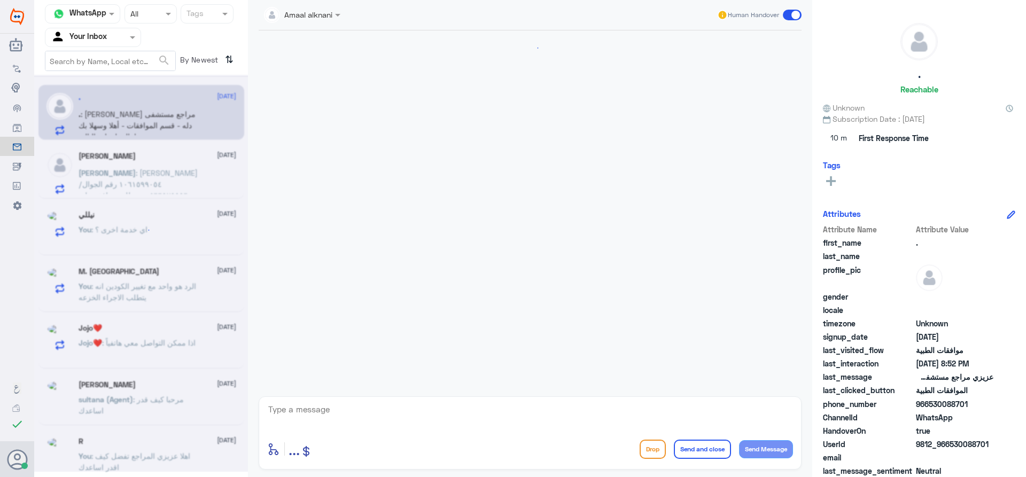
scroll to position [345, 0]
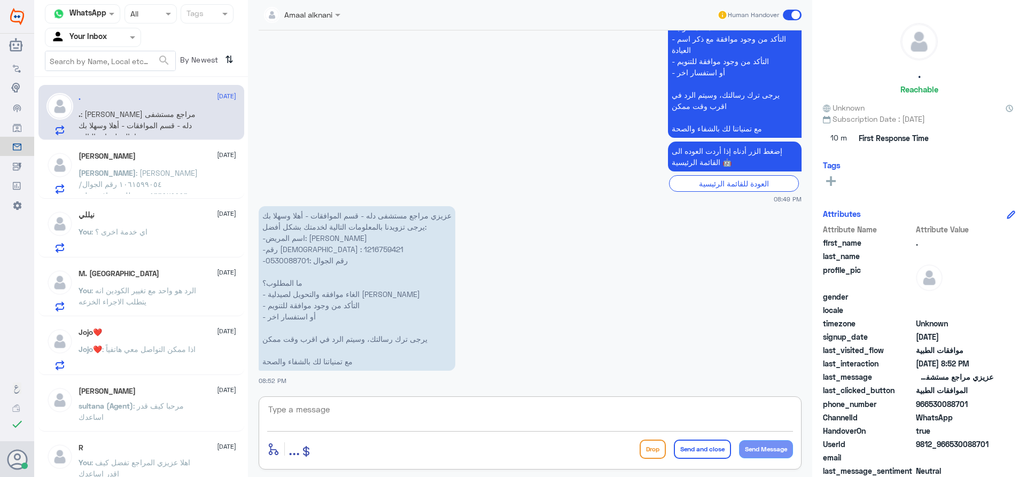
click at [328, 425] on textarea at bounding box center [530, 415] width 526 height 26
click at [334, 425] on textarea at bounding box center [530, 415] width 526 height 26
click at [290, 247] on p "عزيزي مراجع مستشفى دله - قسم الموافقات - أهلا وسهلا بك يرجى تزويدنا بالمعلومات …" at bounding box center [357, 288] width 197 height 165
copy p "1216759421"
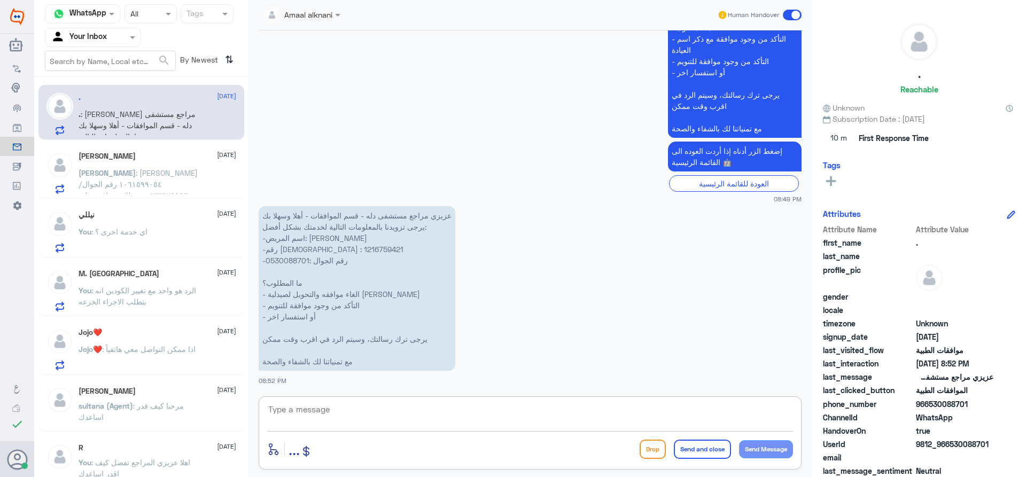
click at [324, 410] on textarea at bounding box center [530, 415] width 526 height 26
type textarea "J"
type textarea "تفضل كيف اقدر اساعدك"
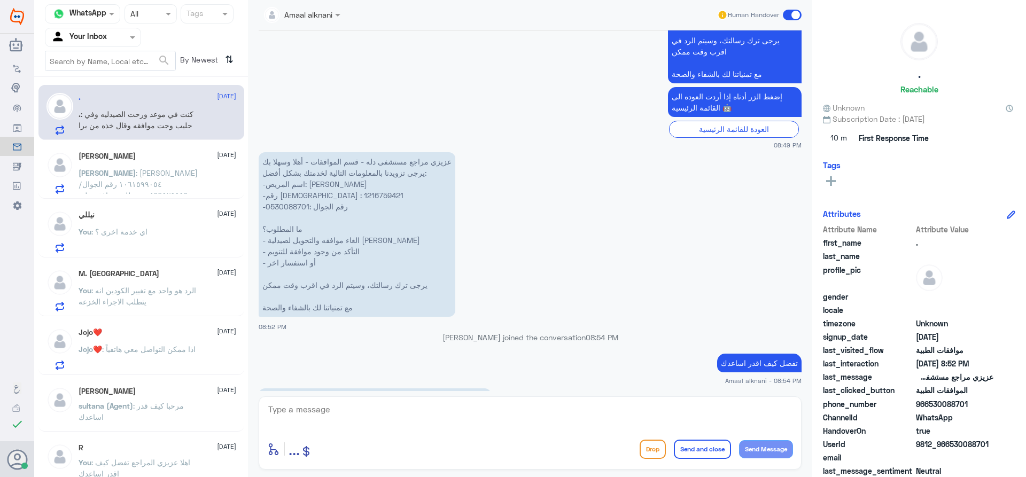
scroll to position [416, 0]
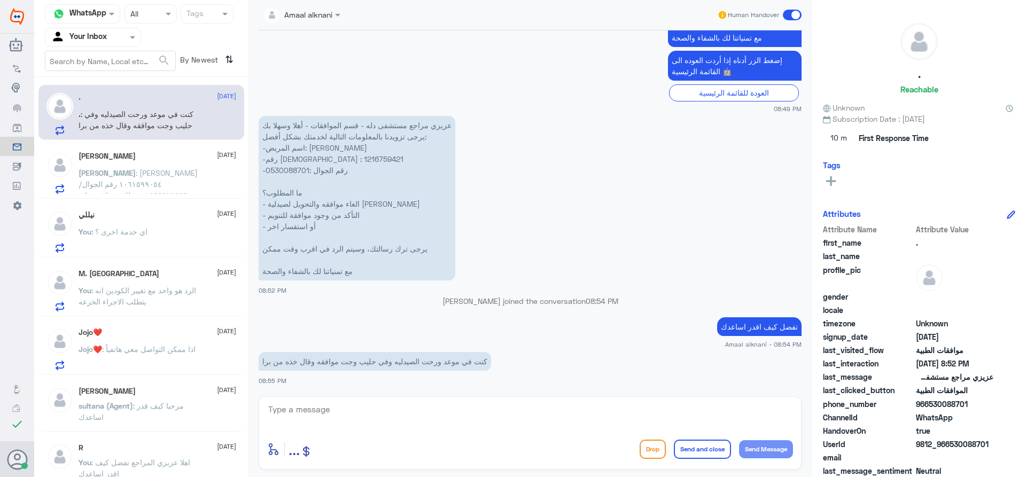
click at [414, 399] on div "enter flow name ... Drop Send and close Send Message" at bounding box center [530, 433] width 543 height 73
click at [411, 410] on textarea at bounding box center [530, 415] width 526 height 26
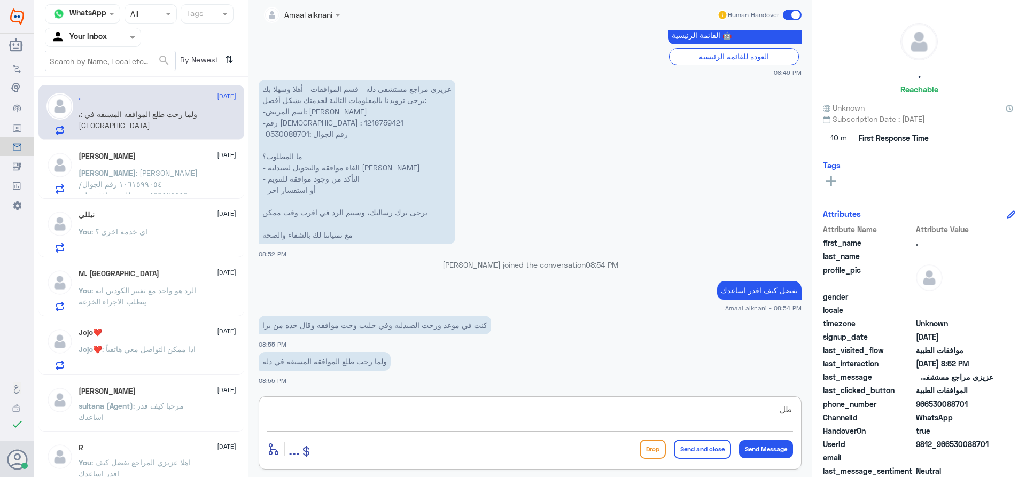
type textarea "ط"
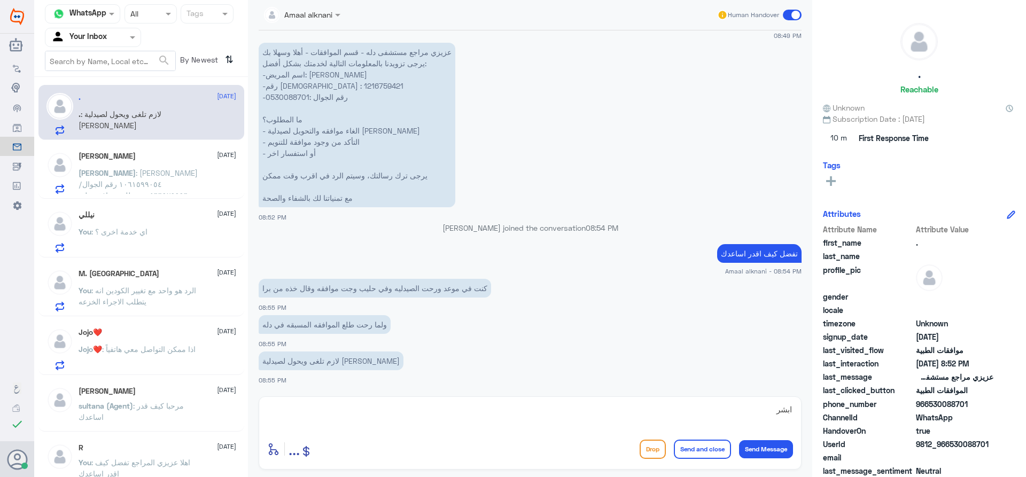
click at [282, 99] on p "عزيزي مراجع مستشفى دله - قسم الموافقات - أهلا وسهلا بك يرجى تزويدنا بالمعلومات …" at bounding box center [357, 125] width 197 height 165
click at [297, 88] on p "عزيزي مراجع مستشفى دله - قسم الموافقات - أهلا وسهلا بك يرجى تزويدنا بالمعلومات …" at bounding box center [357, 125] width 197 height 165
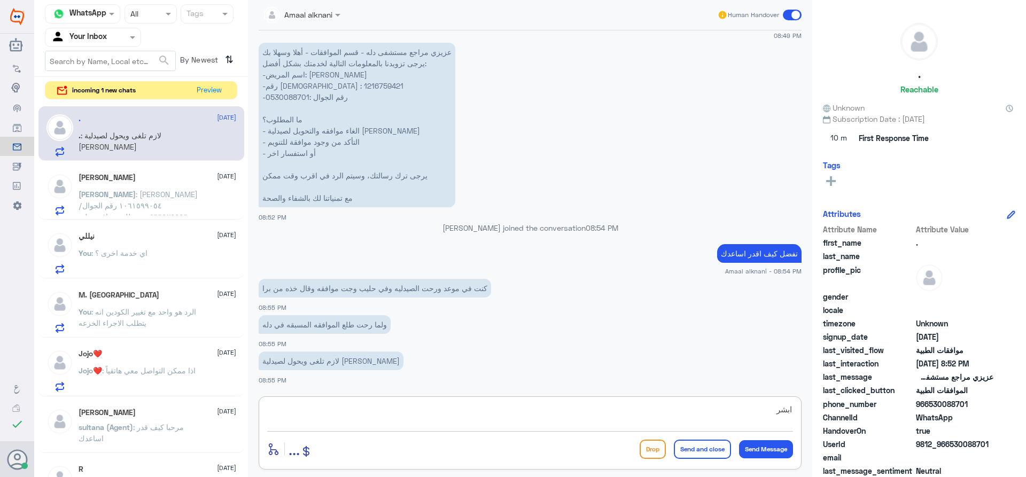
click at [358, 403] on textarea "ابشر" at bounding box center [530, 415] width 526 height 26
type textarea "ابشر تم الالغاء"
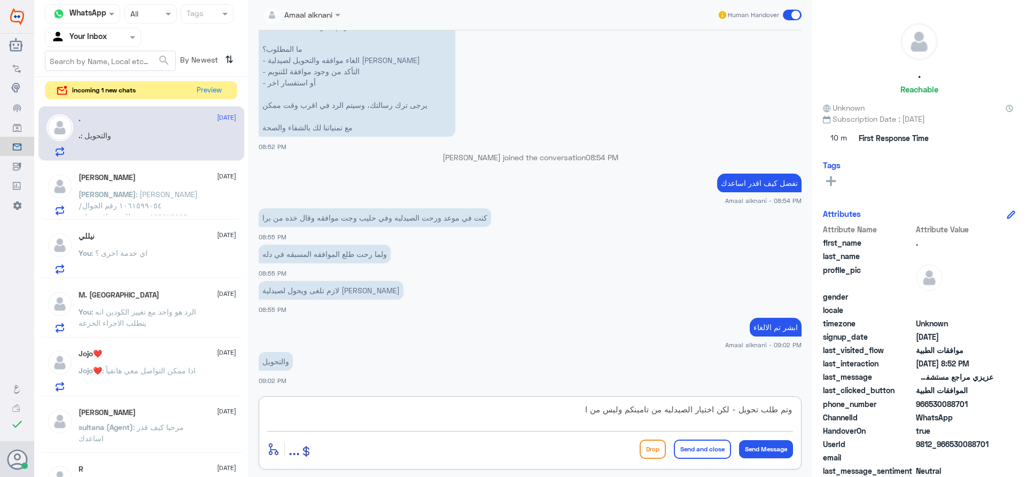
scroll to position [597, 0]
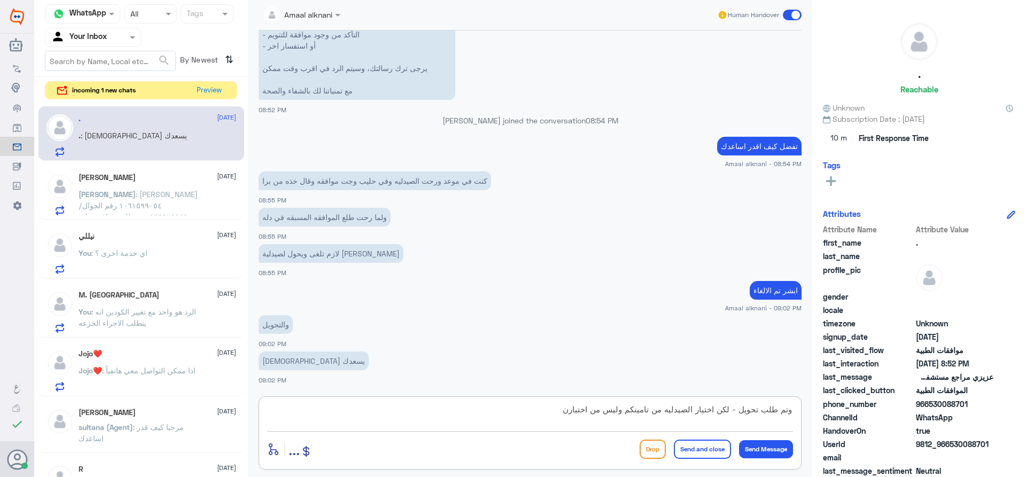
type textarea "وتم طلب تحويل - لكن اختيار الصيدليه من تامينكم وليس من اختيارنا"
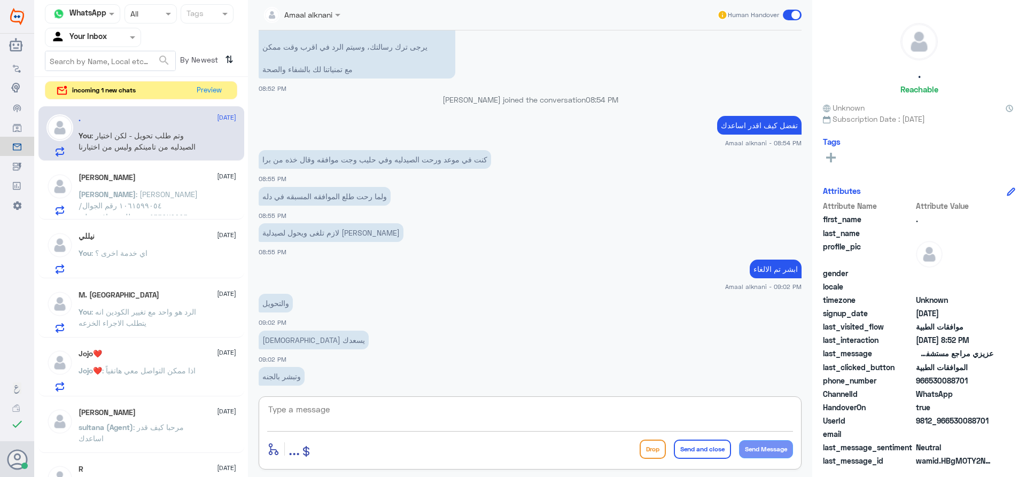
scroll to position [482, 0]
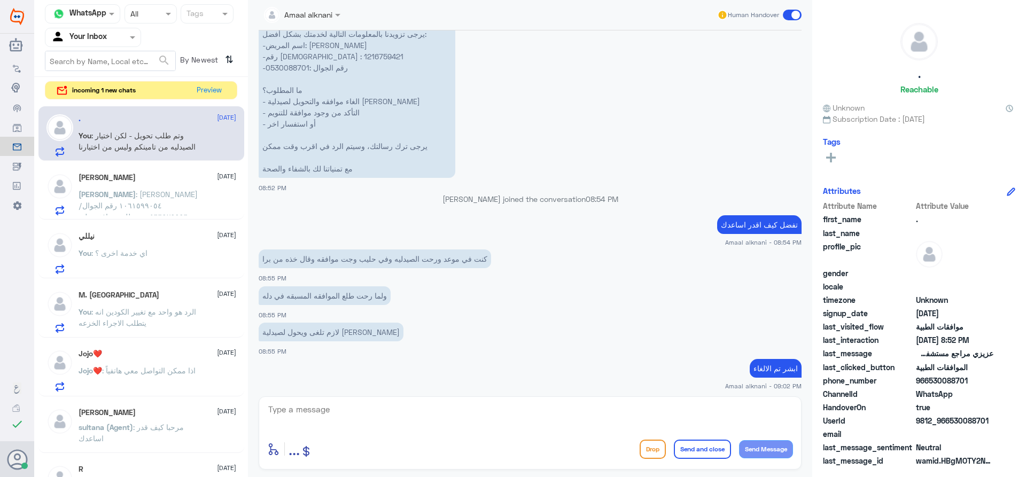
click at [286, 53] on p "عزيزي مراجع مستشفى دله - قسم الموافقات - أهلا وسهلا بك يرجى تزويدنا بالمعلومات …" at bounding box center [357, 95] width 197 height 165
click at [359, 406] on textarea at bounding box center [530, 415] width 526 height 26
type textarea "ستصلكم رساله من التامين يوضح فيها اسم الصيدليه المحول عليها"
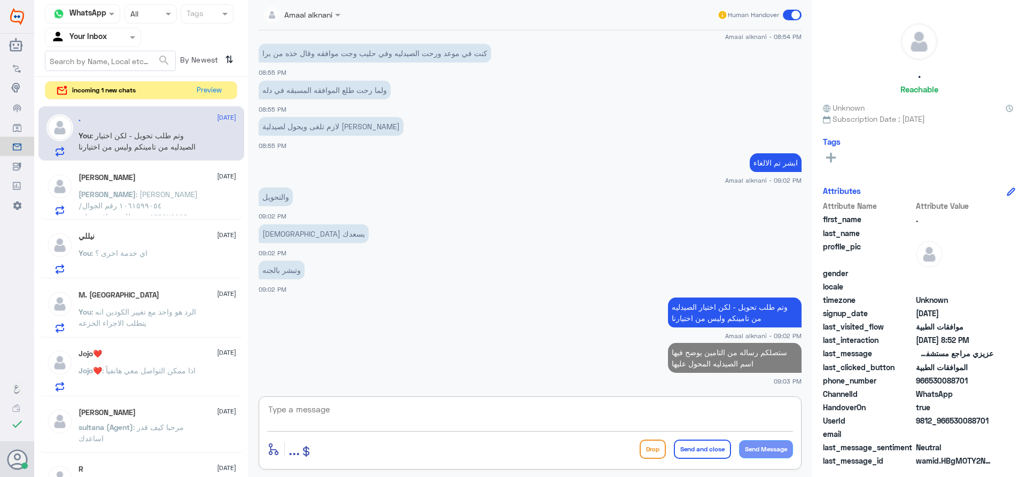
click at [524, 424] on textarea at bounding box center [530, 415] width 526 height 26
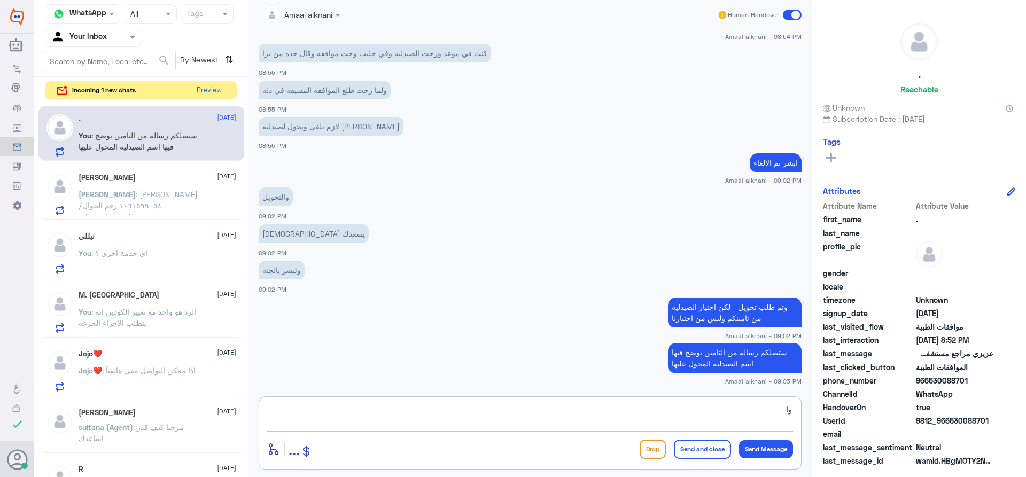
type textarea "و"
type textarea "اجمعين - واجبنا"
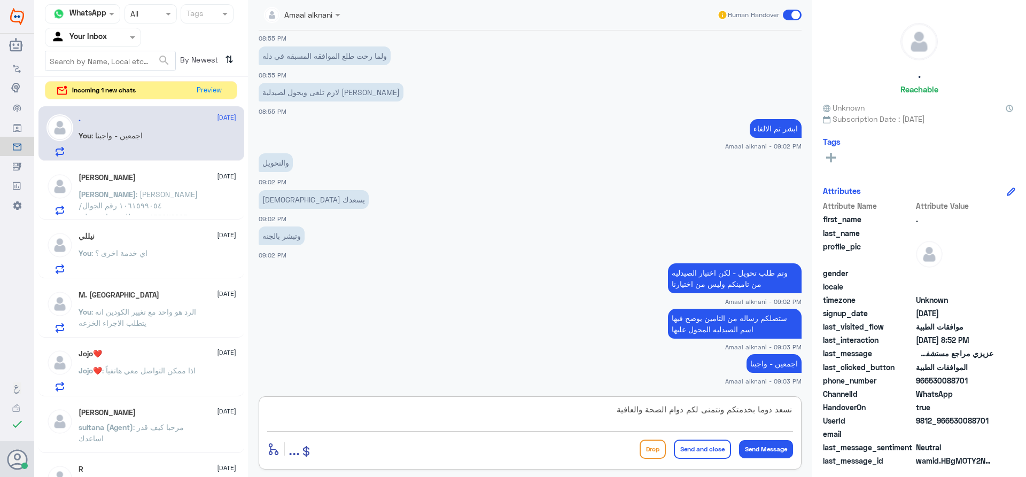
type textarea "نسعد دوما بخدمتكم ونتمنى لكم دوام الصحة والعافية"
click at [710, 449] on button "Send and close" at bounding box center [702, 449] width 57 height 19
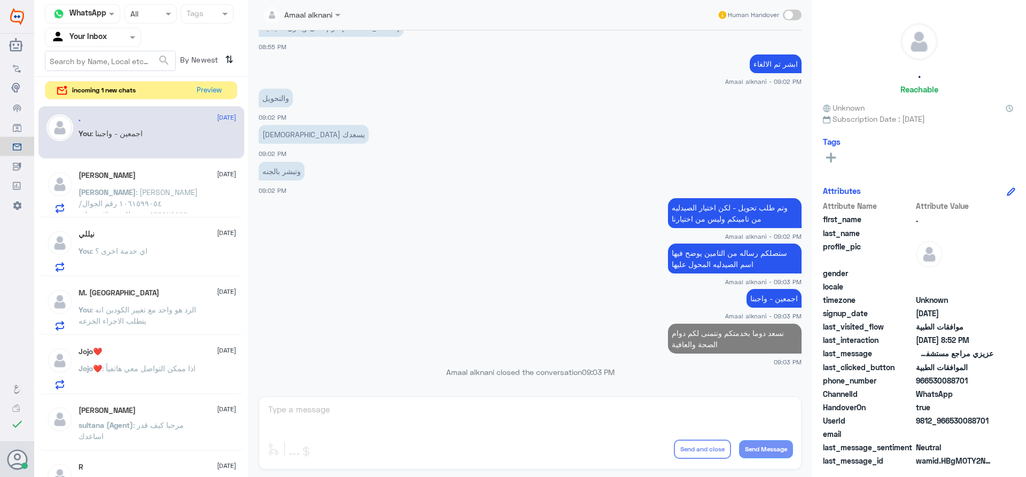
click at [132, 193] on span ": [PERSON_NAME] ١٠٦١٥٩٩٠٥٤ رقم الجوال/ ٠٥٦٦٩٢٩٩٩٦ تم طلب موافقة على اوبر من [PE…" at bounding box center [138, 243] width 119 height 110
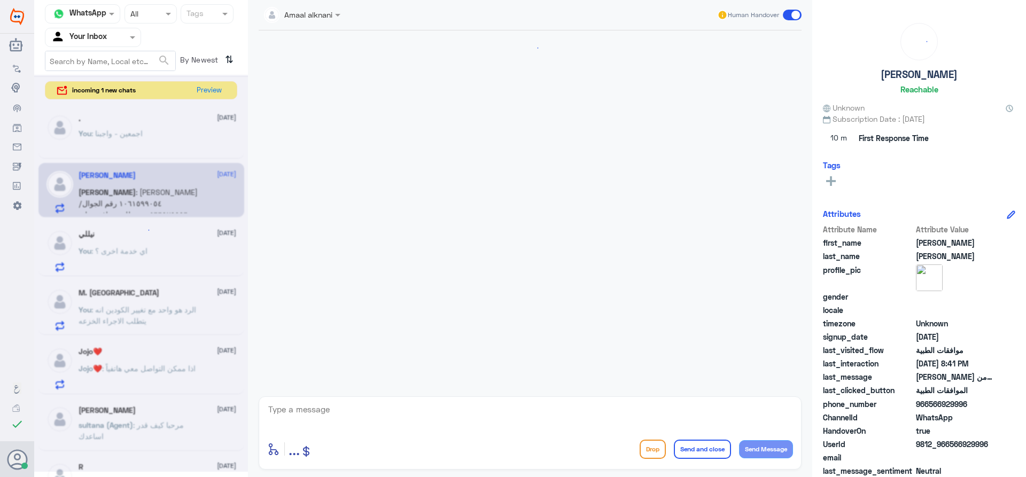
scroll to position [835, 0]
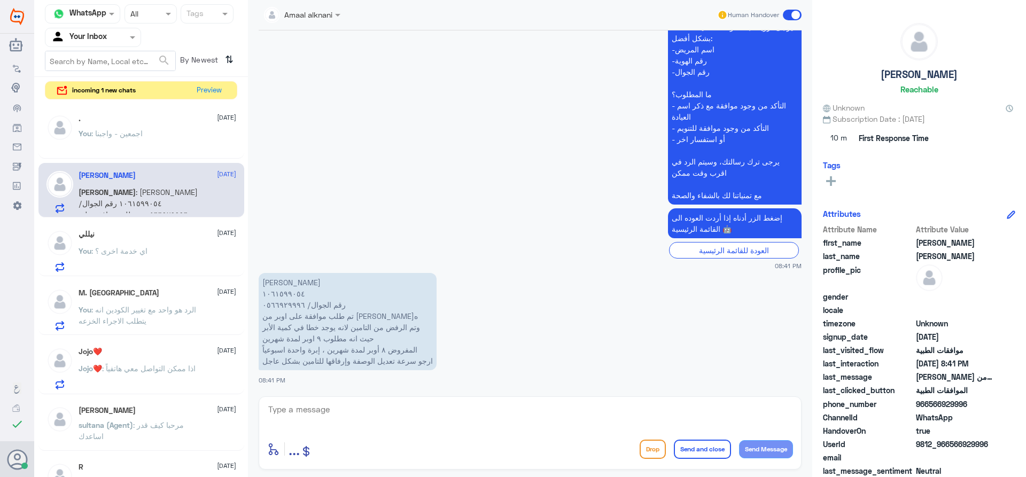
click at [358, 404] on textarea at bounding box center [530, 415] width 526 height 26
click at [146, 263] on p "You : اي خدمة اخرى ؟" at bounding box center [113, 258] width 69 height 27
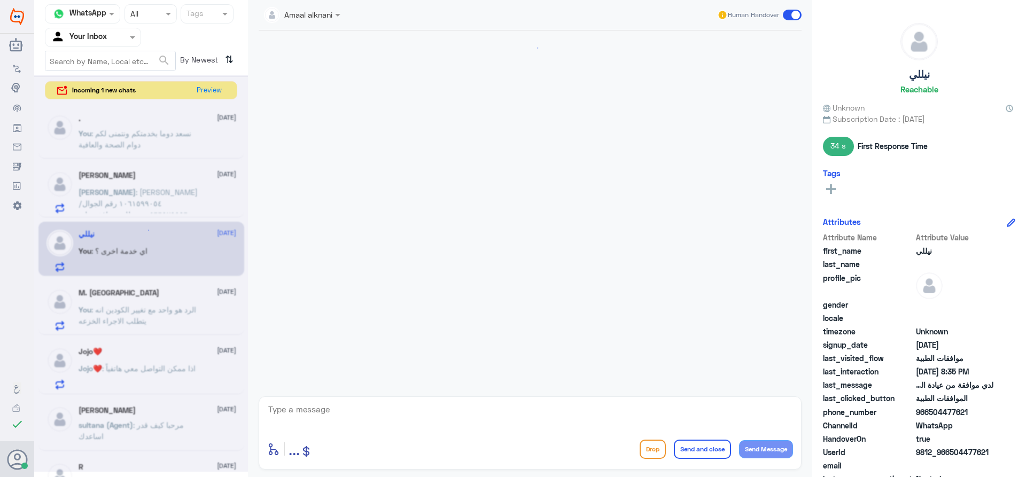
scroll to position [975, 0]
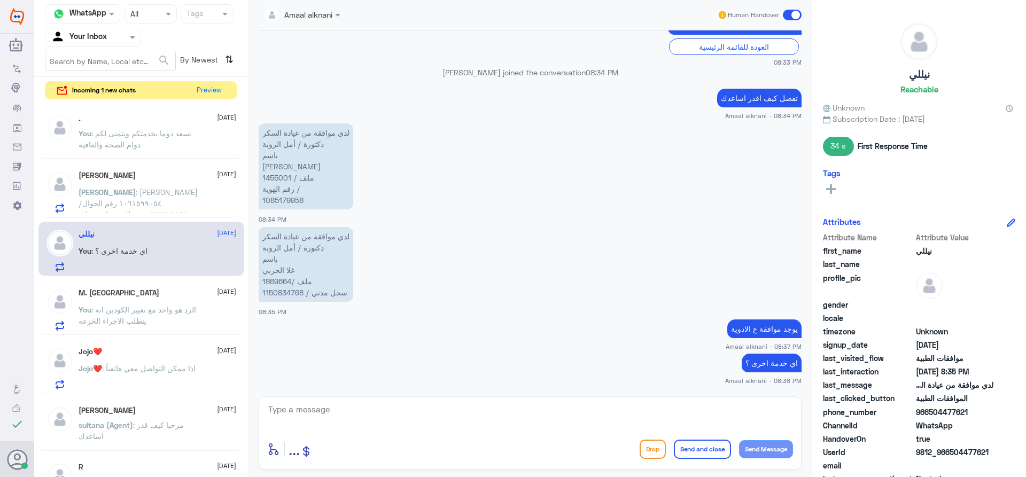
click at [144, 318] on span ": الرد هو واحد مع تغيير الكودين انه يتطلب الاجراء الخزعه" at bounding box center [138, 315] width 118 height 20
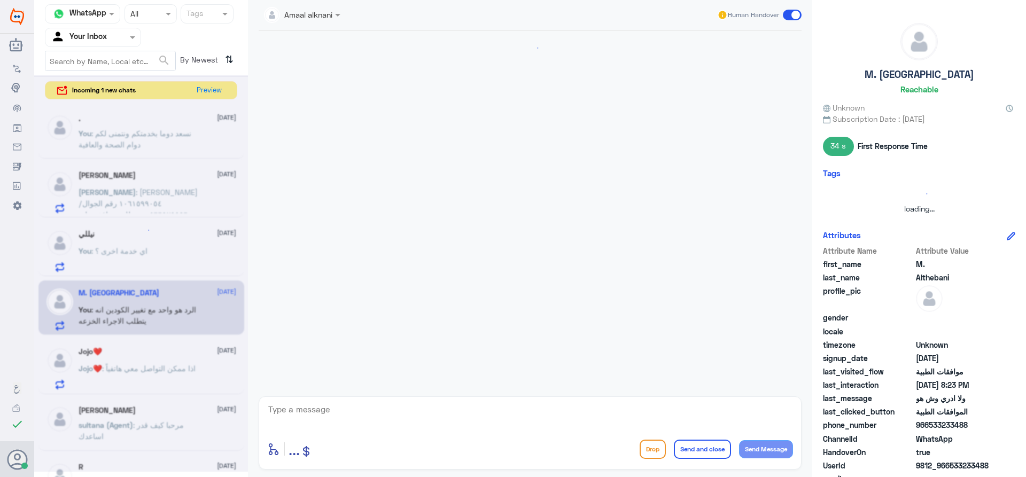
scroll to position [513, 0]
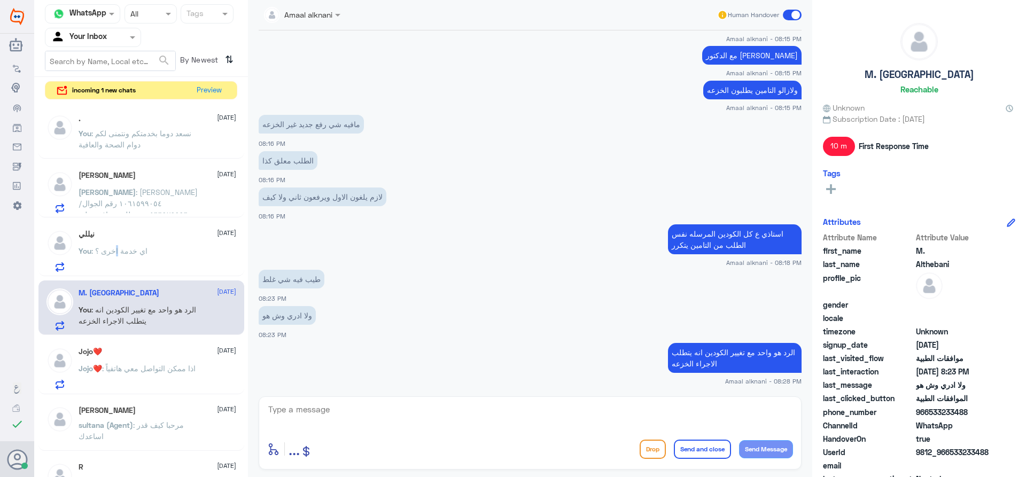
click at [116, 255] on span ": اي خدمة اخرى ؟" at bounding box center [119, 250] width 56 height 9
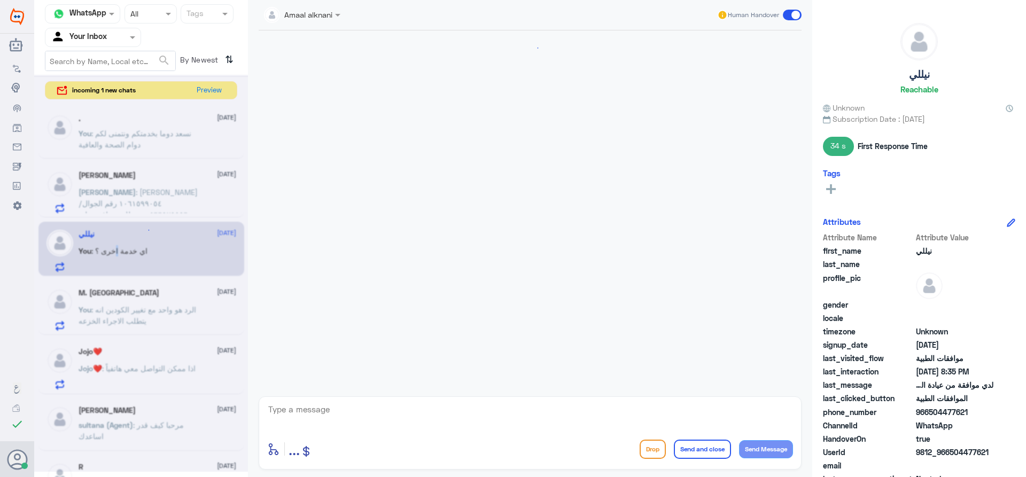
scroll to position [975, 0]
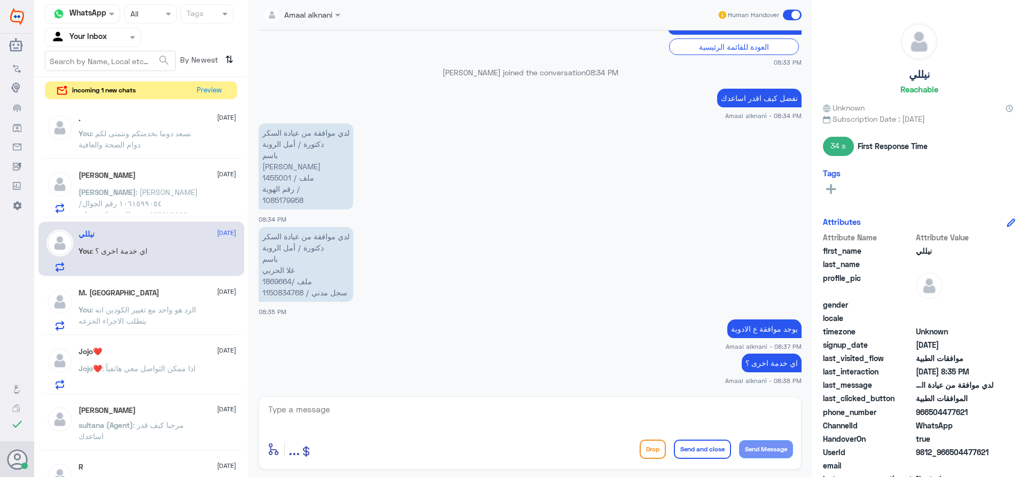
click at [167, 142] on p "You : نسعد دوما بخدمتكم ونتمنى لكم دوام الصحة والعافية" at bounding box center [139, 141] width 120 height 27
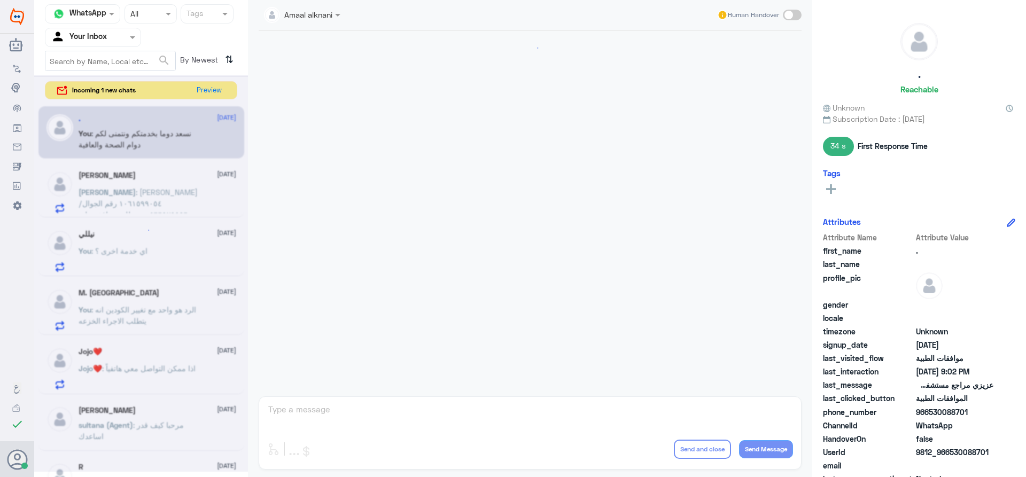
scroll to position [807, 0]
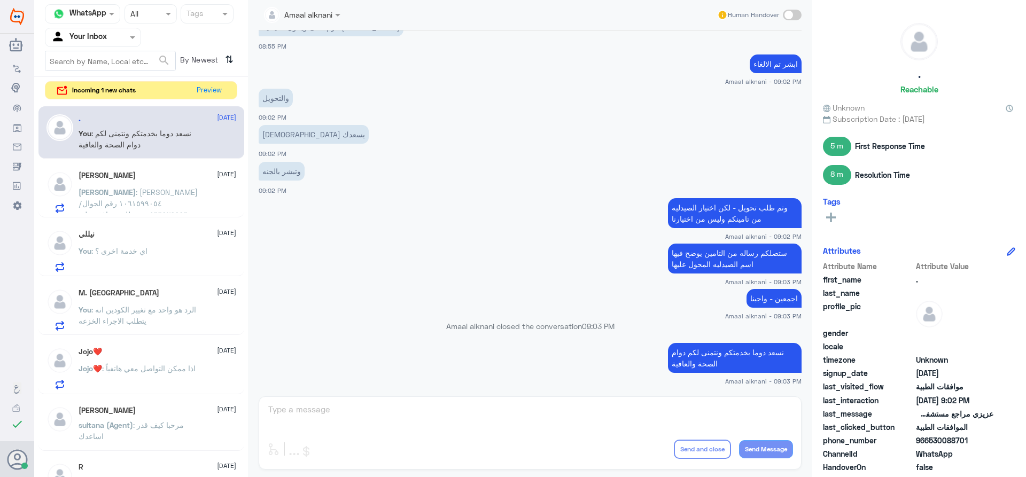
click at [738, 360] on p "نسعد دوما بخدمتكم ونتمنى لكم دوام الصحة والعافية" at bounding box center [735, 358] width 134 height 30
click at [737, 359] on p "نسعد دوما بخدمتكم ونتمنى لكم دوام الصحة والعافية" at bounding box center [735, 358] width 134 height 30
click at [735, 353] on p "نسعد دوما بخدمتكم ونتمنى لكم دوام الصحة والعافية" at bounding box center [735, 358] width 134 height 30
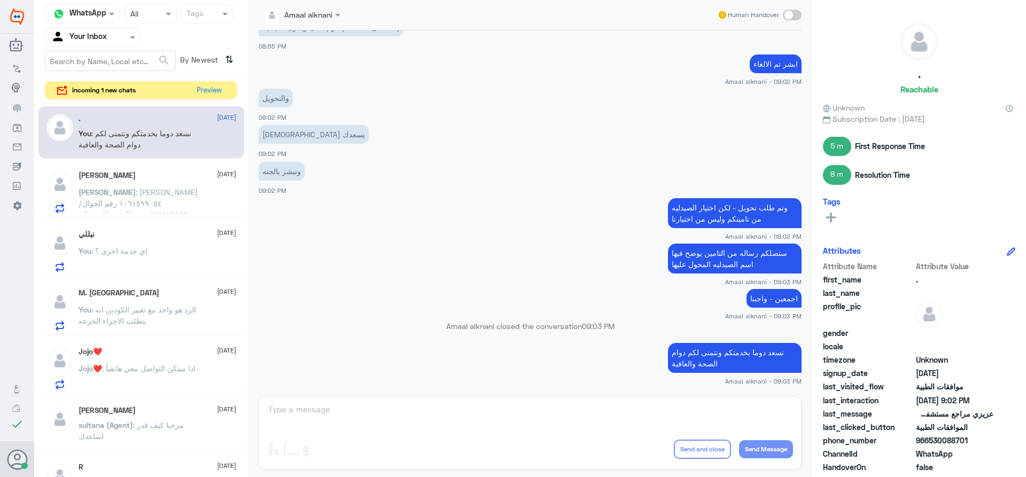
click at [135, 260] on p "You : اي خدمة اخرى ؟" at bounding box center [113, 258] width 69 height 27
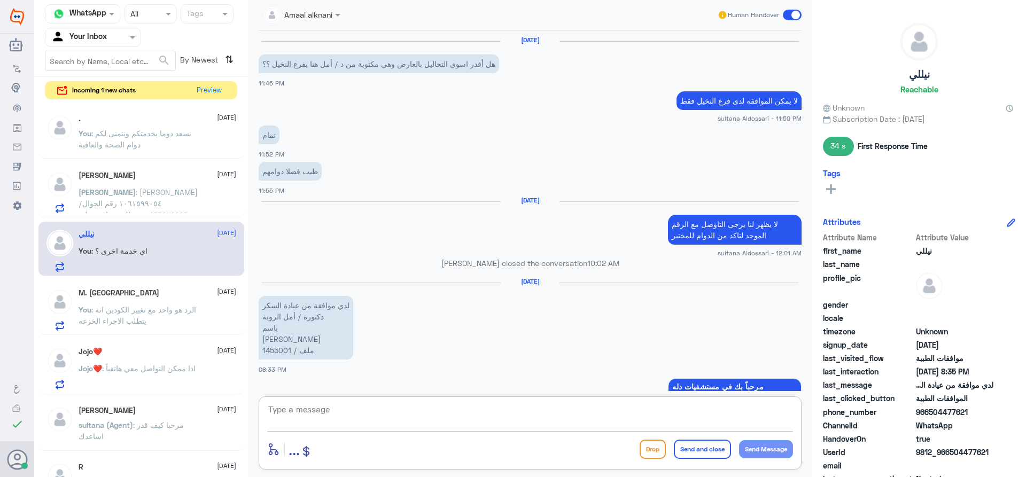
click at [319, 412] on textarea at bounding box center [530, 415] width 526 height 26
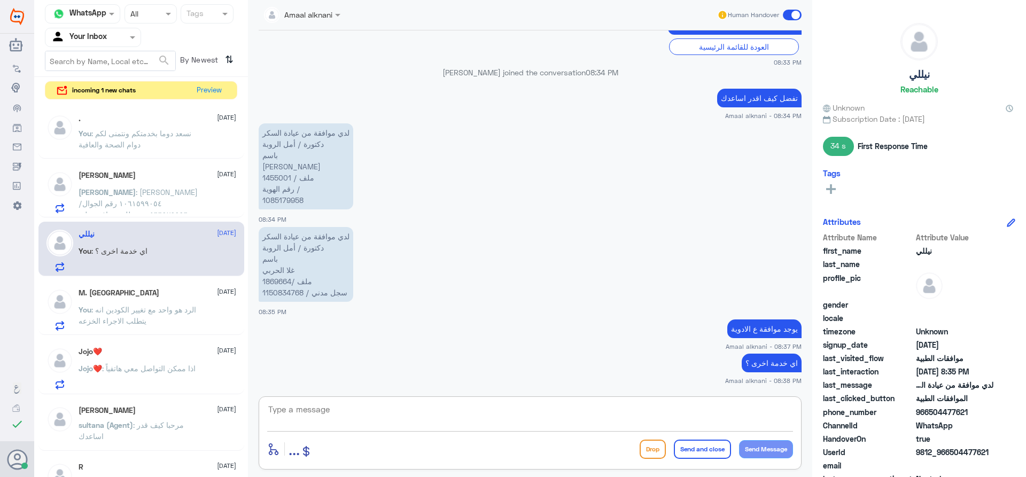
paste textarea "نسعد دوما بخدمتكم ونتمنى لكم دوام الصحة والعافية"
type textarea "نسعد دوما بخدمتكم ونتمنى لكم دوام الصحة والعافية"
click at [703, 454] on button "Send and close" at bounding box center [702, 449] width 57 height 19
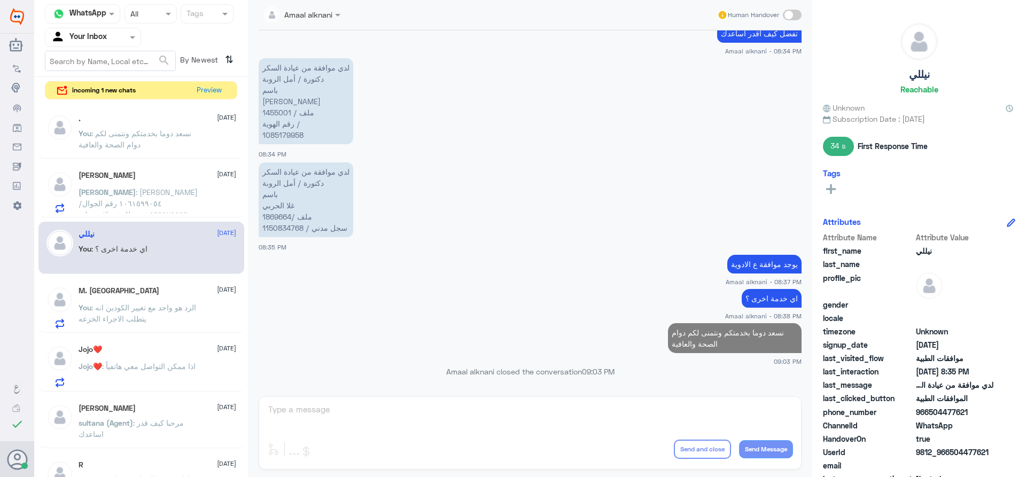
click at [141, 307] on span ": الرد هو واحد مع تغيير الكودين انه يتطلب الاجراء الخزعه" at bounding box center [138, 313] width 118 height 20
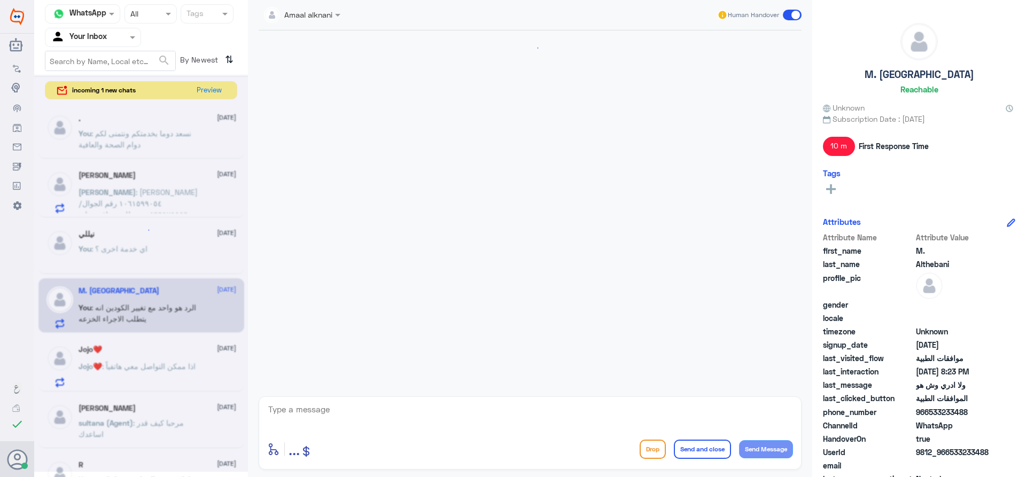
scroll to position [513, 0]
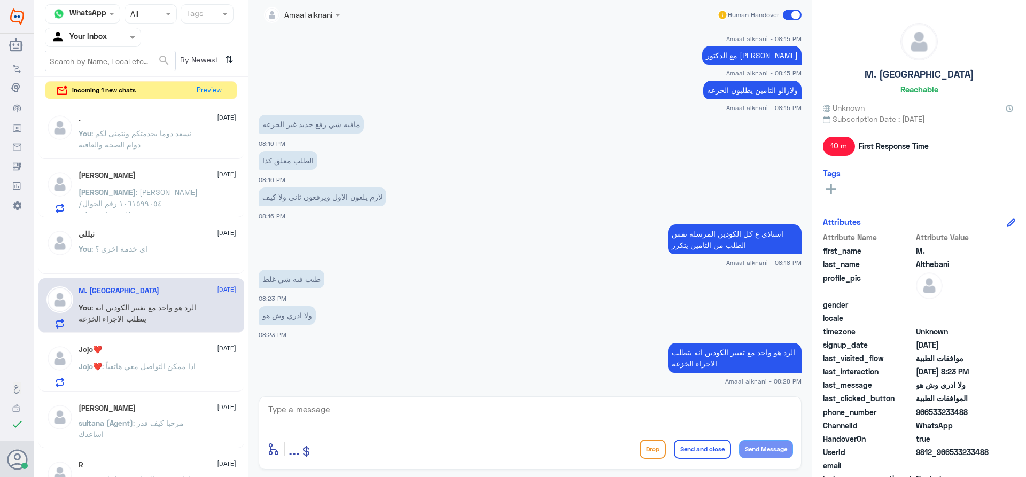
click at [665, 421] on textarea at bounding box center [530, 415] width 526 height 26
paste textarea "نسعد دوما بخدمتكم ونتمنى لكم دوام الصحة والعافية"
type textarea "نسعد دوما بخدمتكم ونتمنى لكم دوام الصحة والعافية"
click at [703, 452] on button "Send and close" at bounding box center [702, 449] width 57 height 19
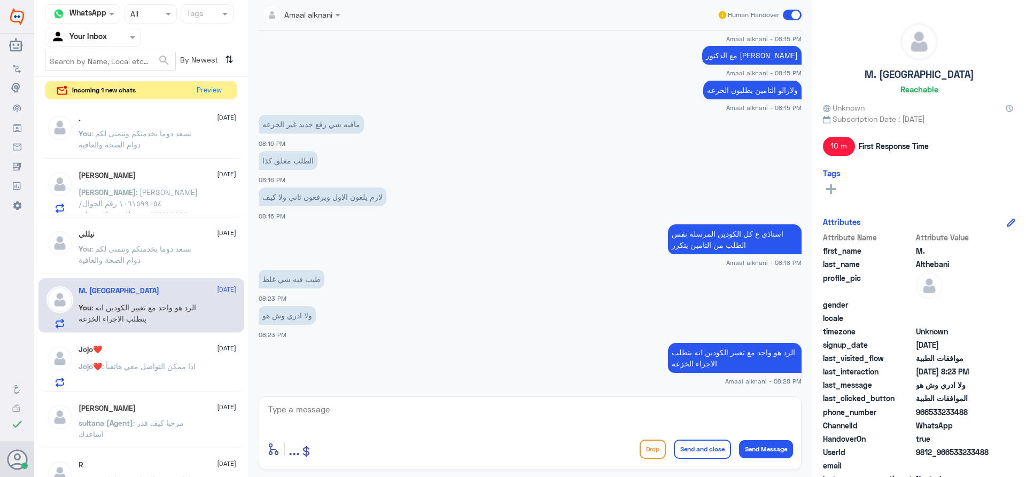
scroll to position [558, 0]
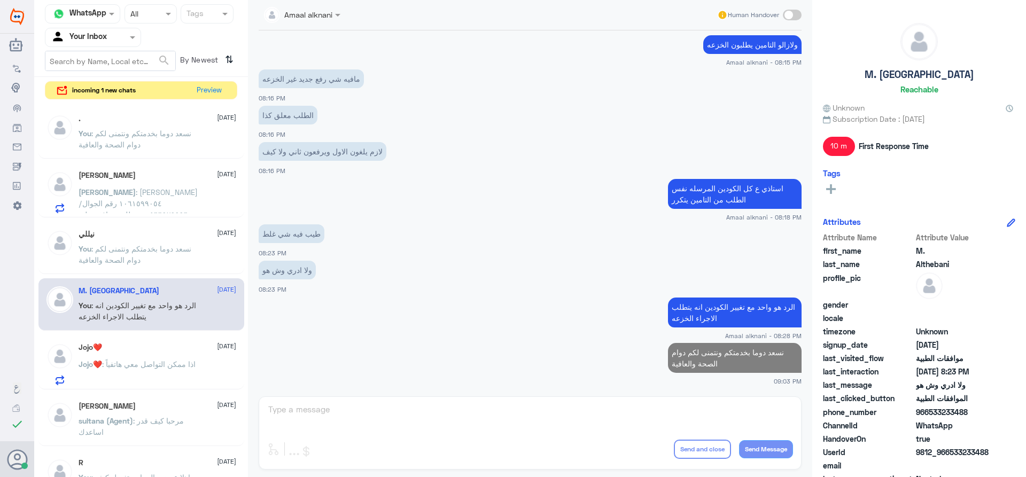
click at [119, 362] on span ": اذا ممكن التواصل معي هاتفياً" at bounding box center [149, 364] width 94 height 9
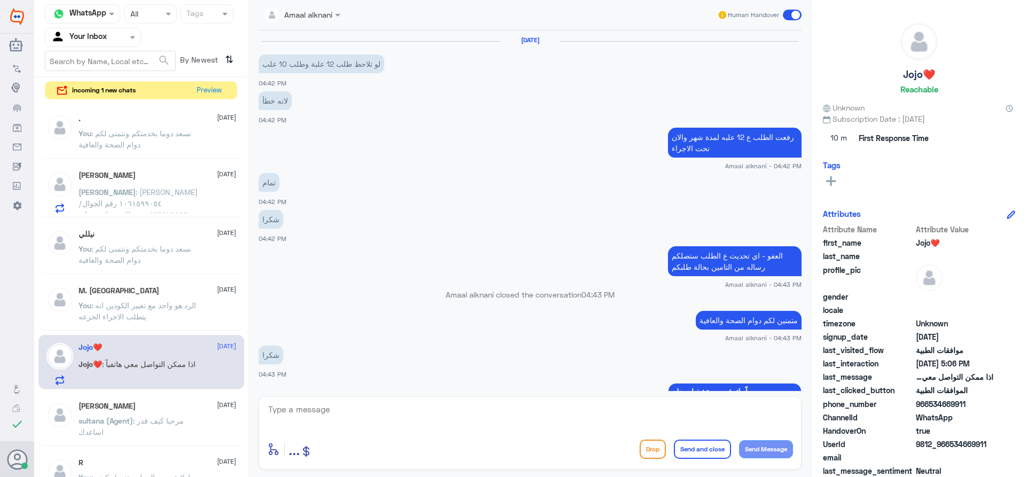
scroll to position [930, 0]
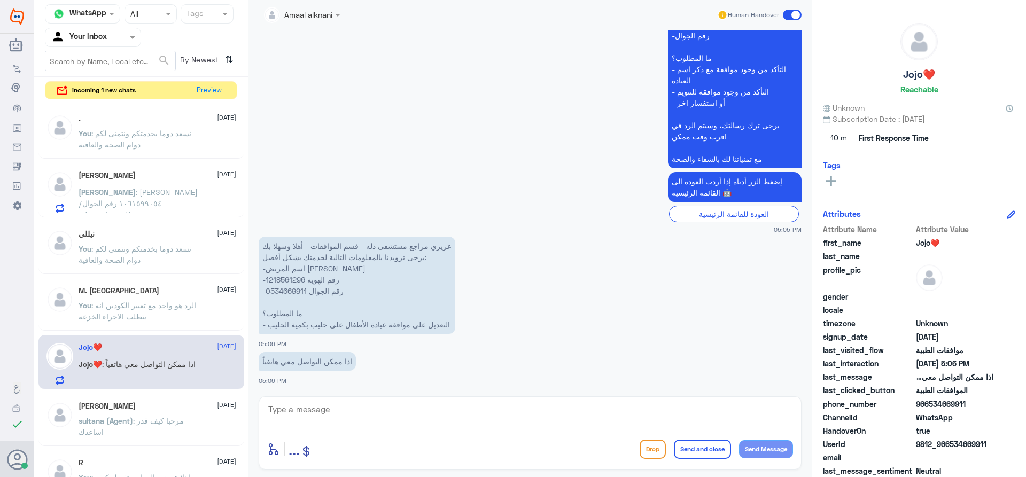
click at [333, 408] on textarea at bounding box center [530, 415] width 526 height 26
click at [144, 138] on p "You : نسعد دوما بخدمتكم ونتمنى لكم دوام الصحة والعافية" at bounding box center [139, 141] width 120 height 27
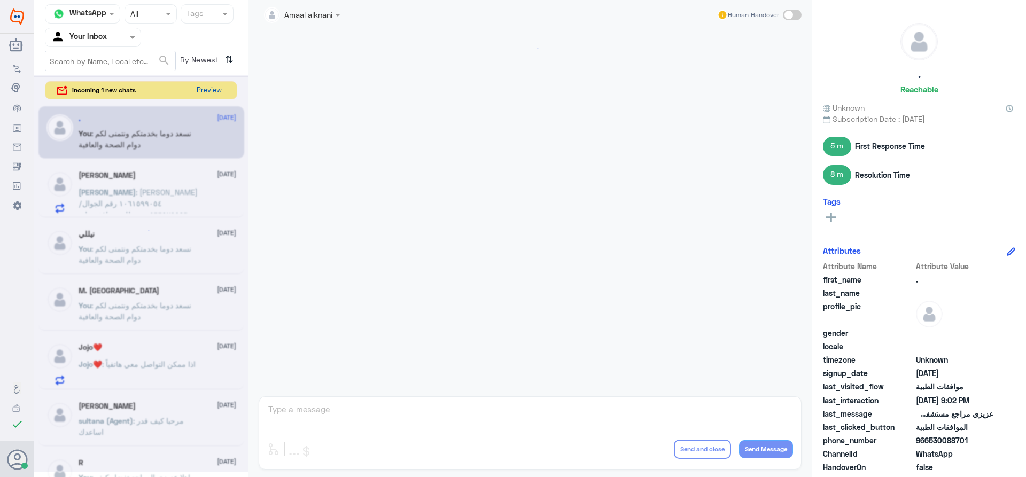
scroll to position [807, 0]
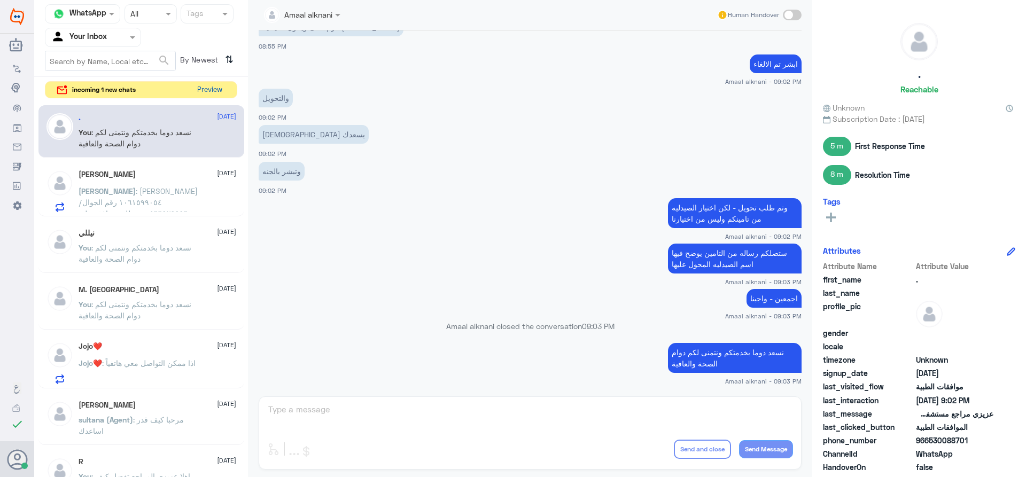
click at [216, 89] on button "Preview" at bounding box center [209, 90] width 33 height 17
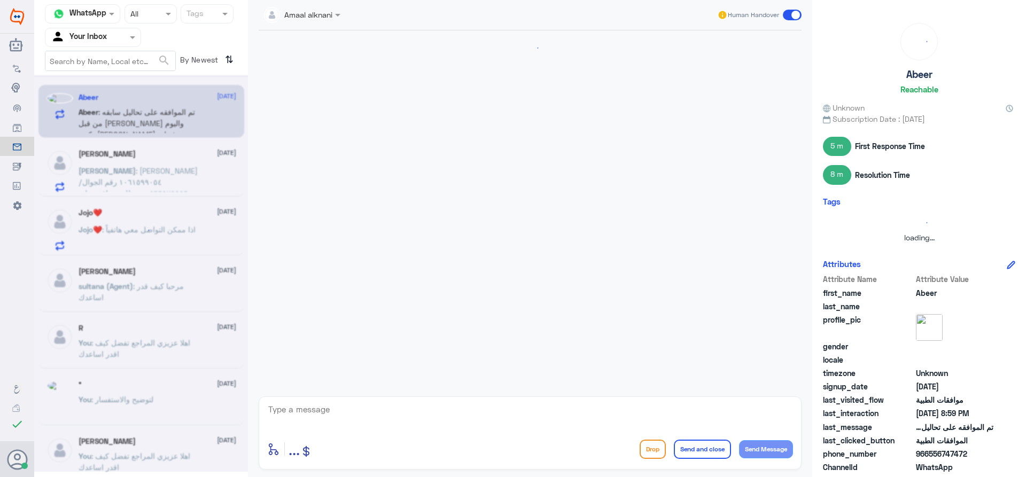
scroll to position [889, 0]
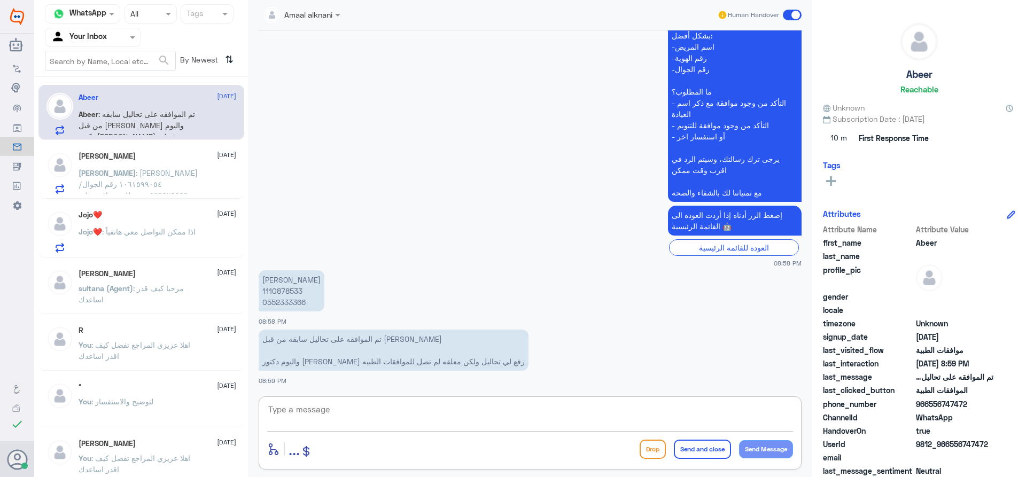
click at [337, 417] on textarea at bounding box center [530, 415] width 526 height 26
type textarea "مستشفى دلة النخيل ؟"
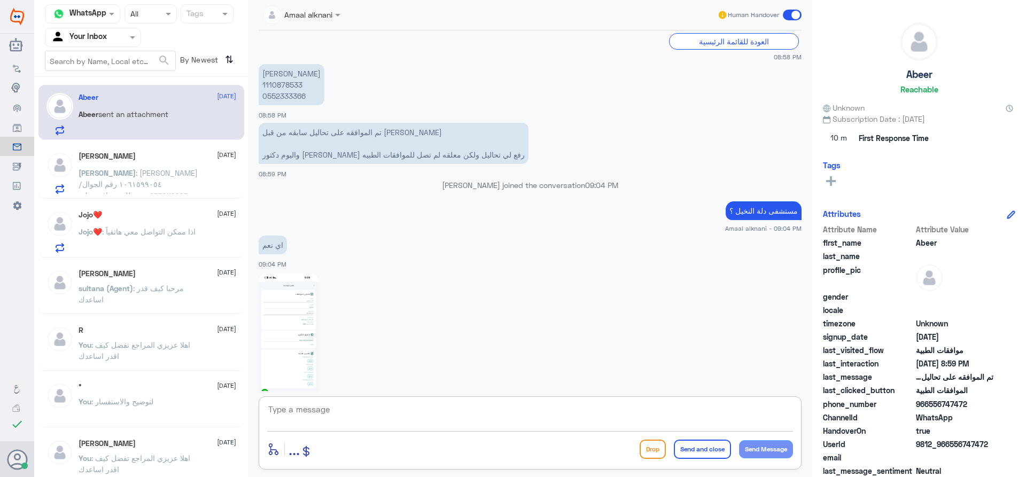
scroll to position [1025, 0]
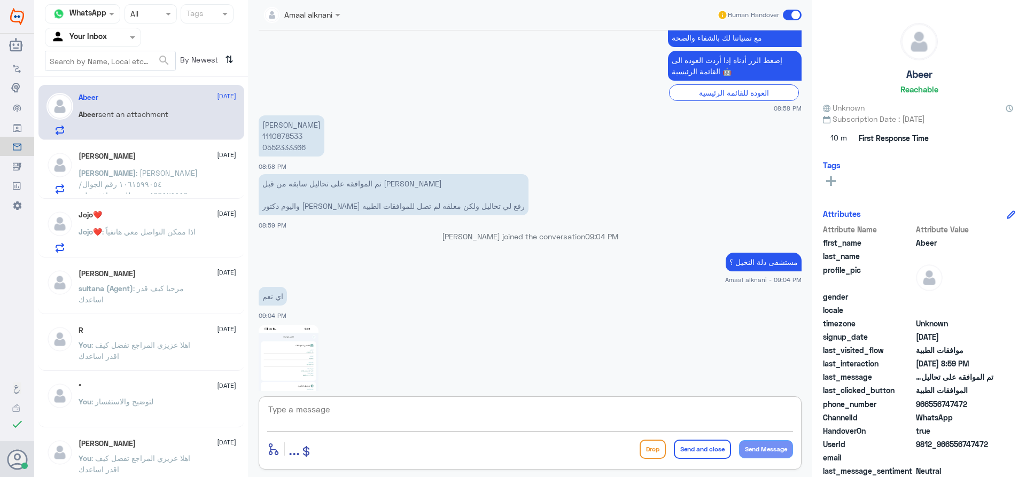
click at [282, 148] on p "[PERSON_NAME] 1110878533 0552333366" at bounding box center [292, 135] width 66 height 41
click at [396, 414] on textarea at bounding box center [530, 415] width 526 height 26
type textarea "تم ارساله للتامين طلبكم تحت الاجراء"
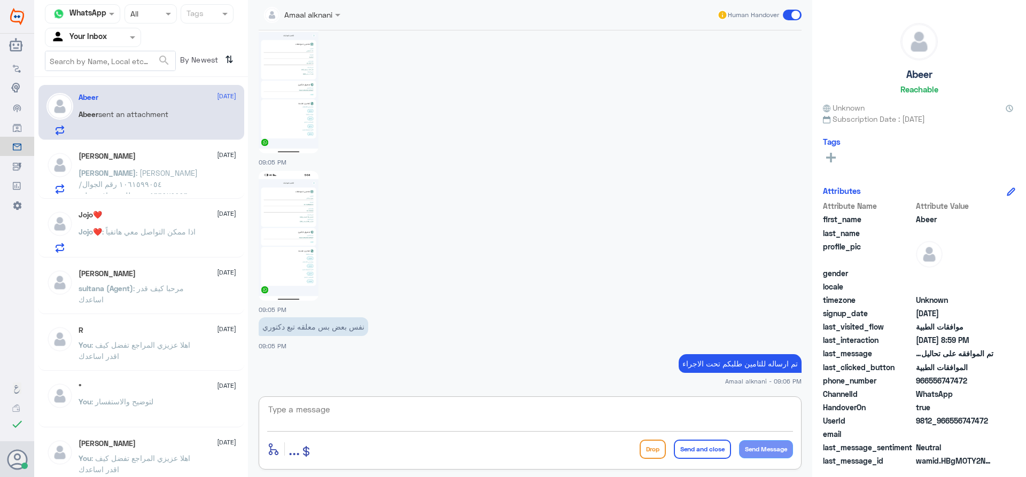
click at [116, 37] on div at bounding box center [92, 37] width 95 height 12
click at [108, 119] on div "Your Team" at bounding box center [93, 120] width 96 height 25
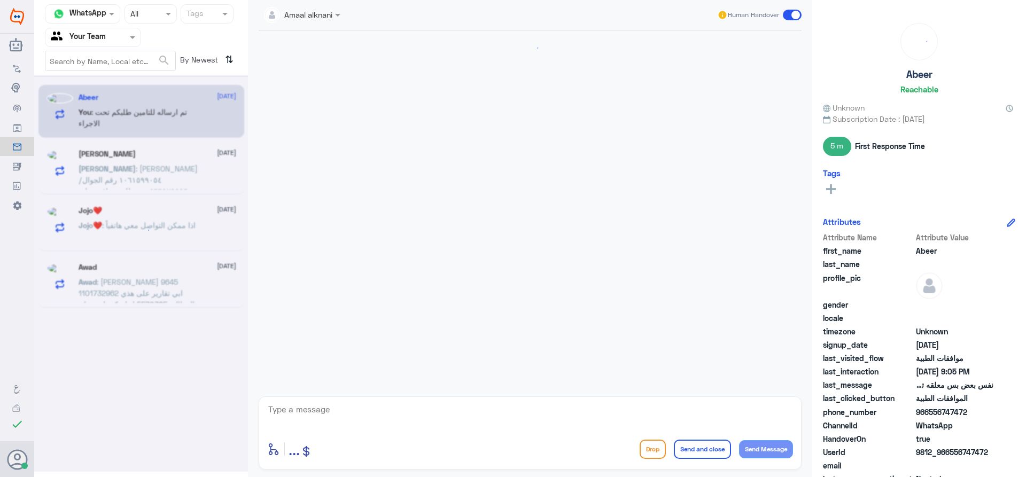
scroll to position [922, 0]
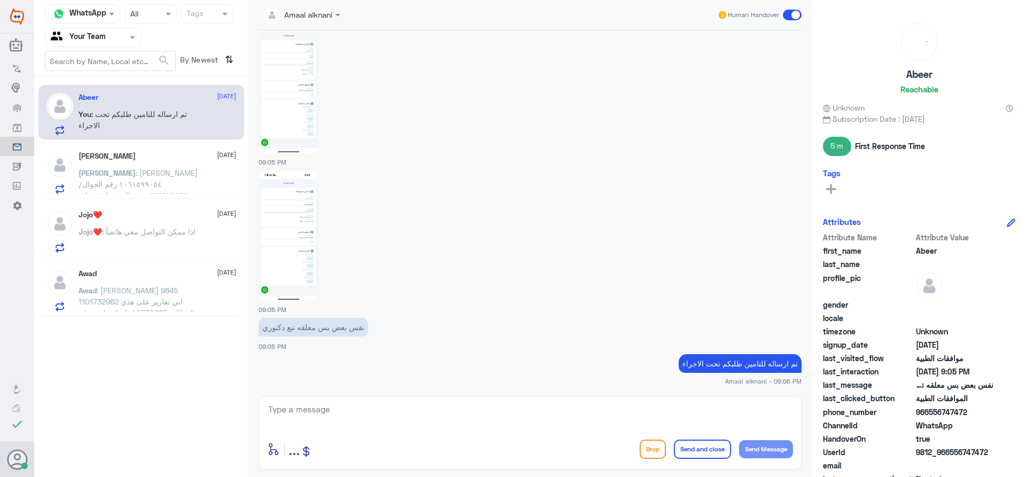
click at [83, 424] on div "Channel WhatsApp Status × All Tags Agent Filter Your Team search By Newest ⇅ Ab…" at bounding box center [141, 240] width 214 height 480
click at [192, 192] on p "[PERSON_NAME] : [PERSON_NAME] ١٠٦١٥٩٩٠٥٤ رقم الجوال/ ٠٥٦٦٩٢٩٩٩٦ تم طلب موافقة ع…" at bounding box center [139, 180] width 120 height 27
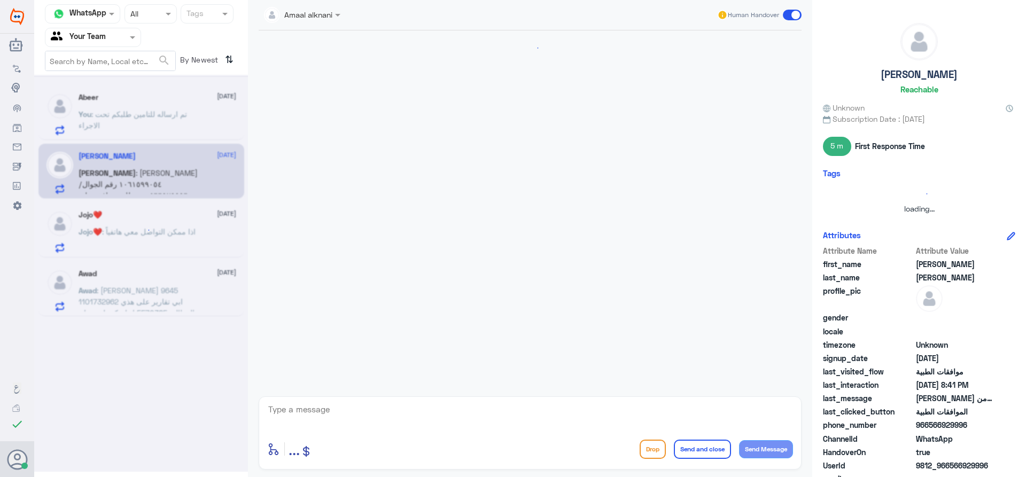
scroll to position [835, 0]
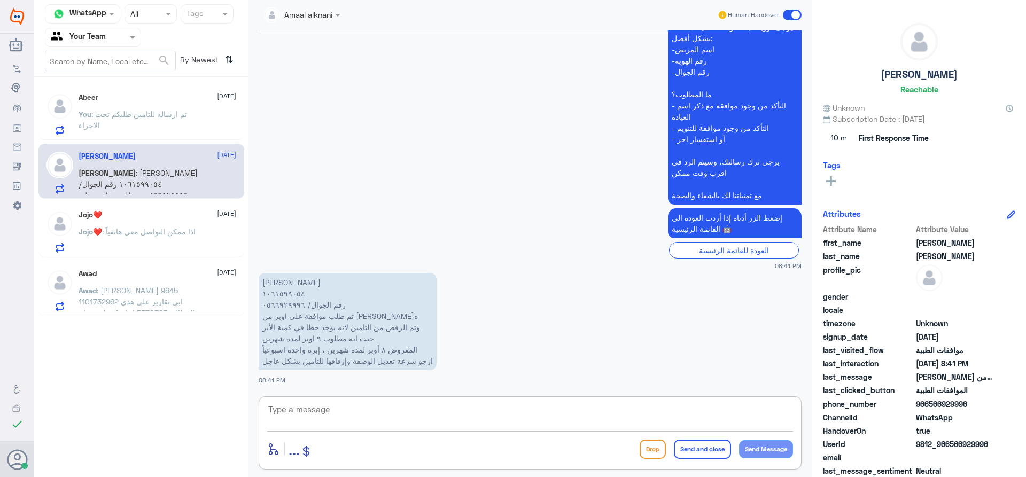
click at [390, 421] on textarea at bounding box center [530, 415] width 526 height 26
click at [170, 245] on p "Jojo❤️ : اذا ممكن التواصل معي هاتفياً" at bounding box center [137, 239] width 117 height 27
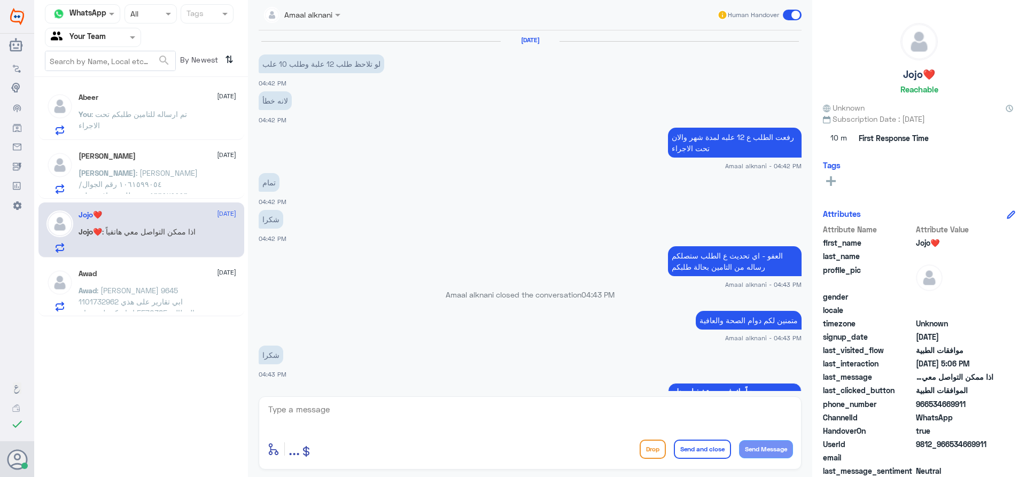
scroll to position [930, 0]
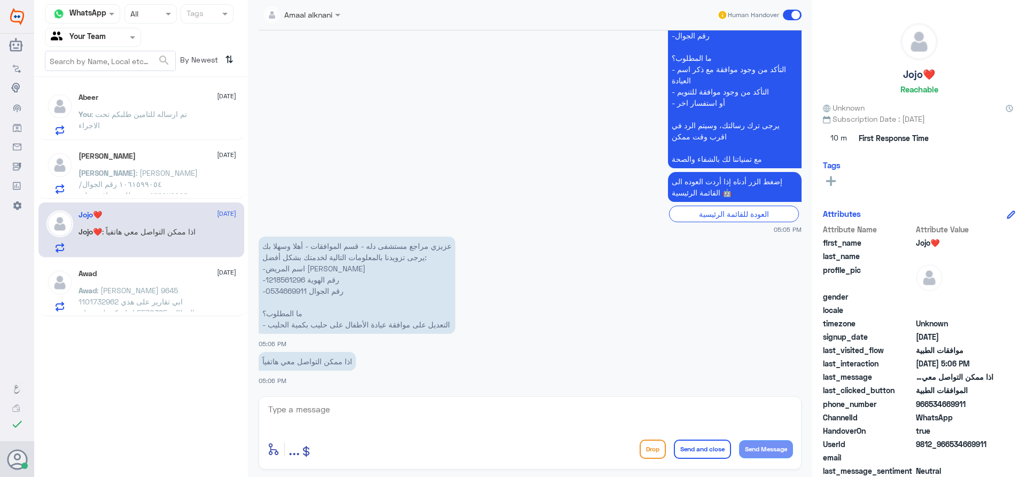
click at [153, 305] on span ": [PERSON_NAME] 9645 1101732962 ابي تقارير على هذي المطالبة 5570385 انها مكنسله…" at bounding box center [137, 313] width 116 height 54
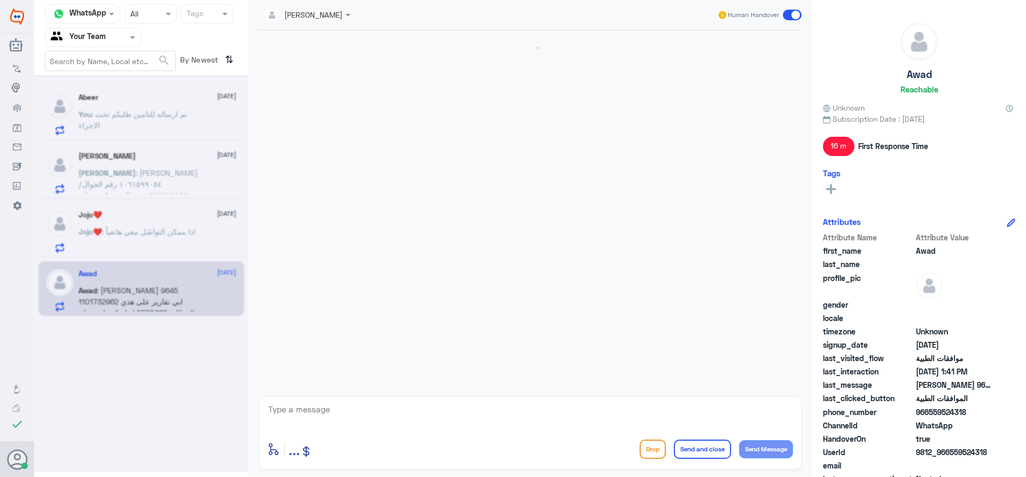
scroll to position [1064, 0]
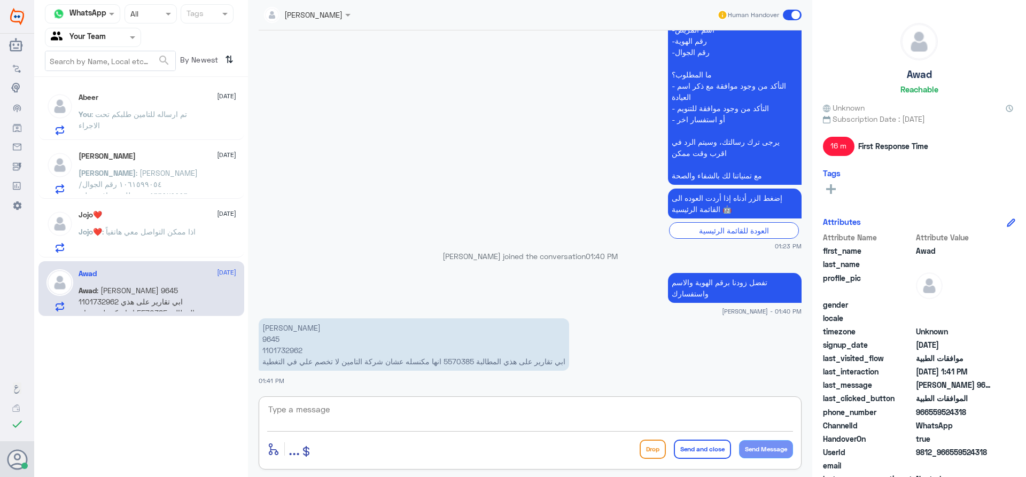
click at [344, 408] on textarea at bounding box center [530, 415] width 526 height 26
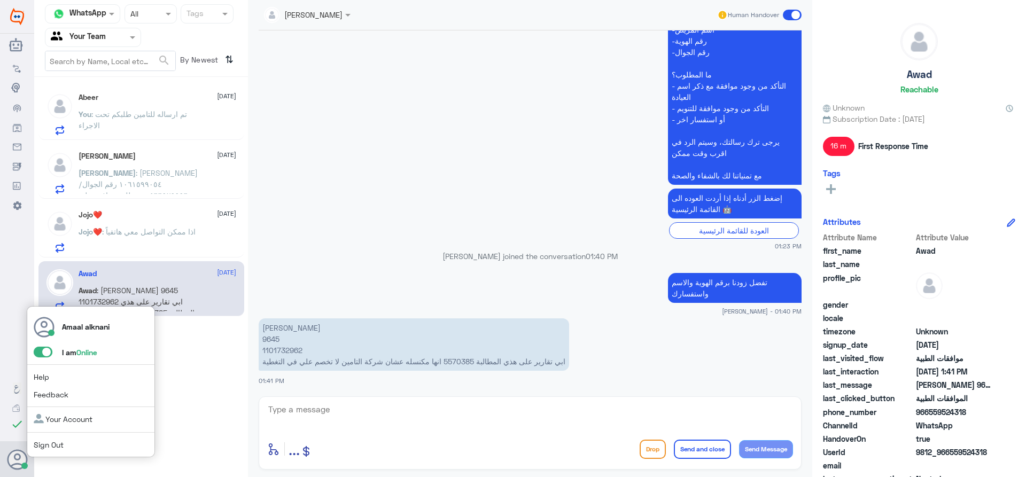
click at [42, 354] on span at bounding box center [43, 352] width 19 height 11
click at [0, 0] on input "checkbox" at bounding box center [0, 0] width 0 height 0
click at [53, 448] on link "Sign Out" at bounding box center [49, 444] width 30 height 9
